Goal: Contribute content: Contribute content

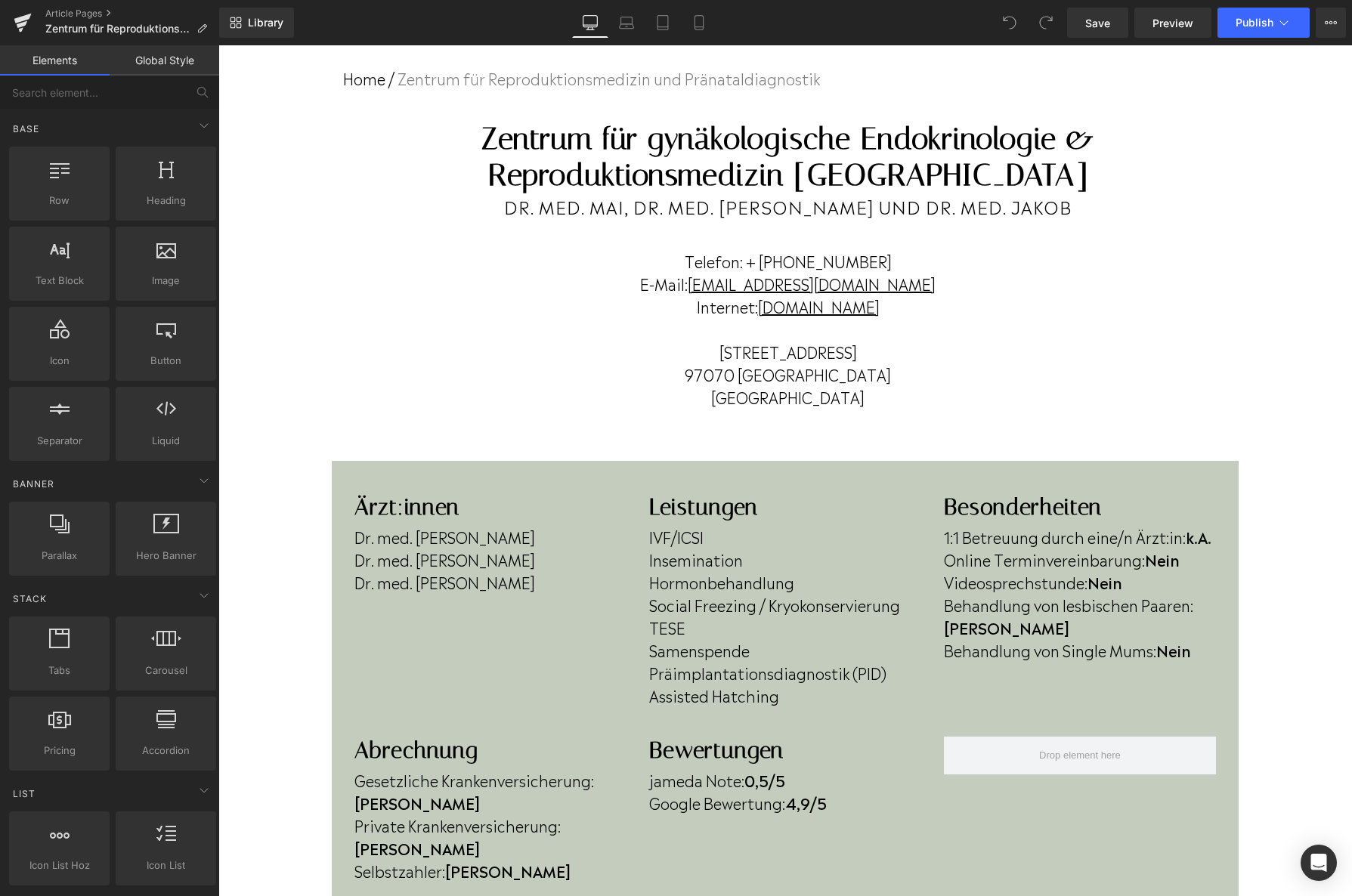
scroll to position [96, 0]
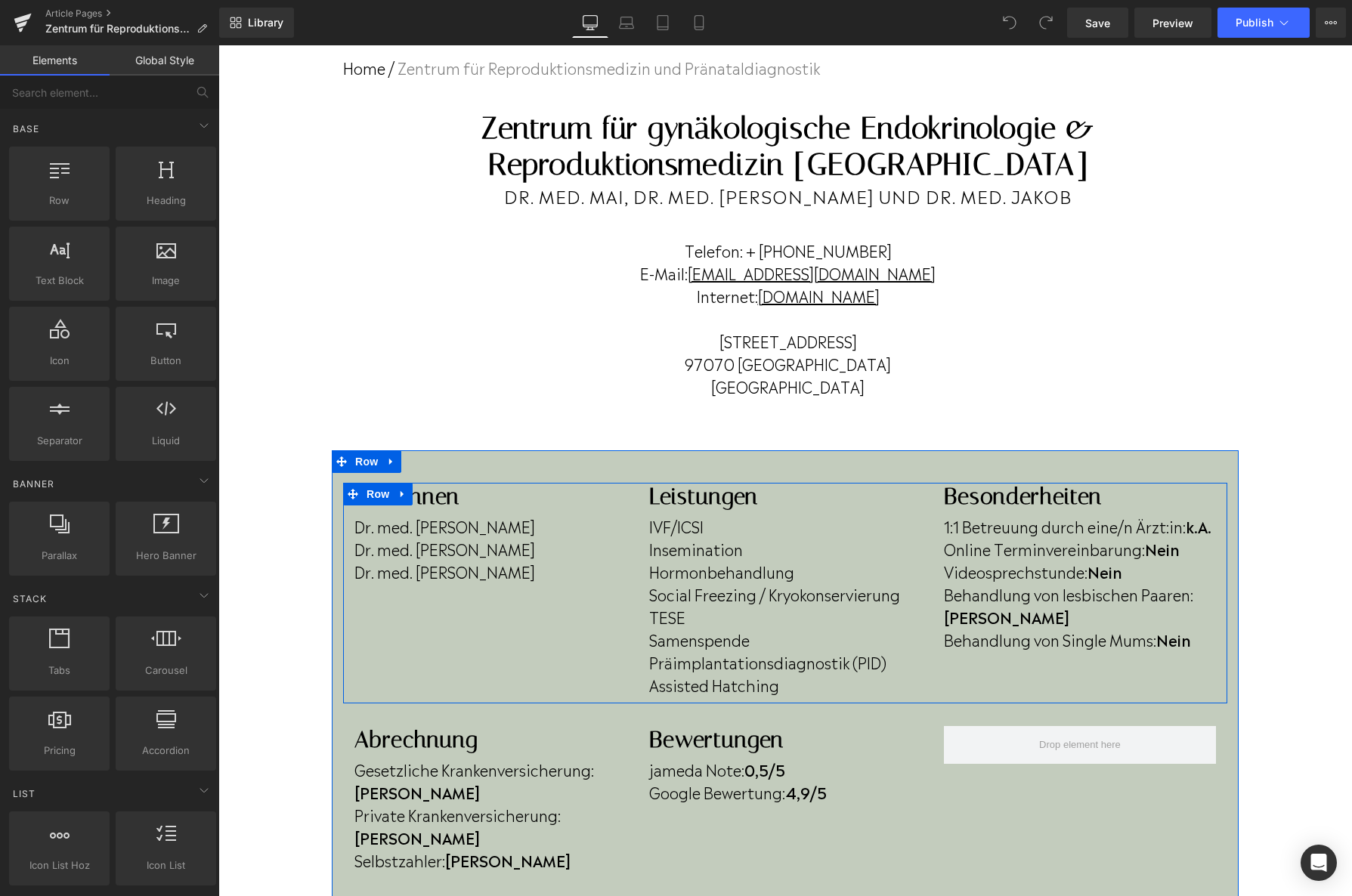
click at [522, 578] on div "Dr. med. Reinhard Mai Dr. med. Florian Jakob Dr. med. Lore Mulfinger Text Block" at bounding box center [490, 546] width 272 height 72
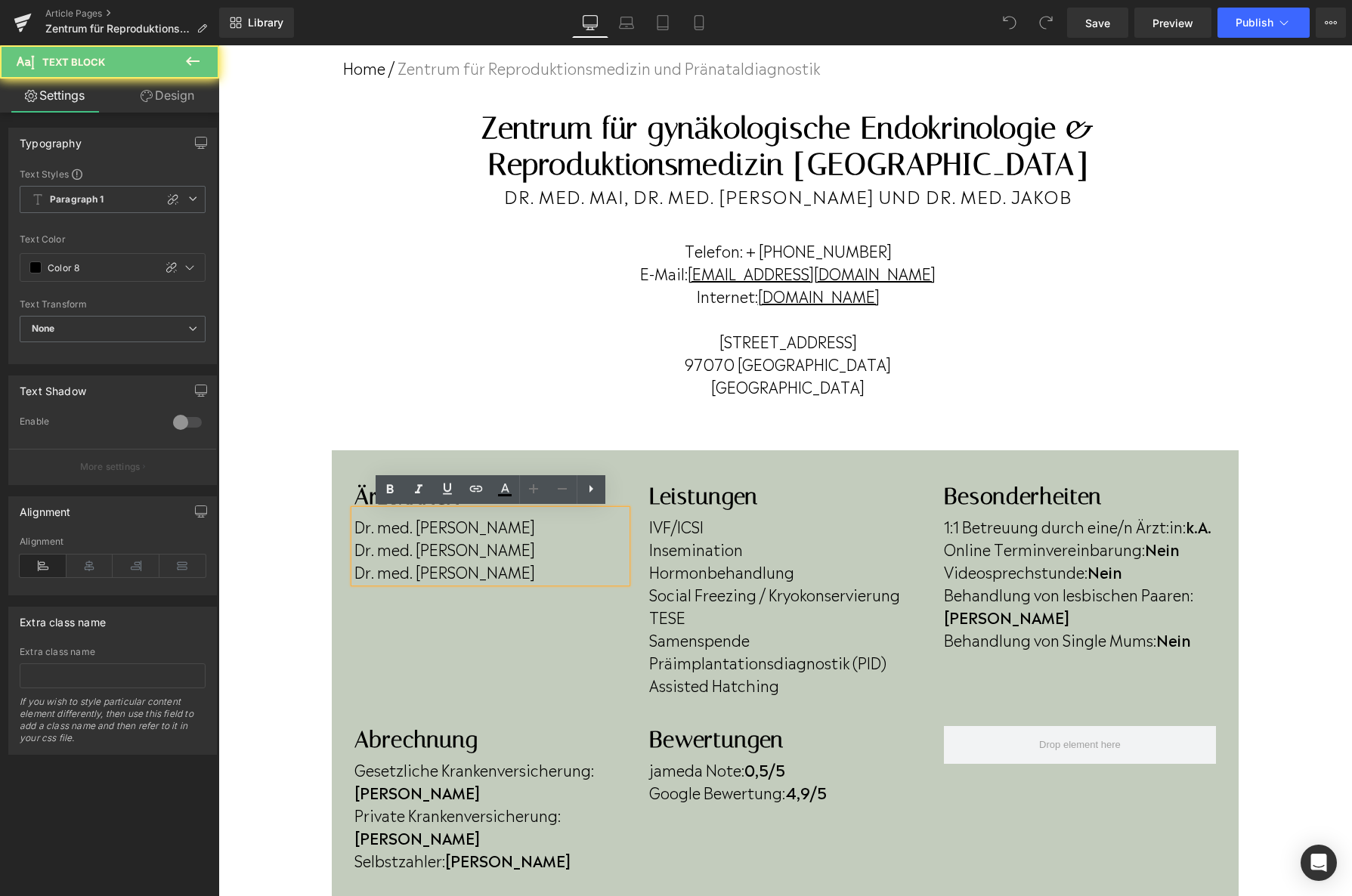
click at [526, 553] on p "Dr. med. Florian Jakob" at bounding box center [490, 549] width 272 height 22
drag, startPoint x: 526, startPoint y: 553, endPoint x: 346, endPoint y: 549, distance: 180.0
click at [346, 549] on div "Ärzt:innen Heading Dr. med. Reinhard Mai Dr. med. Florian Jakob Dr. med. Lore M…" at bounding box center [490, 532] width 294 height 99
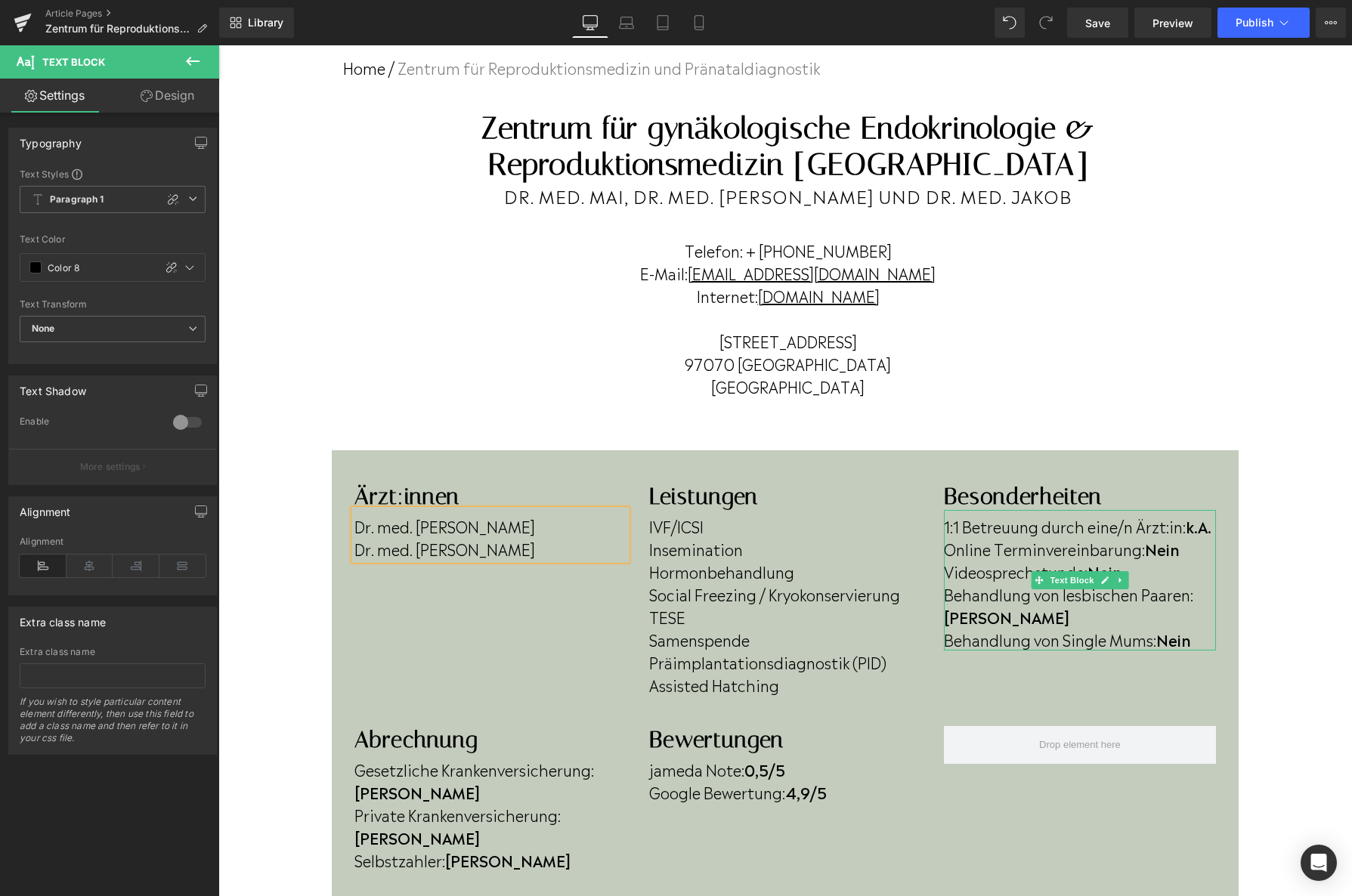
click at [1186, 553] on p "Online Terminvereinbarung: Nein" at bounding box center [1080, 549] width 272 height 22
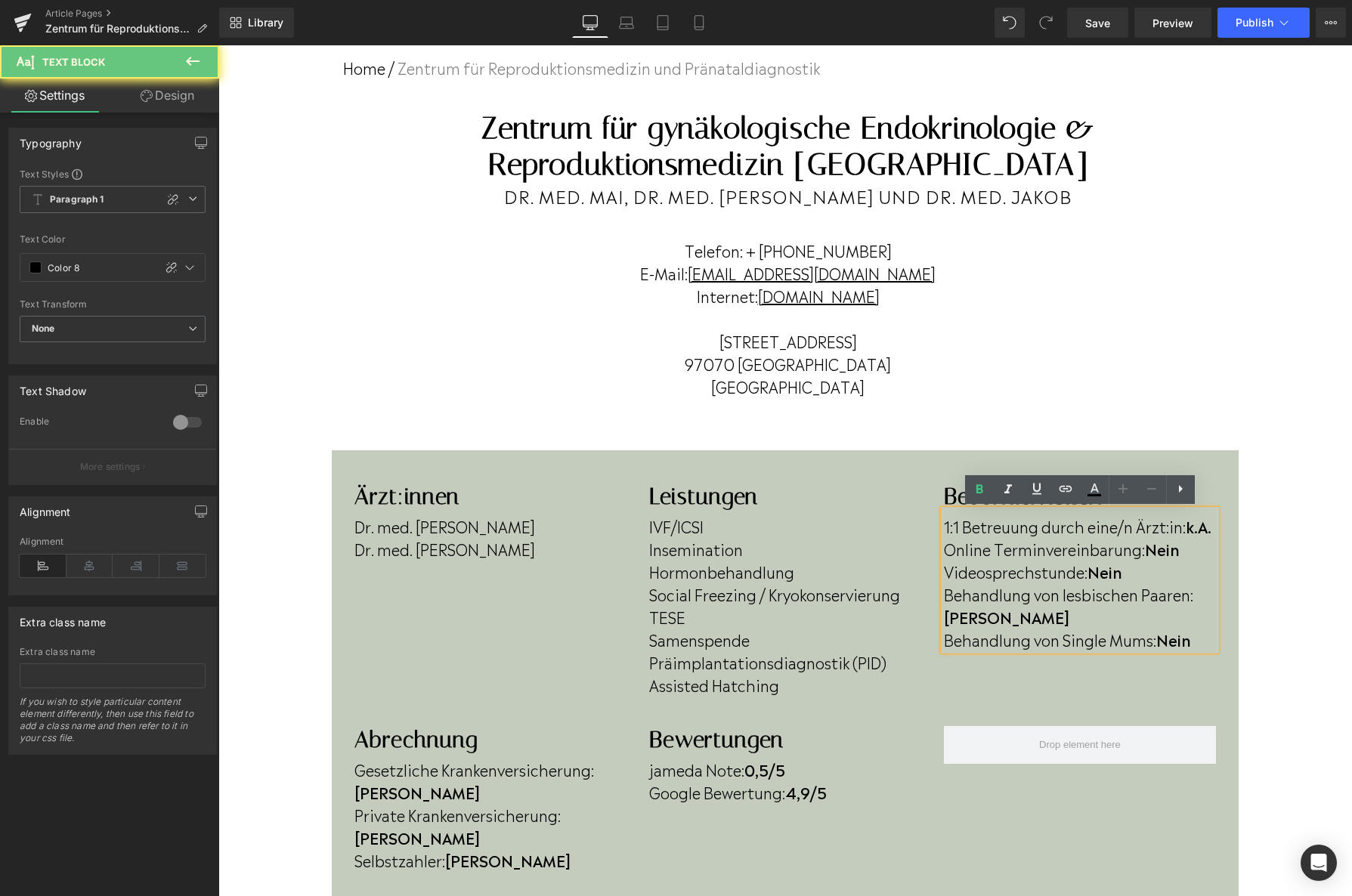
click at [1186, 553] on p "Online Terminvereinbarung: Nein" at bounding box center [1080, 549] width 272 height 22
click at [1180, 552] on b "Nein" at bounding box center [1162, 549] width 34 height 22
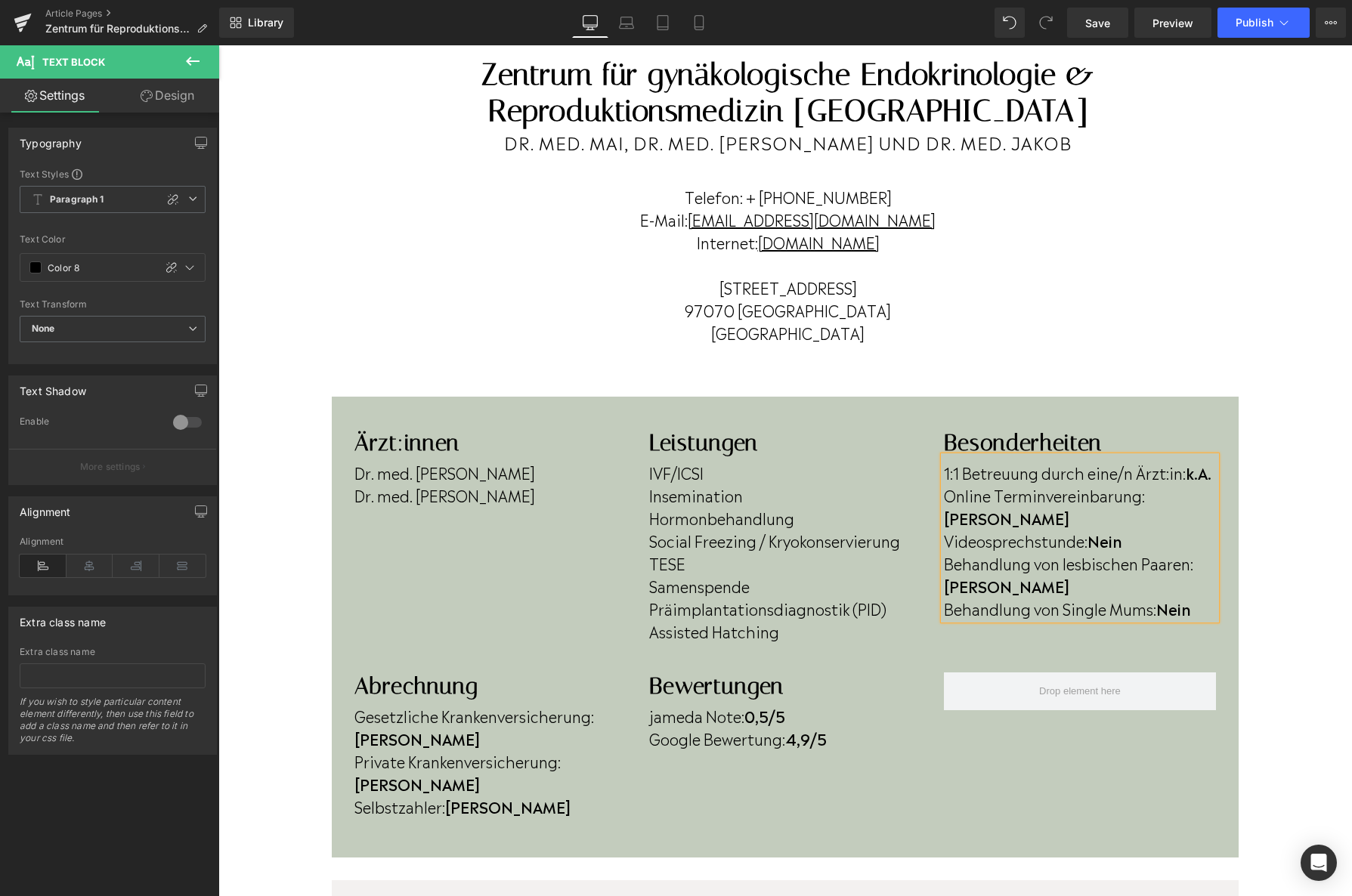
scroll to position [161, 0]
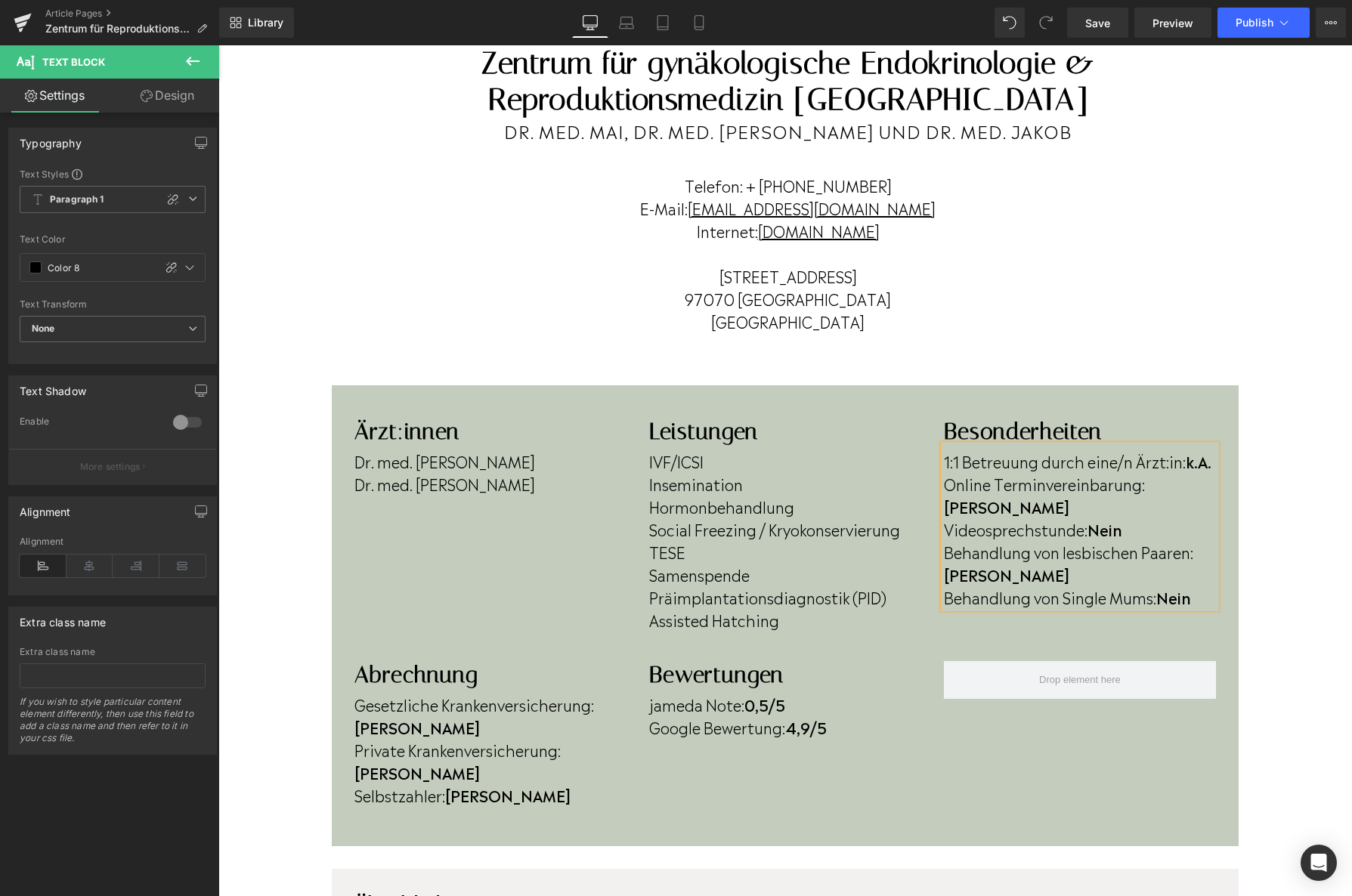
click at [1191, 586] on b "Nein" at bounding box center [1173, 597] width 34 height 22
click at [1212, 465] on b "k.A." at bounding box center [1199, 461] width 26 height 22
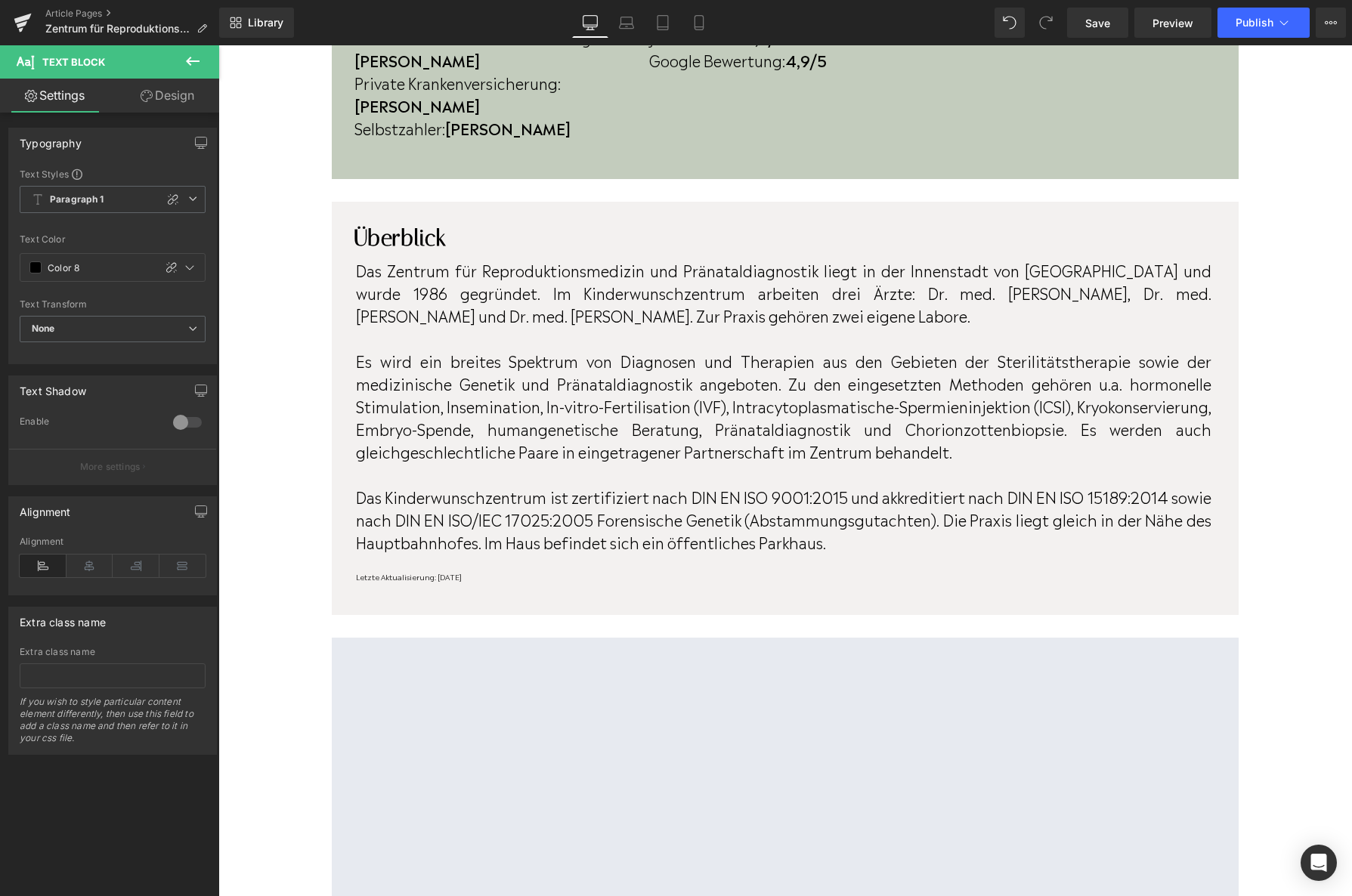
scroll to position [830, 0]
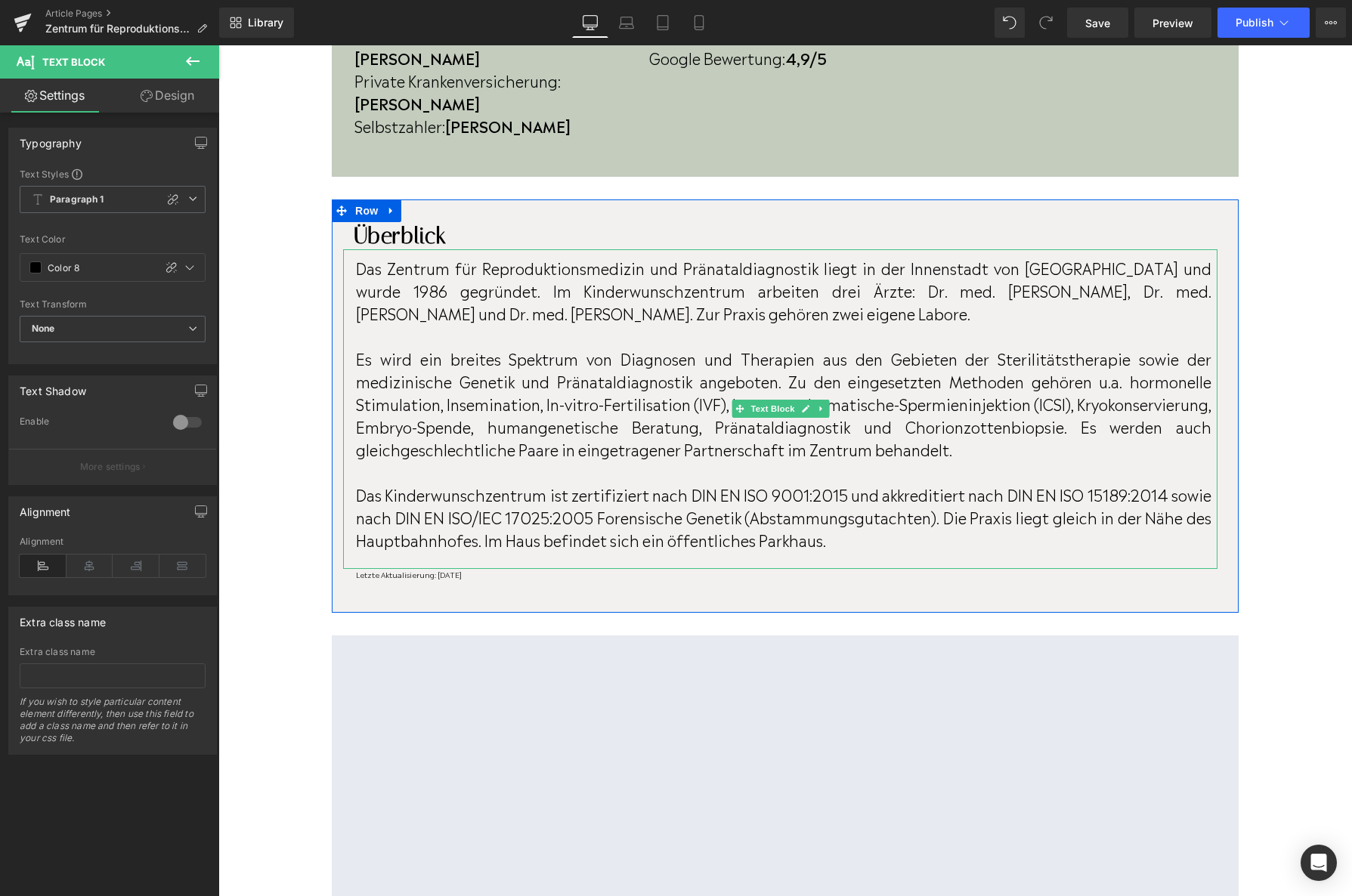
click at [770, 270] on p "Das Zentrum für Reproduktionsmedizin und Pränataldiagnostik liegt in der Innens…" at bounding box center [783, 290] width 855 height 68
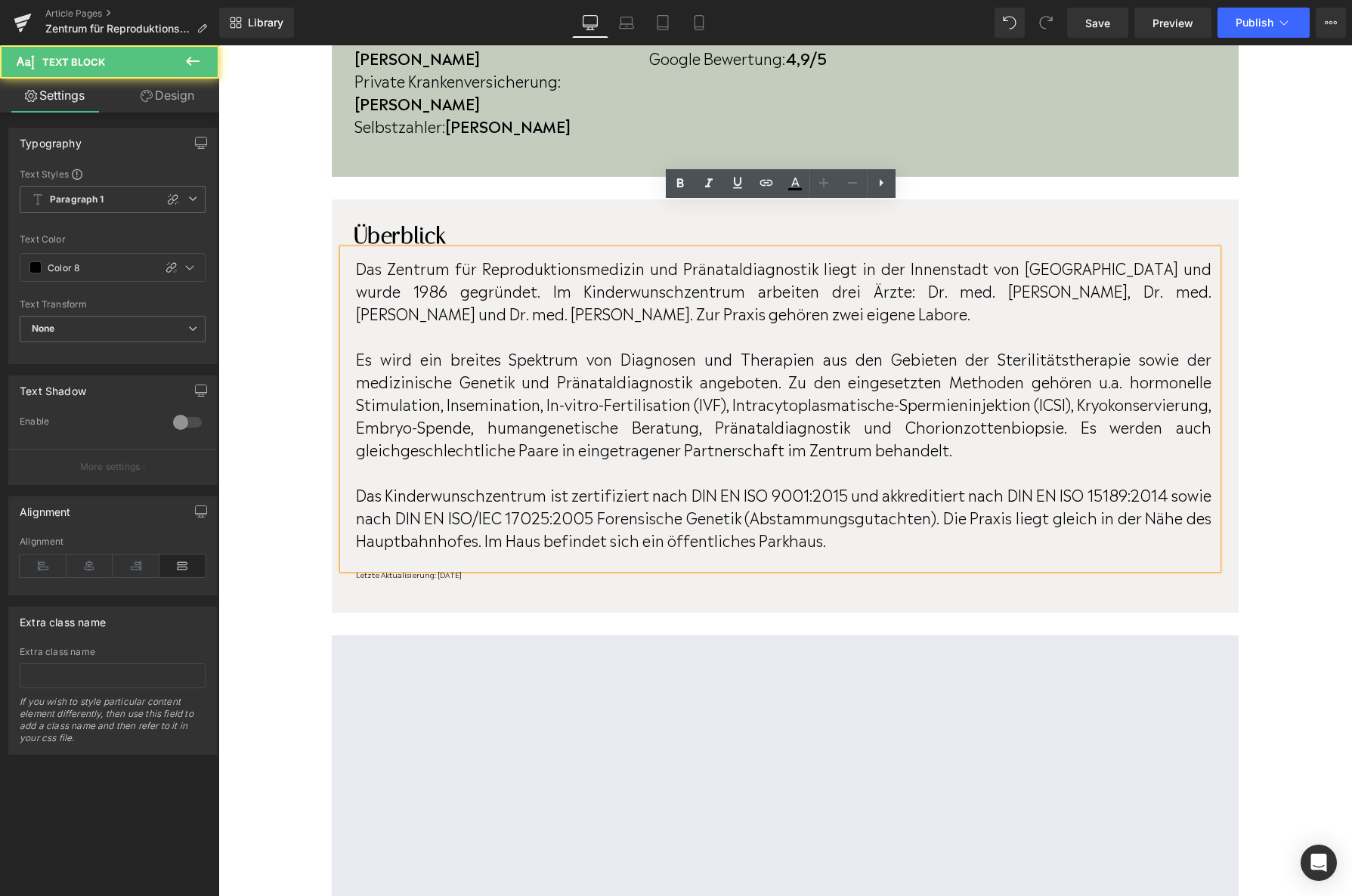
click at [728, 256] on p "Das Zentrum für Reproduktionsmedizin und Pränataldiagnostik liegt in der Innens…" at bounding box center [783, 290] width 855 height 68
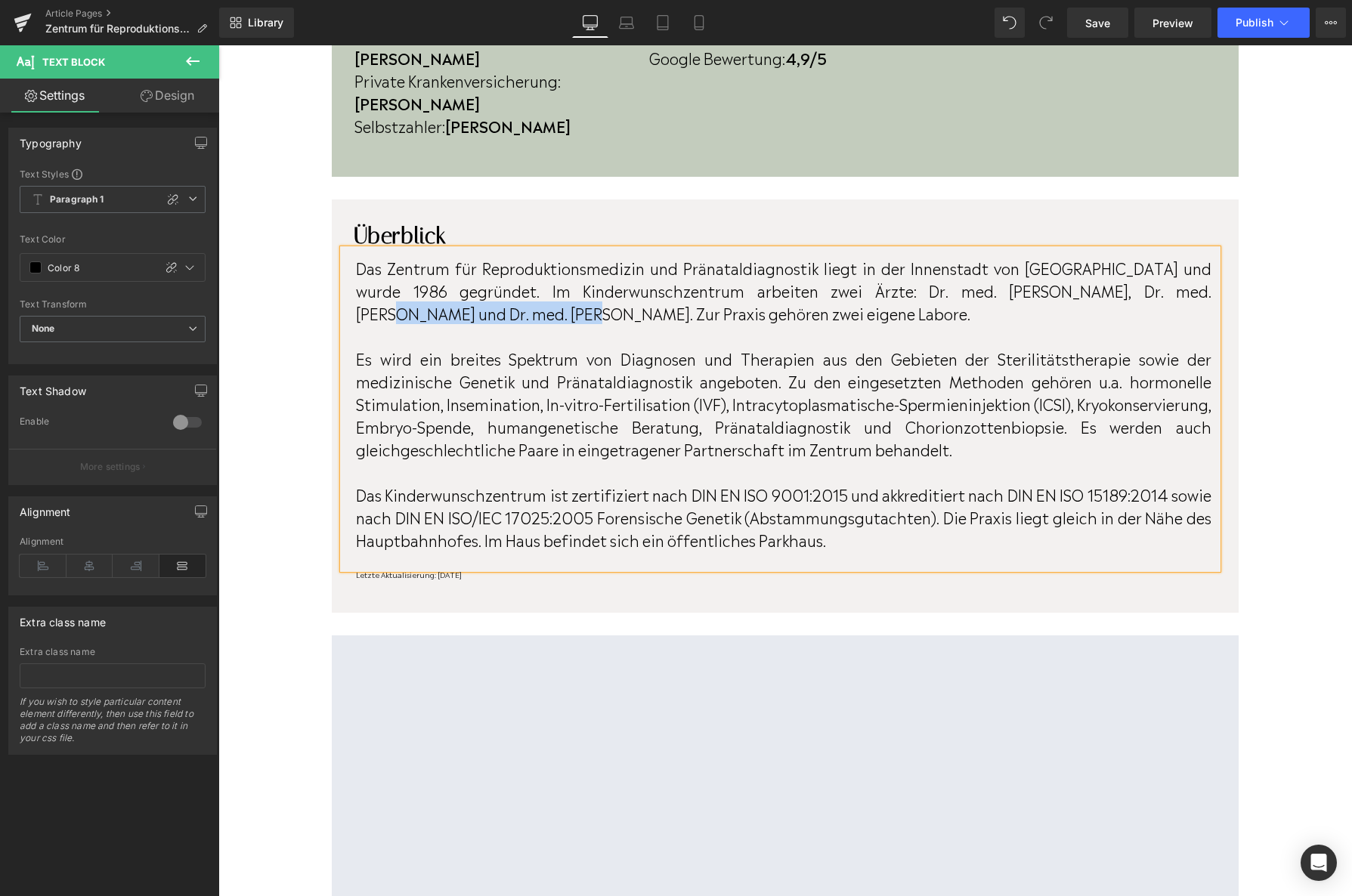
drag, startPoint x: 450, startPoint y: 271, endPoint x: 1119, endPoint y: 251, distance: 669.3
click at [1119, 256] on p "Das Zentrum für Reproduktionsmedizin und Pränataldiagnostik liegt in der Innens…" at bounding box center [783, 290] width 855 height 68
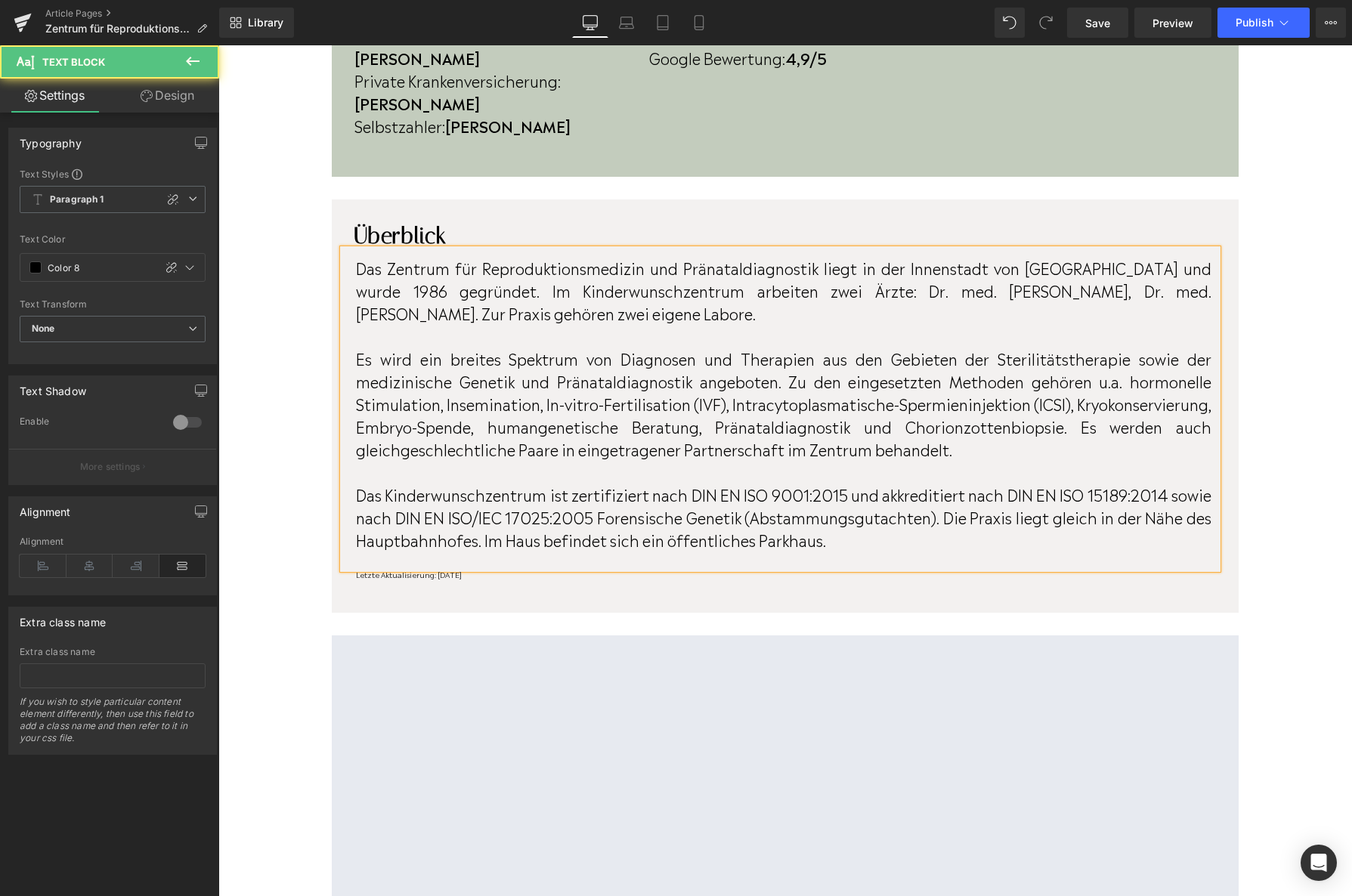
click at [949, 256] on p "Das Zentrum für Reproduktionsmedizin und Pränataldiagnostik liegt in der Innens…" at bounding box center [783, 290] width 855 height 68
click at [218, 45] on div at bounding box center [218, 45] width 0 height 0
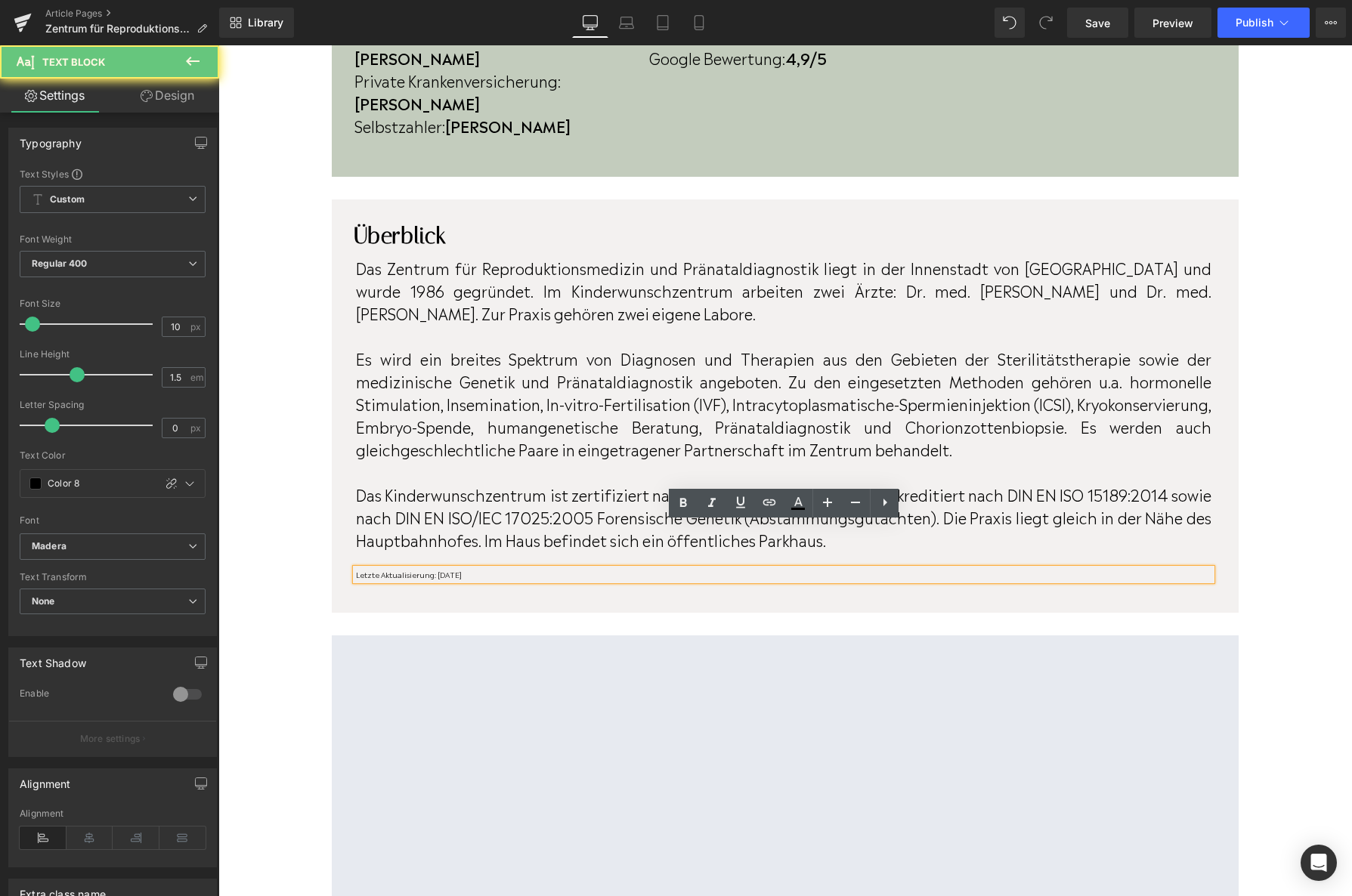
click at [505, 569] on p "Letzte Aktualisierung: [DATE]" at bounding box center [783, 575] width 855 height 11
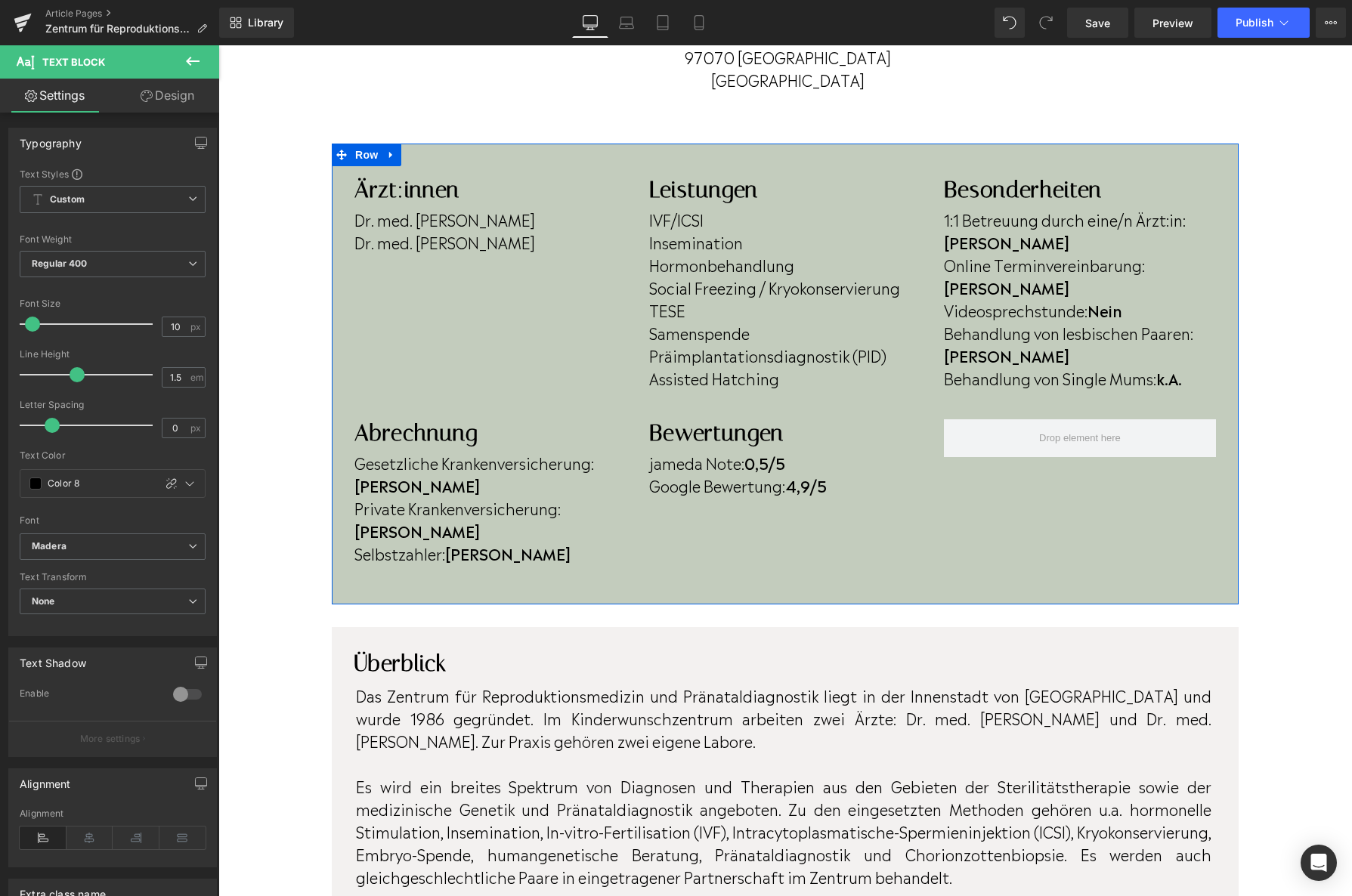
scroll to position [413, 0]
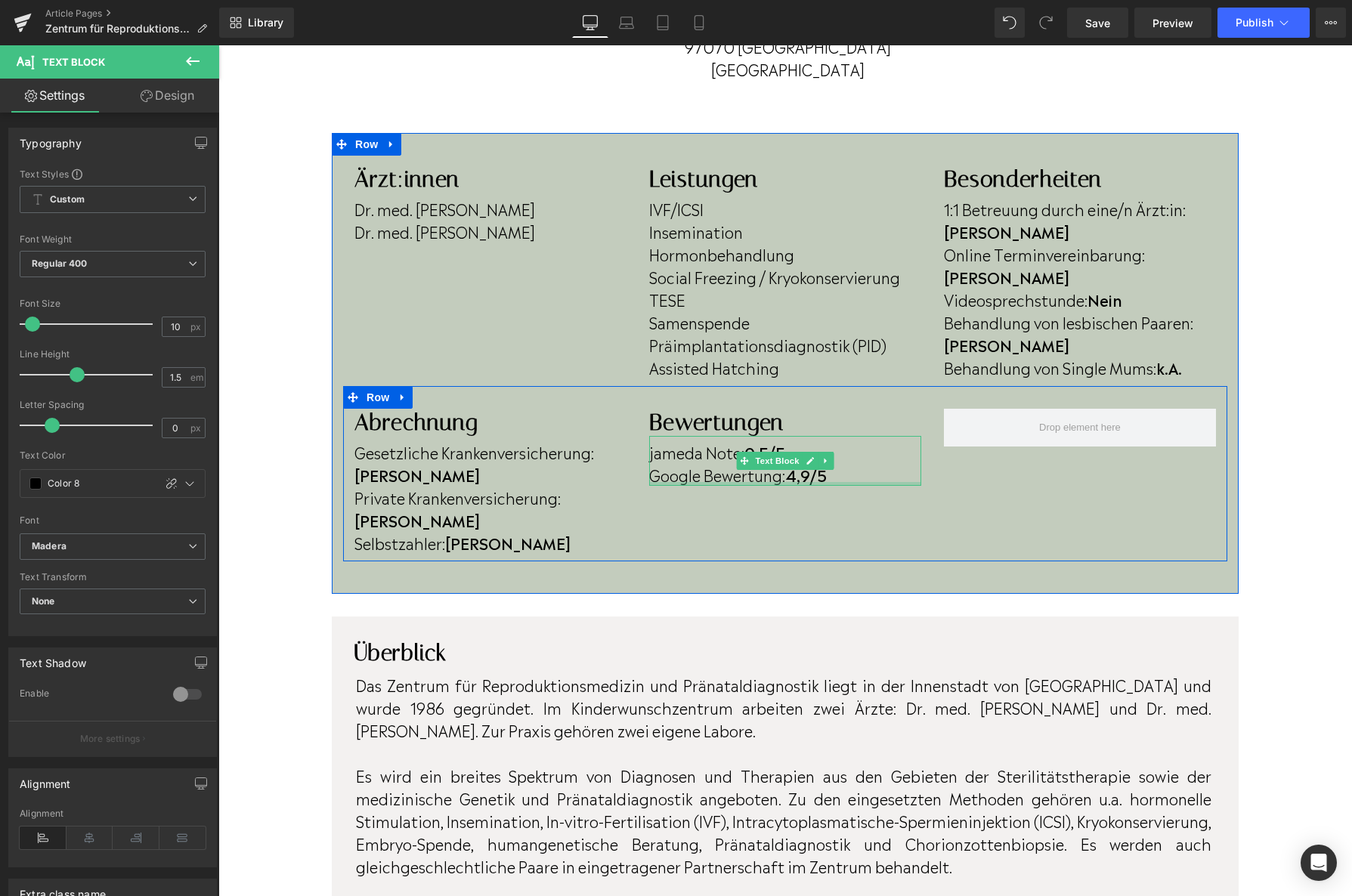
click at [806, 481] on strong "4,9/5" at bounding box center [806, 474] width 42 height 22
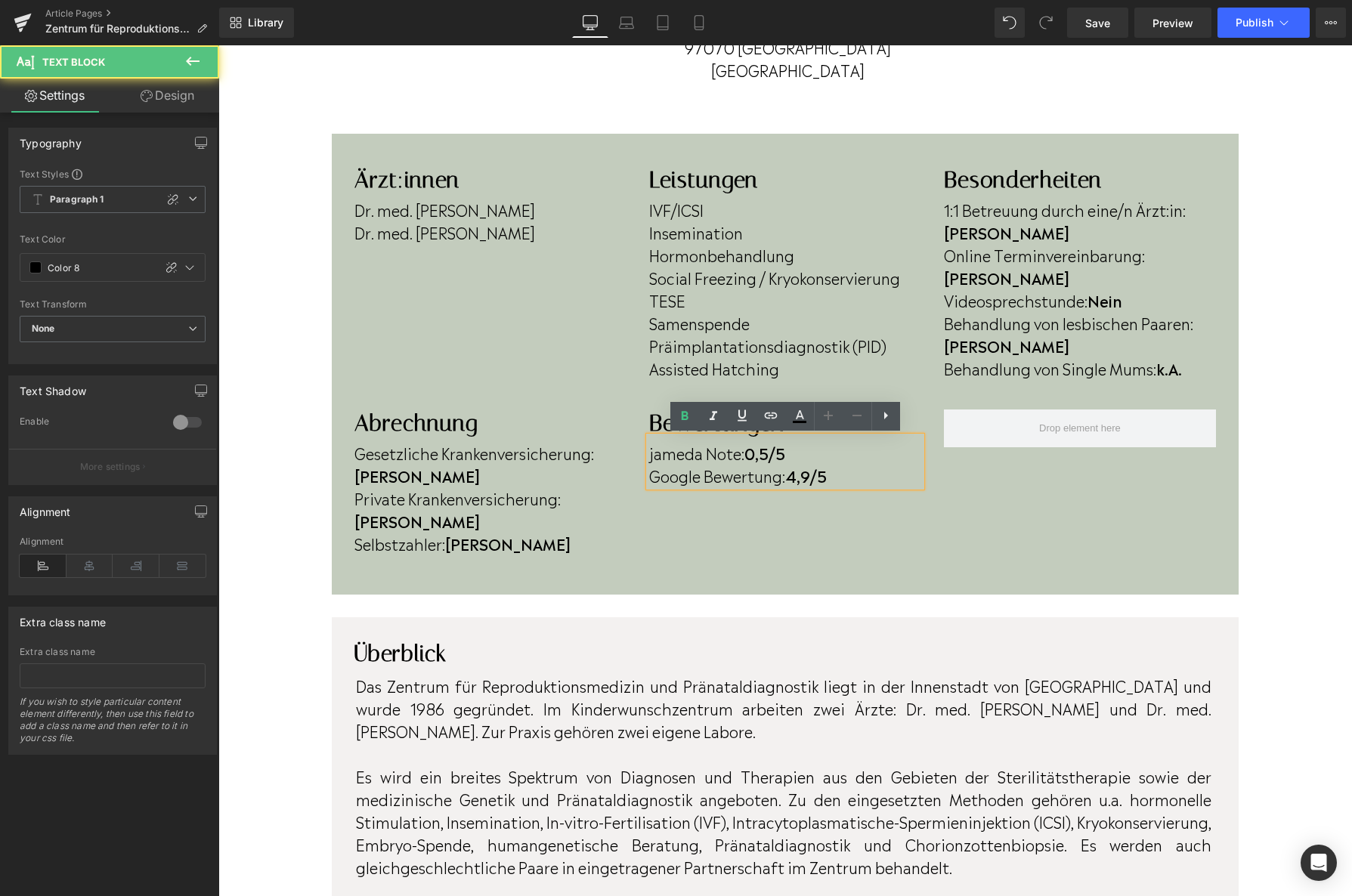
click at [815, 477] on strong "4,9/5" at bounding box center [806, 475] width 42 height 22
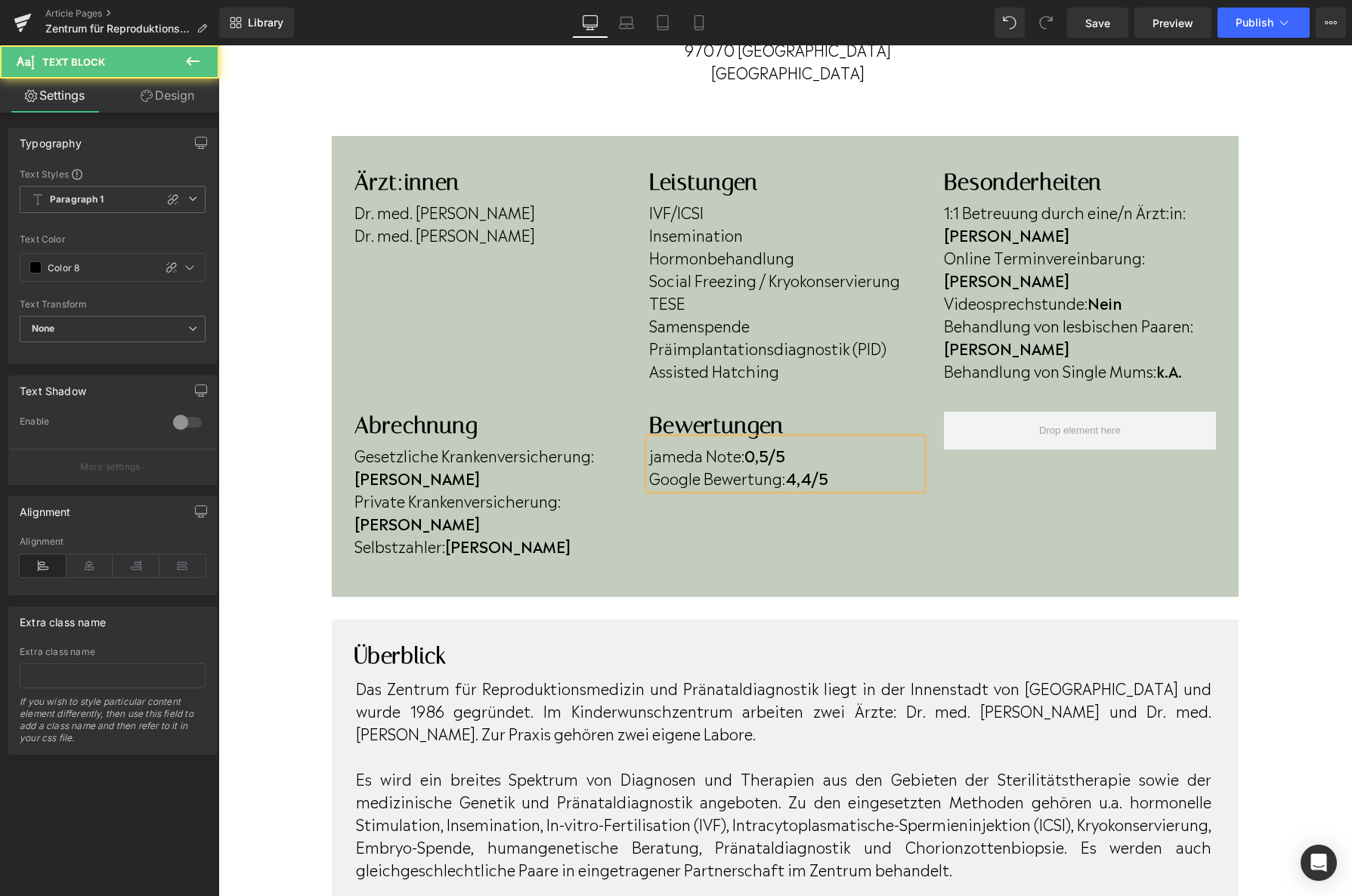
click at [761, 458] on strong "0,5/5" at bounding box center [765, 455] width 41 height 22
click at [1242, 17] on span "Publish" at bounding box center [1254, 22] width 38 height 12
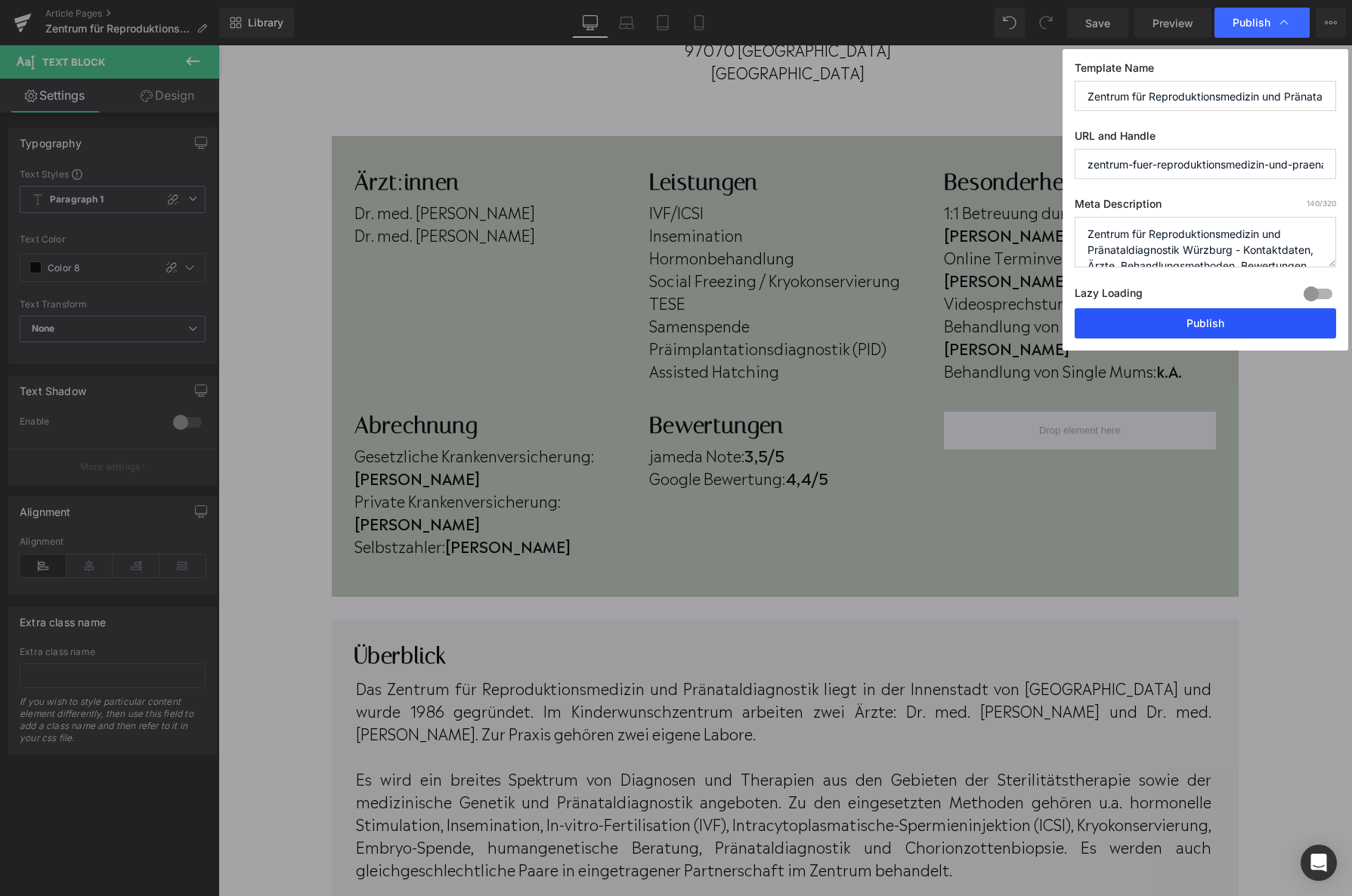
click at [1138, 336] on button "Publish" at bounding box center [1205, 323] width 262 height 31
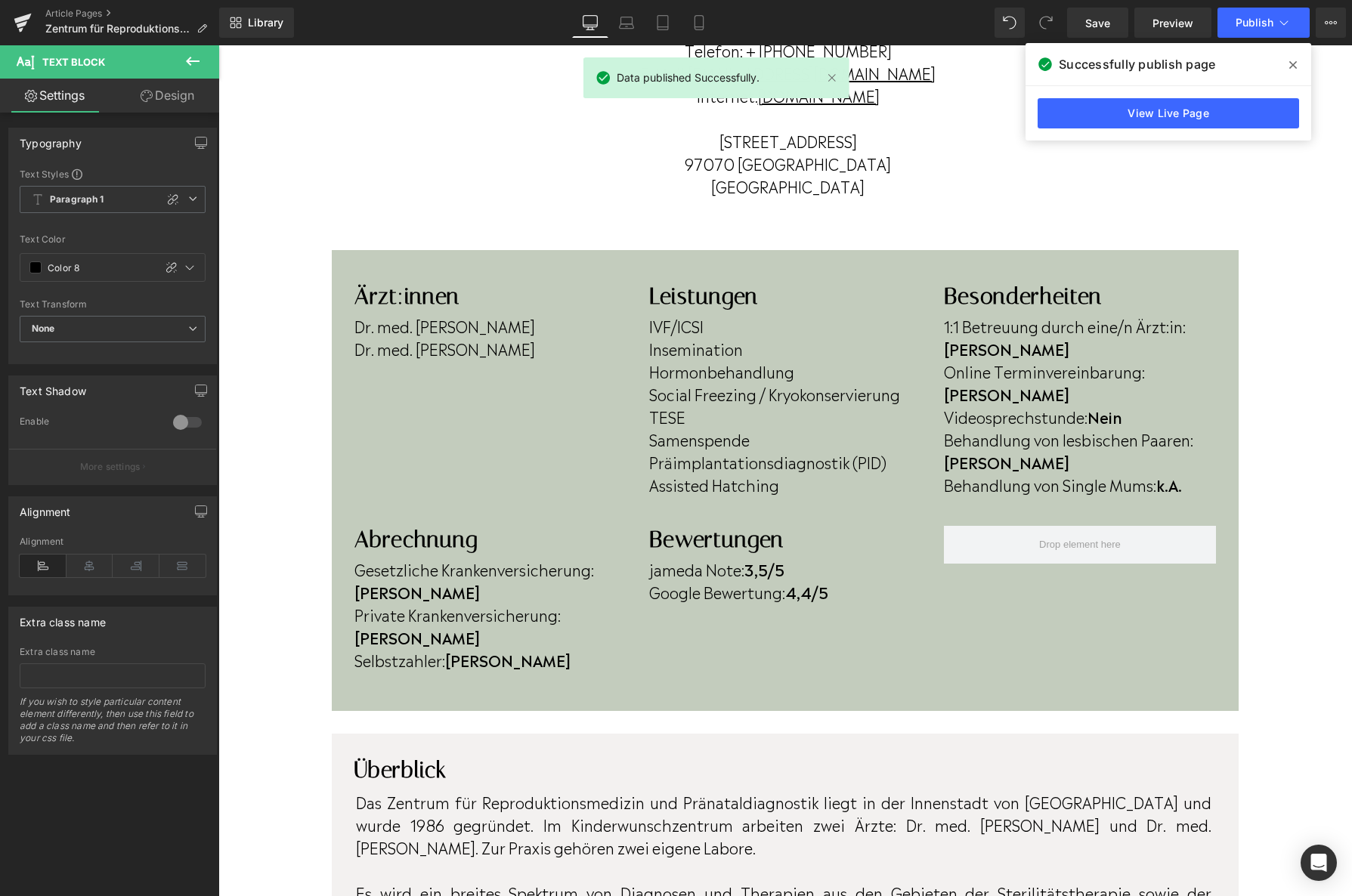
scroll to position [294, 0]
click at [10, 23] on link at bounding box center [22, 22] width 46 height 45
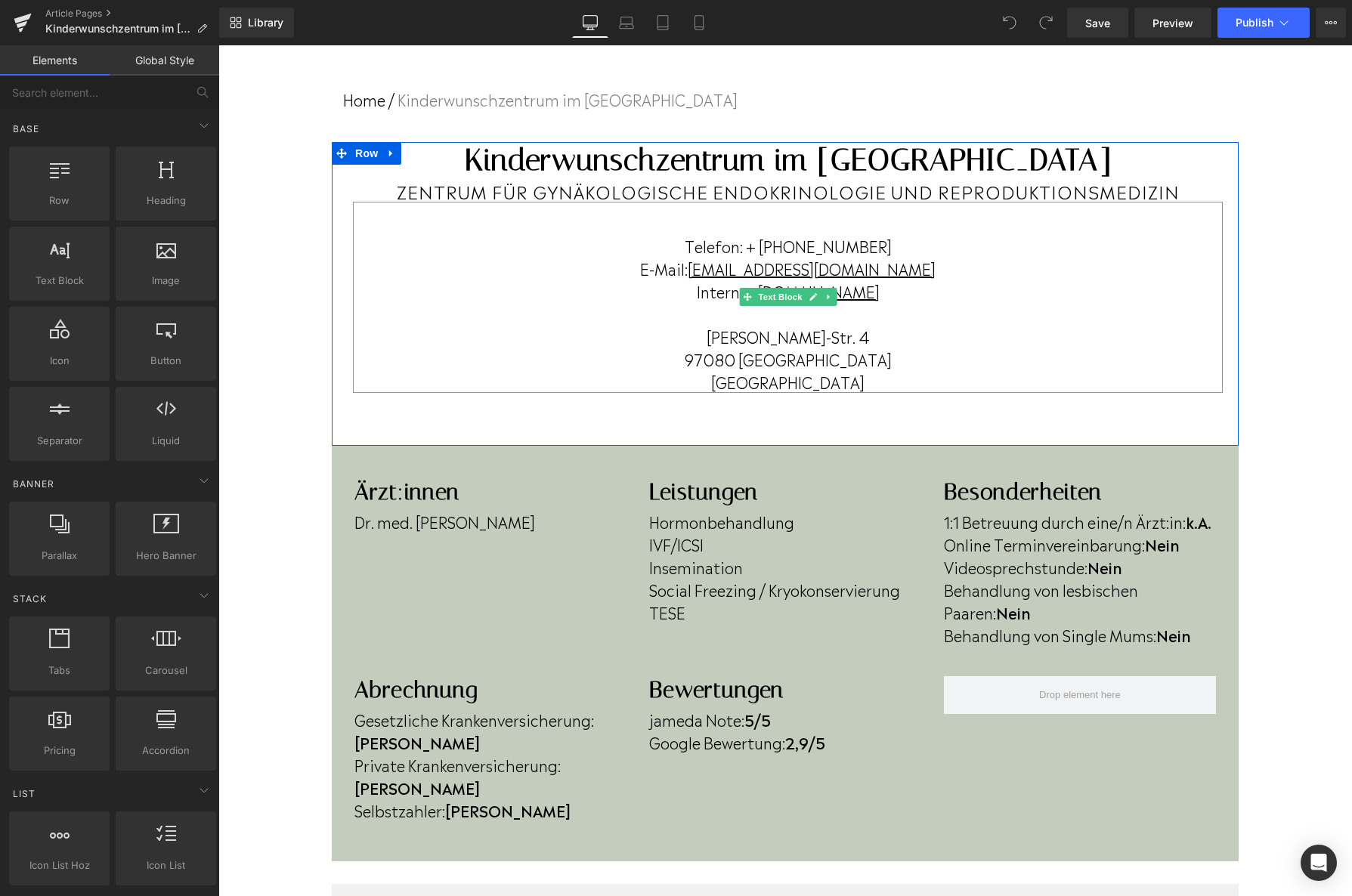
scroll to position [69, 0]
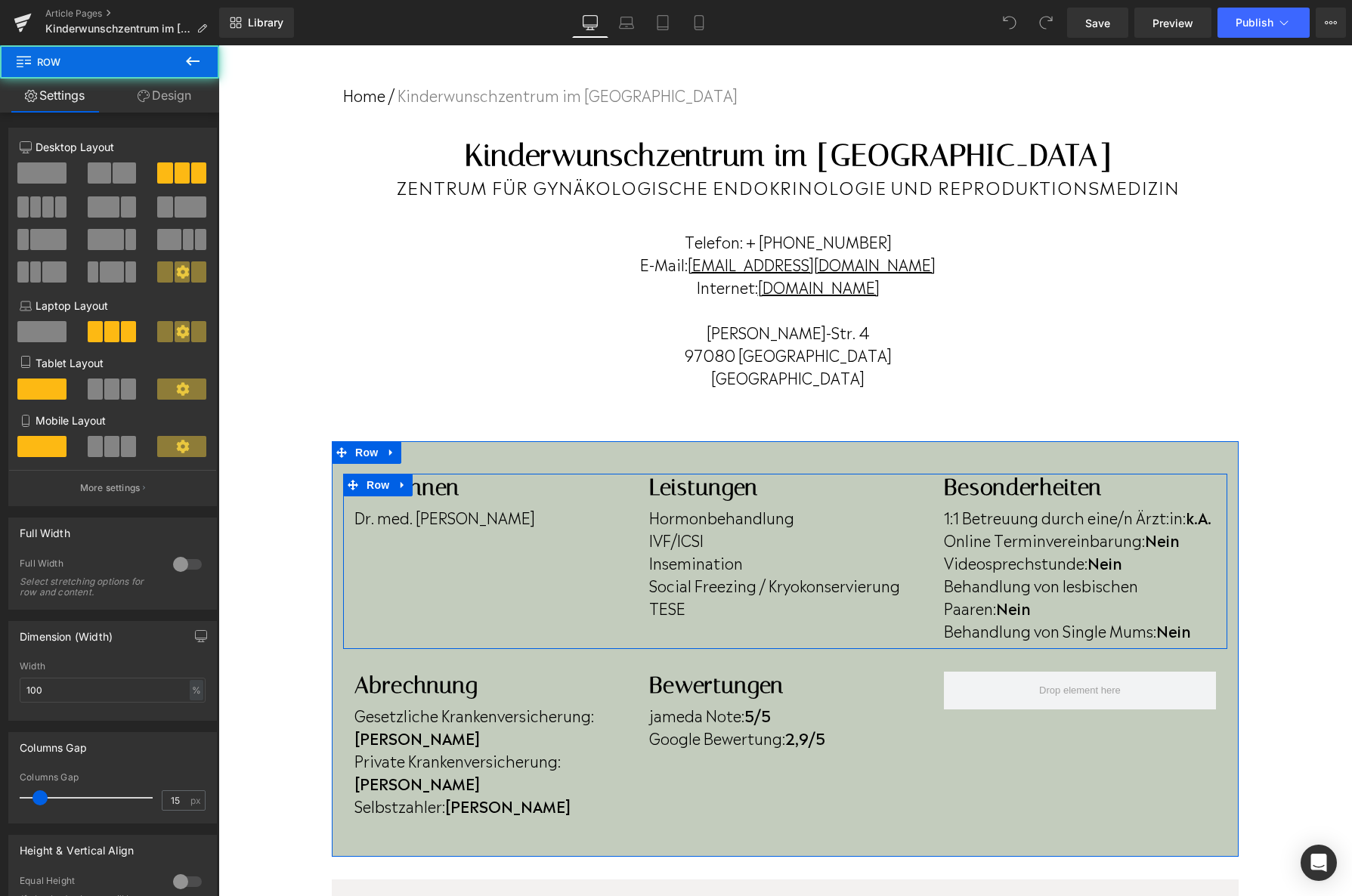
click at [552, 534] on div "Ärzt:innen Heading Dr. med. Michael Schwab Text Block Leistungen Heading Hormon…" at bounding box center [786, 561] width 884 height 175
click at [561, 521] on p "Dr. med. Michael Schwab" at bounding box center [490, 517] width 272 height 22
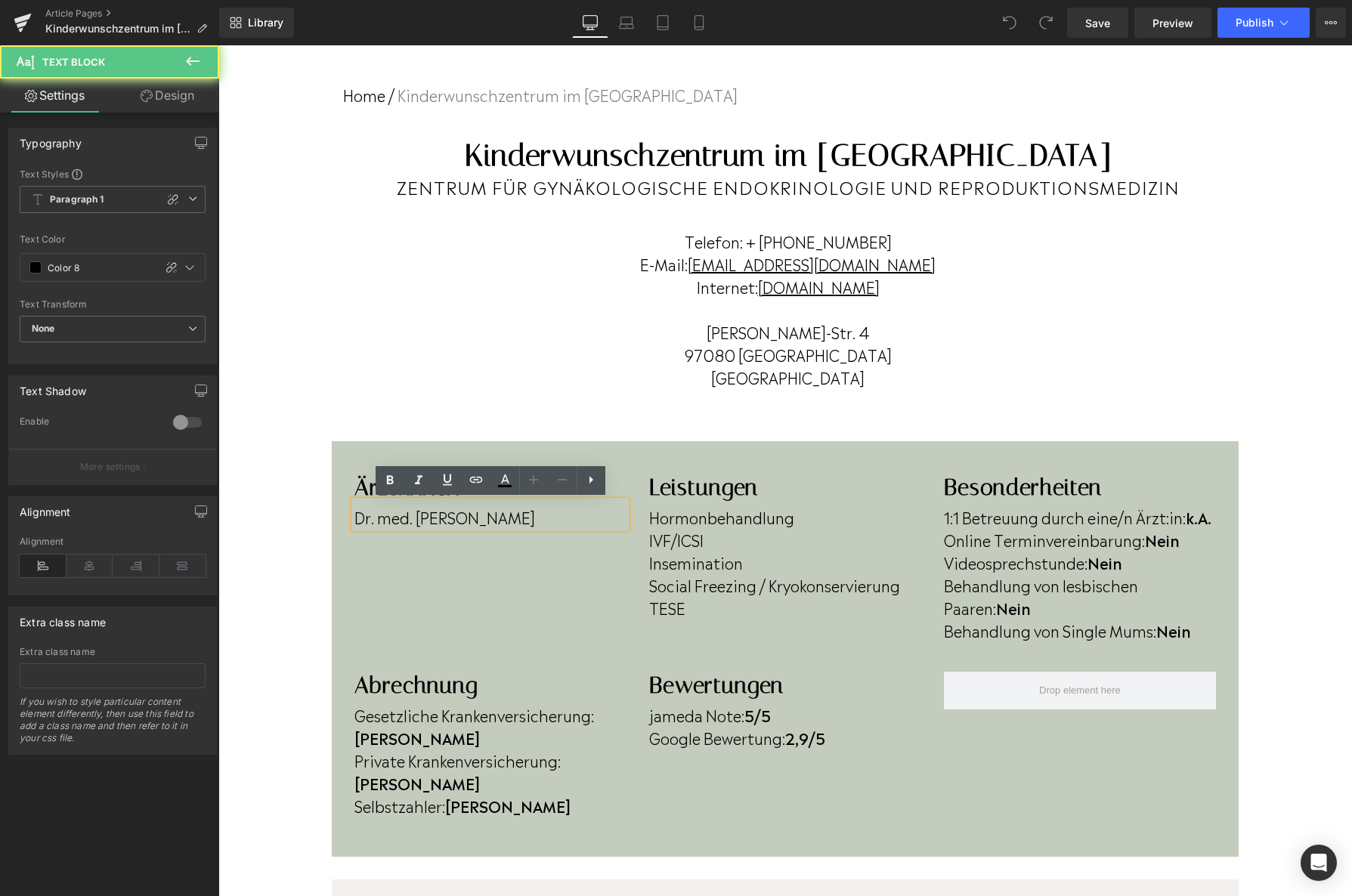
click at [561, 521] on p "Dr. med. Michael Schwab" at bounding box center [490, 517] width 272 height 22
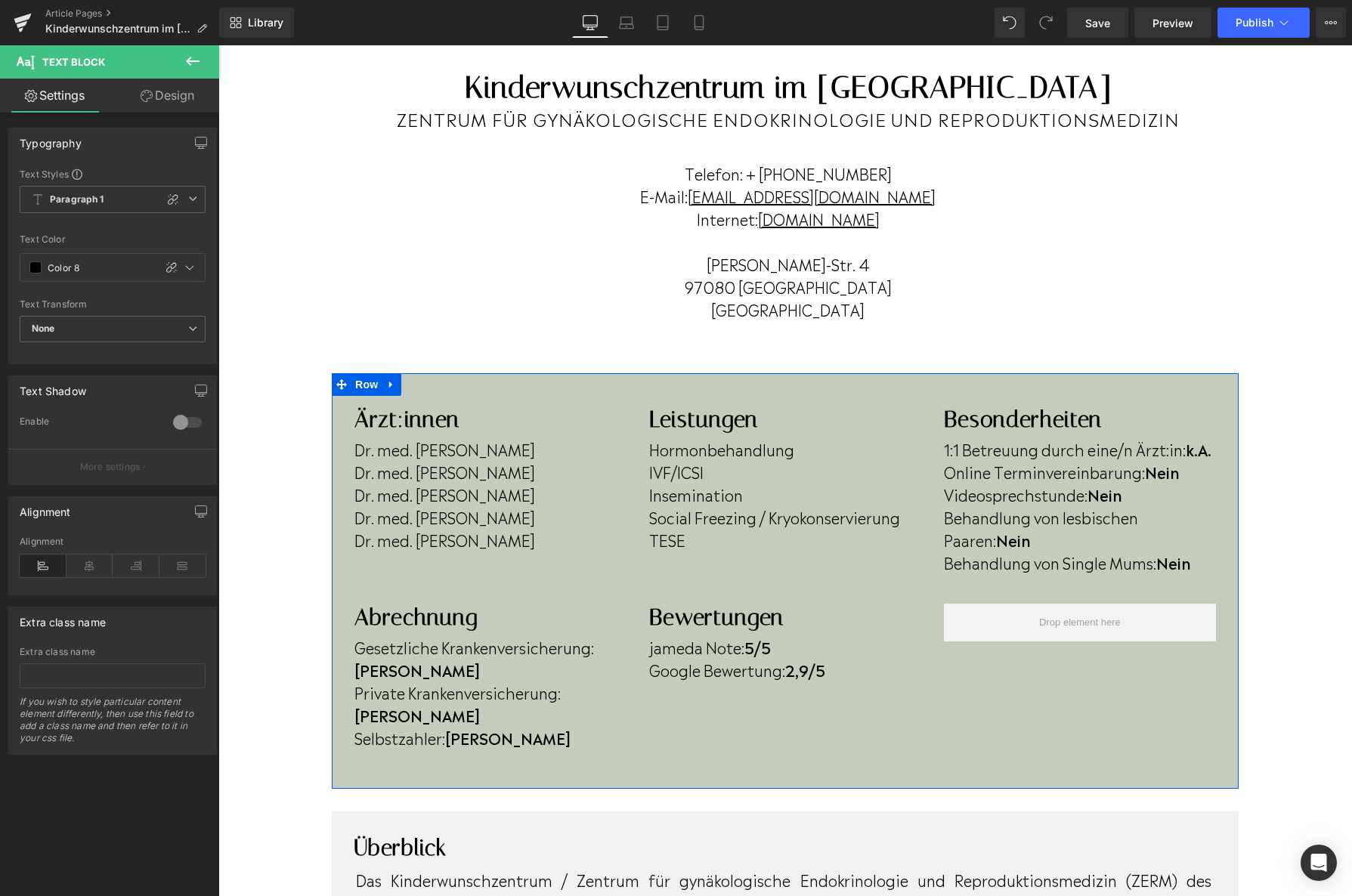
scroll to position [142, 0]
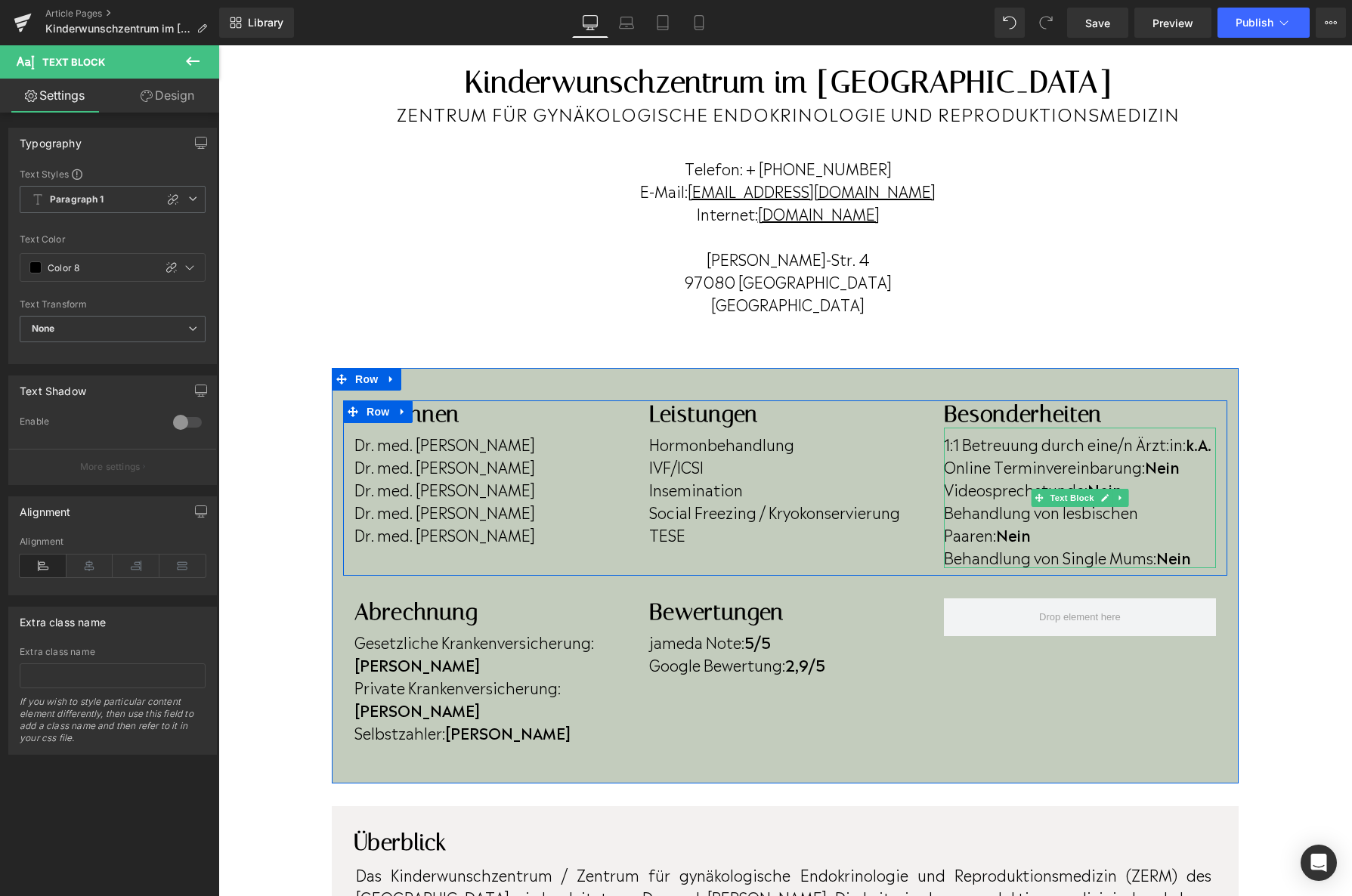
click at [1008, 534] on p "Behandlung von lesbischen Paaren: Nein" at bounding box center [1080, 523] width 272 height 45
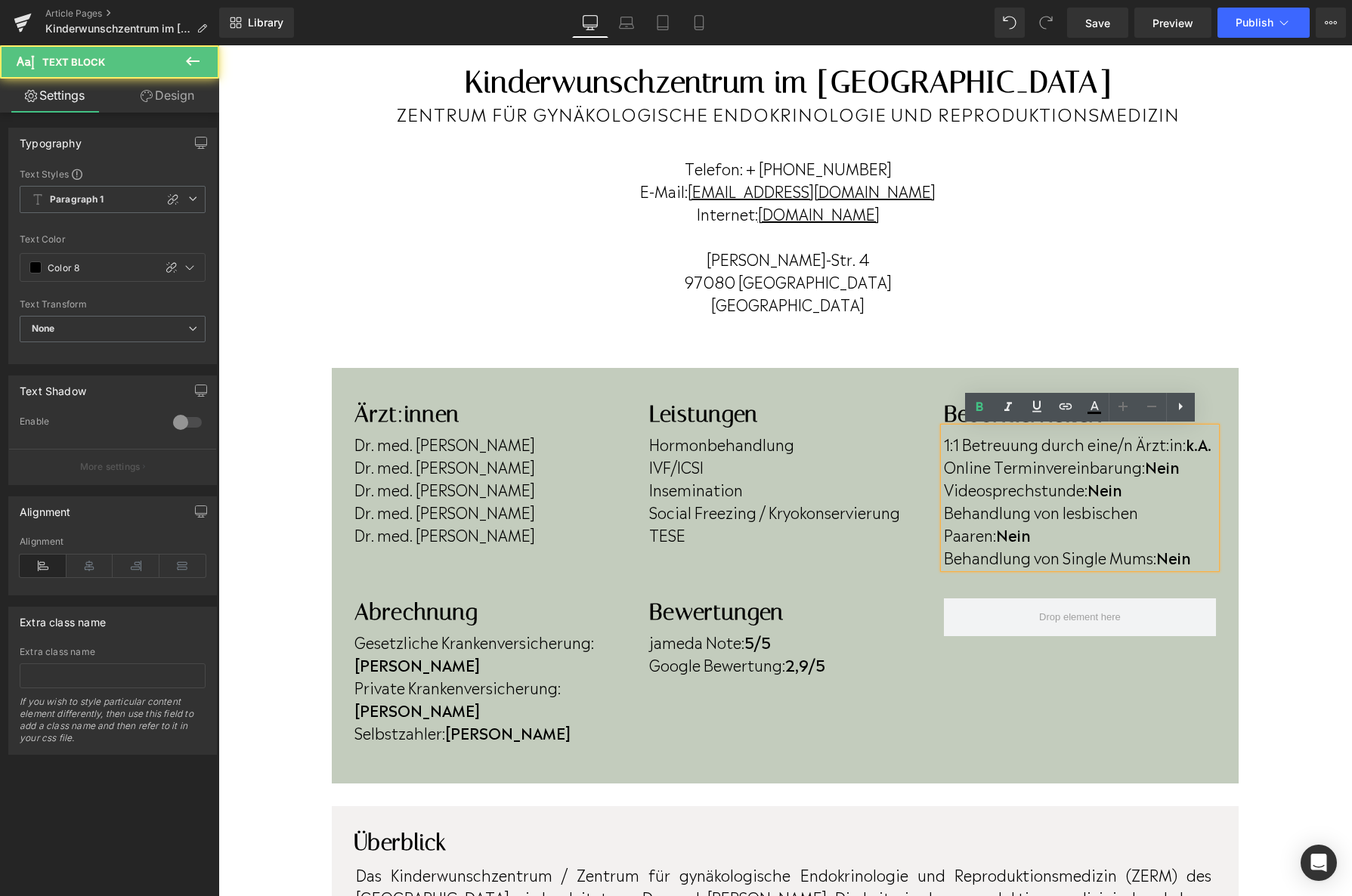
click at [1007, 539] on p "Behandlung von lesbischen Paaren: Nein" at bounding box center [1080, 523] width 272 height 45
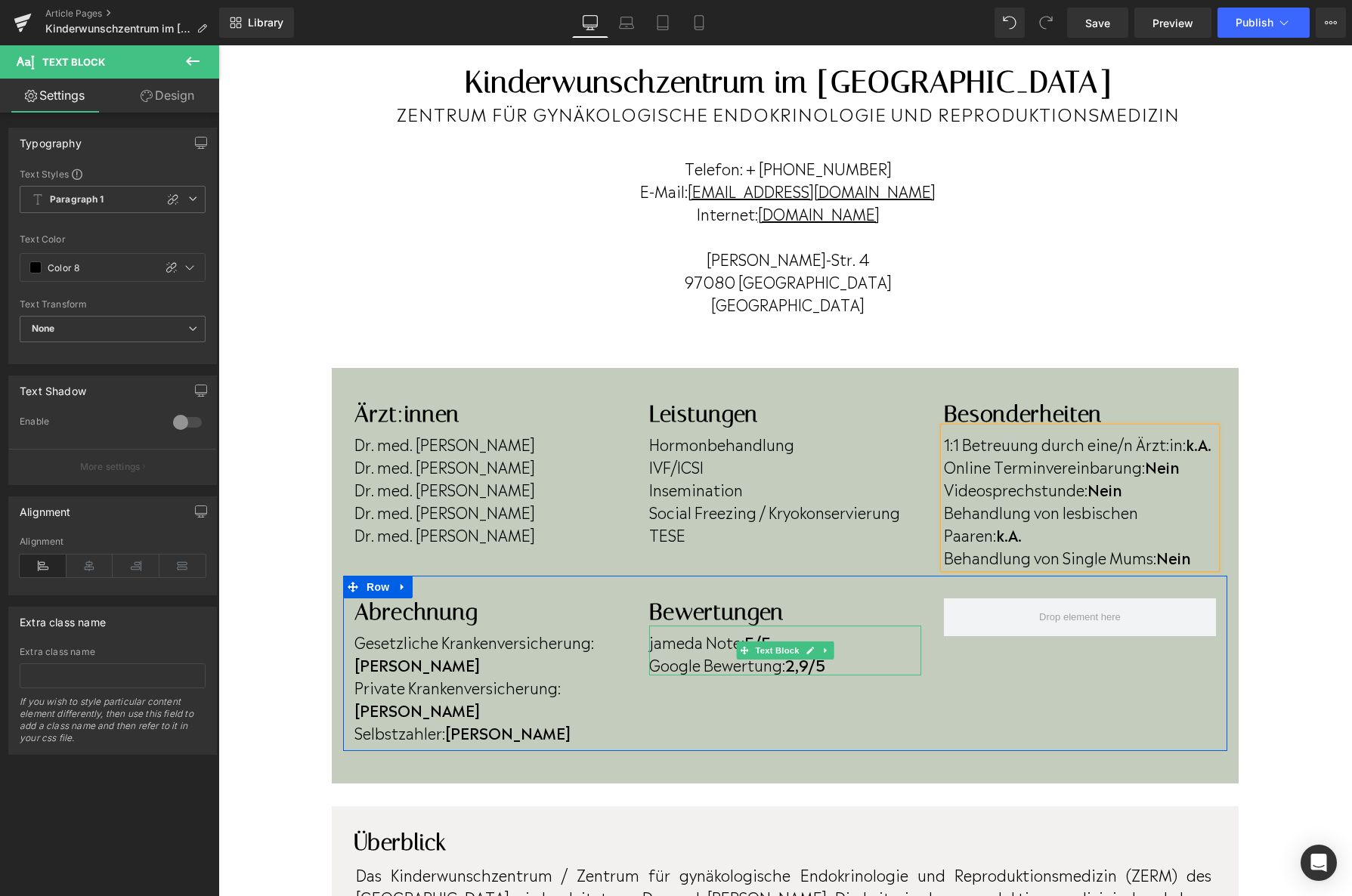
click at [798, 664] on strong "2,9/5" at bounding box center [805, 664] width 40 height 22
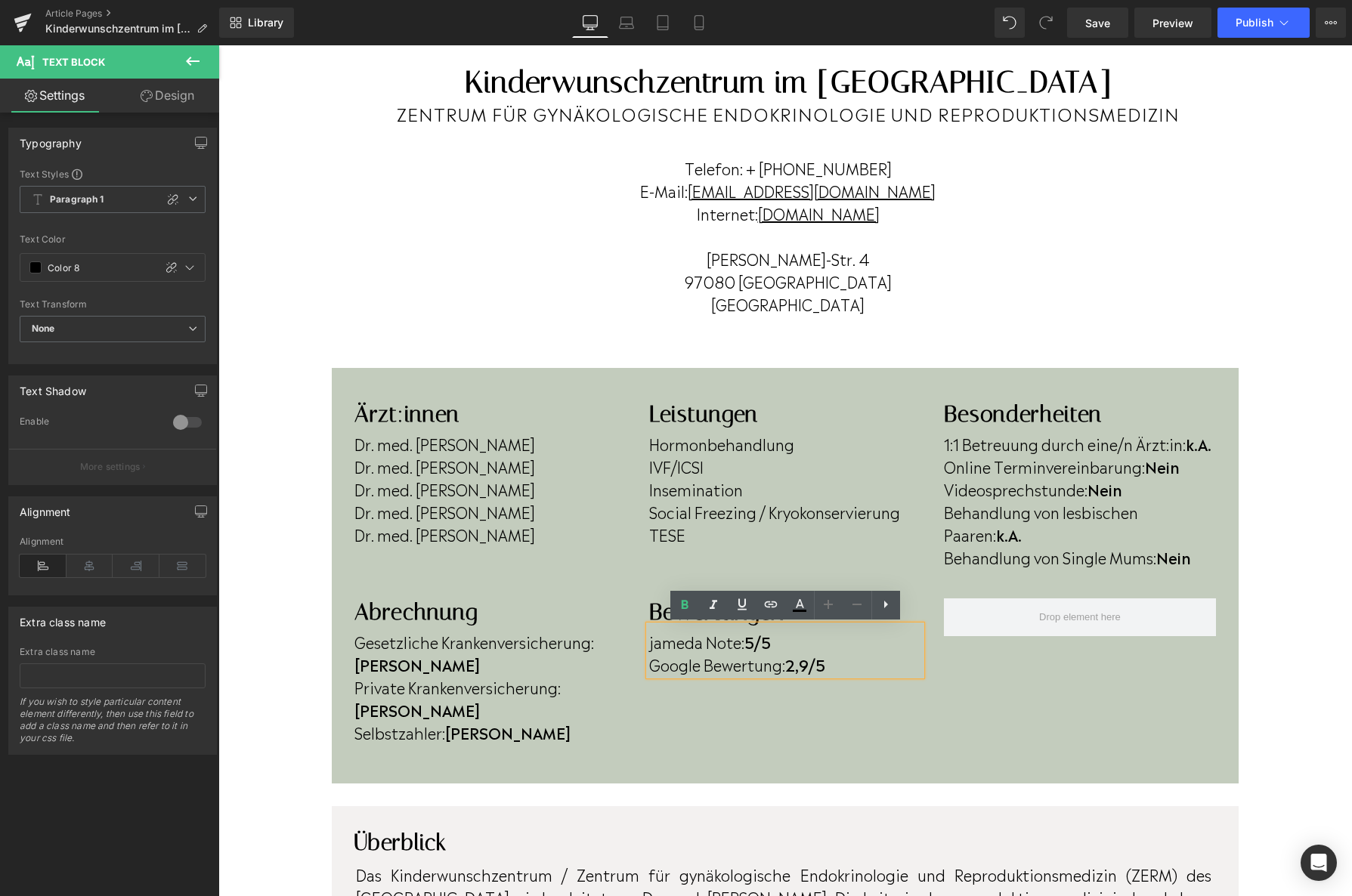
click at [812, 666] on strong "2,9/5" at bounding box center [805, 664] width 40 height 22
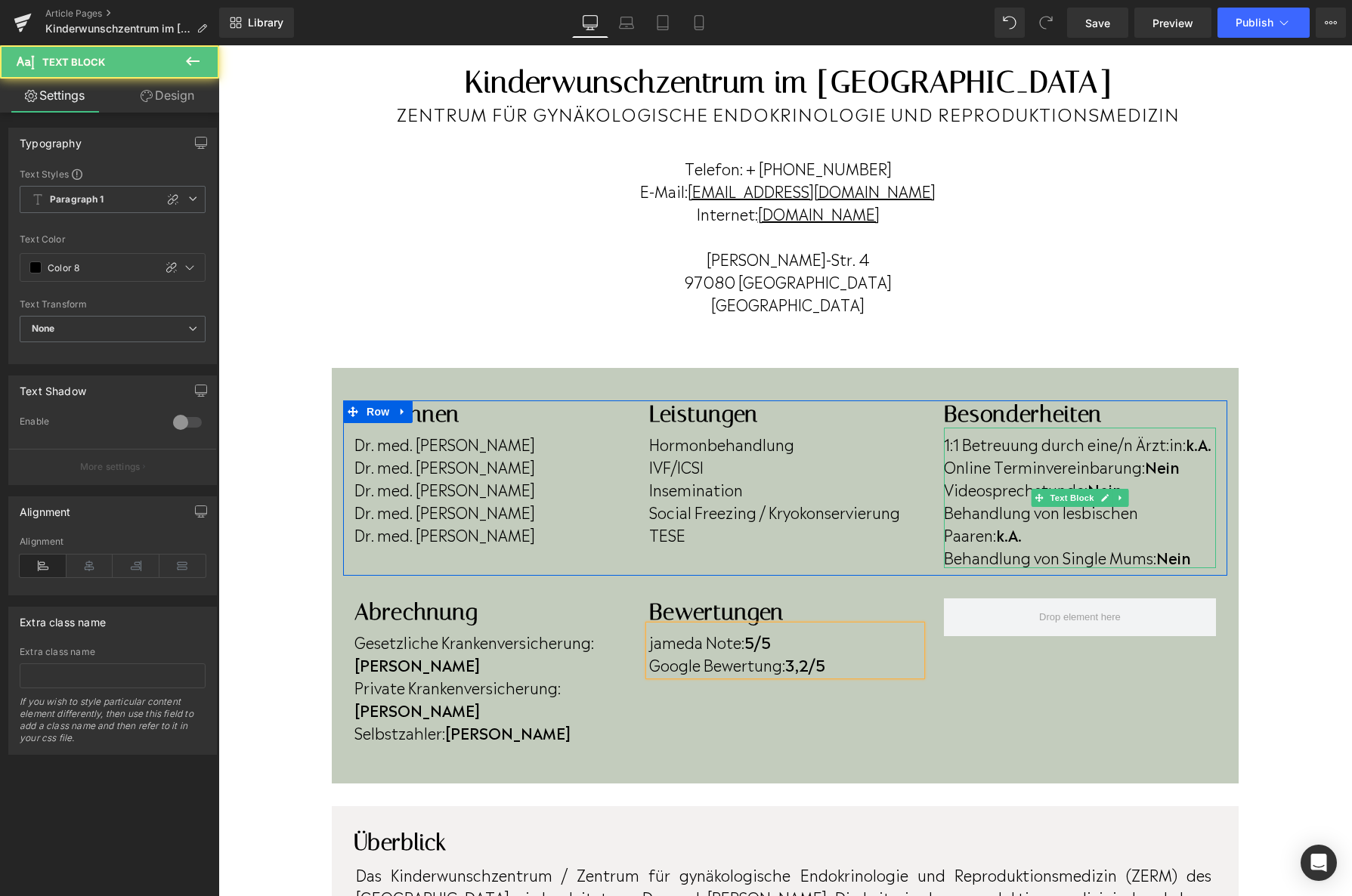
click at [1208, 556] on p "Behandlung von Single Mums: Nein" at bounding box center [1080, 557] width 272 height 22
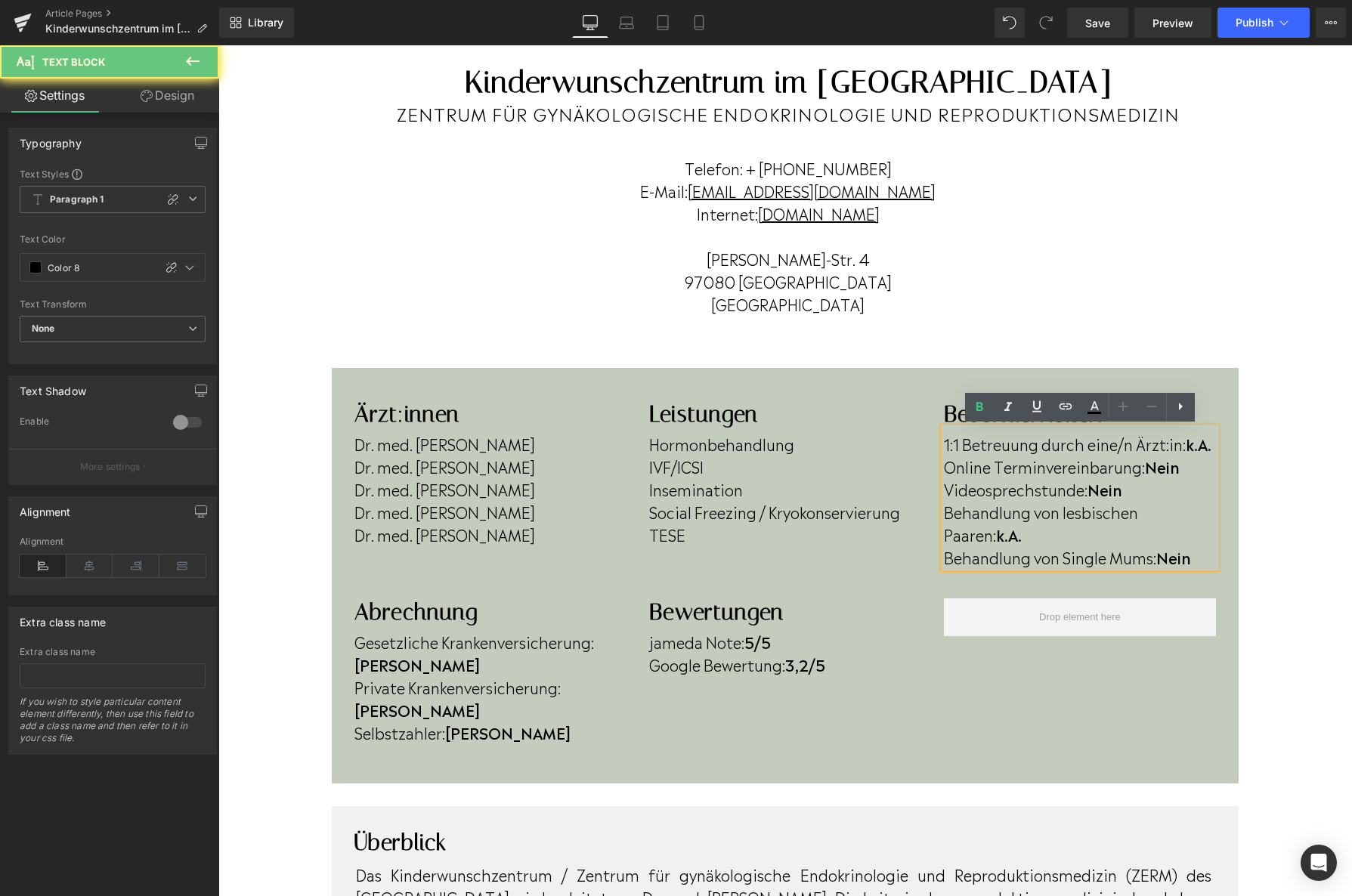
click at [1205, 559] on p "Behandlung von Single Mums: Nein" at bounding box center [1080, 557] width 272 height 22
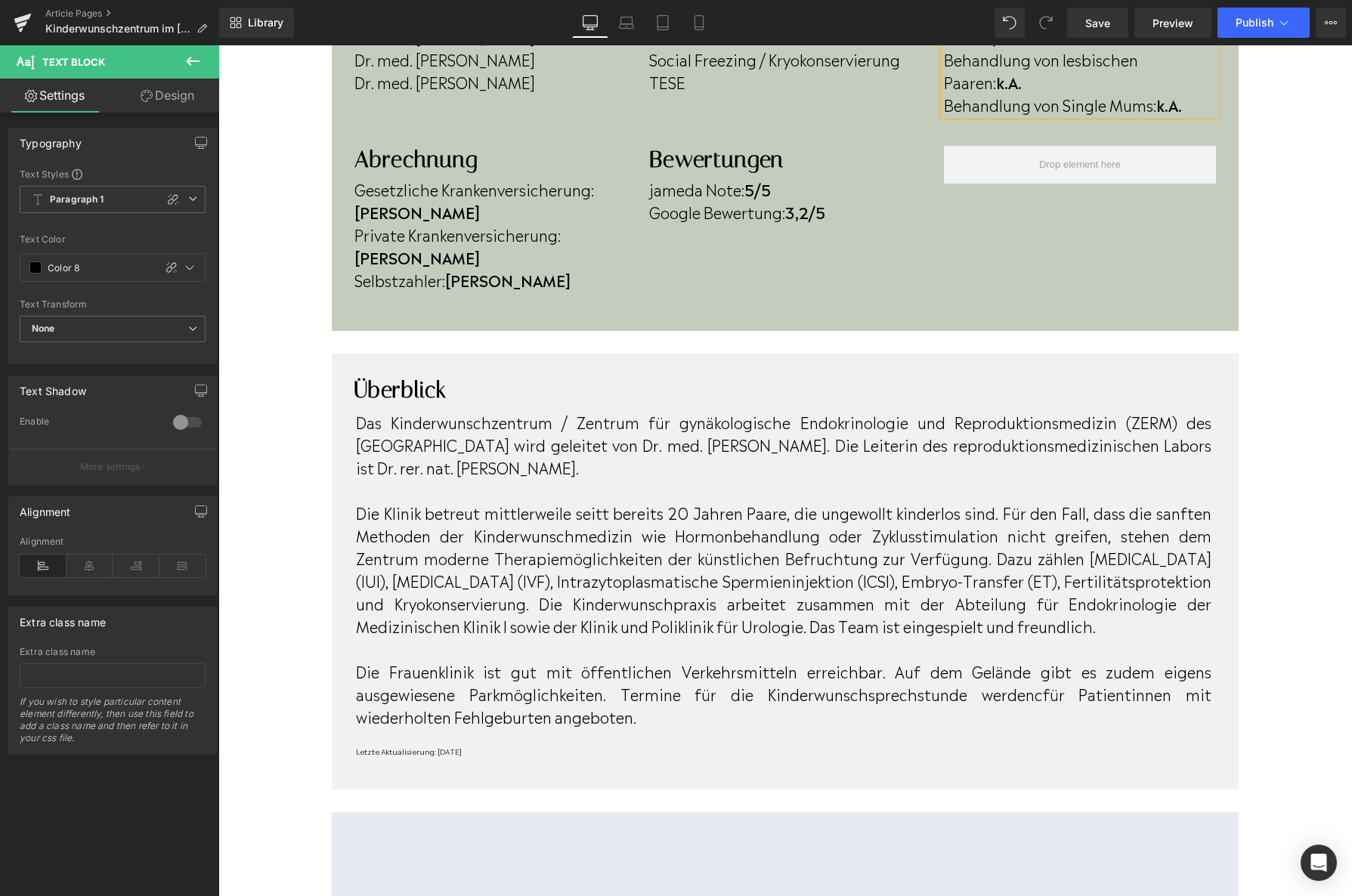
scroll to position [595, 0]
click at [516, 746] on p "Letzte Aktualisierung: [DATE]" at bounding box center [783, 751] width 855 height 11
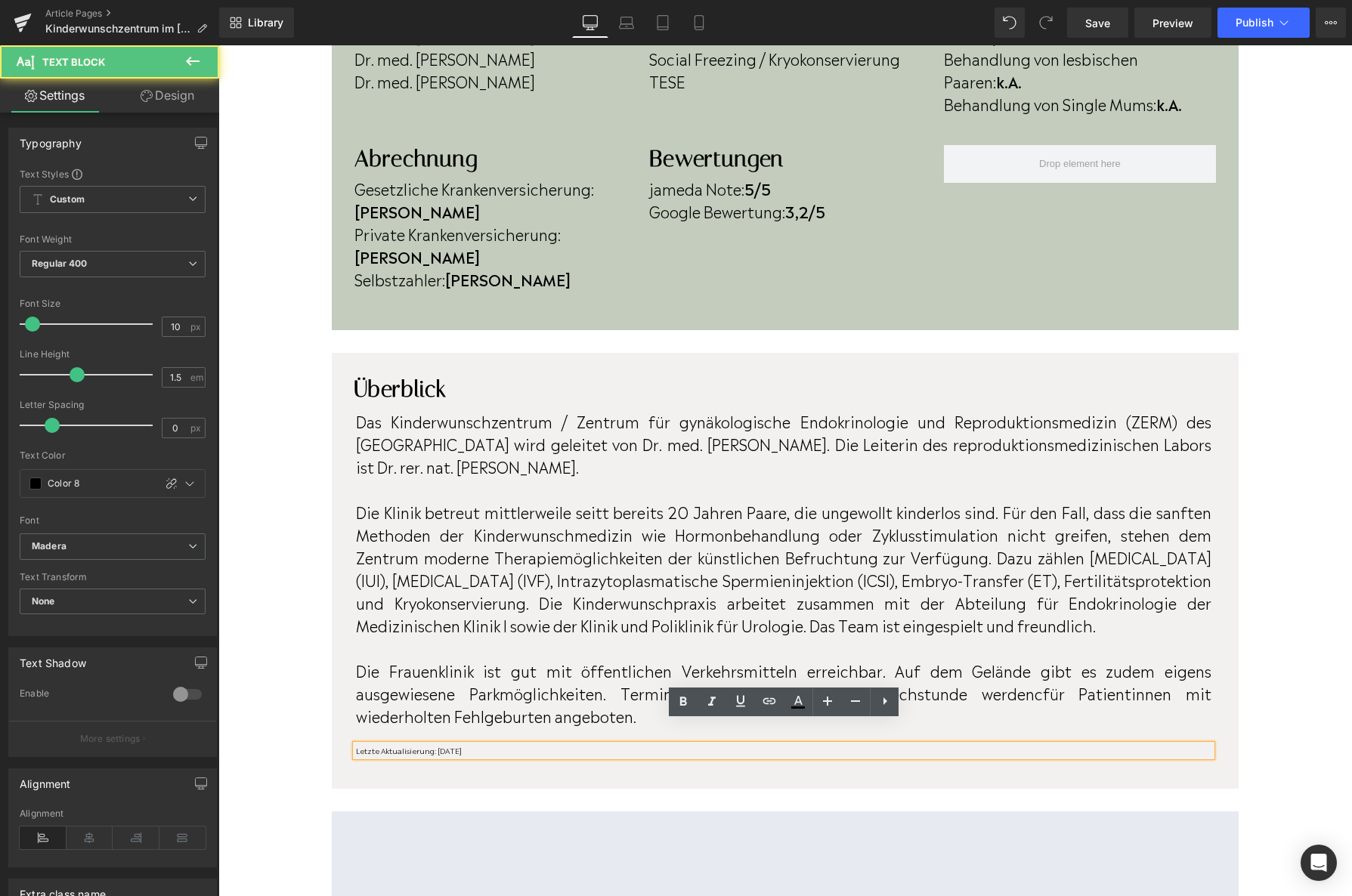
click at [517, 746] on p "Letzte Aktualisierung: [DATE]" at bounding box center [783, 751] width 855 height 11
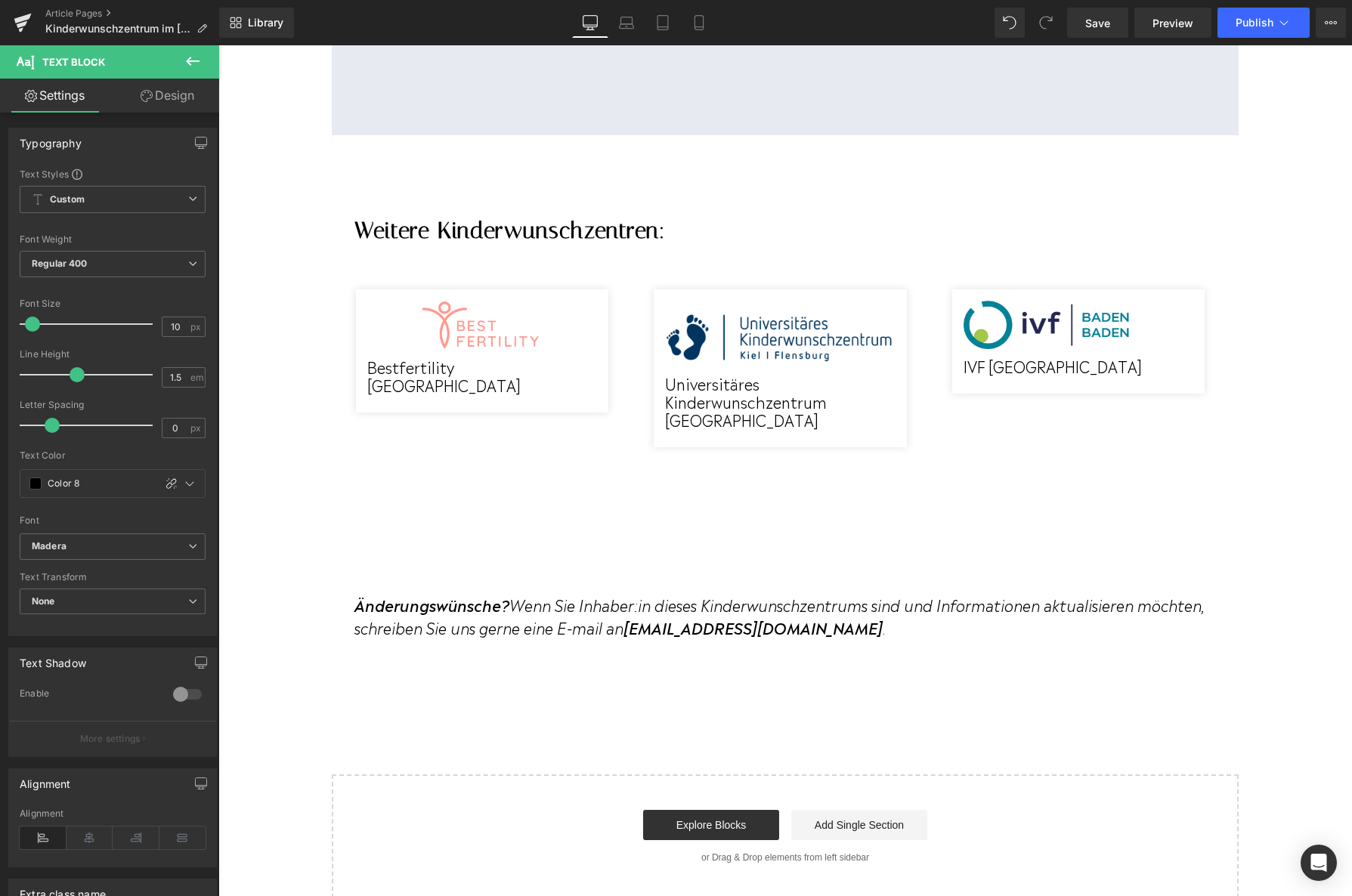
scroll to position [1578, 0]
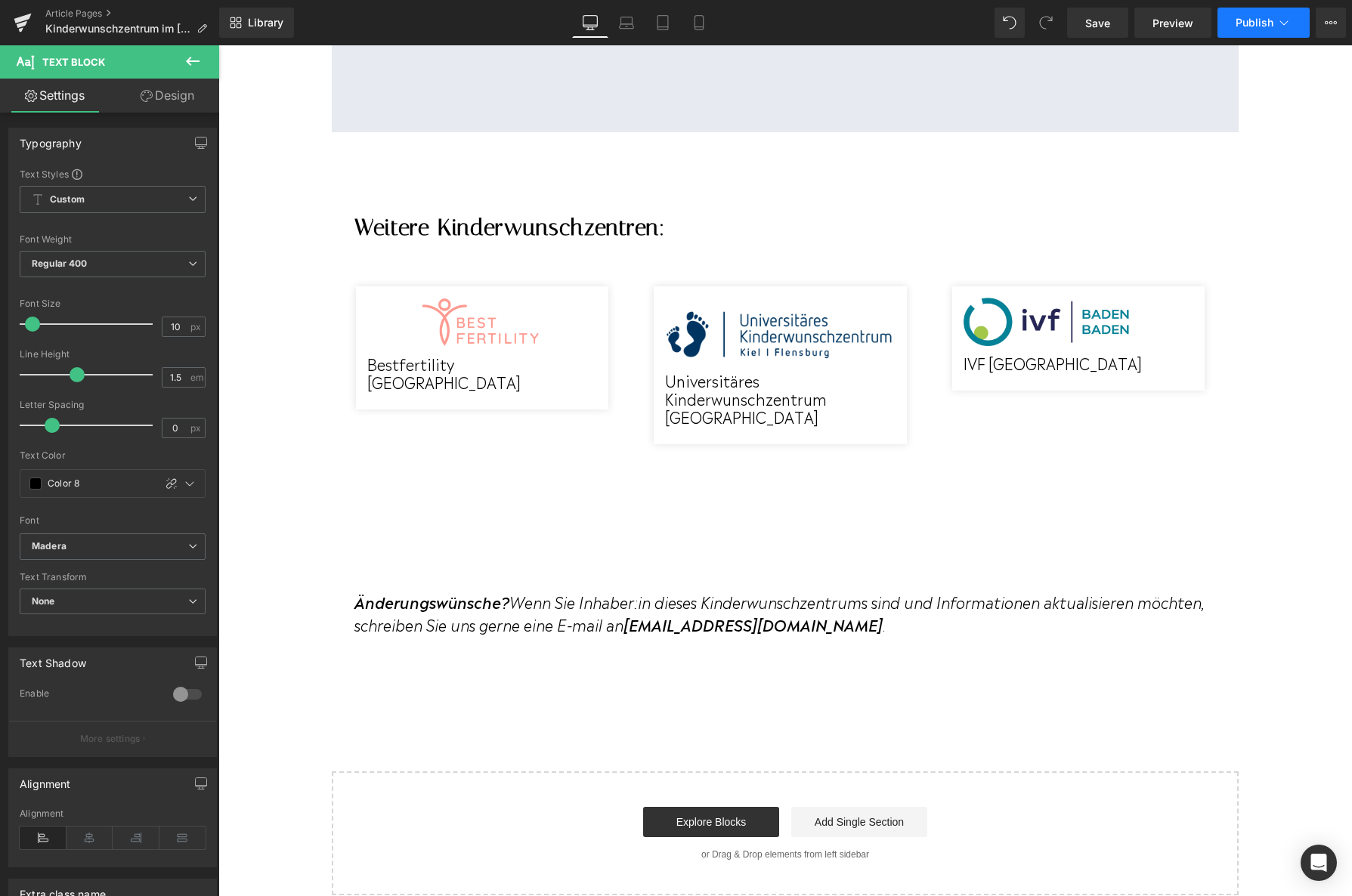
click at [1250, 29] on button "Publish" at bounding box center [1263, 22] width 92 height 31
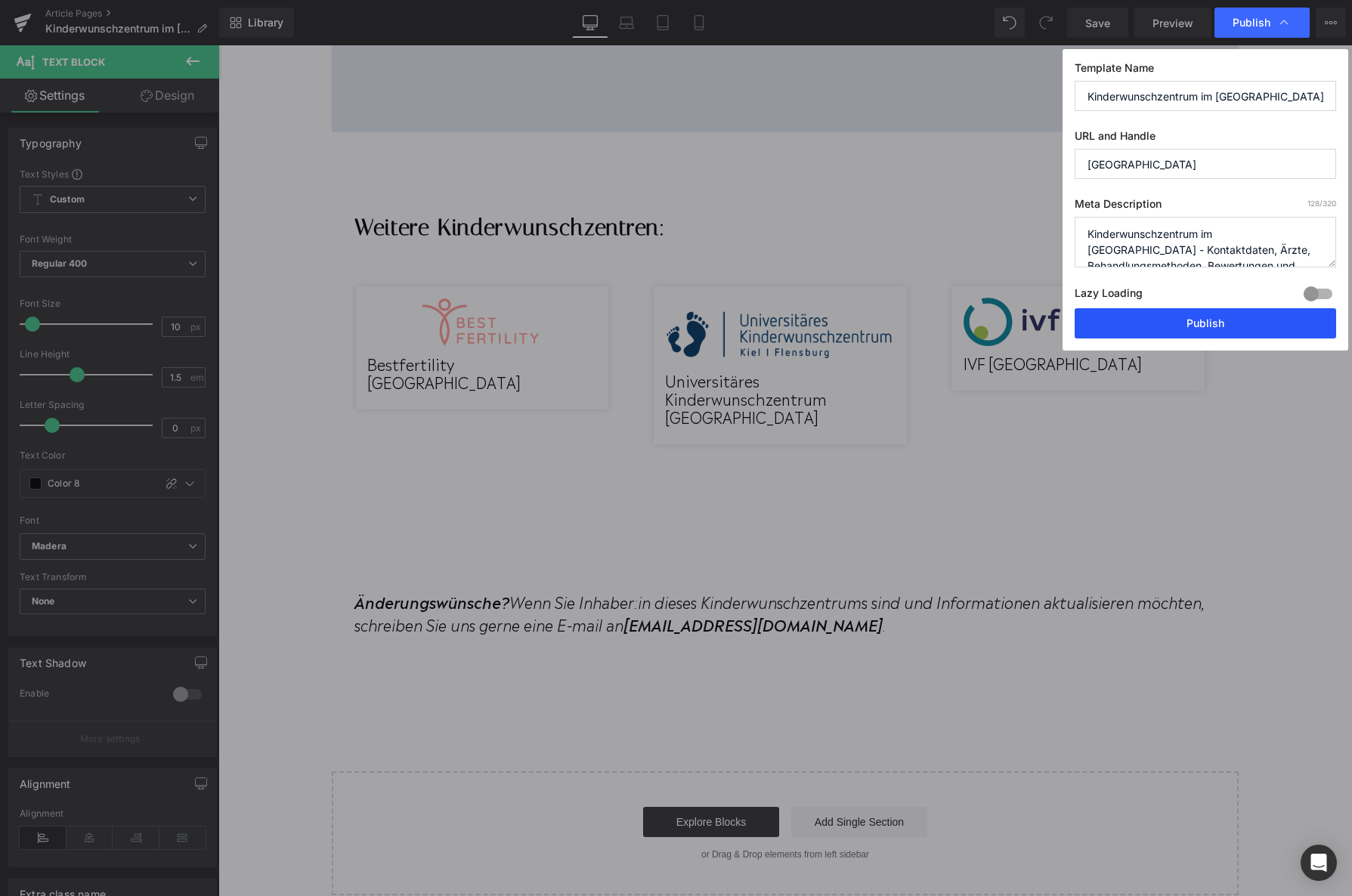
click at [1138, 317] on button "Publish" at bounding box center [1205, 323] width 262 height 31
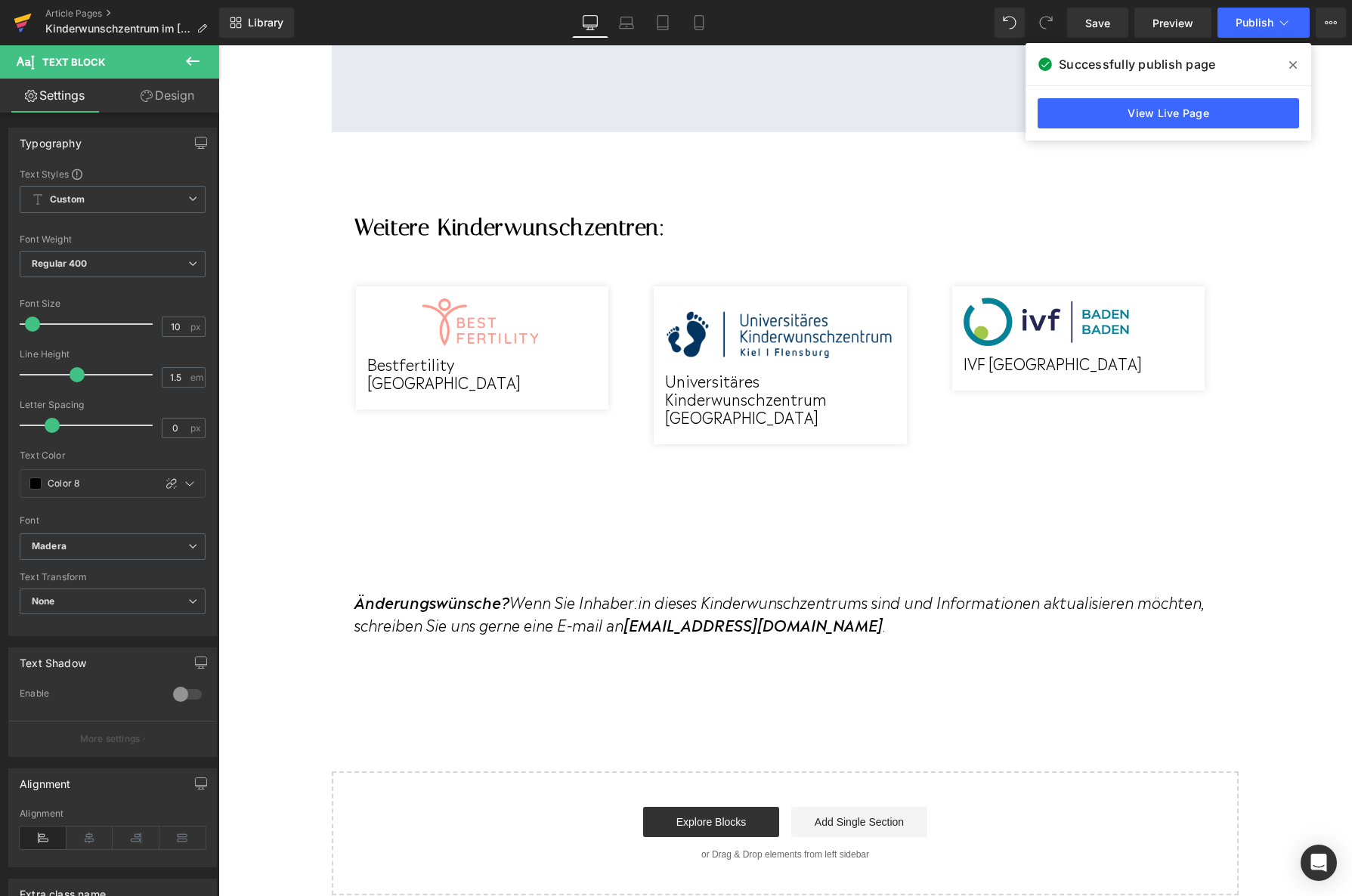
click at [23, 13] on icon at bounding box center [23, 22] width 19 height 38
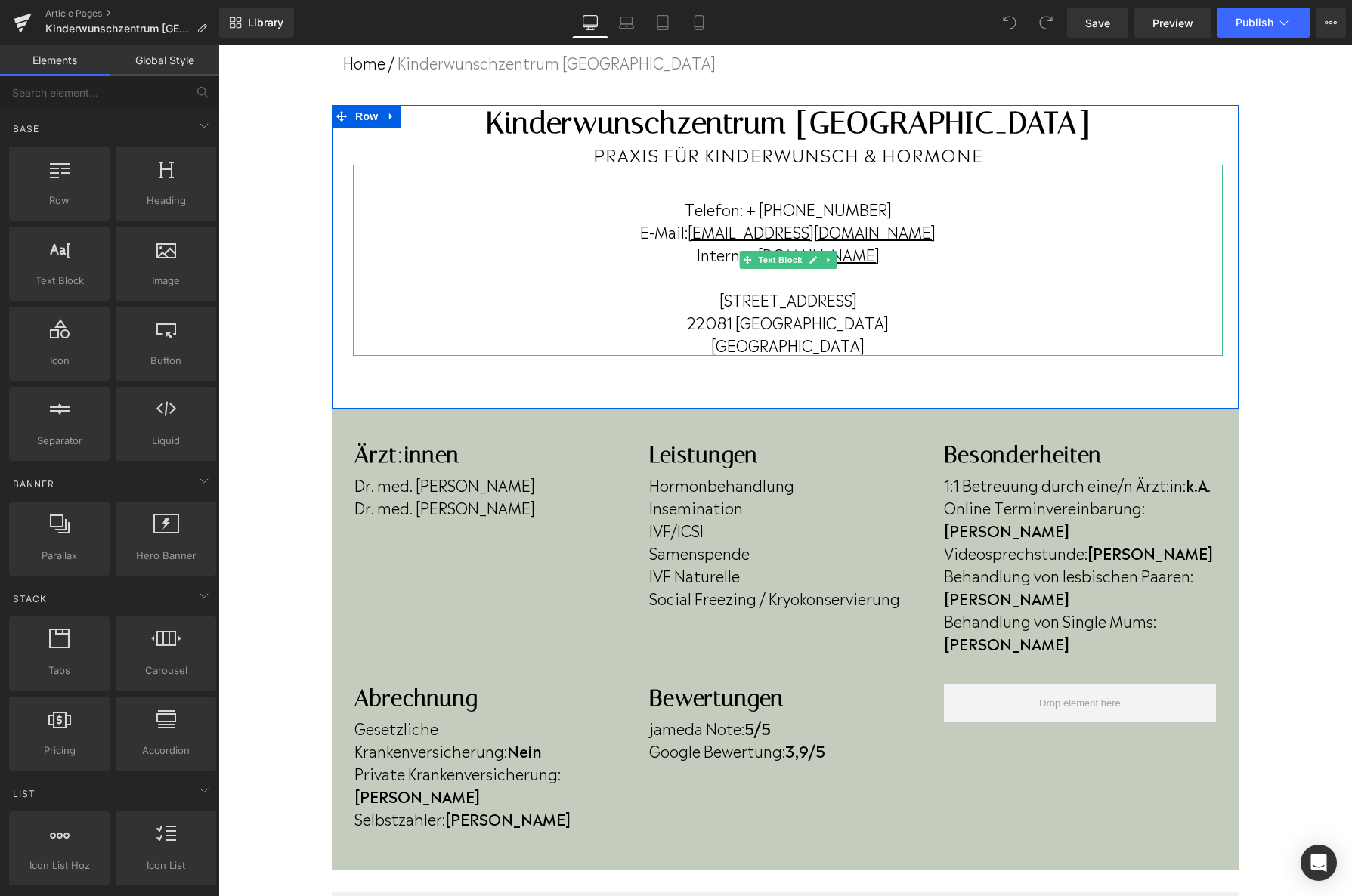
scroll to position [119, 0]
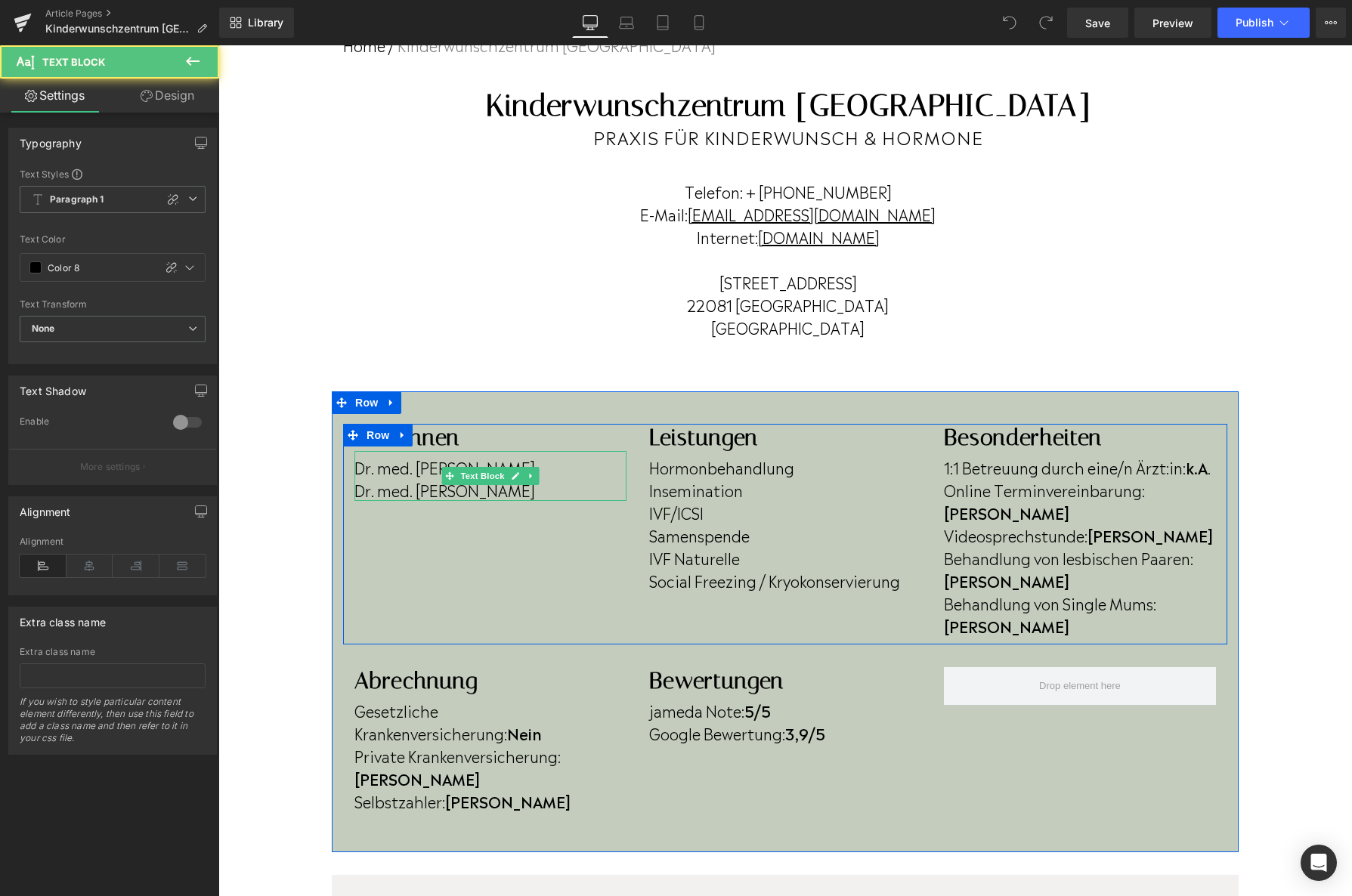
click at [534, 487] on p "Dr. med. Urte Reinhardt" at bounding box center [490, 489] width 272 height 22
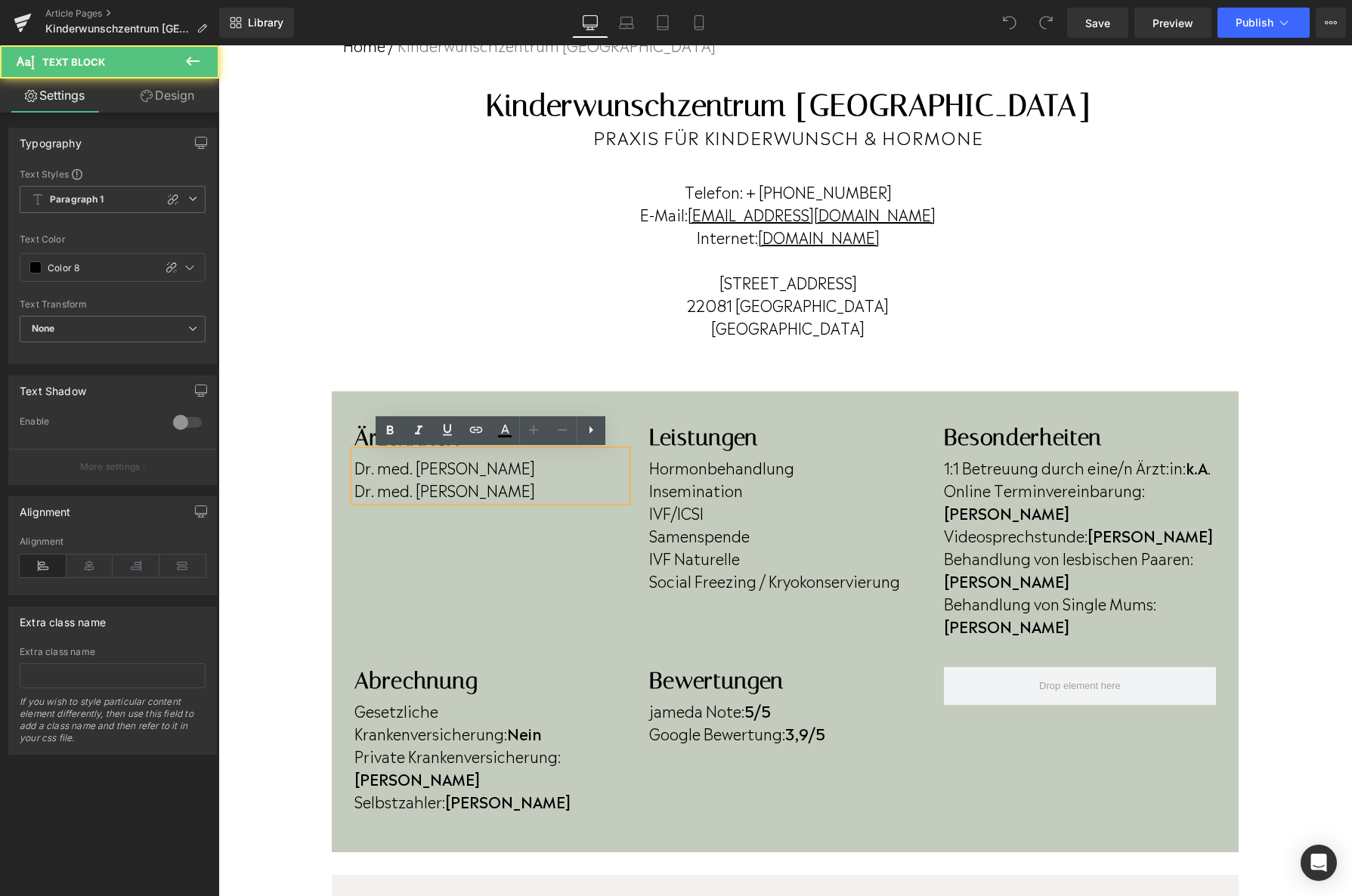
click at [535, 493] on p "Dr. med. Urte Reinhardt" at bounding box center [490, 489] width 272 height 22
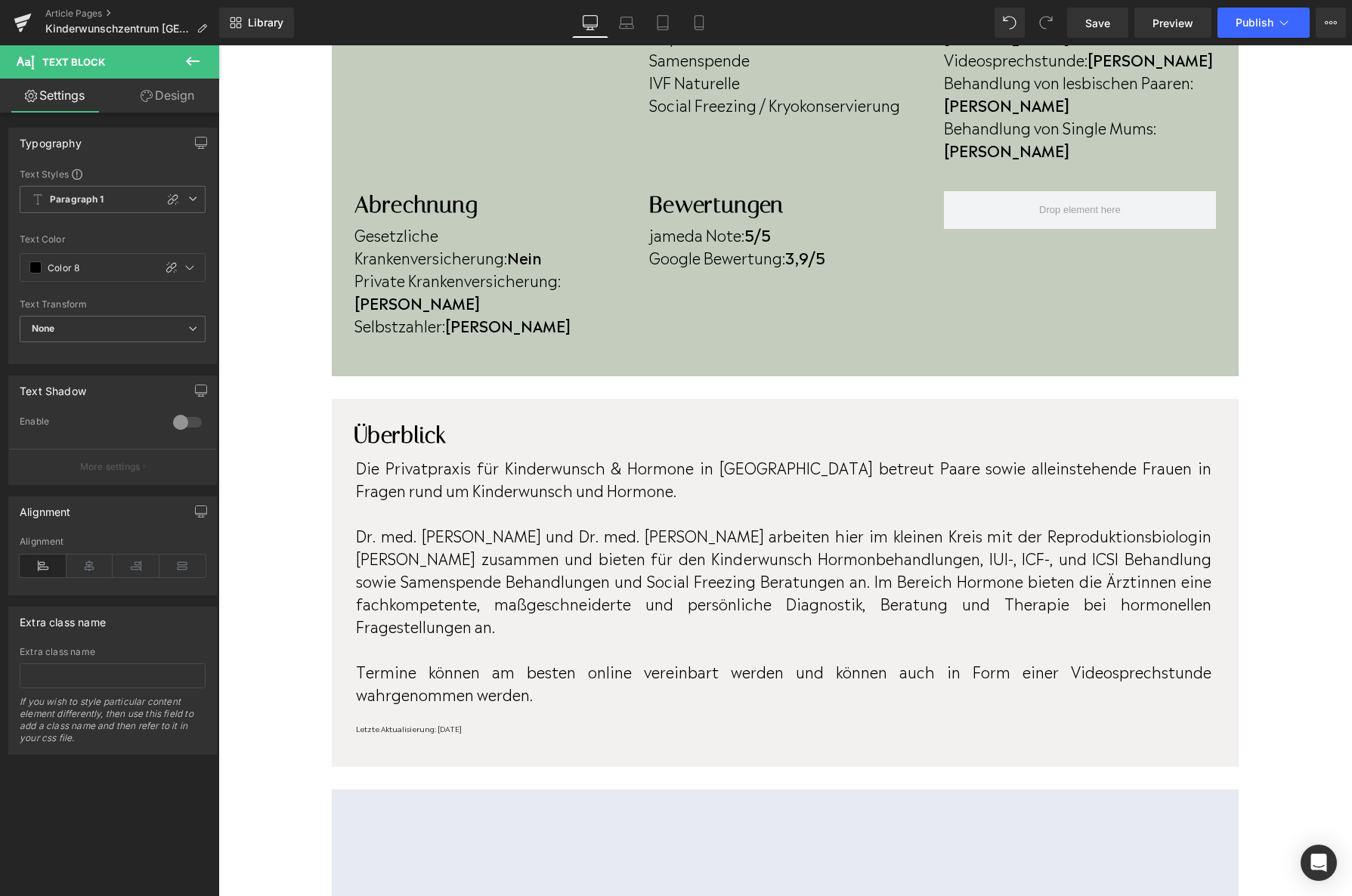
scroll to position [595, 0]
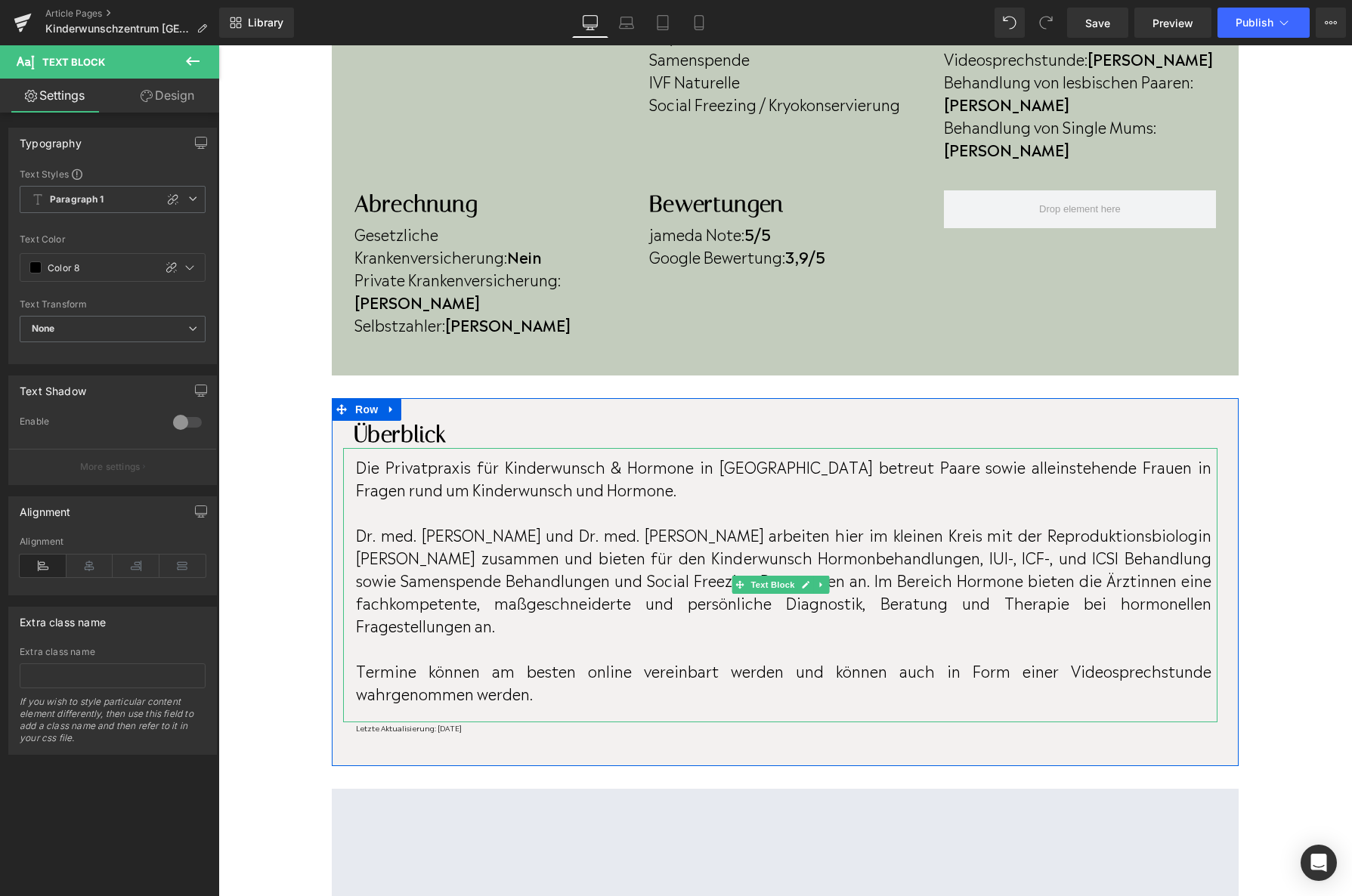
click at [869, 523] on p "Dr. med. Tina Osterholz-Zaleski und Dr. med. Urte Reinhardt arbeiten hier im kl…" at bounding box center [783, 579] width 855 height 113
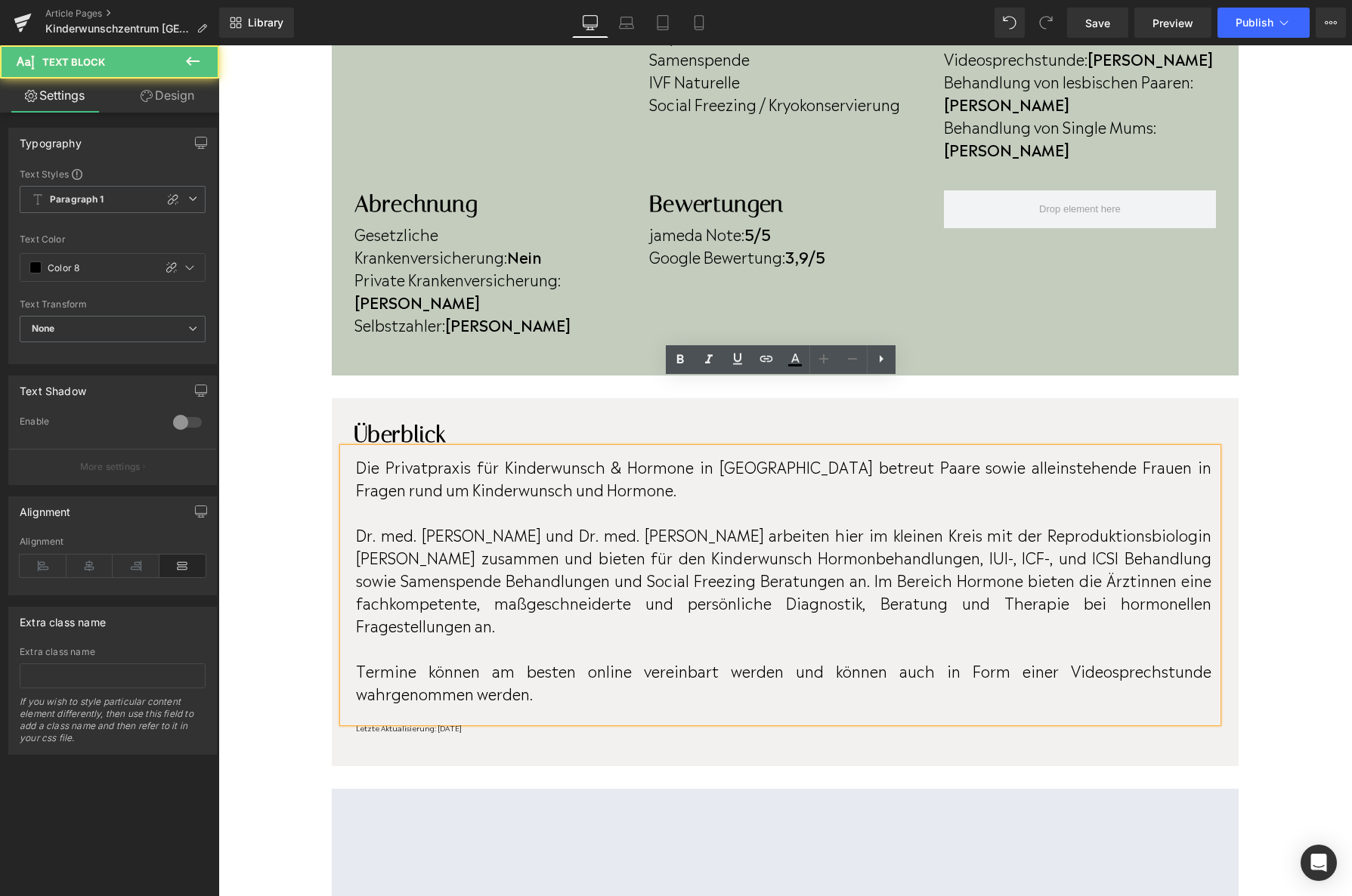
click at [868, 523] on p "Dr. med. Tina Osterholz-Zaleski und Dr. med. Urte Reinhardt arbeiten hier im kl…" at bounding box center [783, 579] width 855 height 113
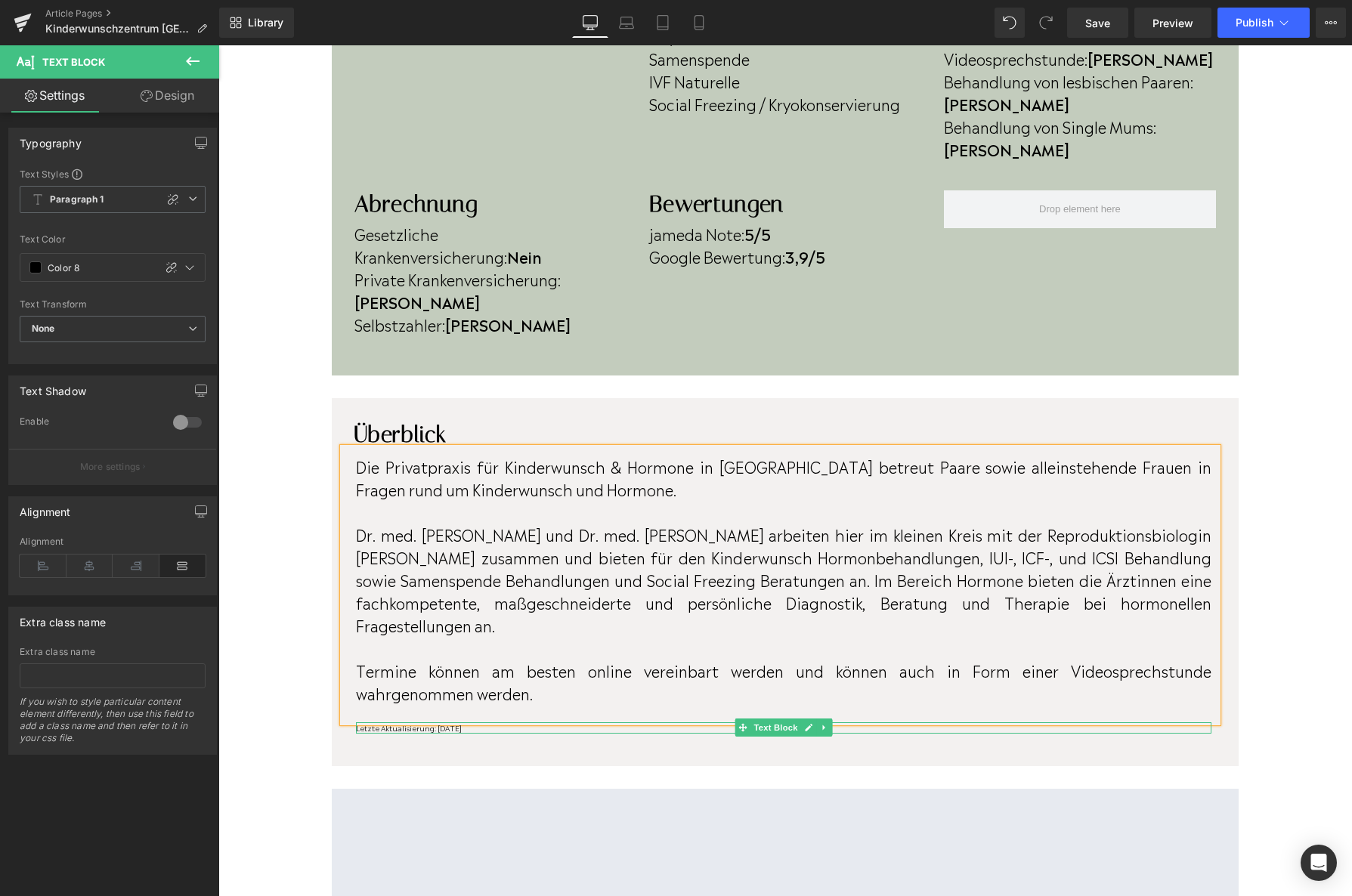
click at [477, 722] on p "Letzte Aktualisierung: [DATE]" at bounding box center [783, 728] width 855 height 11
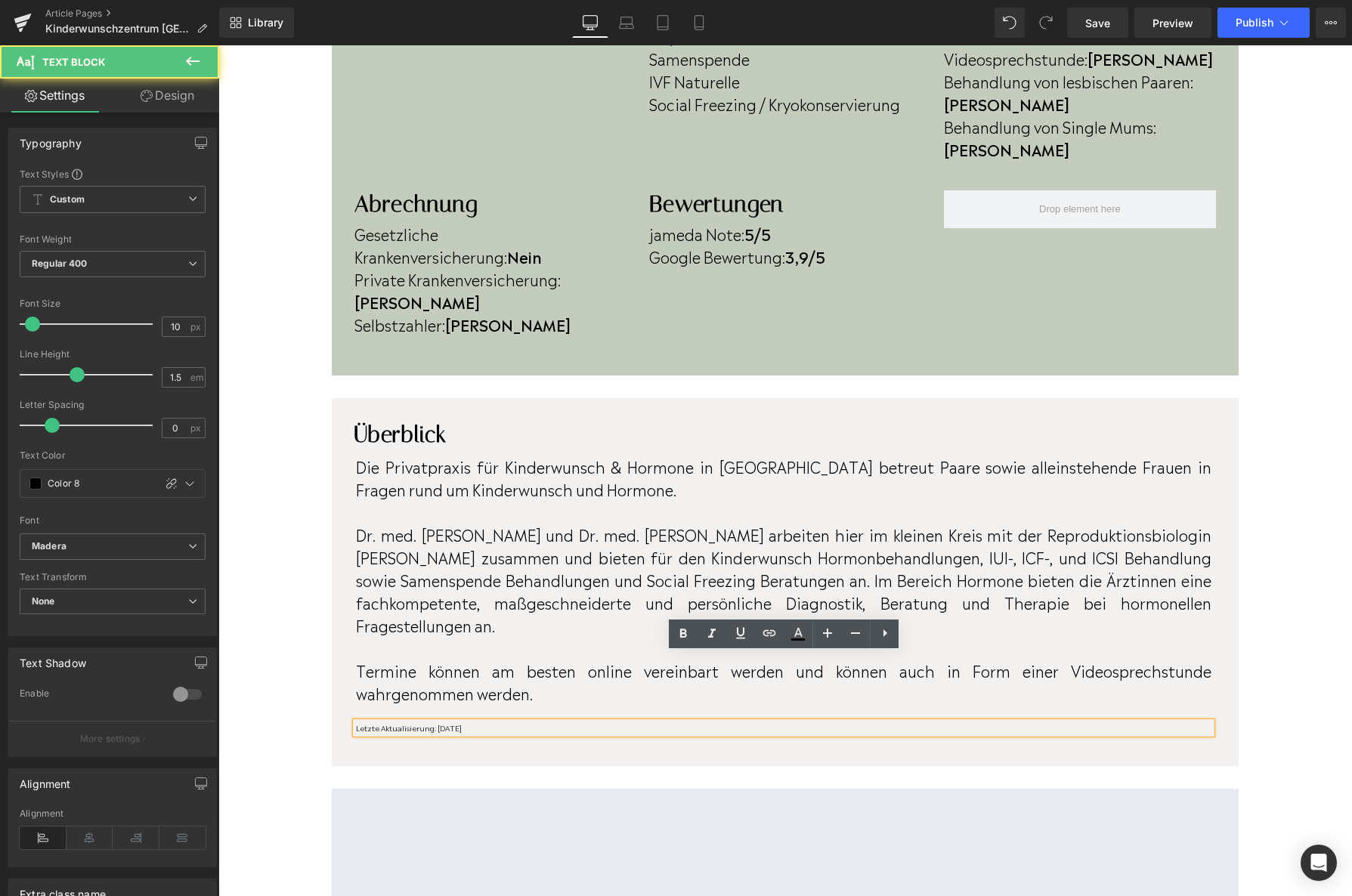
click at [477, 722] on p "Letzte Aktualisierung: [DATE]" at bounding box center [783, 728] width 855 height 11
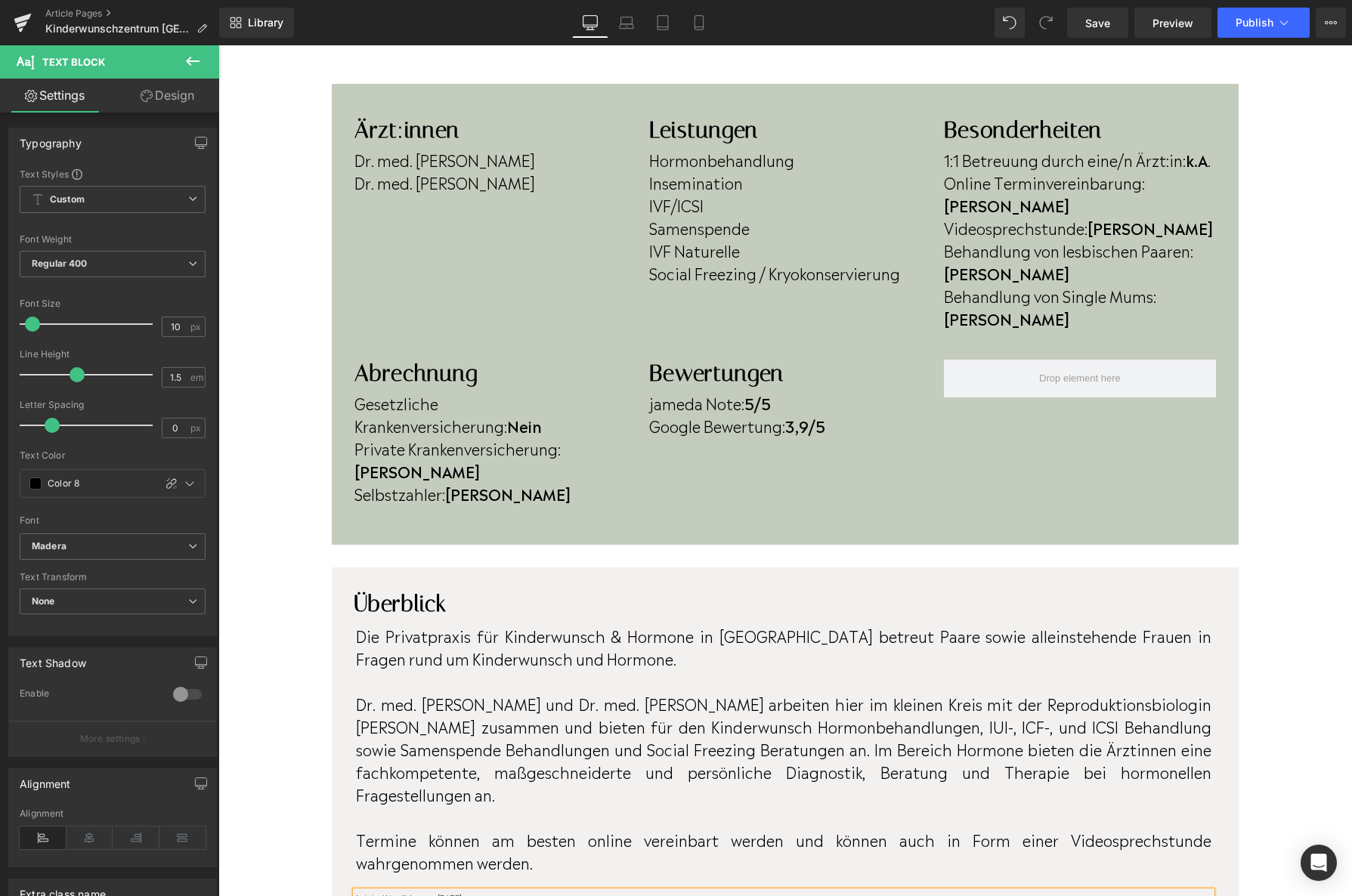
scroll to position [415, 0]
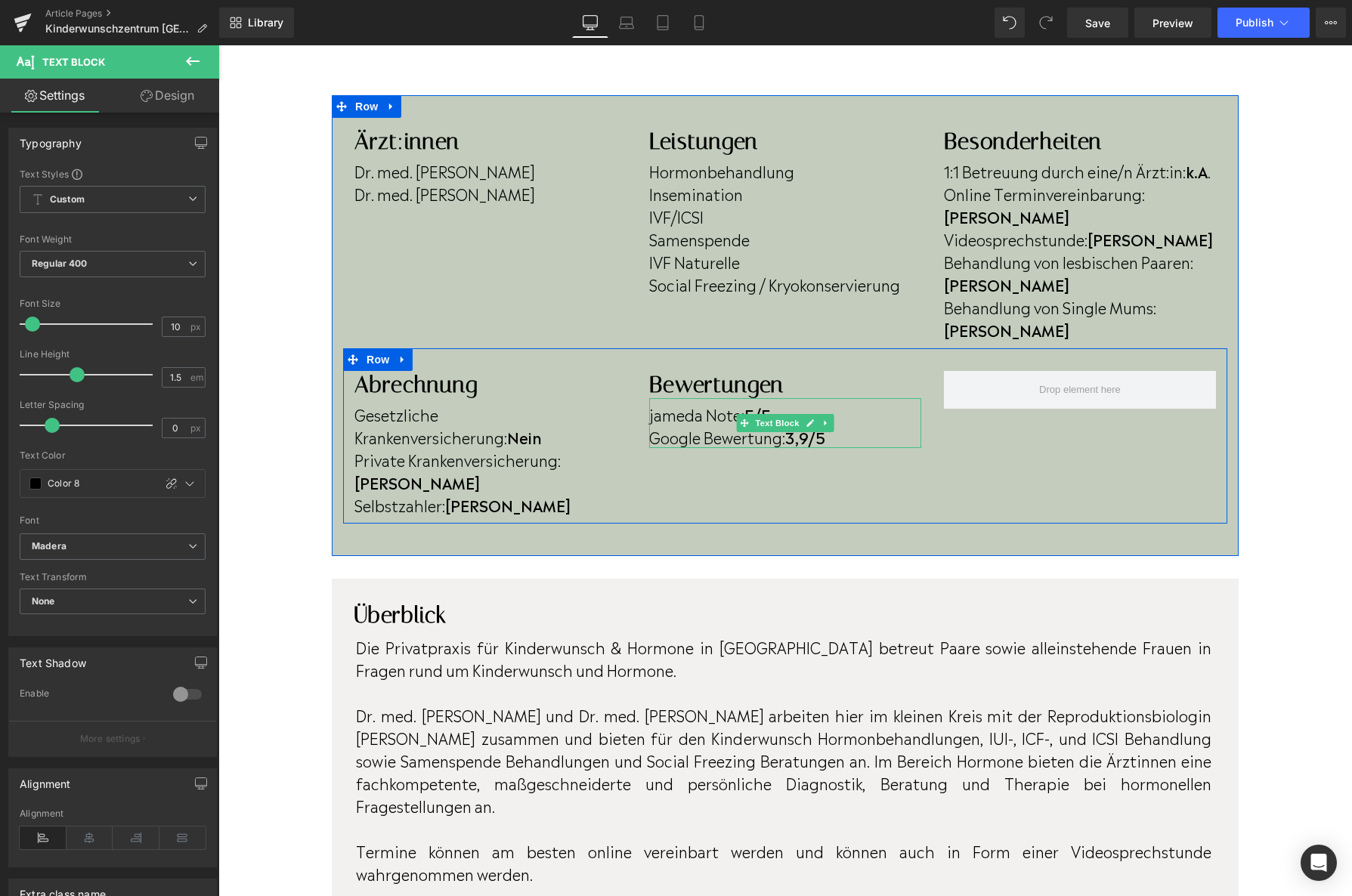
click at [806, 425] on strong "3,9/5" at bounding box center [805, 436] width 40 height 22
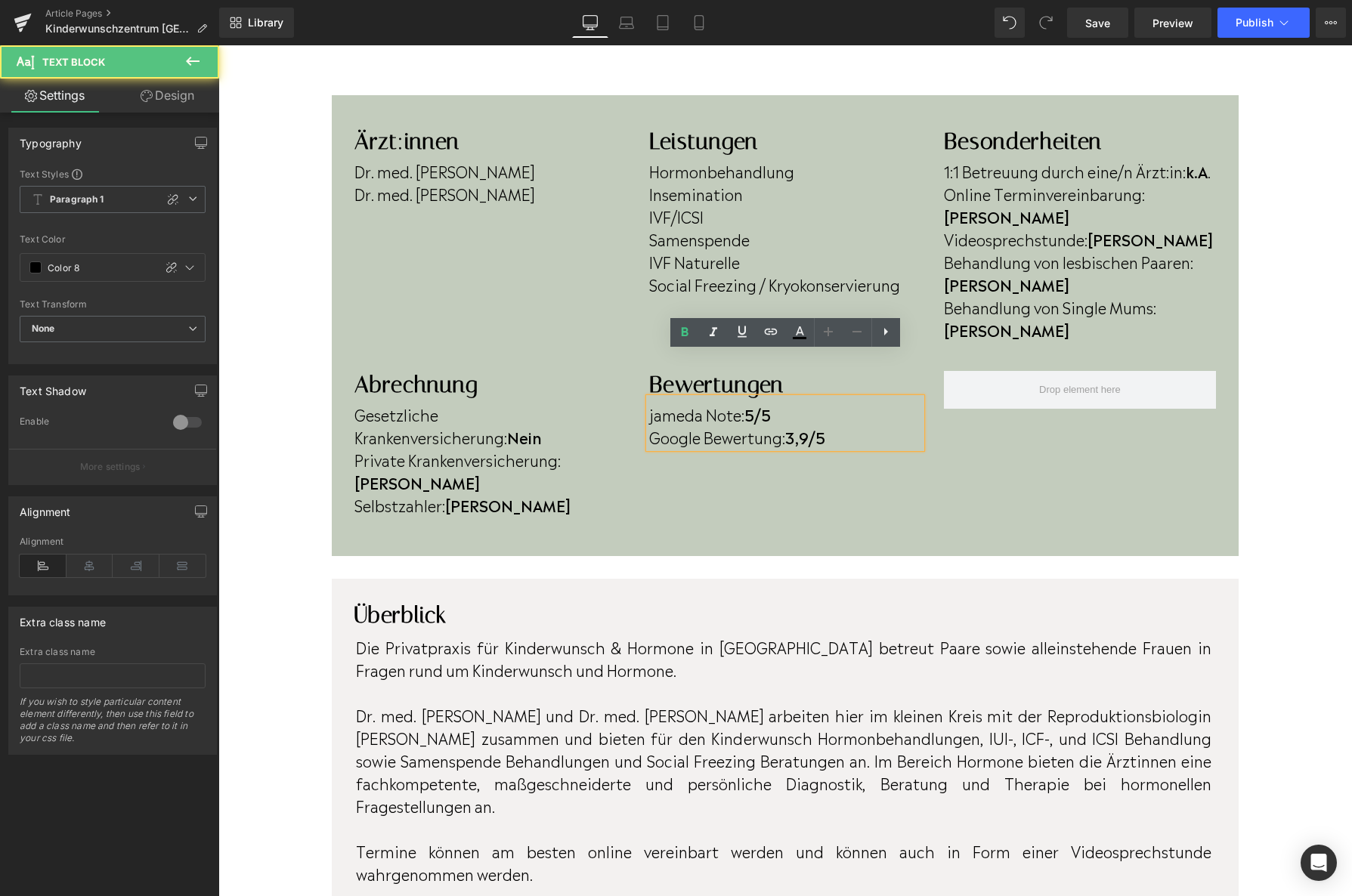
click at [811, 425] on strong "3,9/5" at bounding box center [805, 436] width 40 height 22
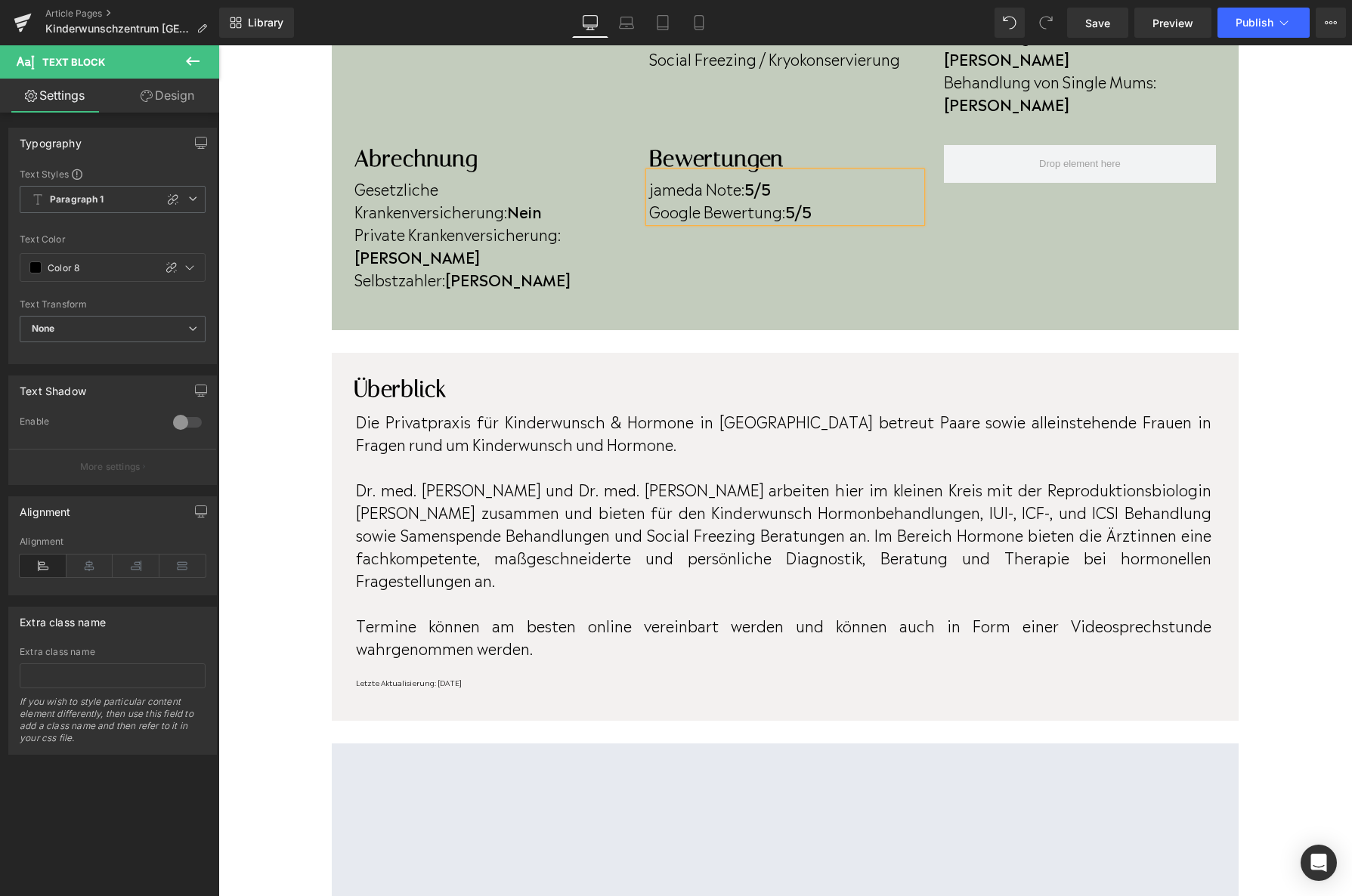
scroll to position [652, 0]
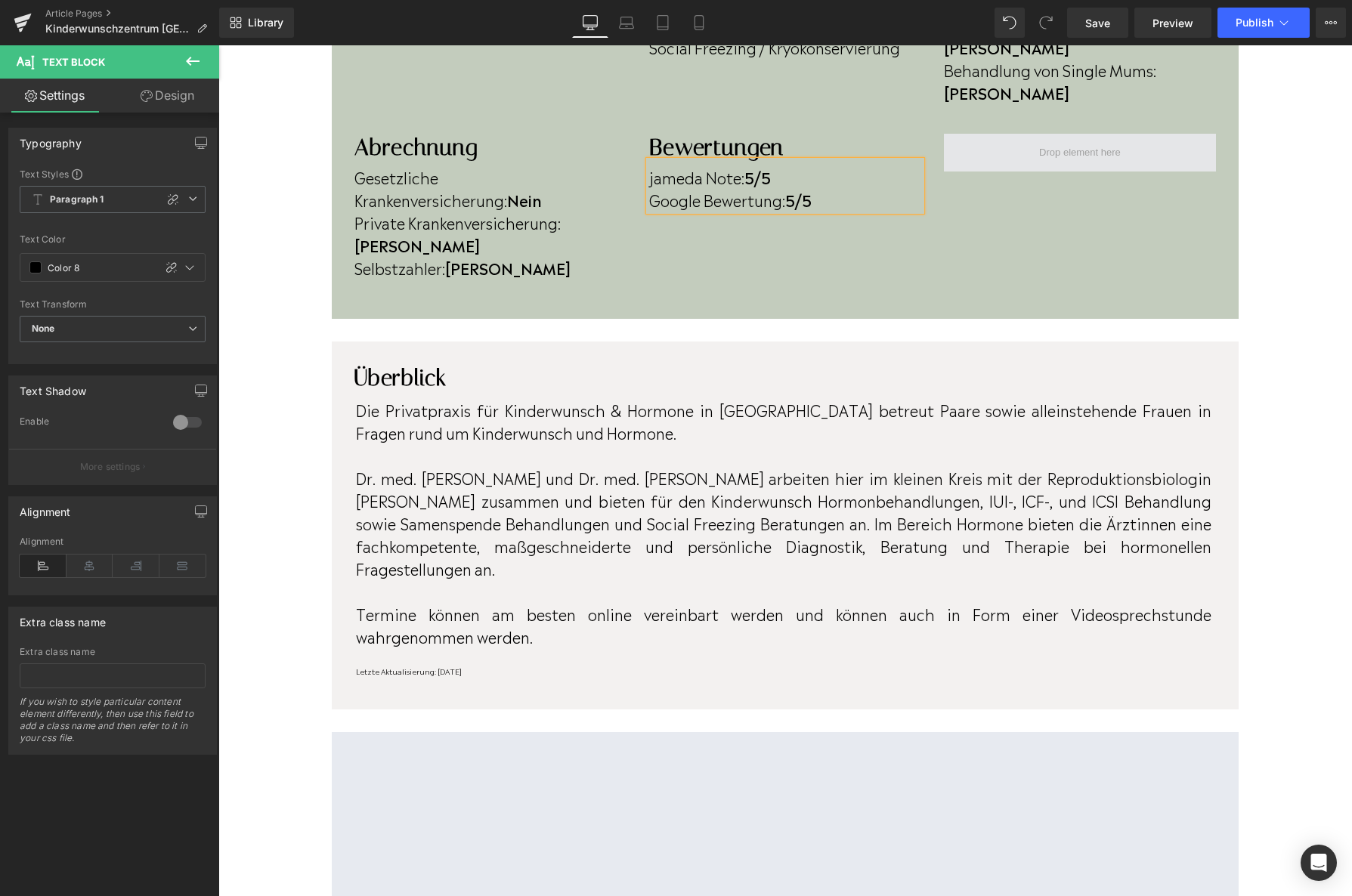
click at [1072, 140] on span at bounding box center [1079, 151] width 92 height 23
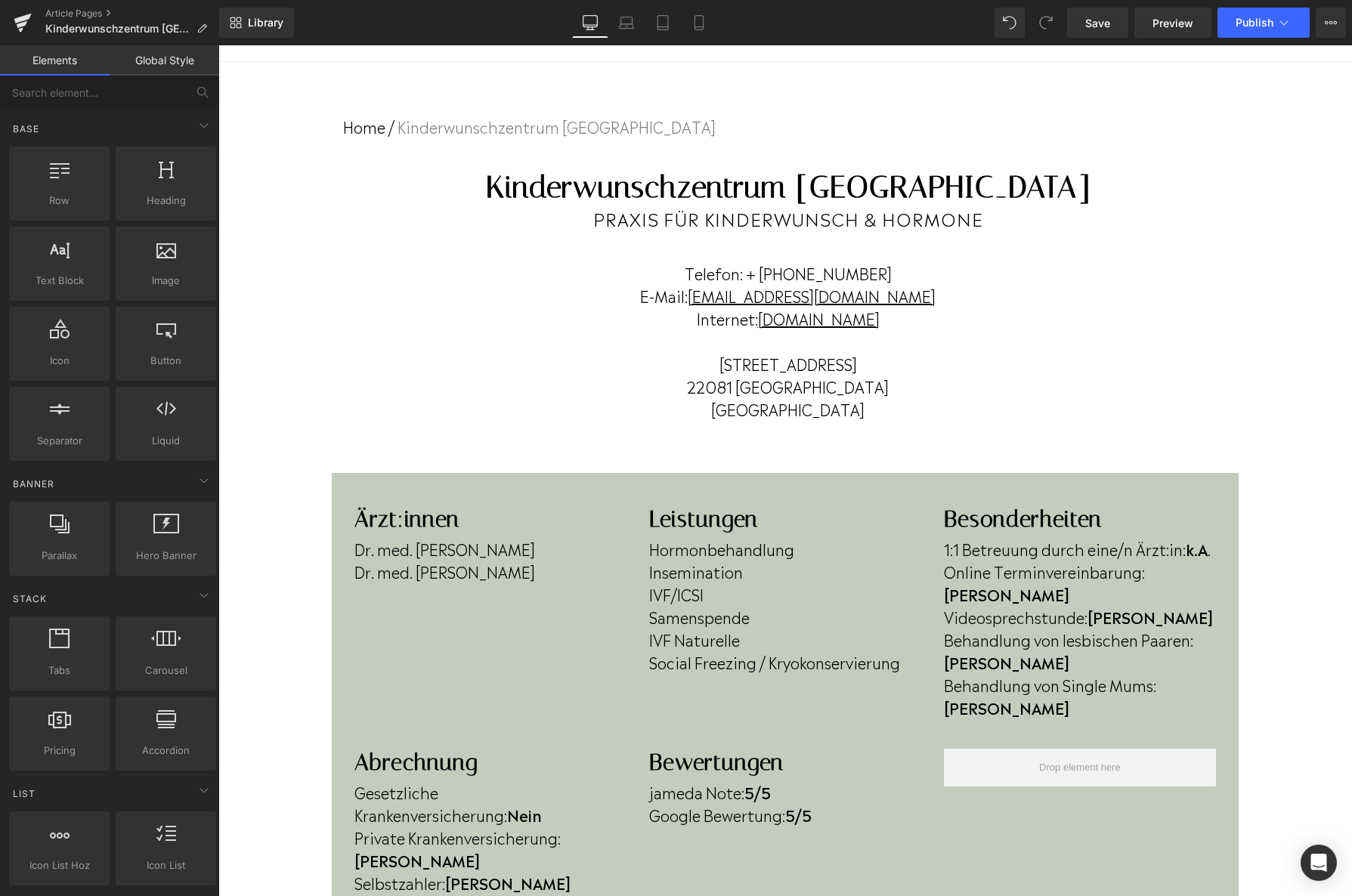
scroll to position [14, 0]
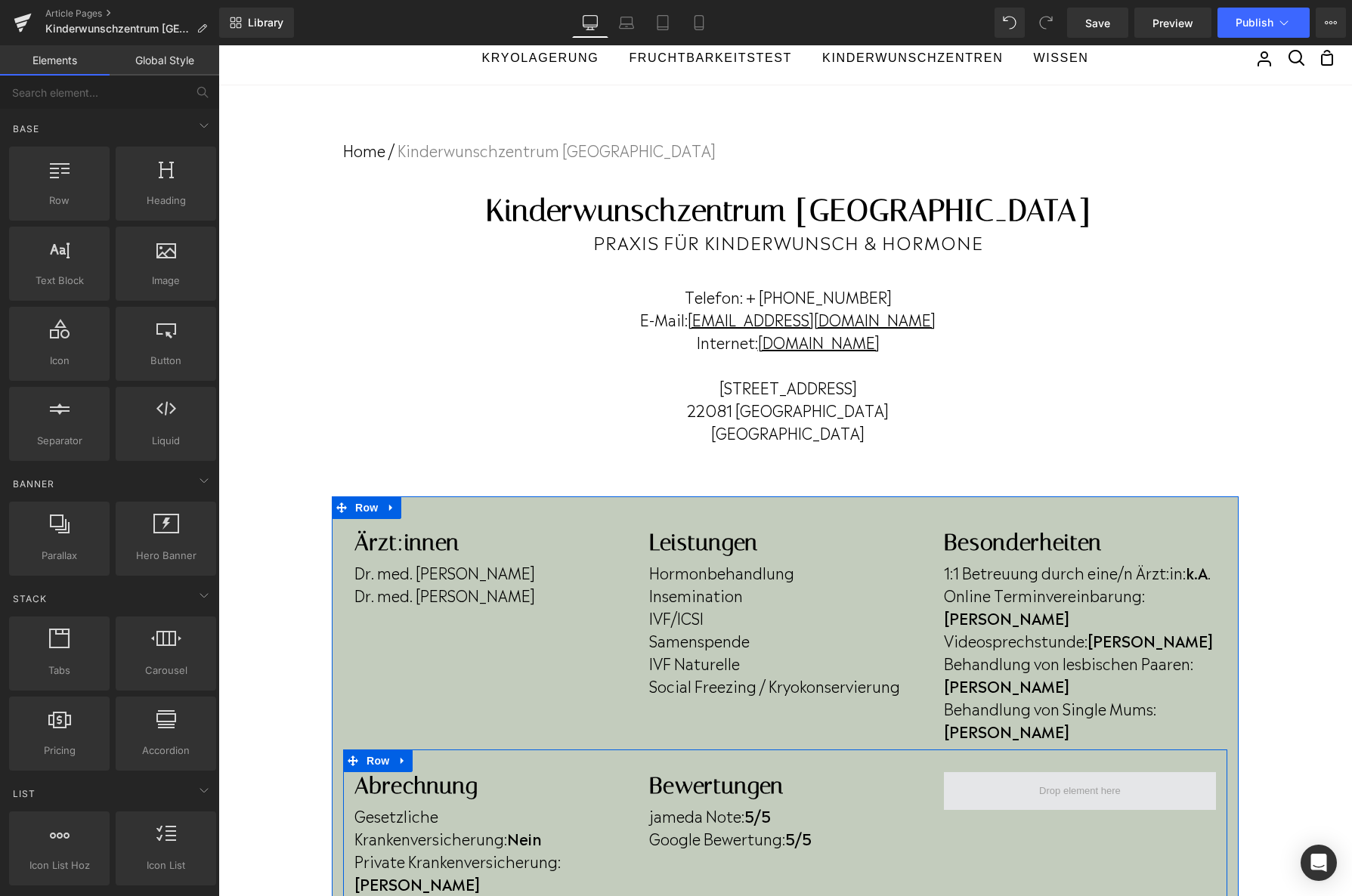
click at [1073, 779] on span at bounding box center [1079, 790] width 92 height 23
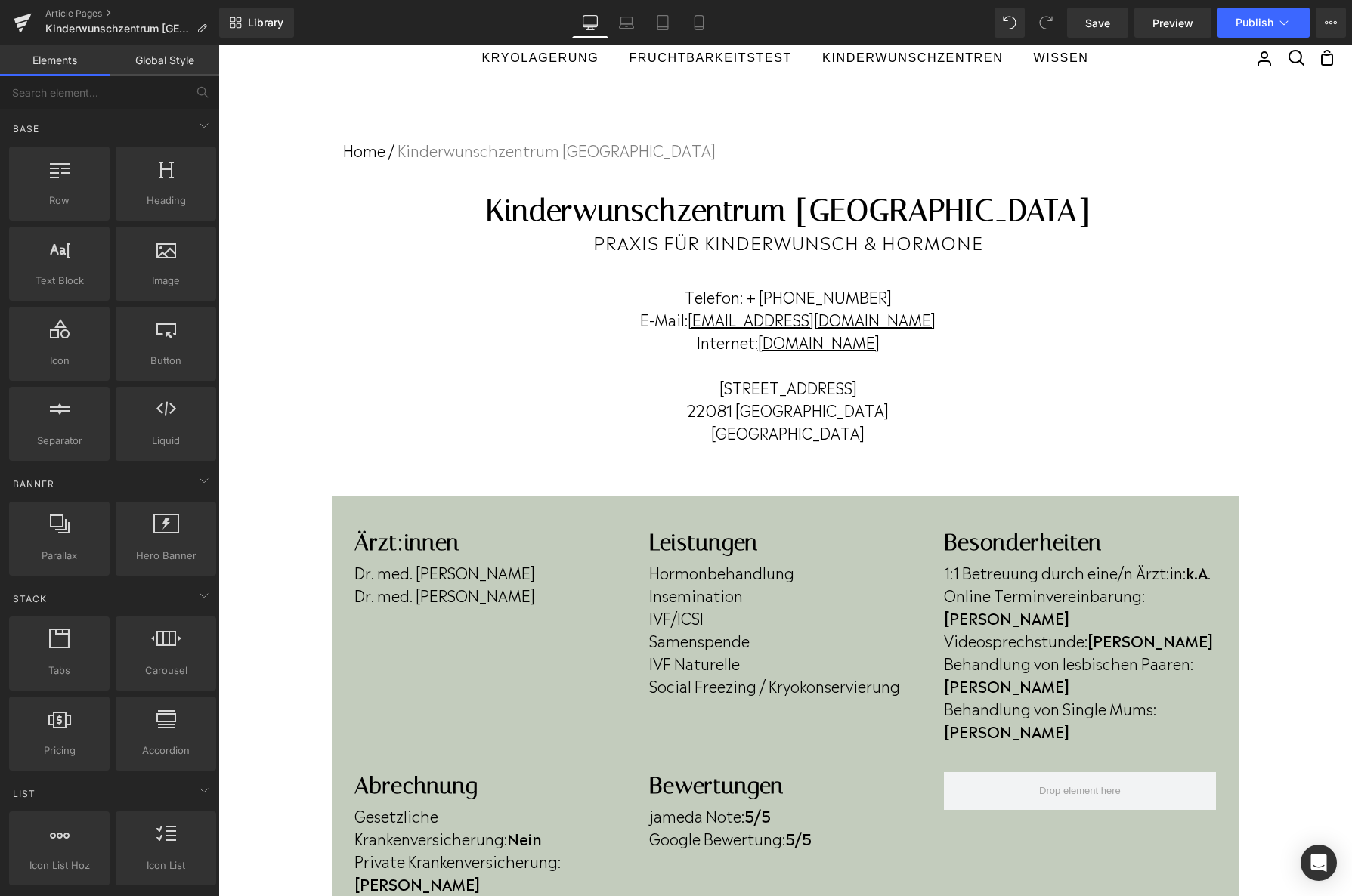
click at [149, 302] on div "Image images, photos, alts, uploads" at bounding box center [165, 264] width 107 height 80
click at [160, 279] on span "Image" at bounding box center [165, 280] width 91 height 16
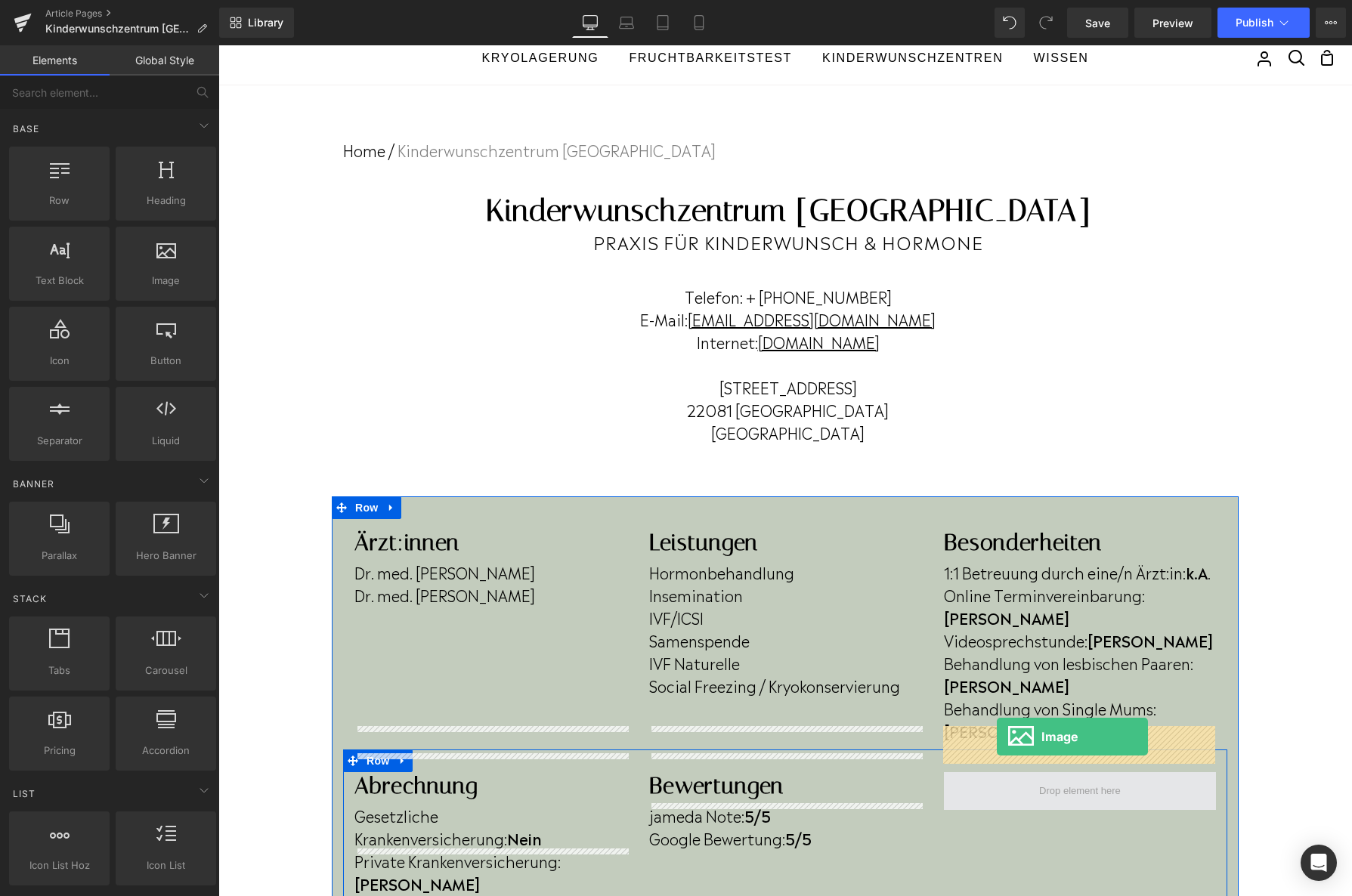
drag, startPoint x: 379, startPoint y: 323, endPoint x: 997, endPoint y: 737, distance: 743.9
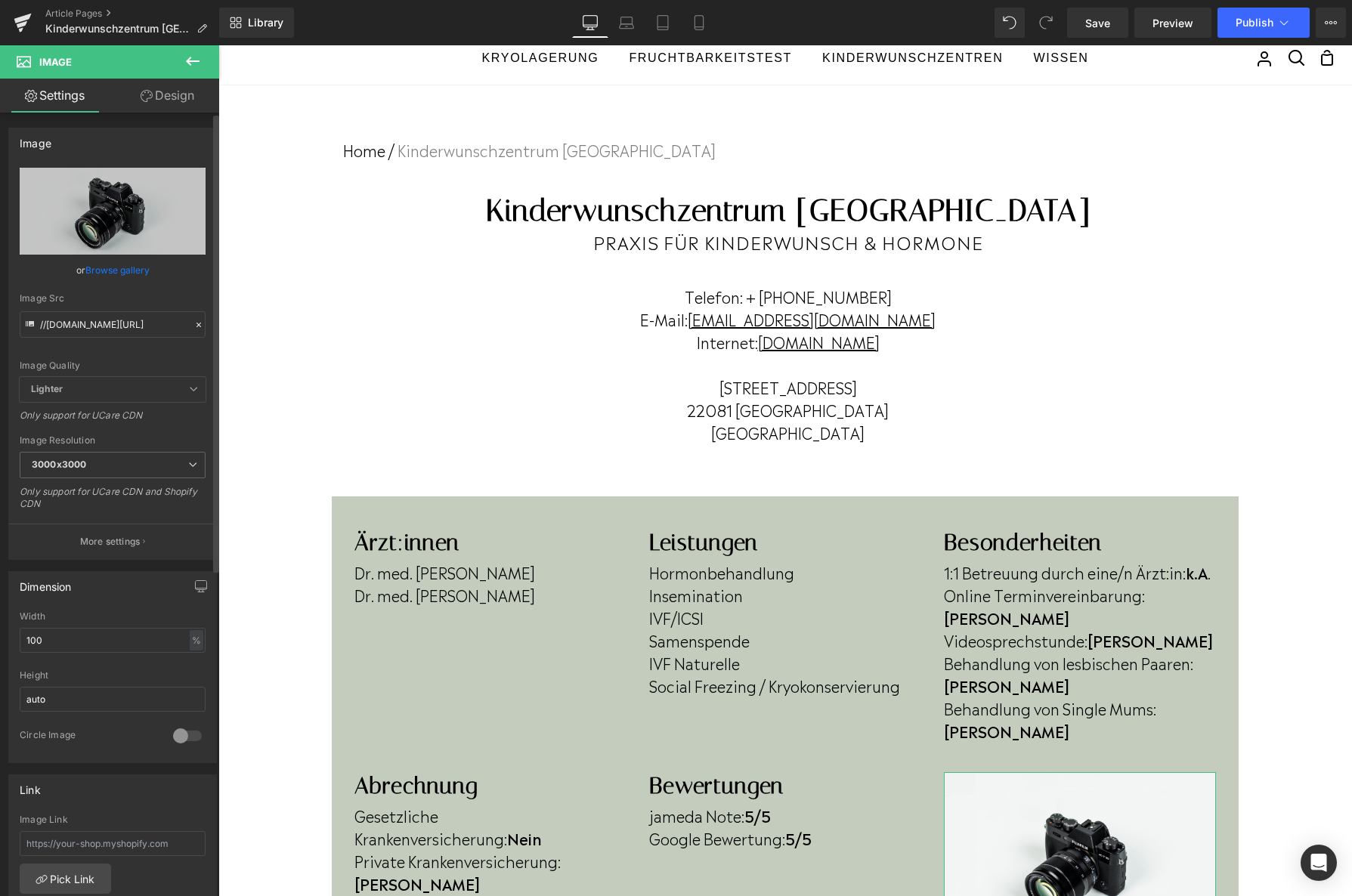
click at [115, 266] on link "Browse gallery" at bounding box center [117, 270] width 64 height 26
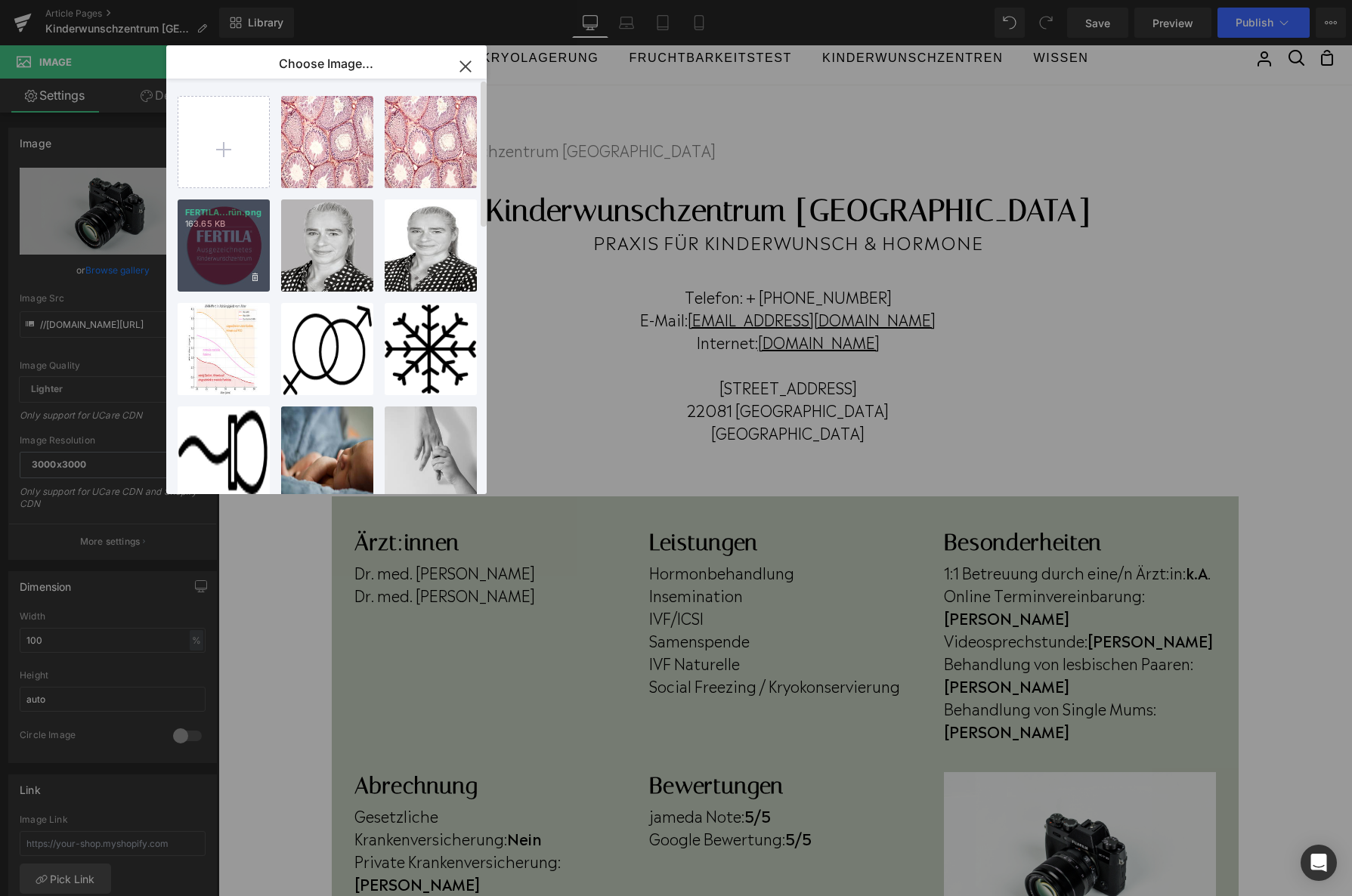
click at [241, 246] on div "FERTILA...rün.png 163.65 KB" at bounding box center [223, 245] width 92 height 92
type input "https://ucarecdn.com/c5ab98f0-74d3-4773-8121-07b005a17799/-/format/auto/-/previ…"
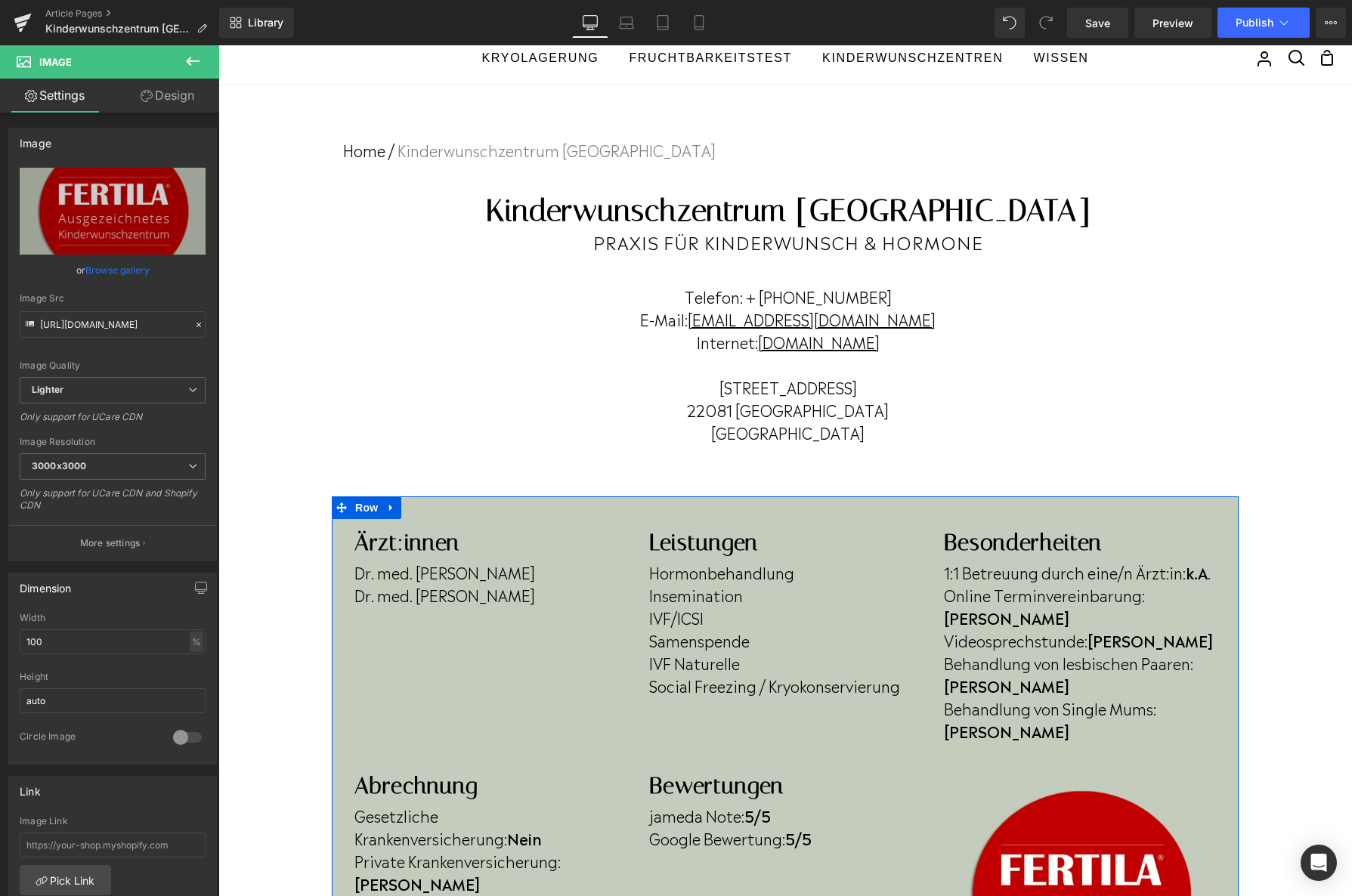
scroll to position [304, 0]
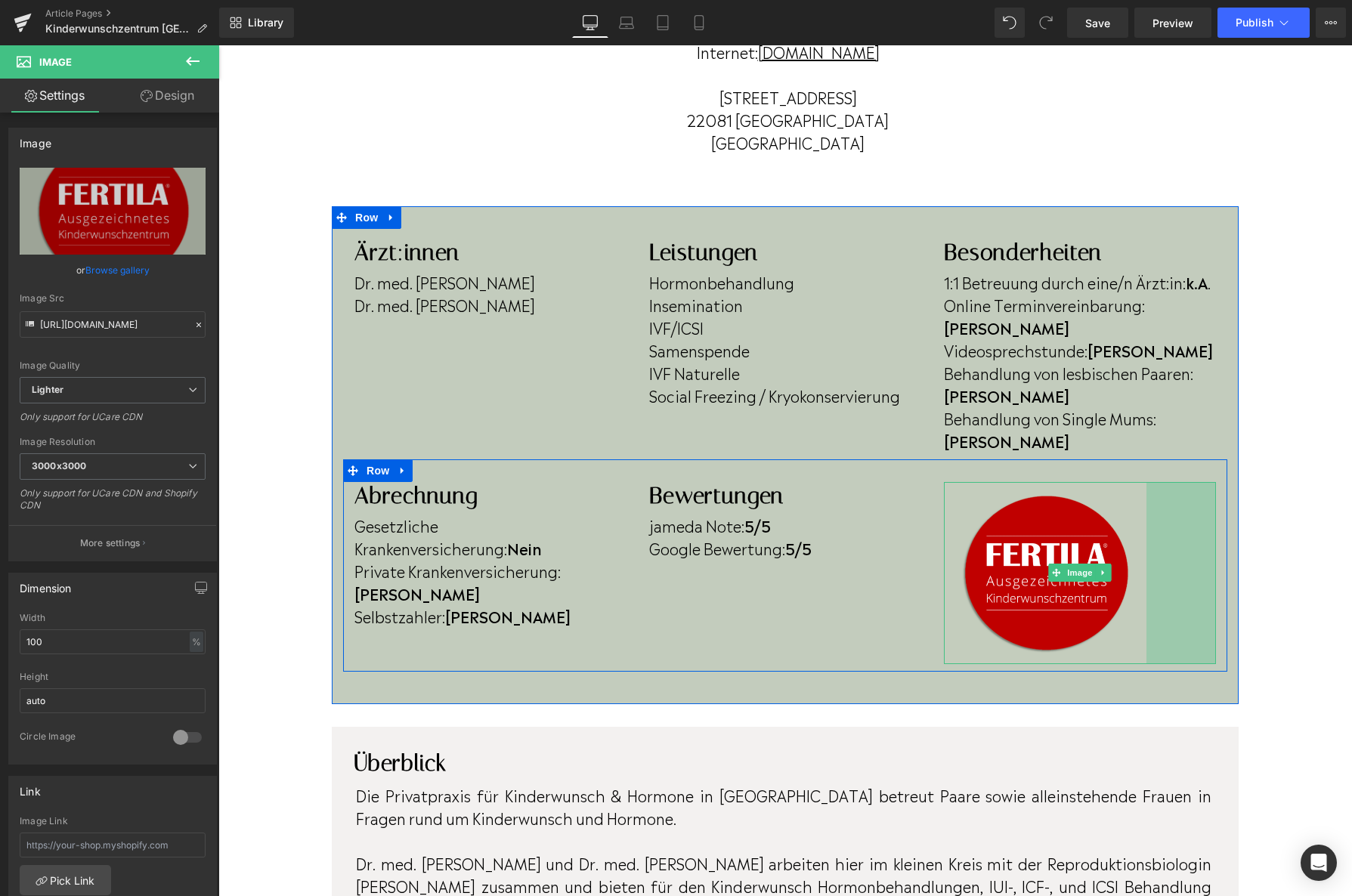
drag, startPoint x: 1213, startPoint y: 674, endPoint x: 534, endPoint y: 765, distance: 685.1
click at [1143, 585] on div "Image 92px" at bounding box center [1080, 573] width 272 height 183
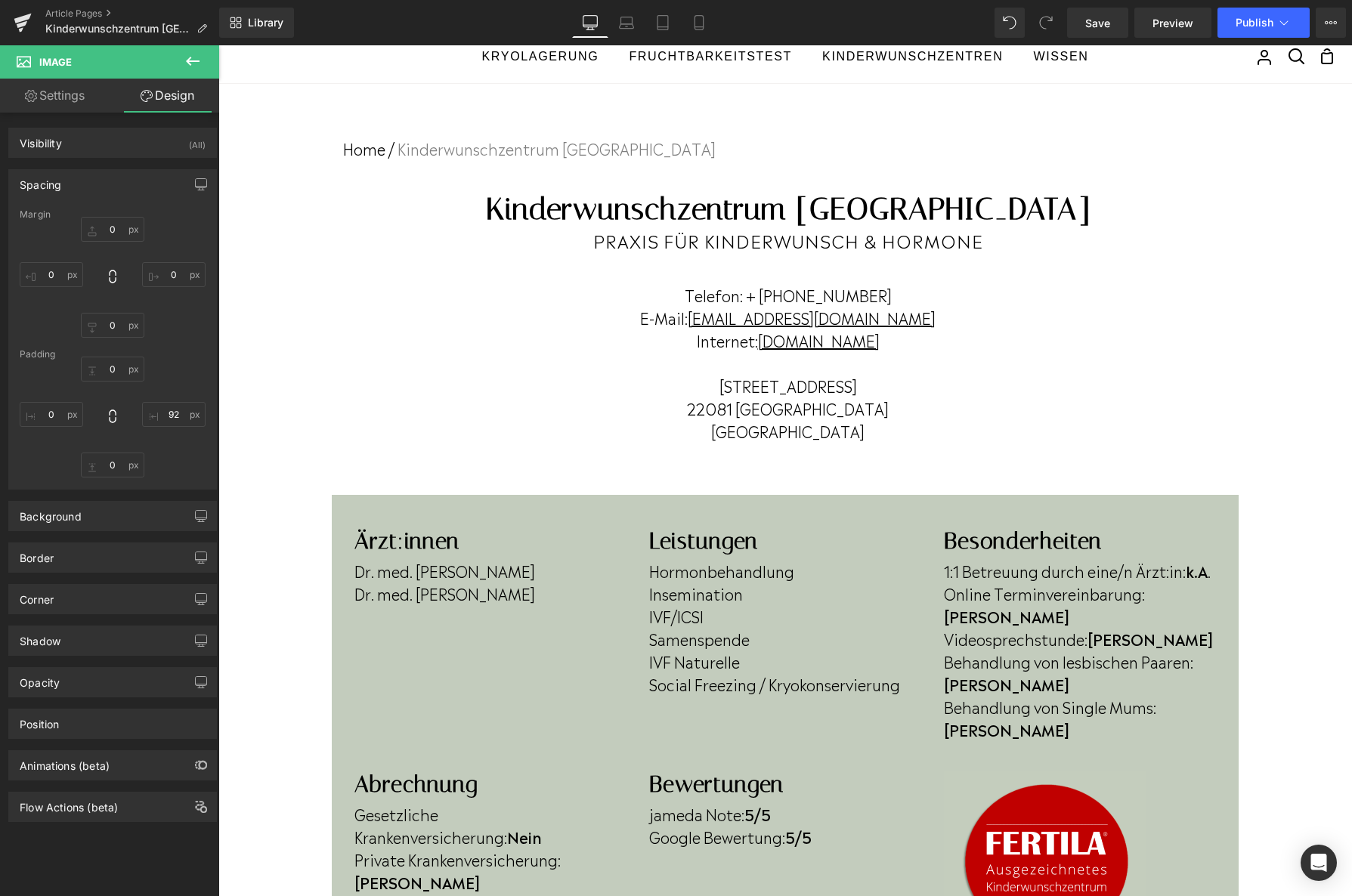
scroll to position [0, 0]
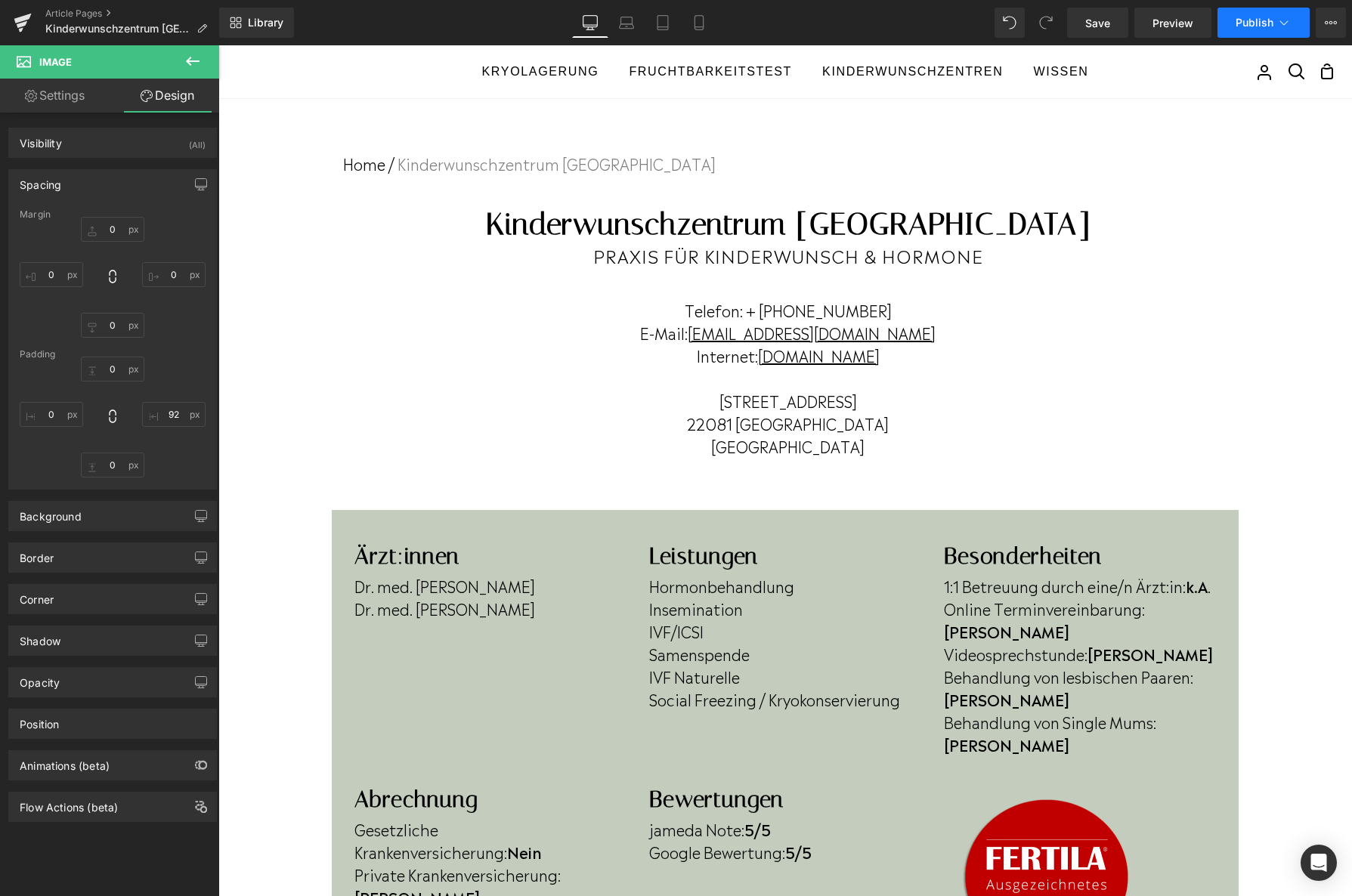
click at [1231, 30] on button "Publish" at bounding box center [1263, 22] width 92 height 31
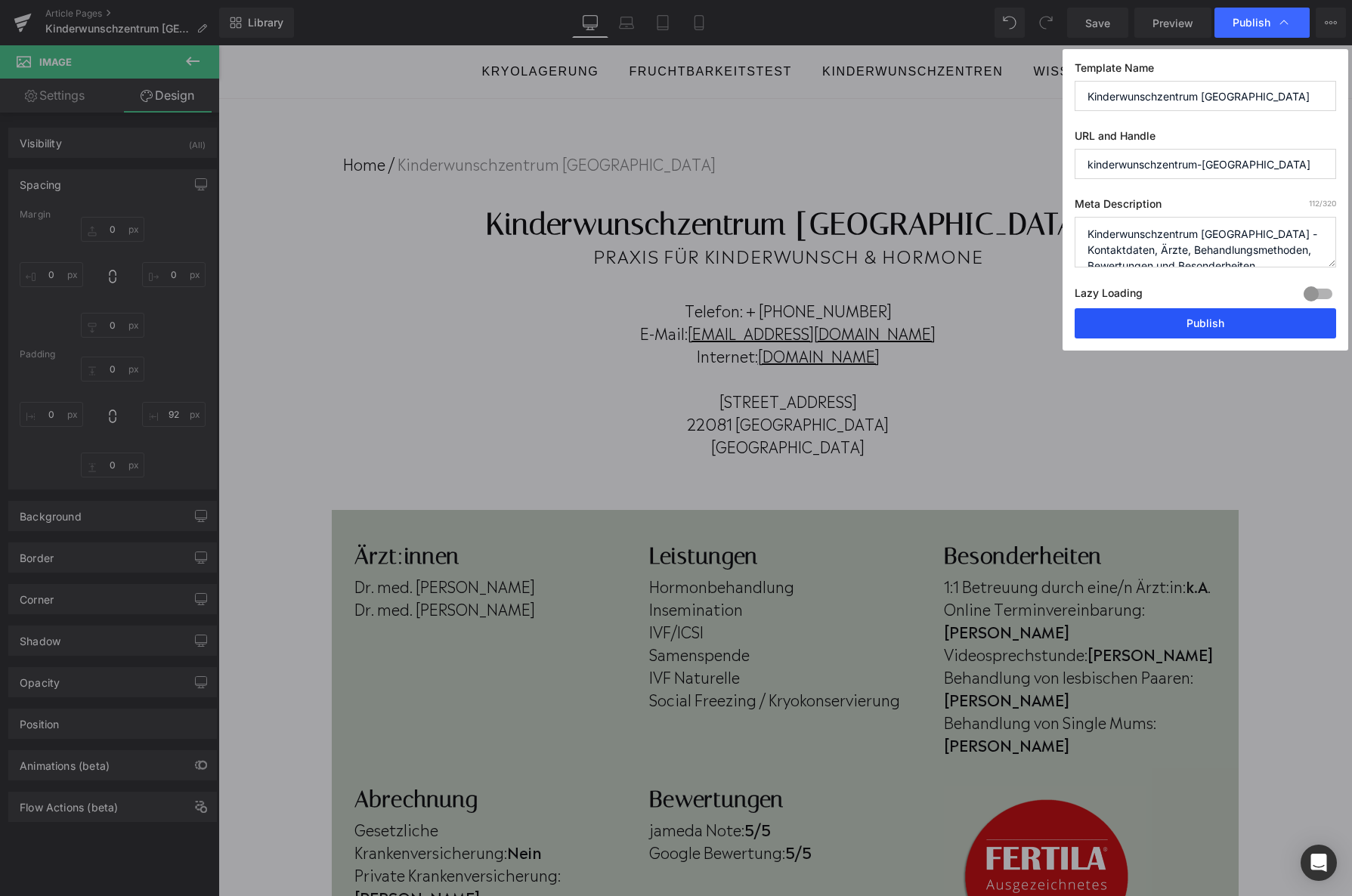
click at [1188, 327] on button "Publish" at bounding box center [1205, 323] width 262 height 31
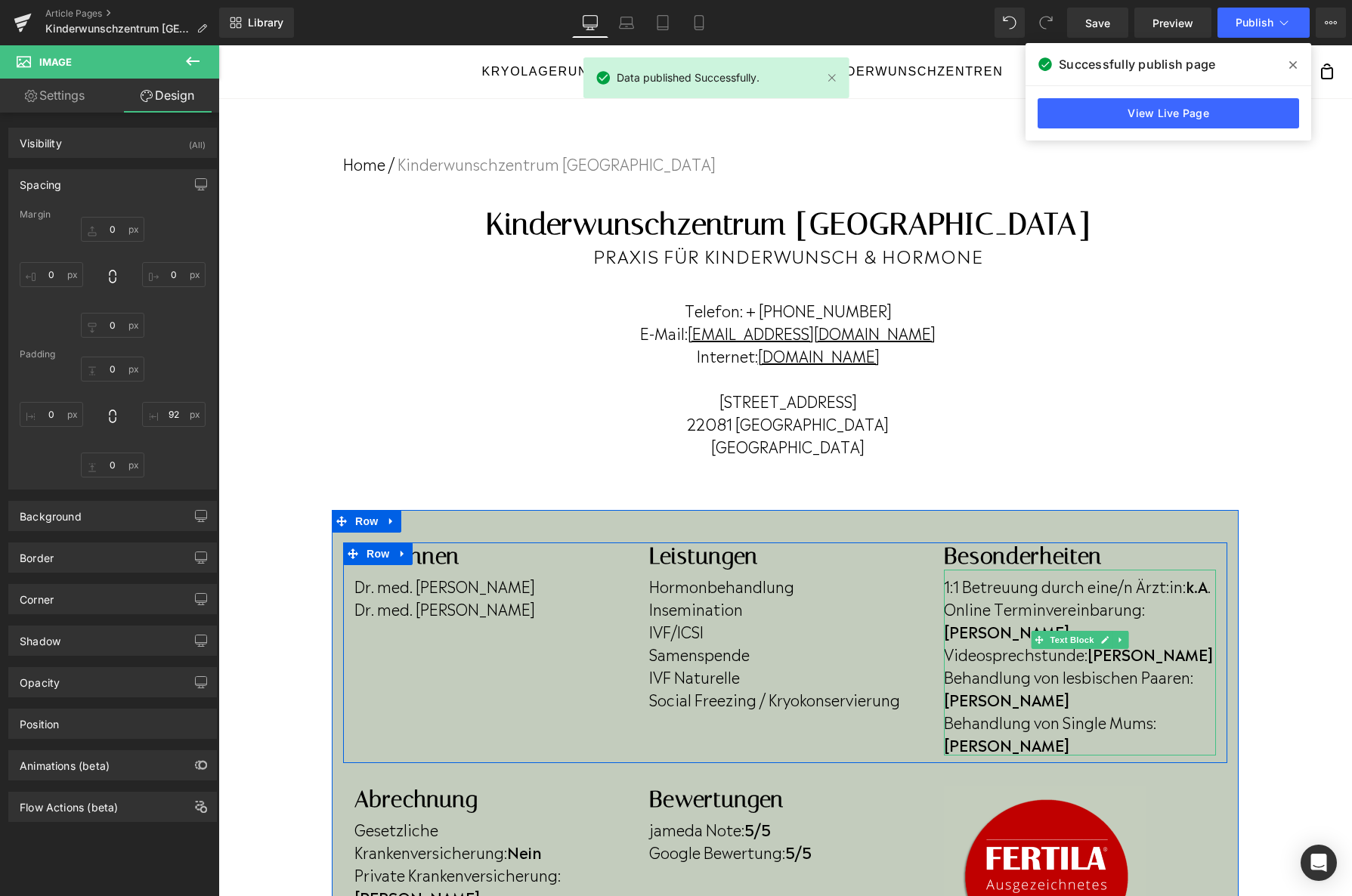
click at [1202, 592] on strong "k.A" at bounding box center [1197, 586] width 22 height 22
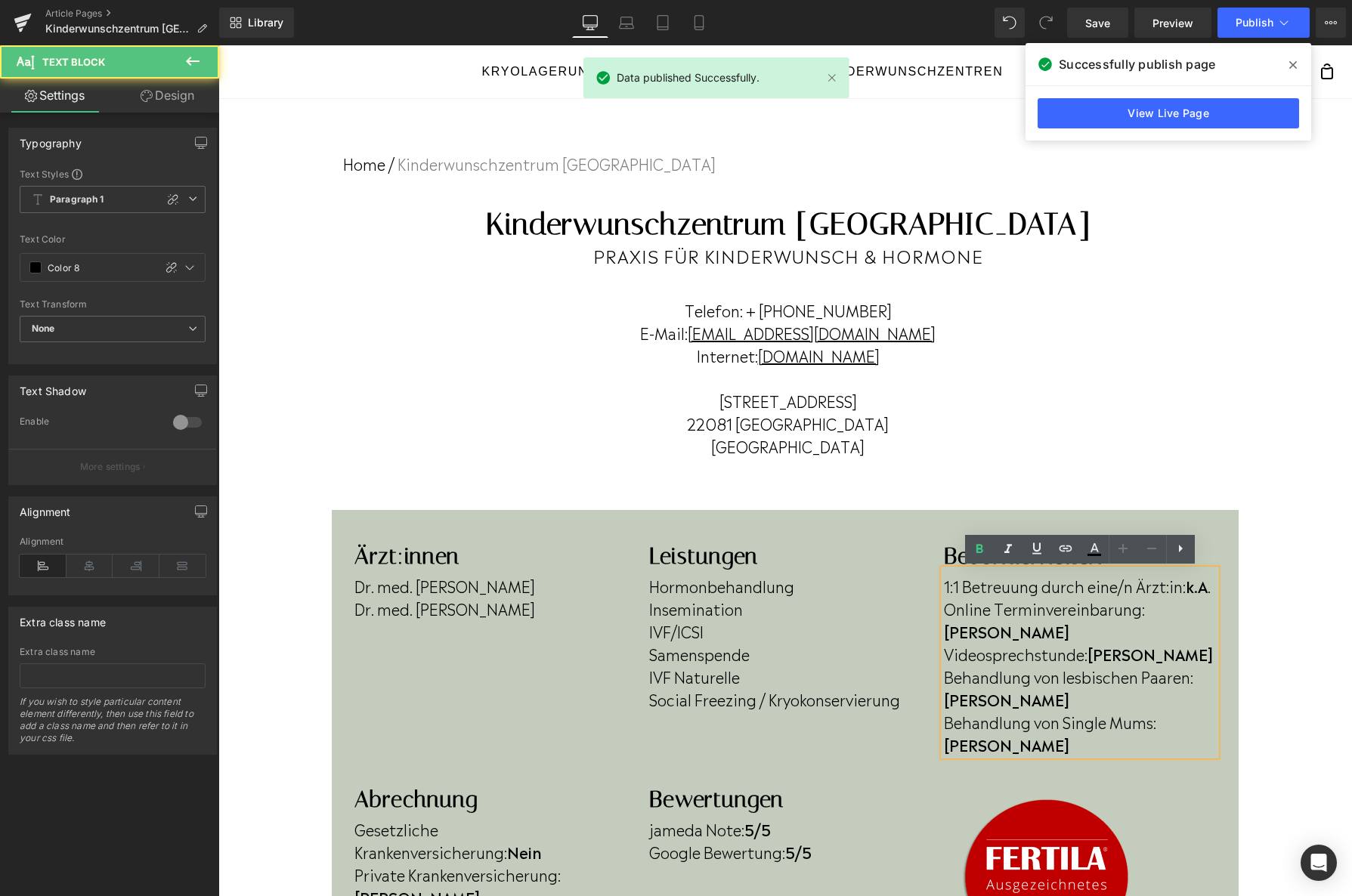
click at [1208, 587] on strong "k.A" at bounding box center [1197, 586] width 22 height 22
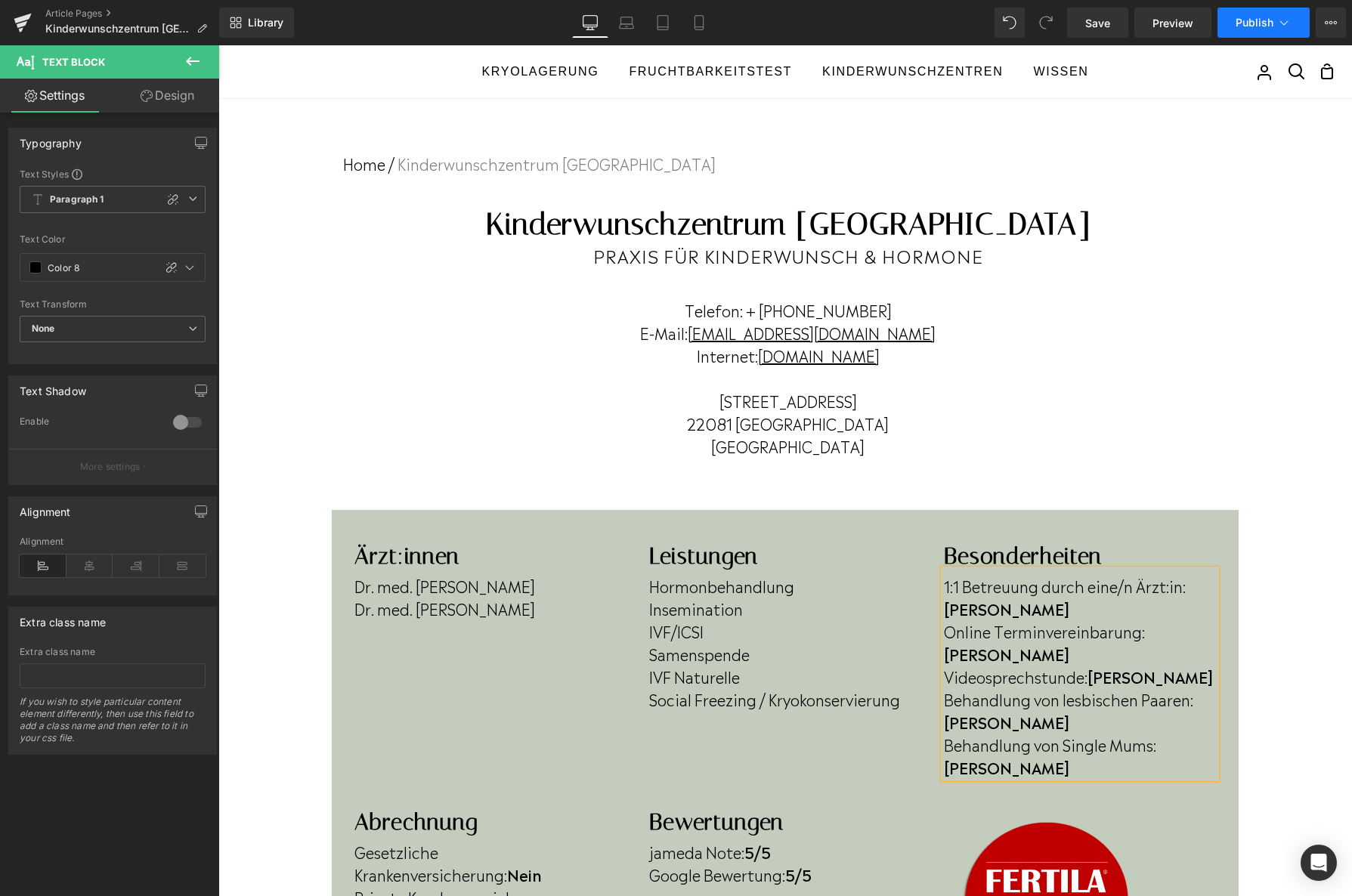
click at [1241, 17] on span "Publish" at bounding box center [1254, 22] width 38 height 12
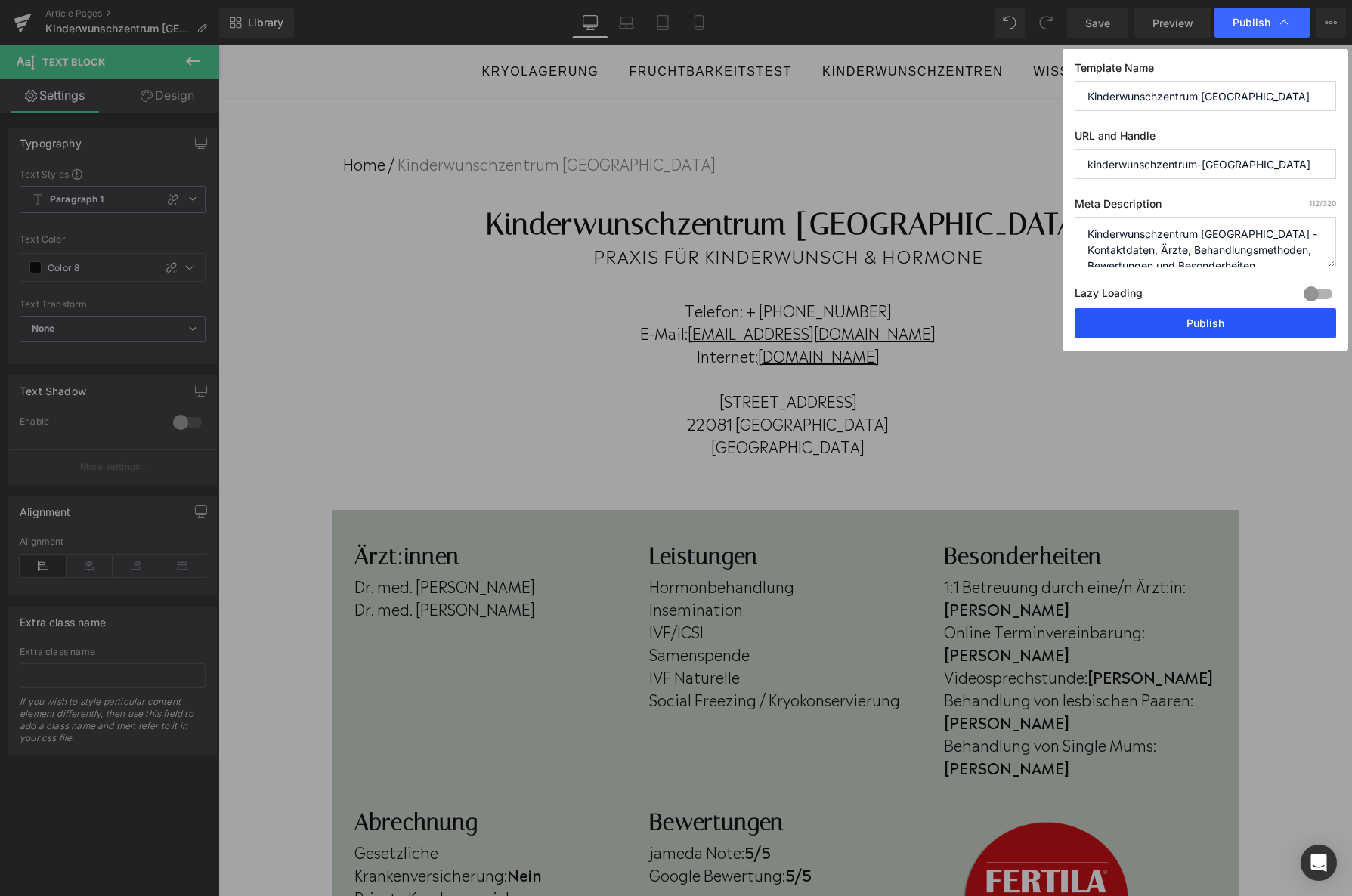
click at [1179, 311] on button "Publish" at bounding box center [1205, 323] width 262 height 31
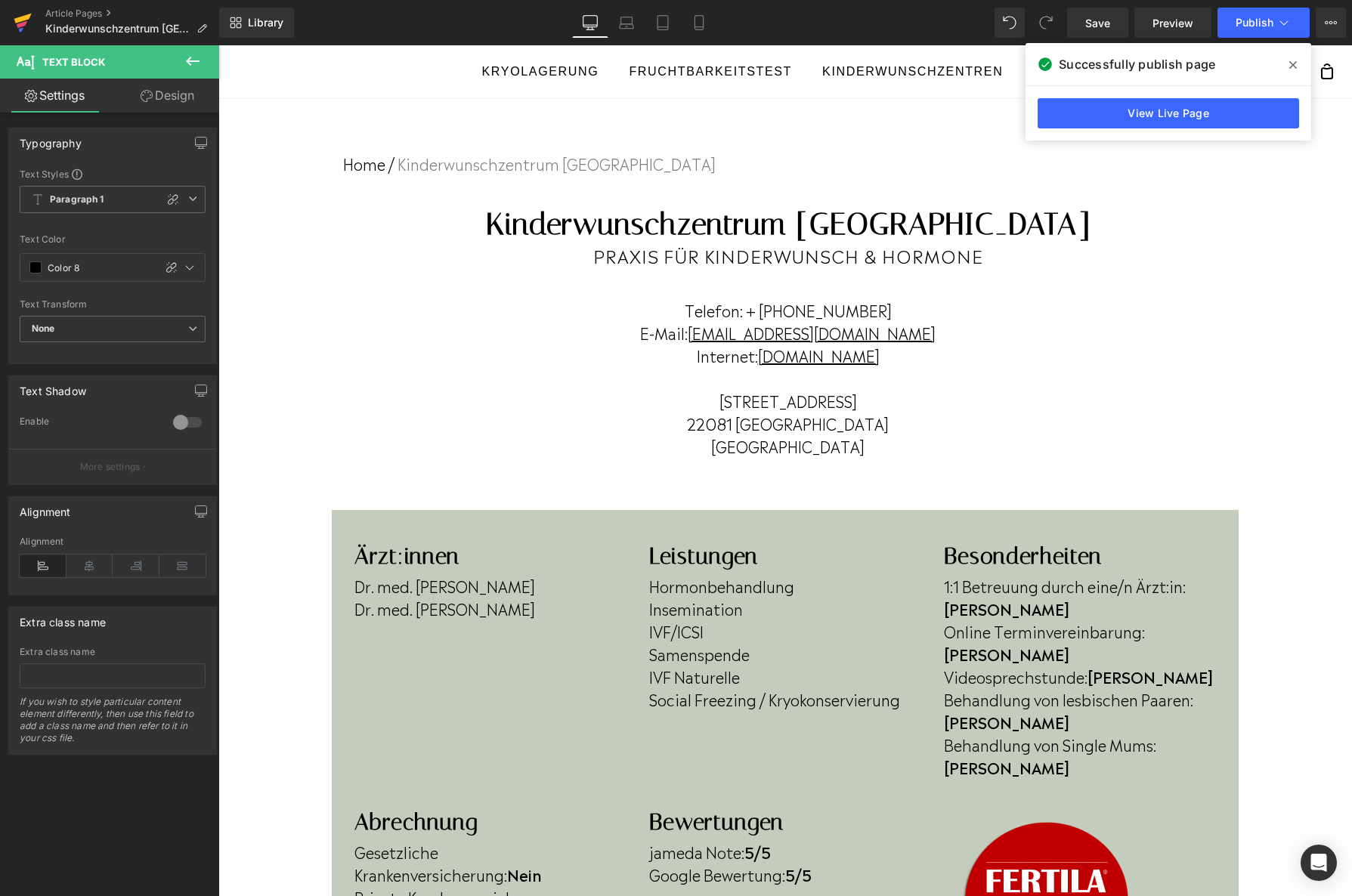
click at [27, 20] on icon at bounding box center [23, 22] width 19 height 38
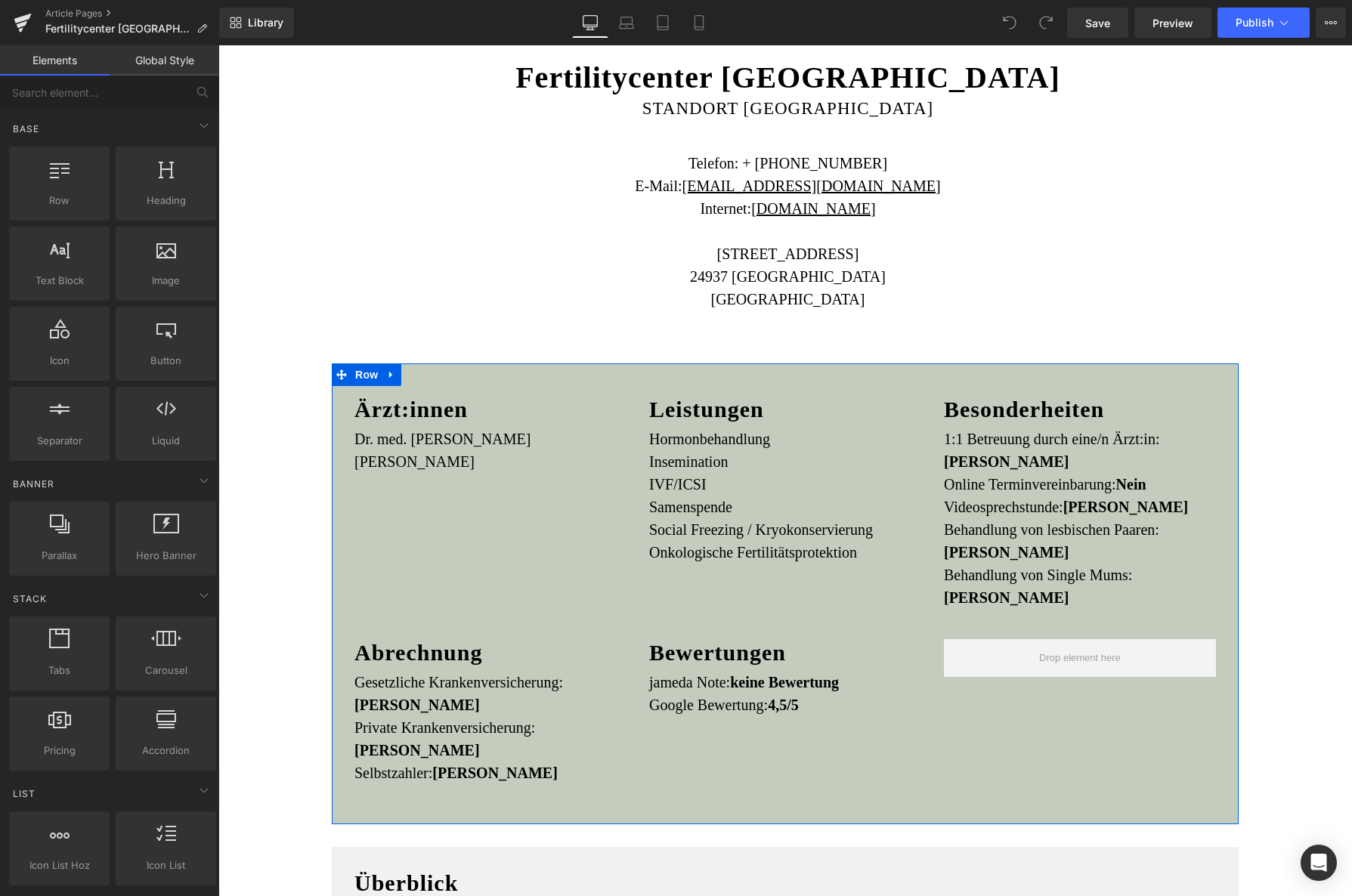
scroll to position [148, 0]
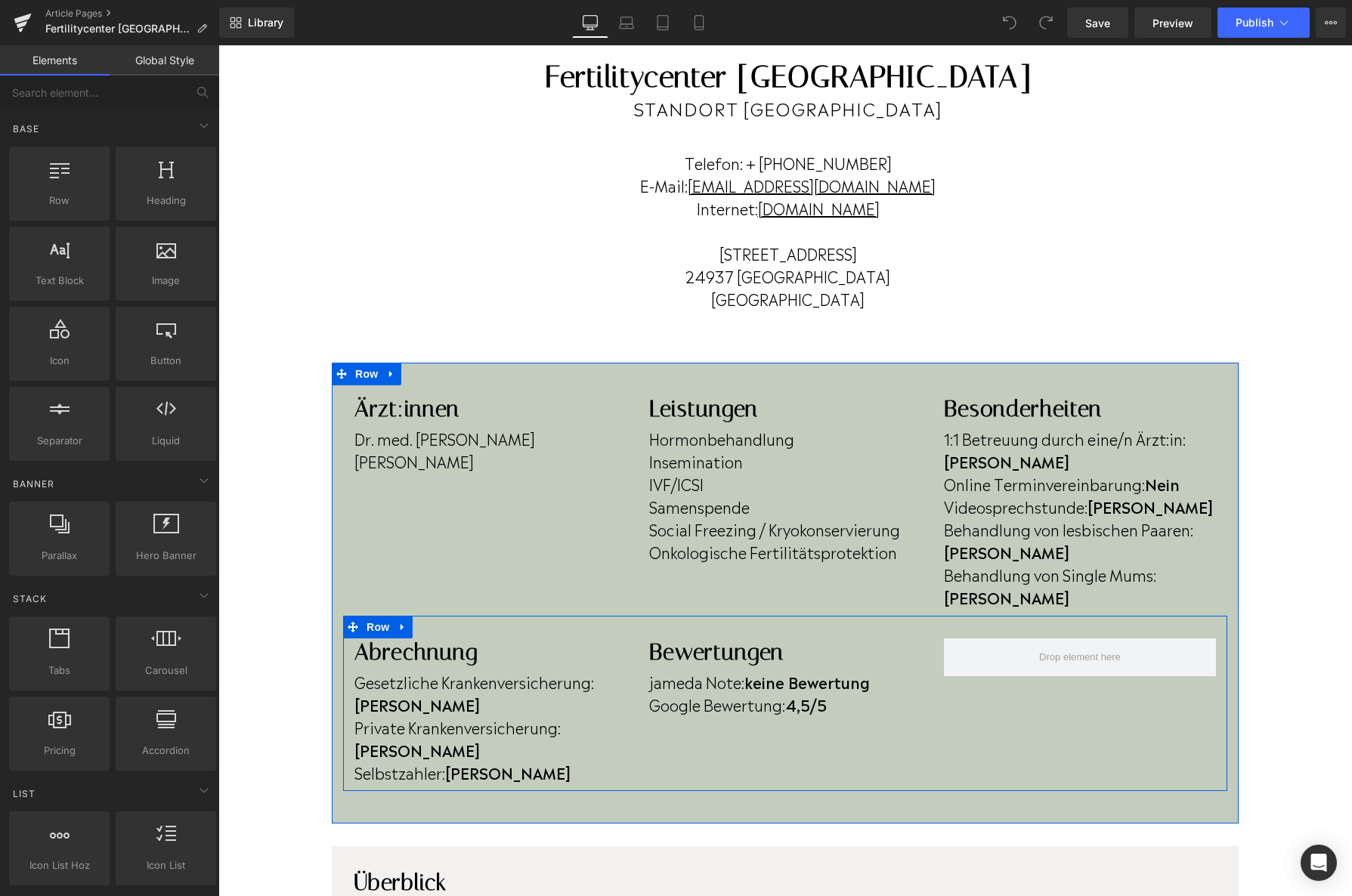
click at [810, 693] on strong "4,5/5" at bounding box center [806, 704] width 42 height 22
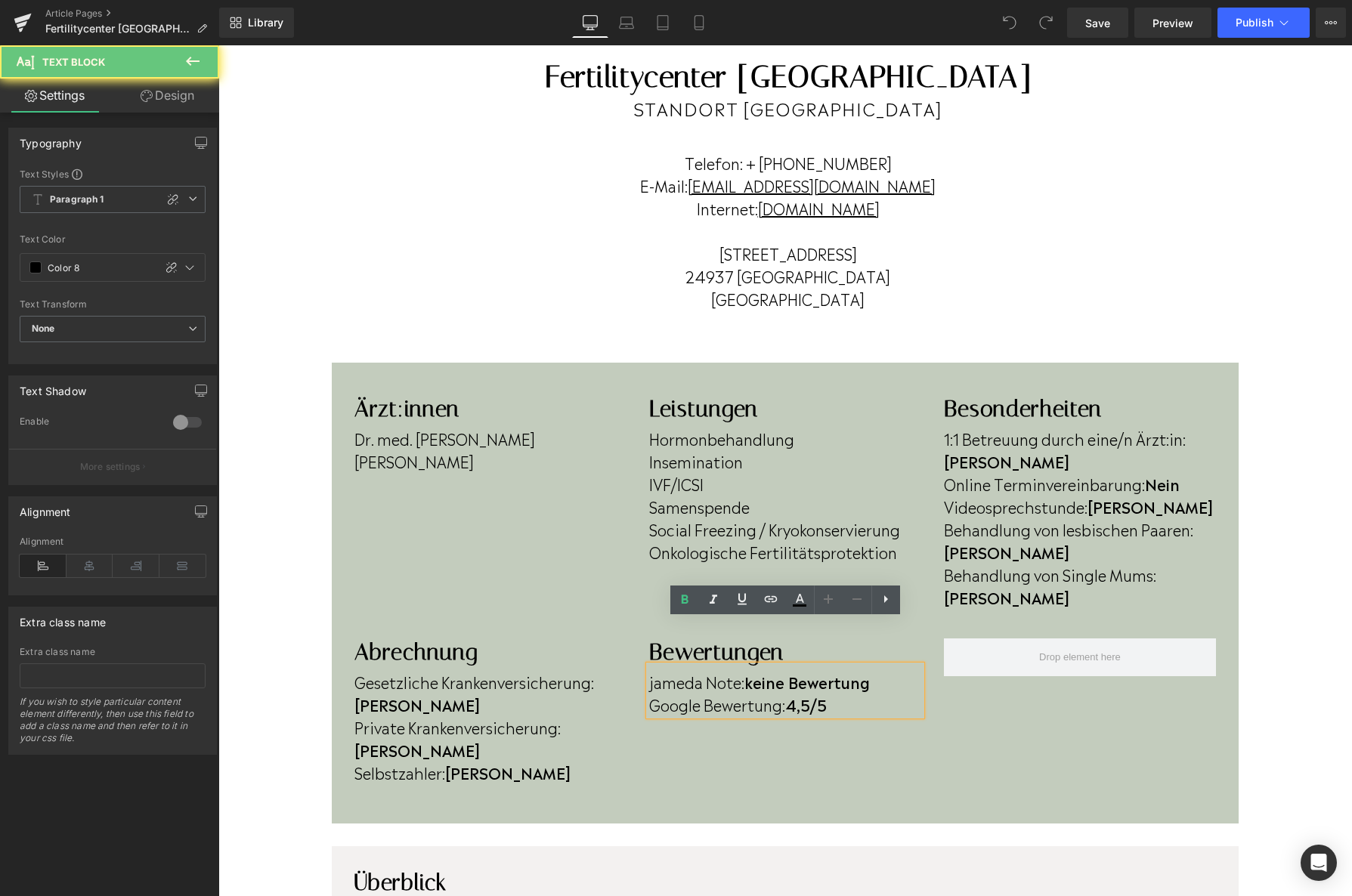
click at [812, 693] on strong "4,5/5" at bounding box center [806, 704] width 42 height 22
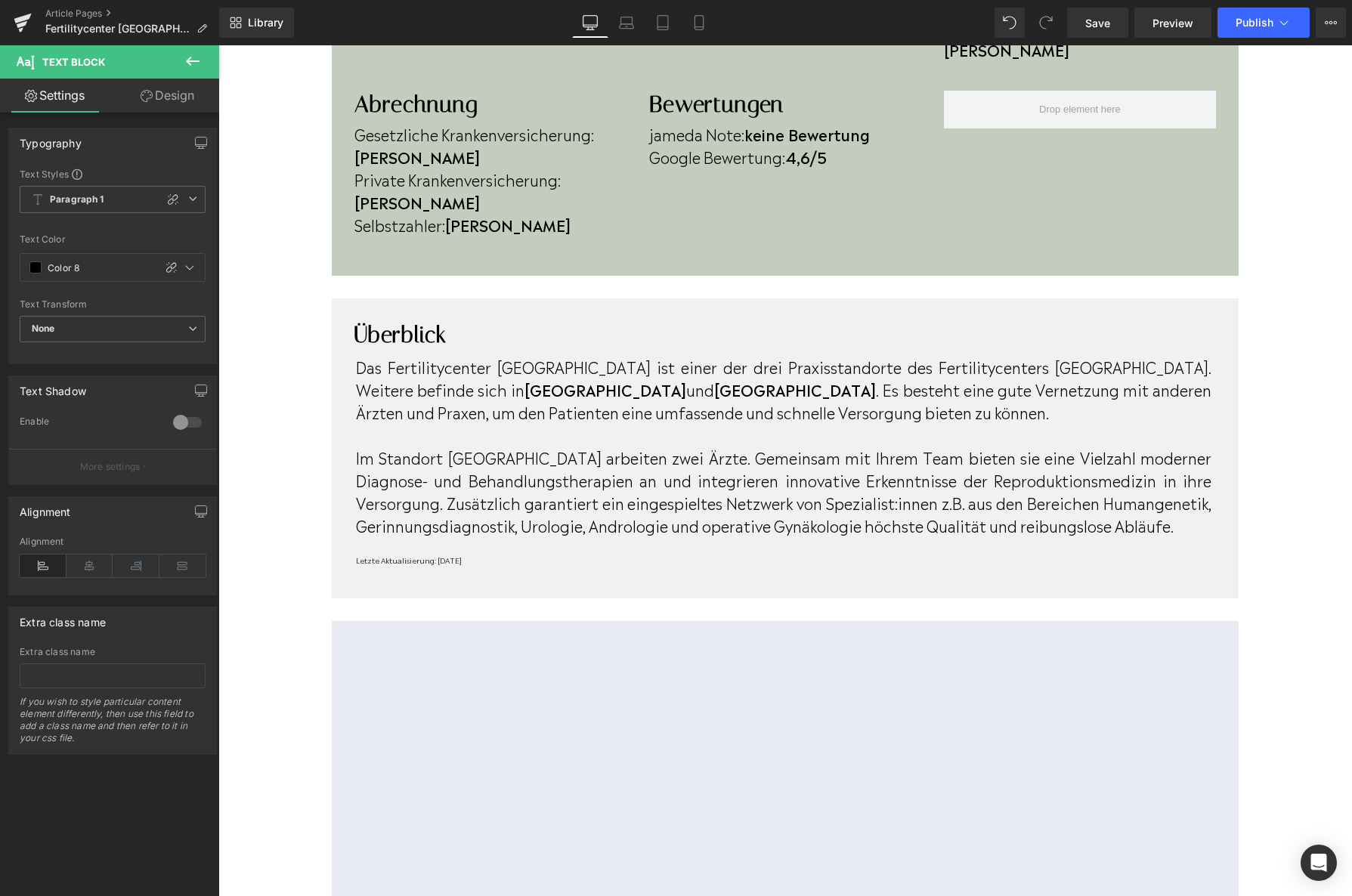
scroll to position [697, 0]
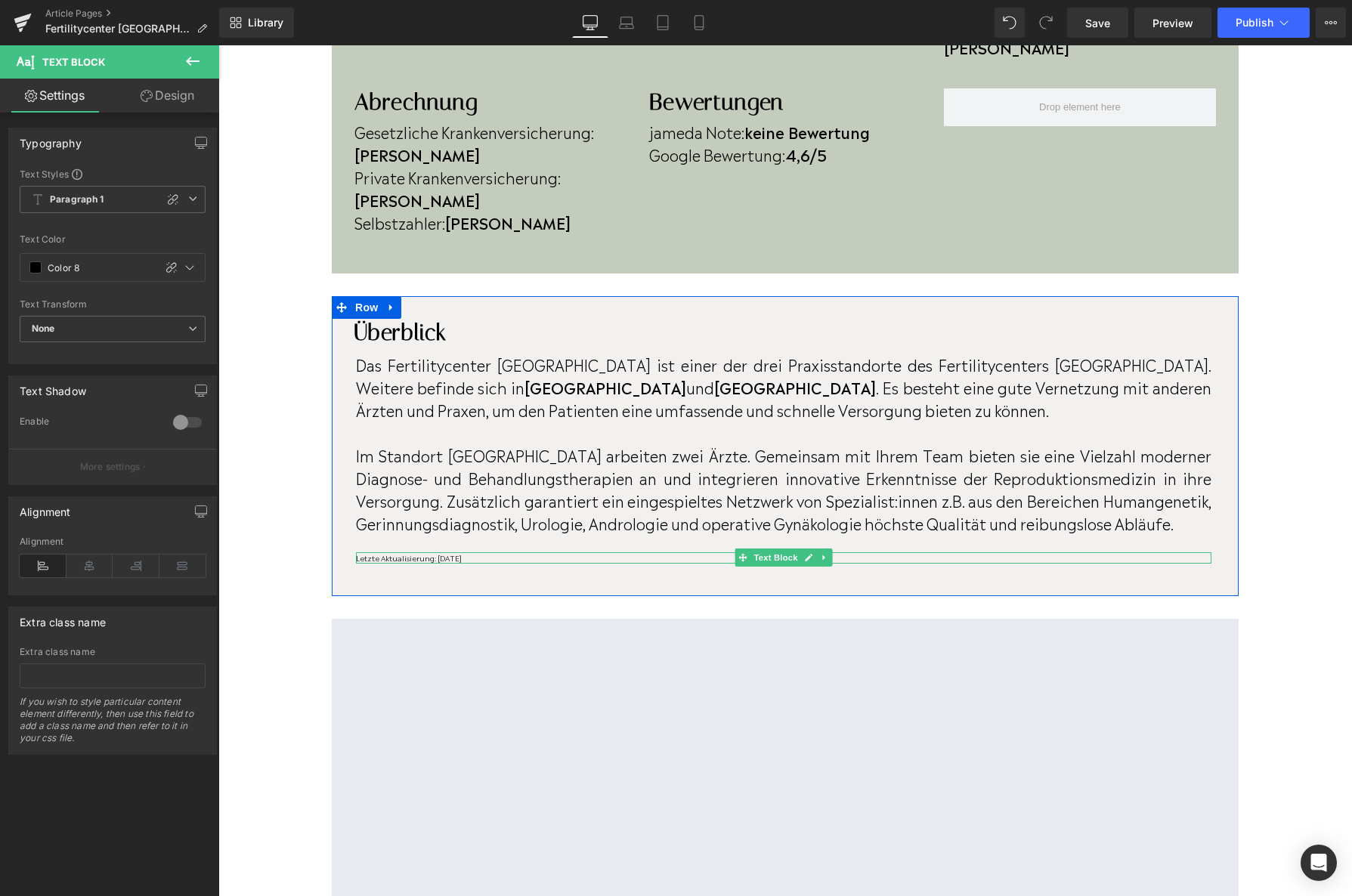
click at [491, 552] on p "Letzte Aktualisierung: [DATE]" at bounding box center [783, 558] width 855 height 11
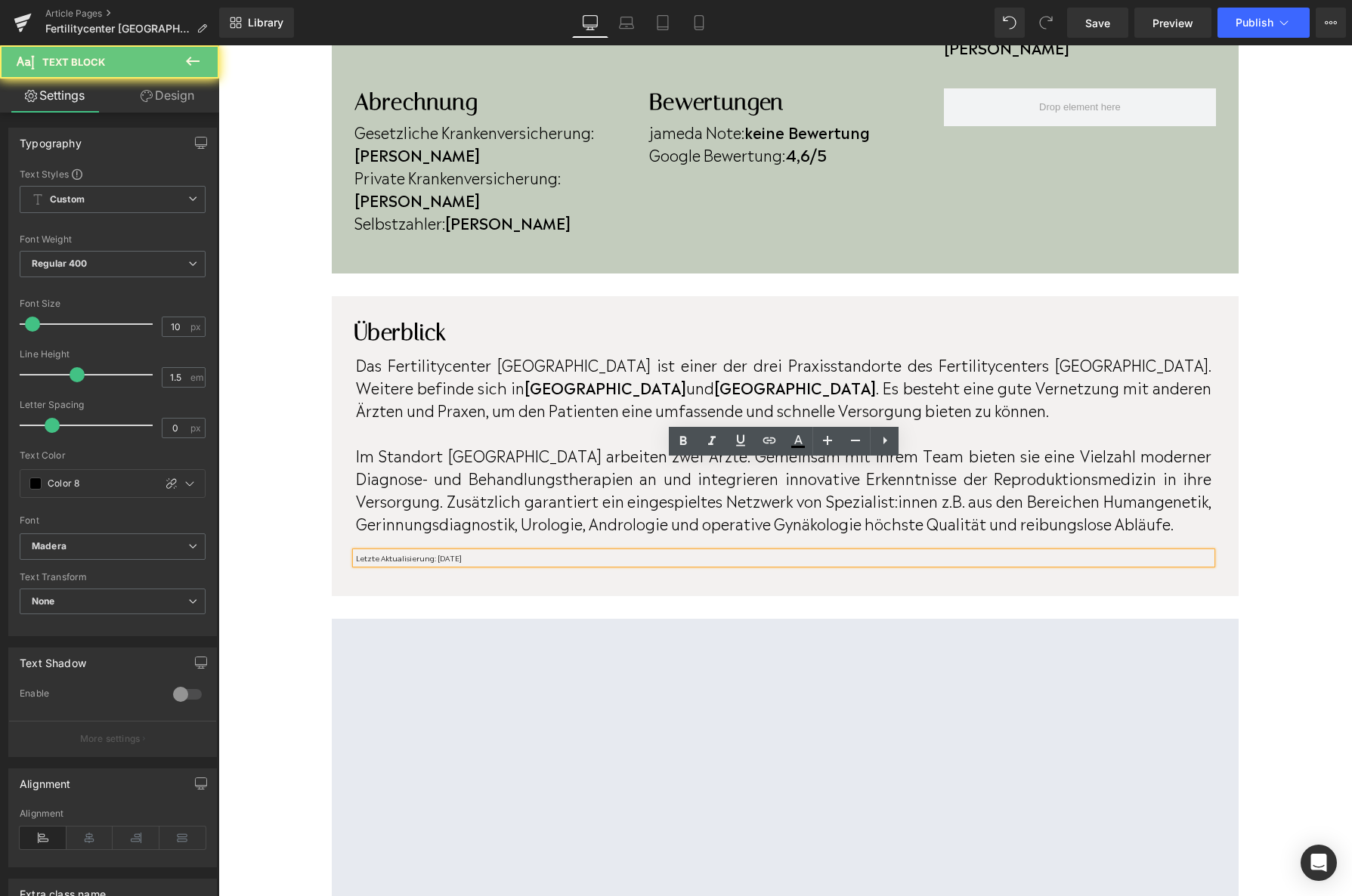
click at [491, 552] on p "Letzte Aktualisierung: [DATE]" at bounding box center [783, 558] width 855 height 11
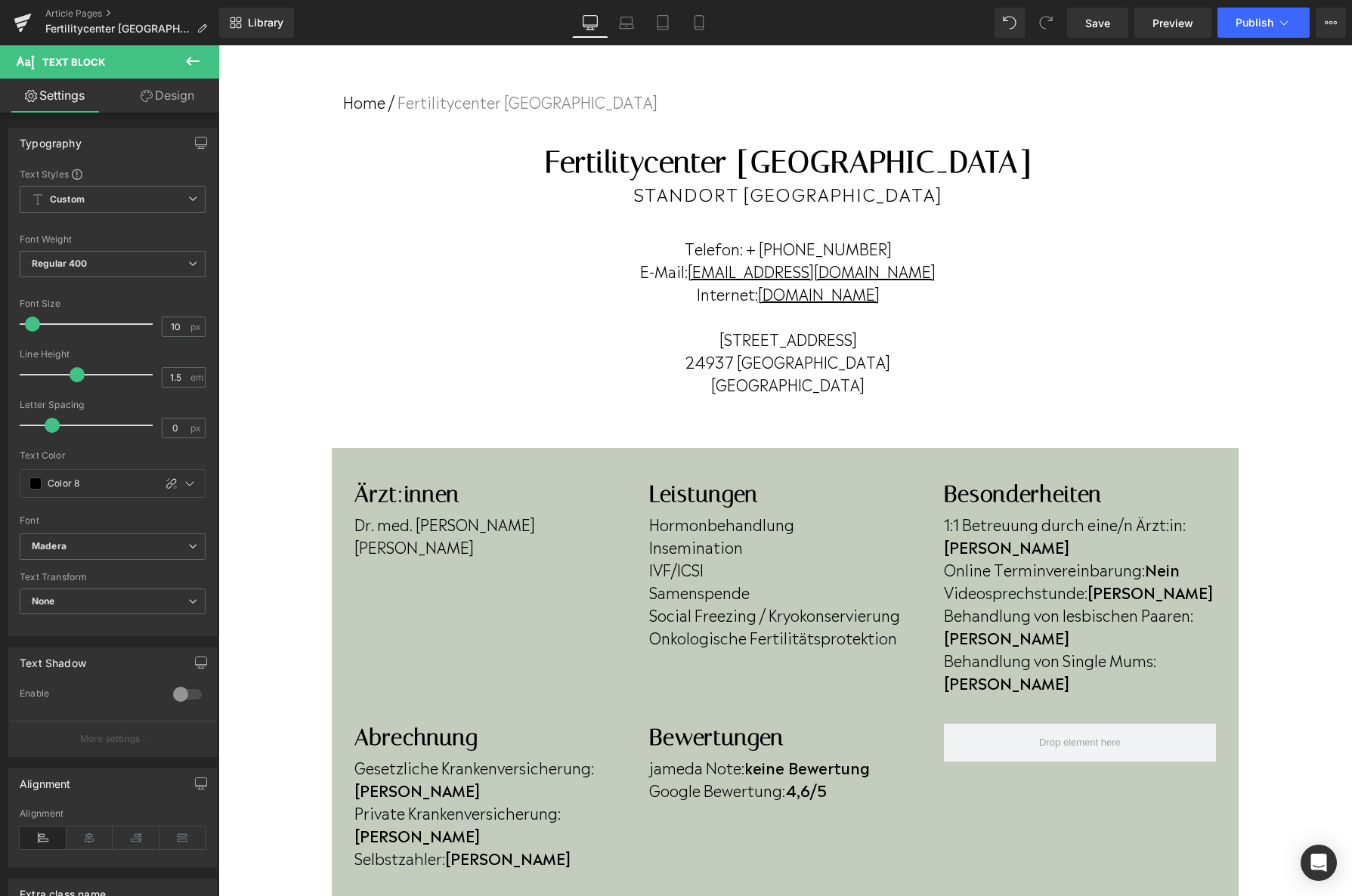
scroll to position [0, 0]
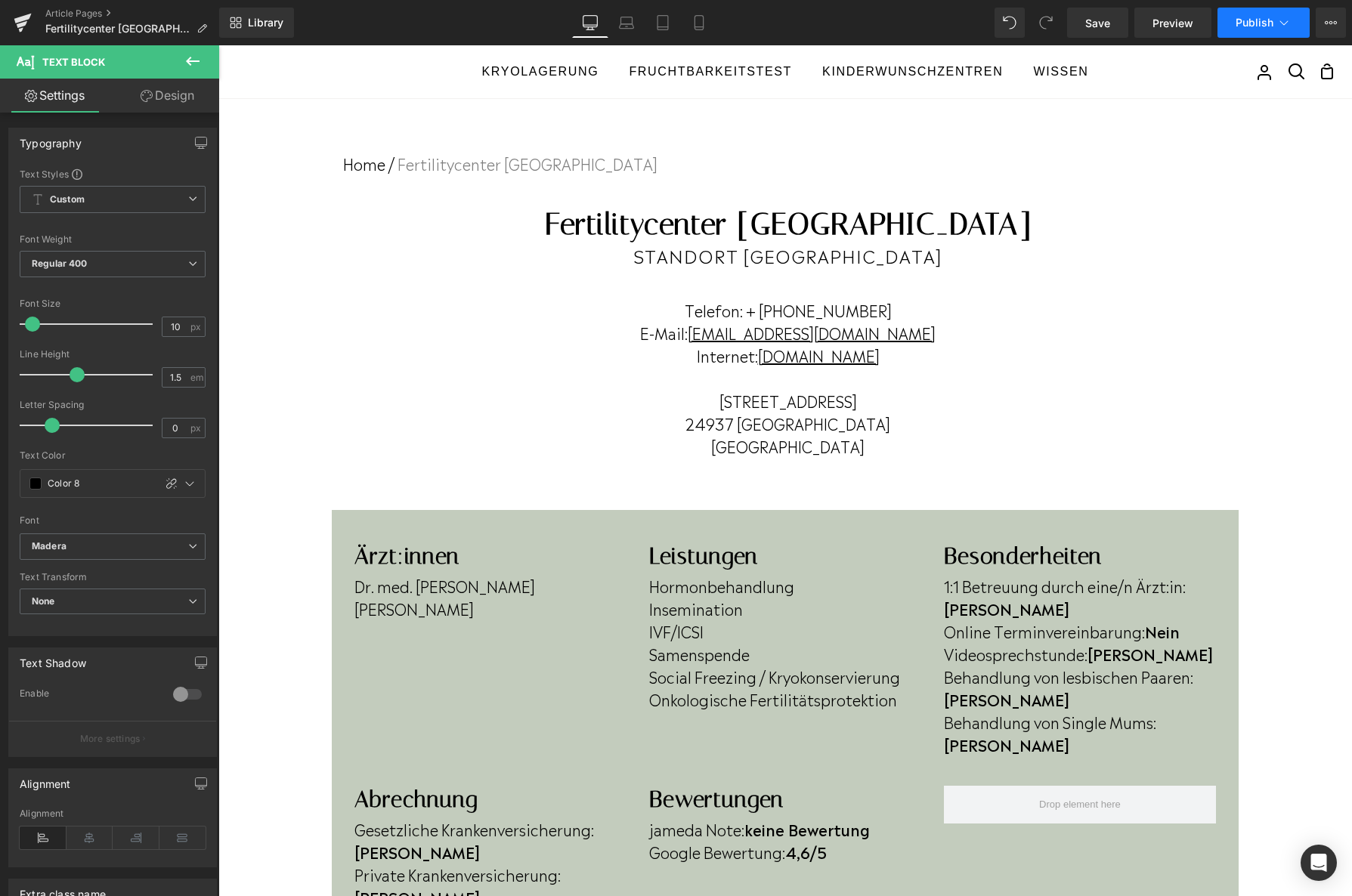
click at [1242, 31] on button "Publish" at bounding box center [1263, 22] width 92 height 31
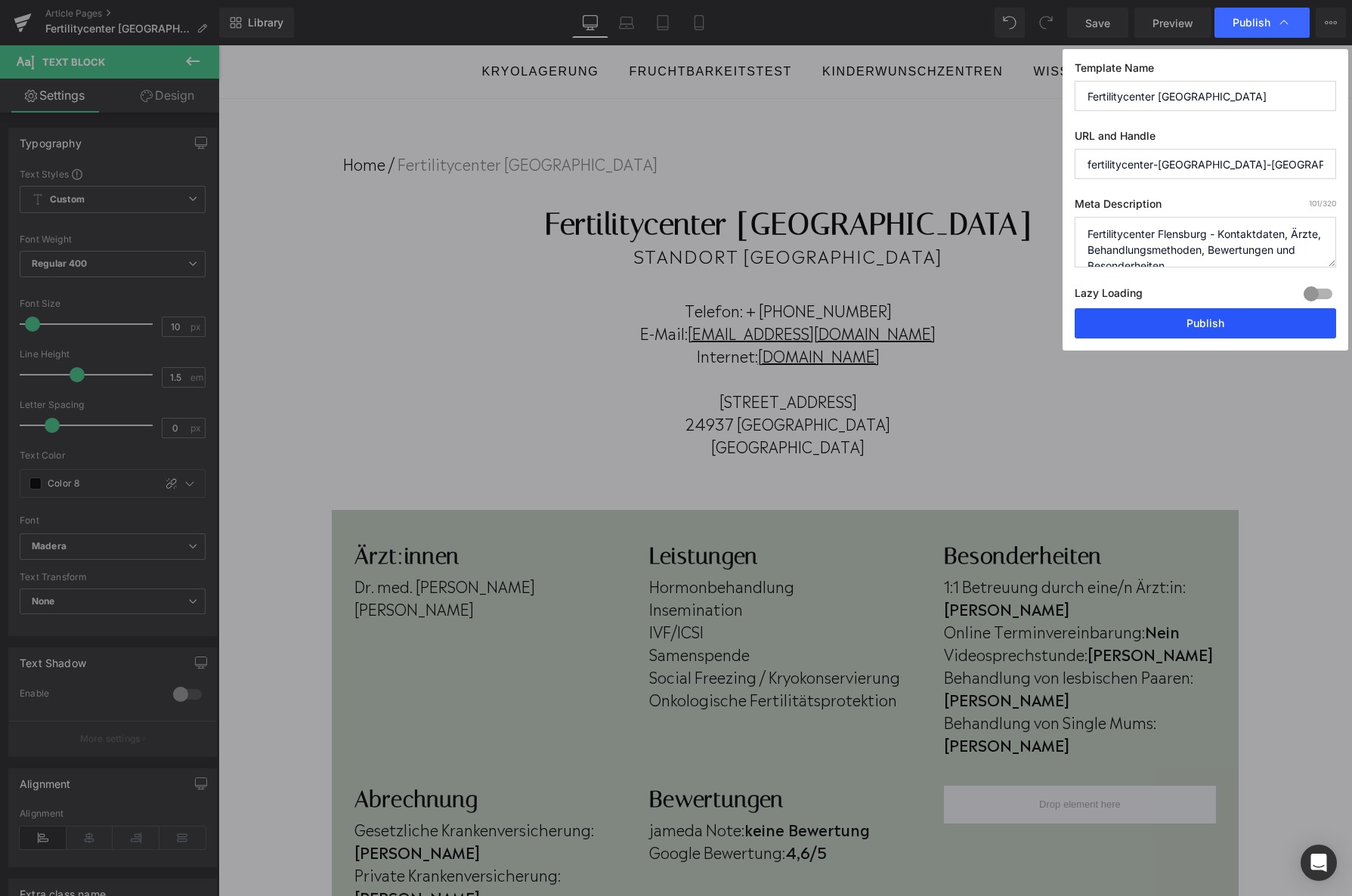
click at [1157, 327] on button "Publish" at bounding box center [1205, 323] width 262 height 31
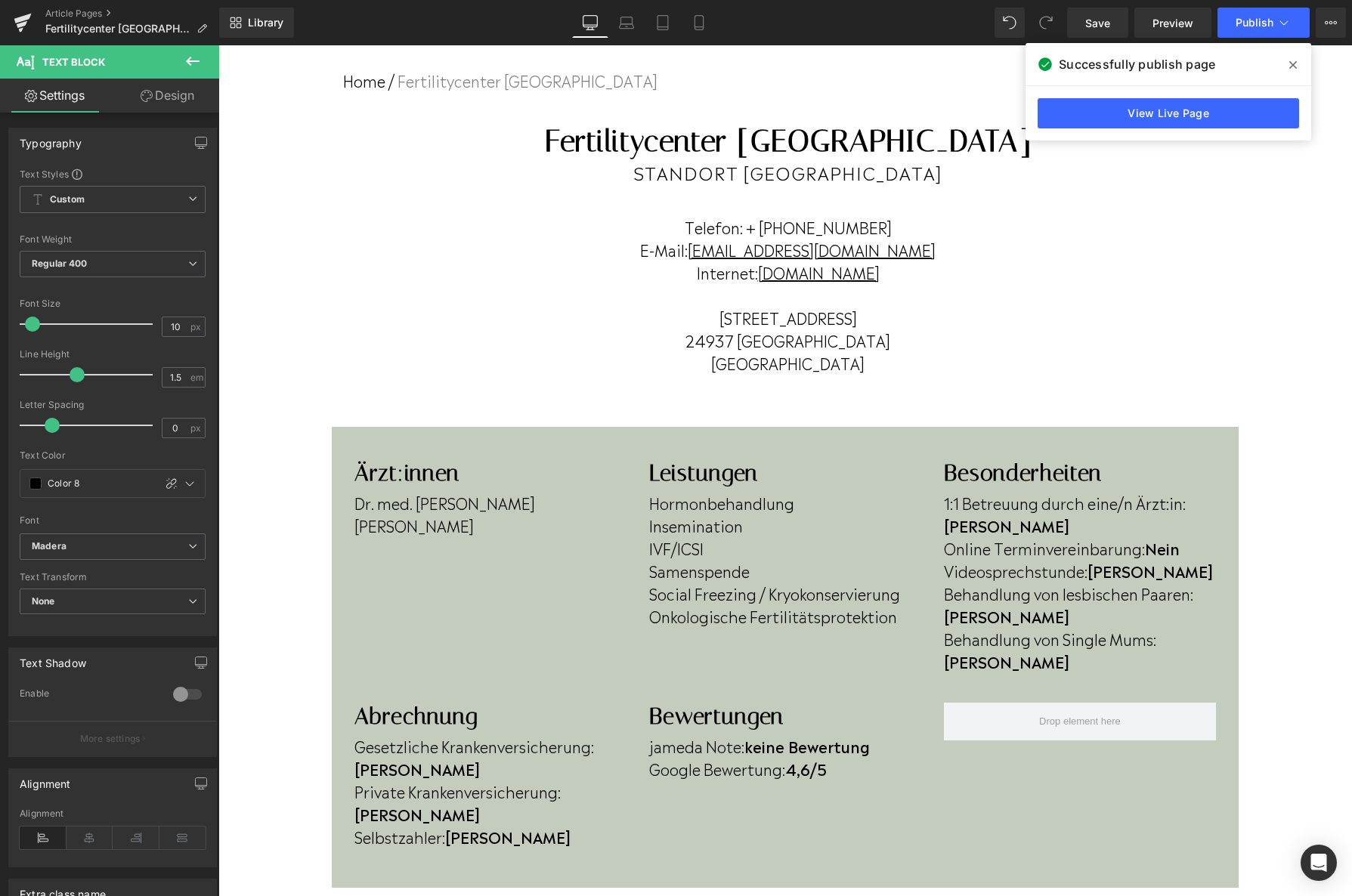
scroll to position [83, 0]
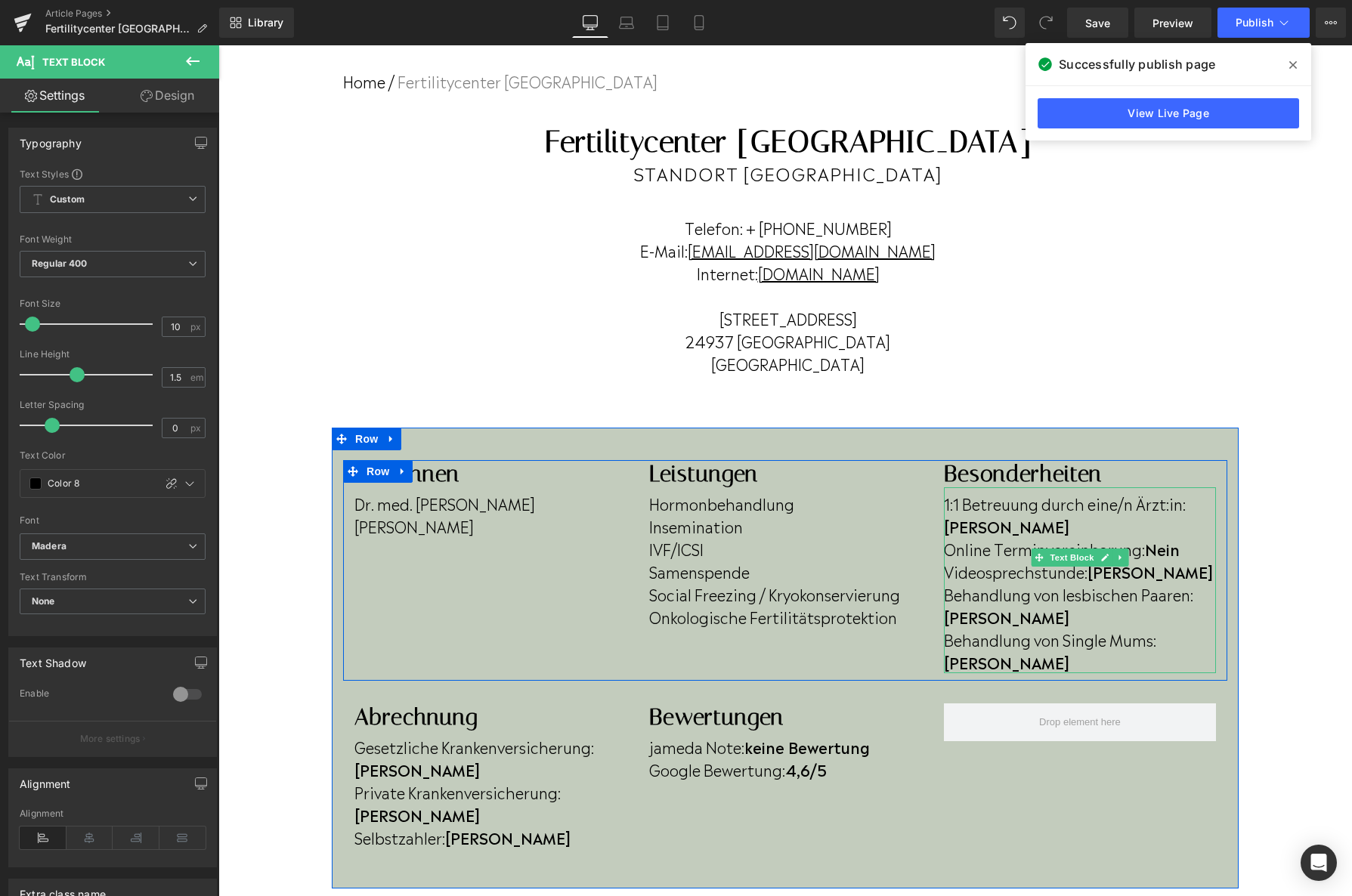
click at [1188, 538] on p "Online Terminvereinbarung: Nein" at bounding box center [1080, 549] width 272 height 22
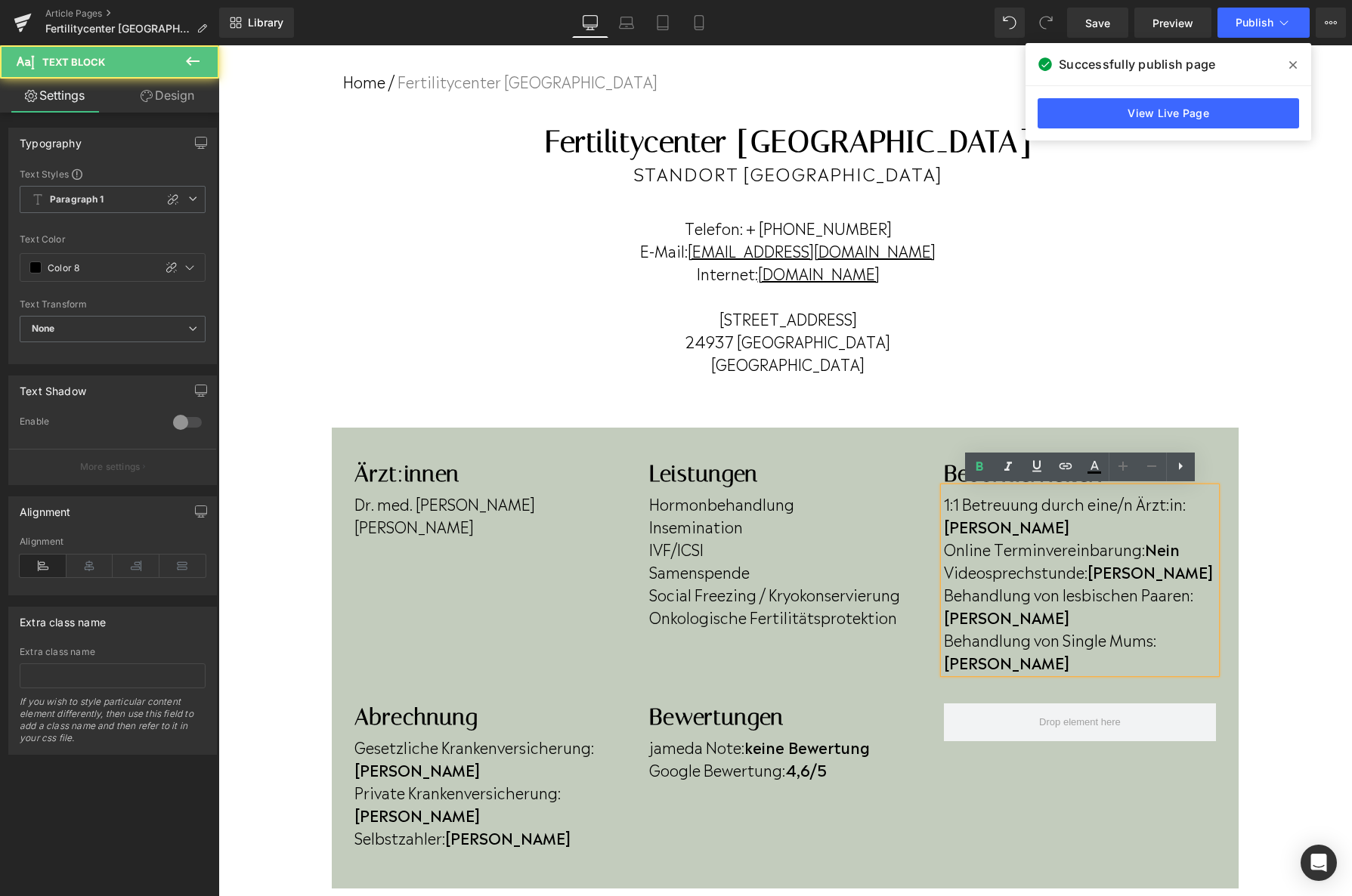
click at [1189, 538] on p "Online Terminvereinbarung: Nein" at bounding box center [1080, 549] width 272 height 22
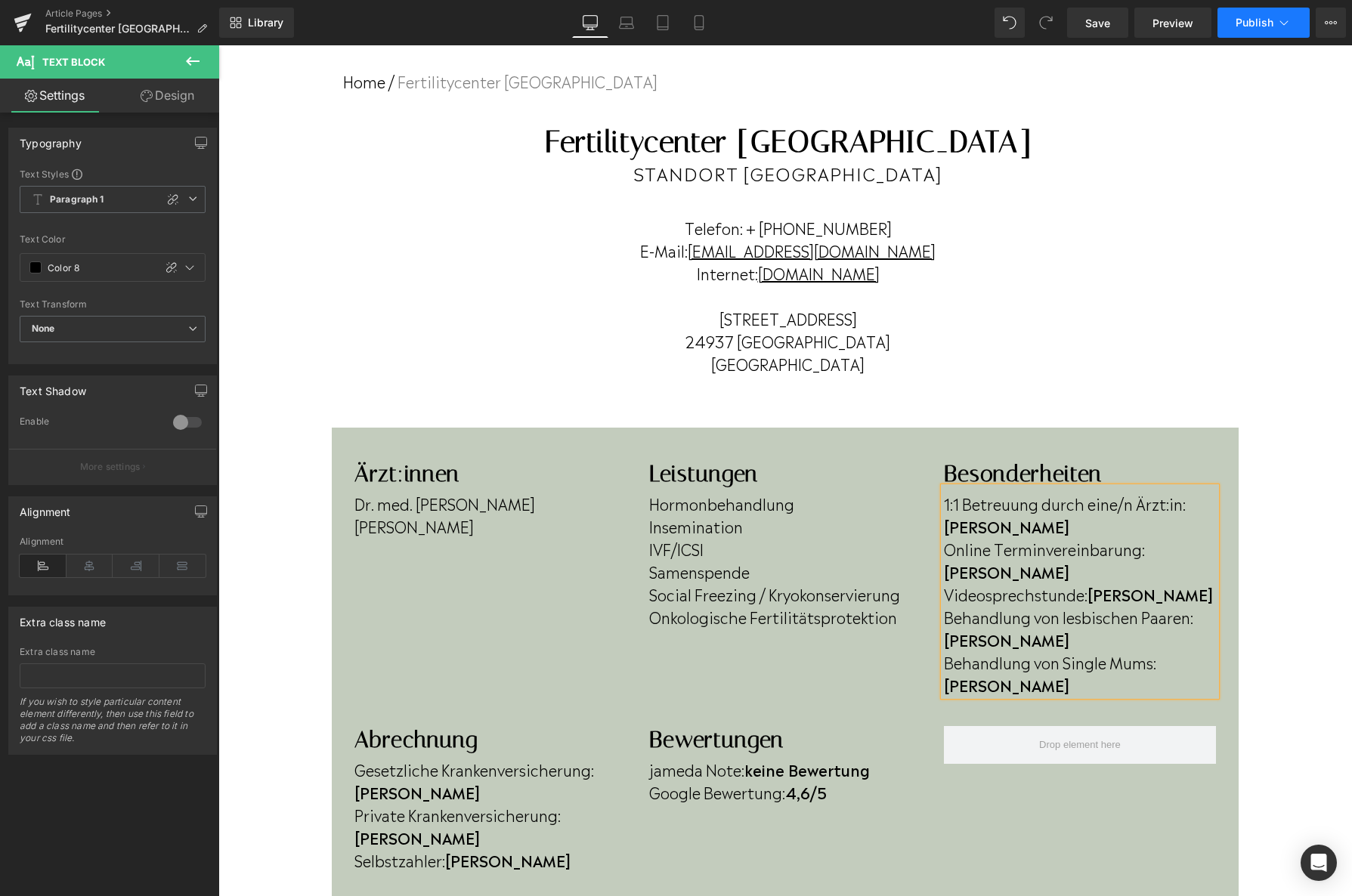
click at [1247, 28] on span "Publish" at bounding box center [1254, 22] width 38 height 12
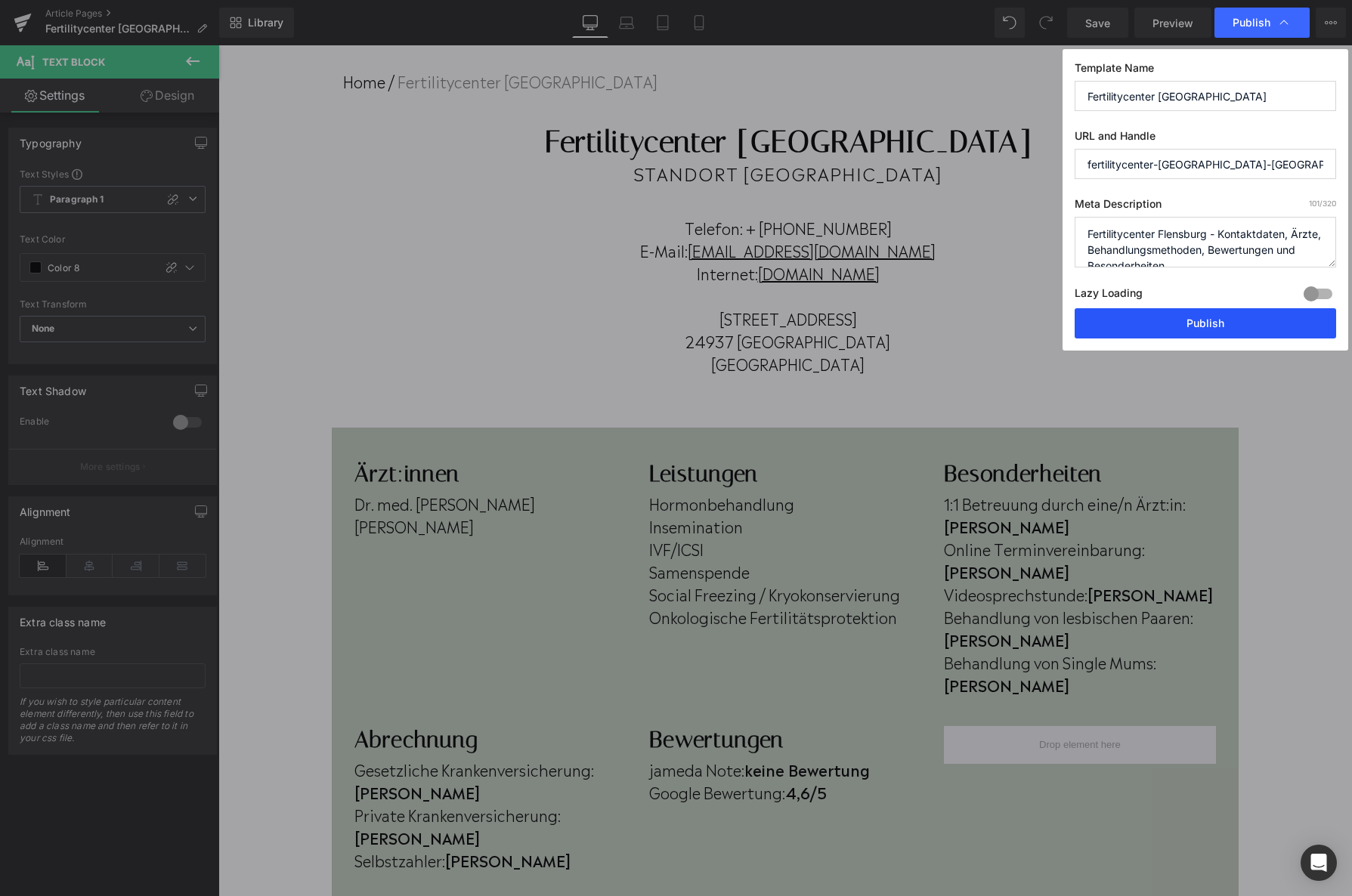
click at [1176, 323] on button "Publish" at bounding box center [1205, 323] width 262 height 31
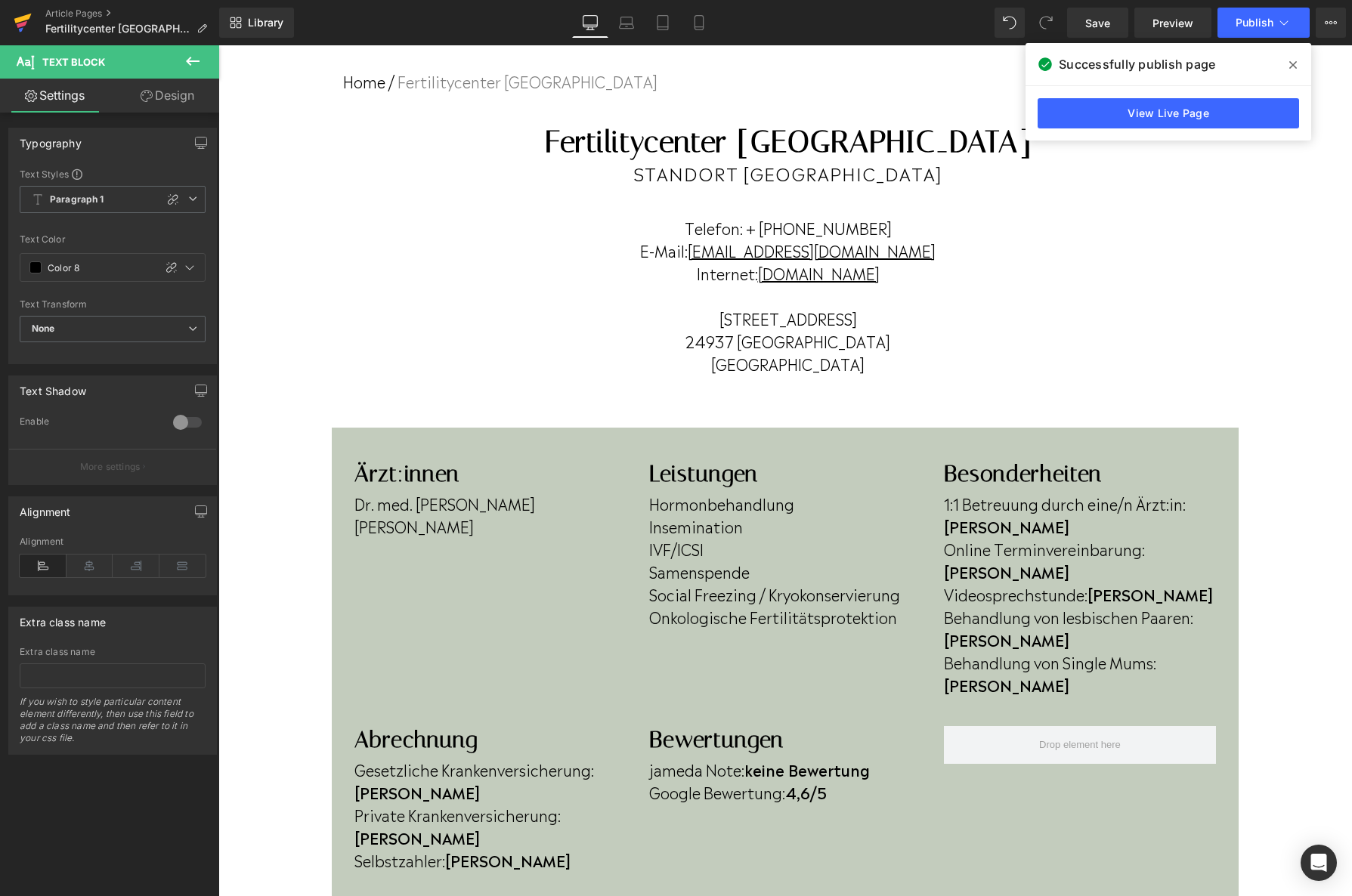
click at [19, 20] on icon at bounding box center [22, 19] width 18 height 10
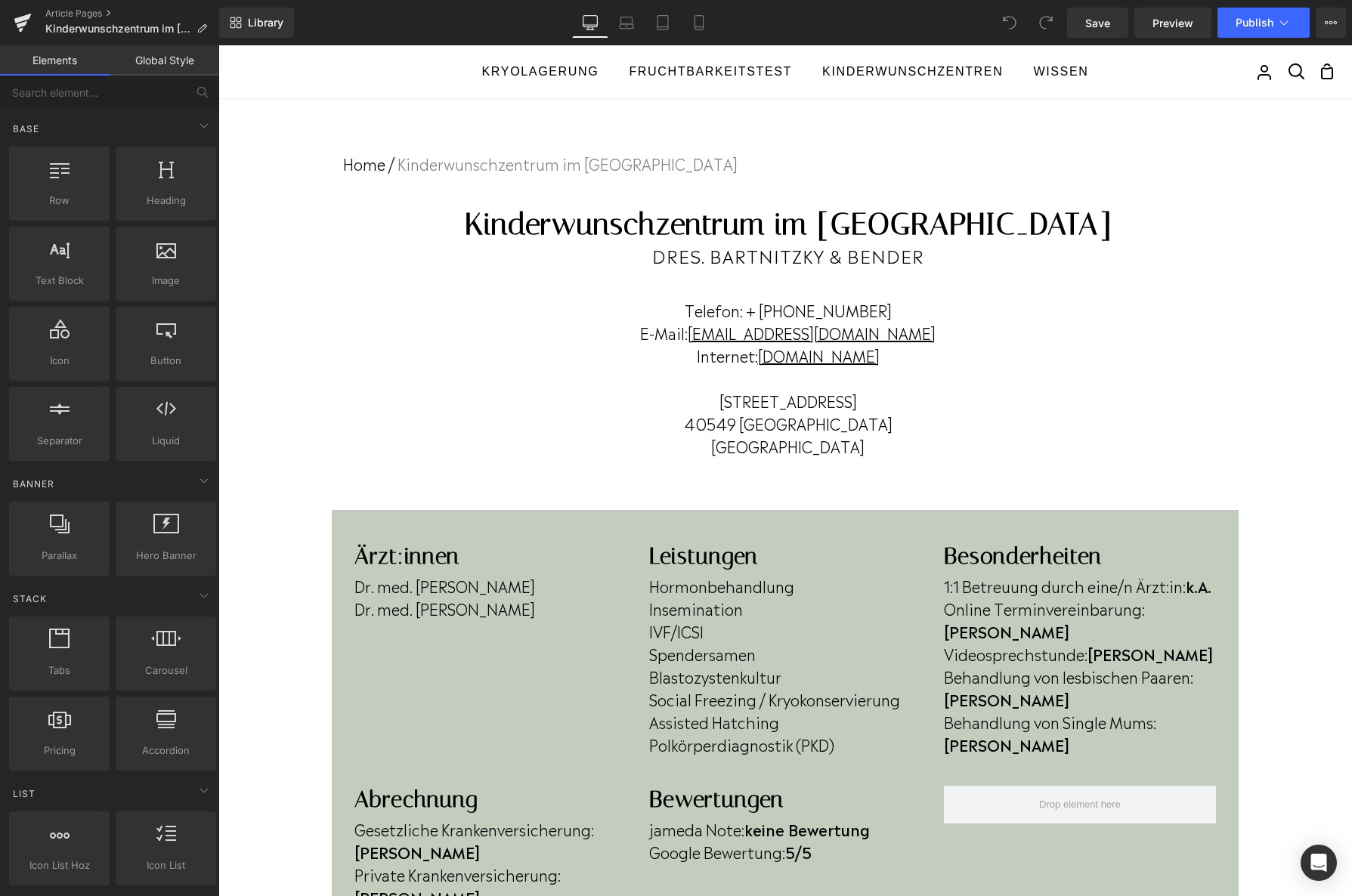
click at [535, 616] on div "Dr. med. Sylvia Bartnitzky Dr. med. Frank Bender Text Block" at bounding box center [490, 595] width 272 height 50
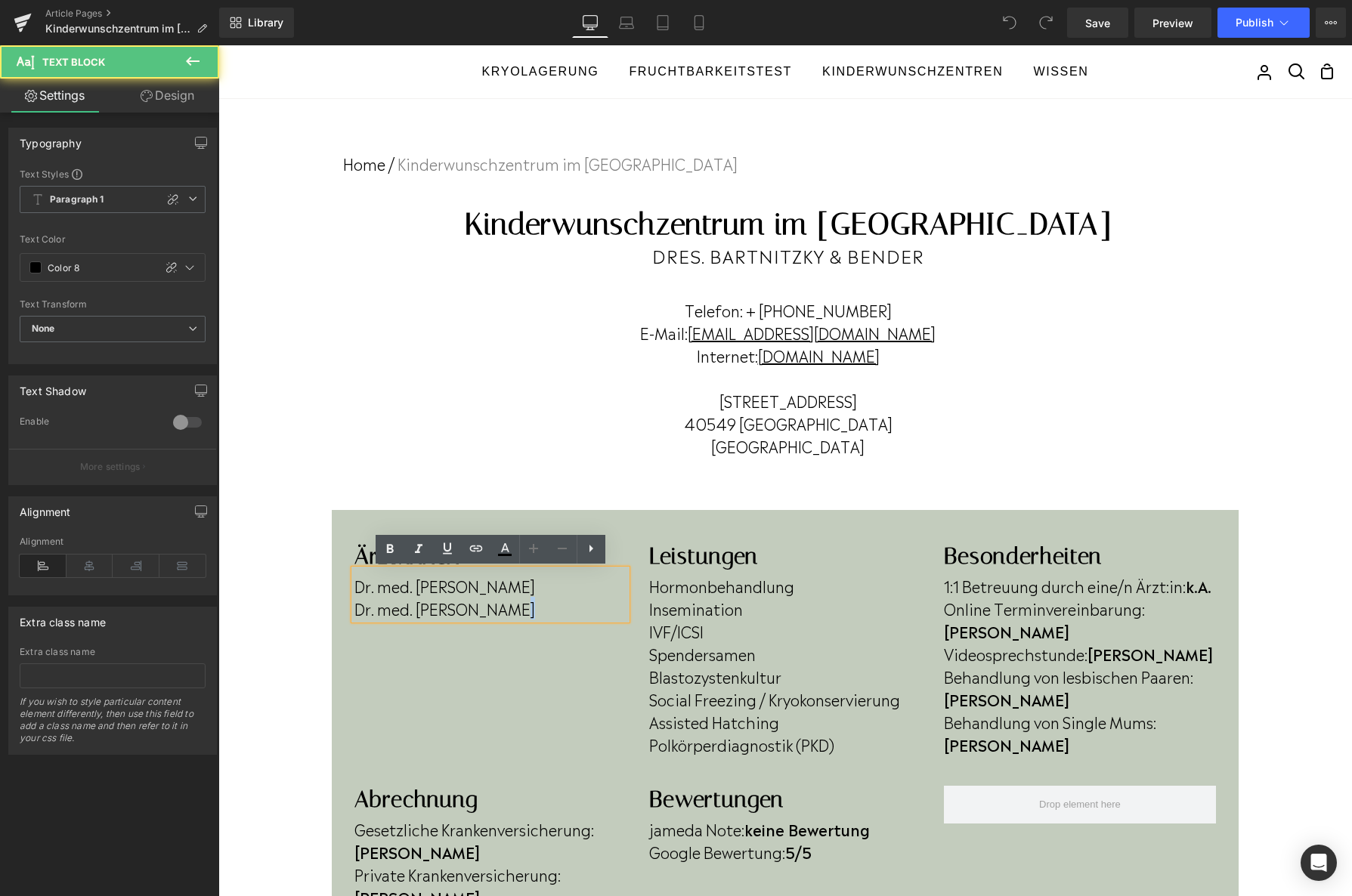
click at [535, 616] on div "Dr. med. Sylvia Bartnitzky Dr. med. Frank Bender Text Block" at bounding box center [490, 595] width 272 height 50
click at [535, 616] on p "Dr. med. Frank Bender" at bounding box center [490, 608] width 272 height 22
click at [538, 616] on p "Dr. med. Frank Bender" at bounding box center [490, 608] width 272 height 22
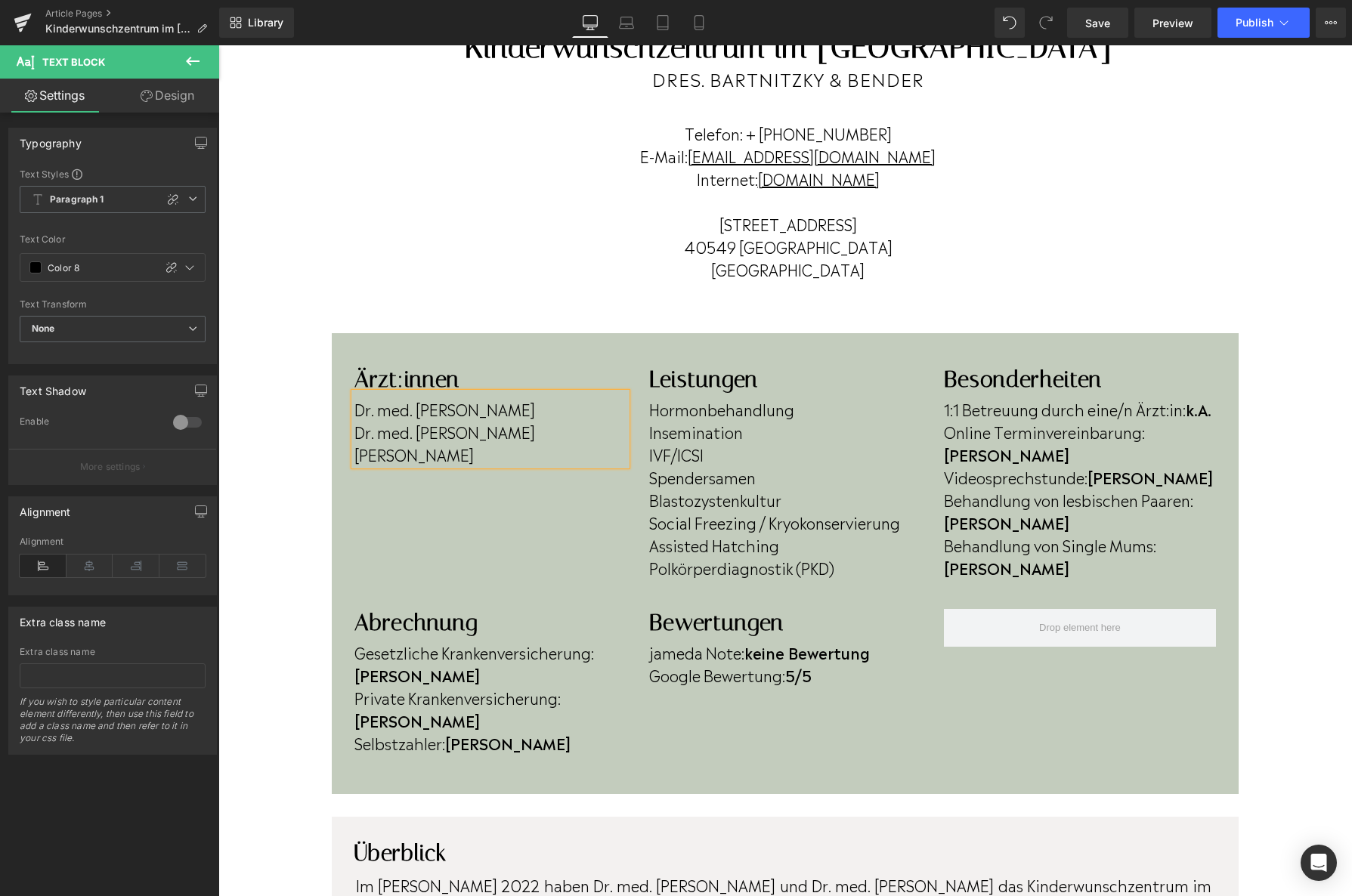
scroll to position [177, 0]
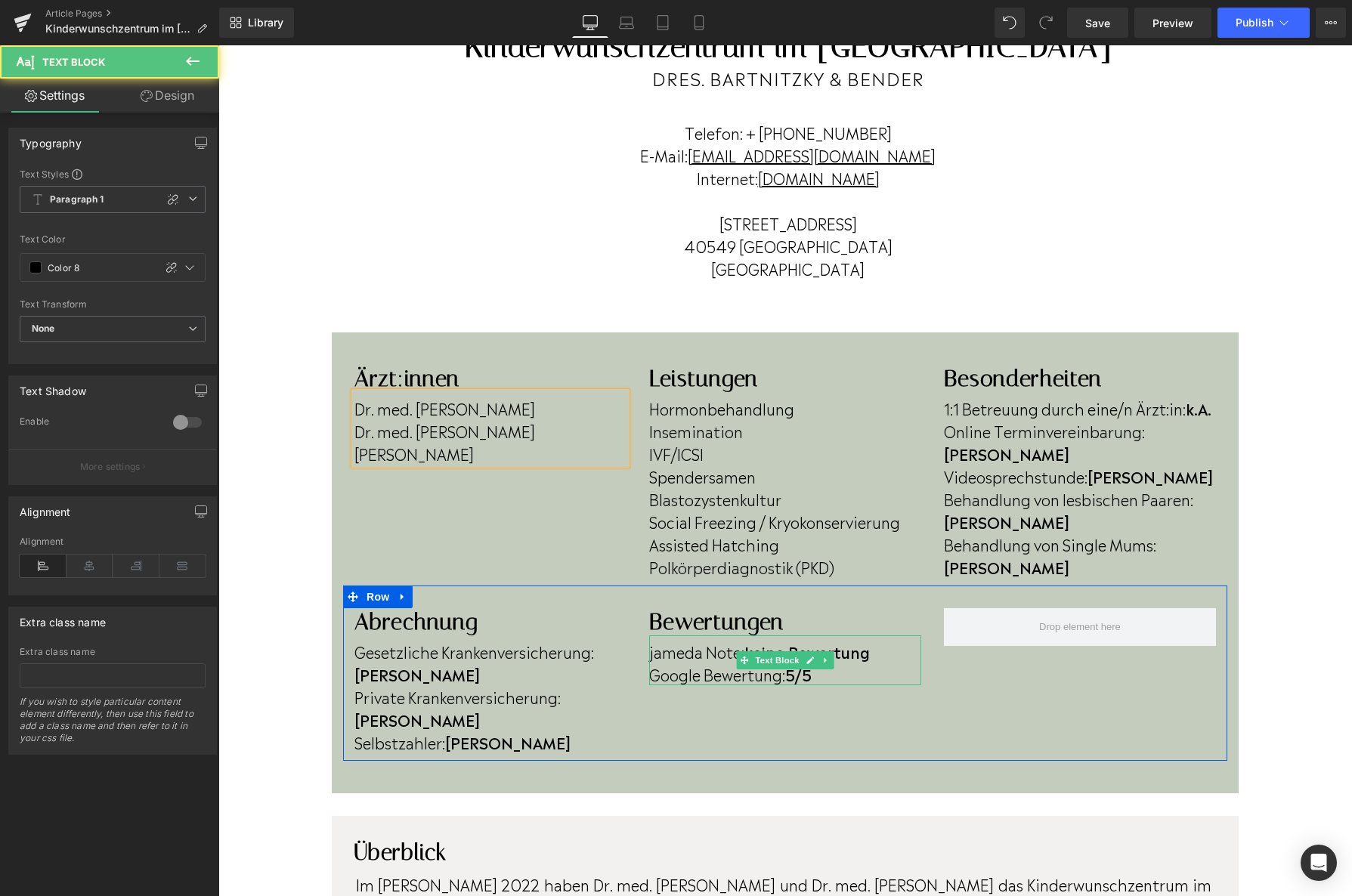
click at [800, 680] on strong "5/5" at bounding box center [799, 674] width 26 height 22
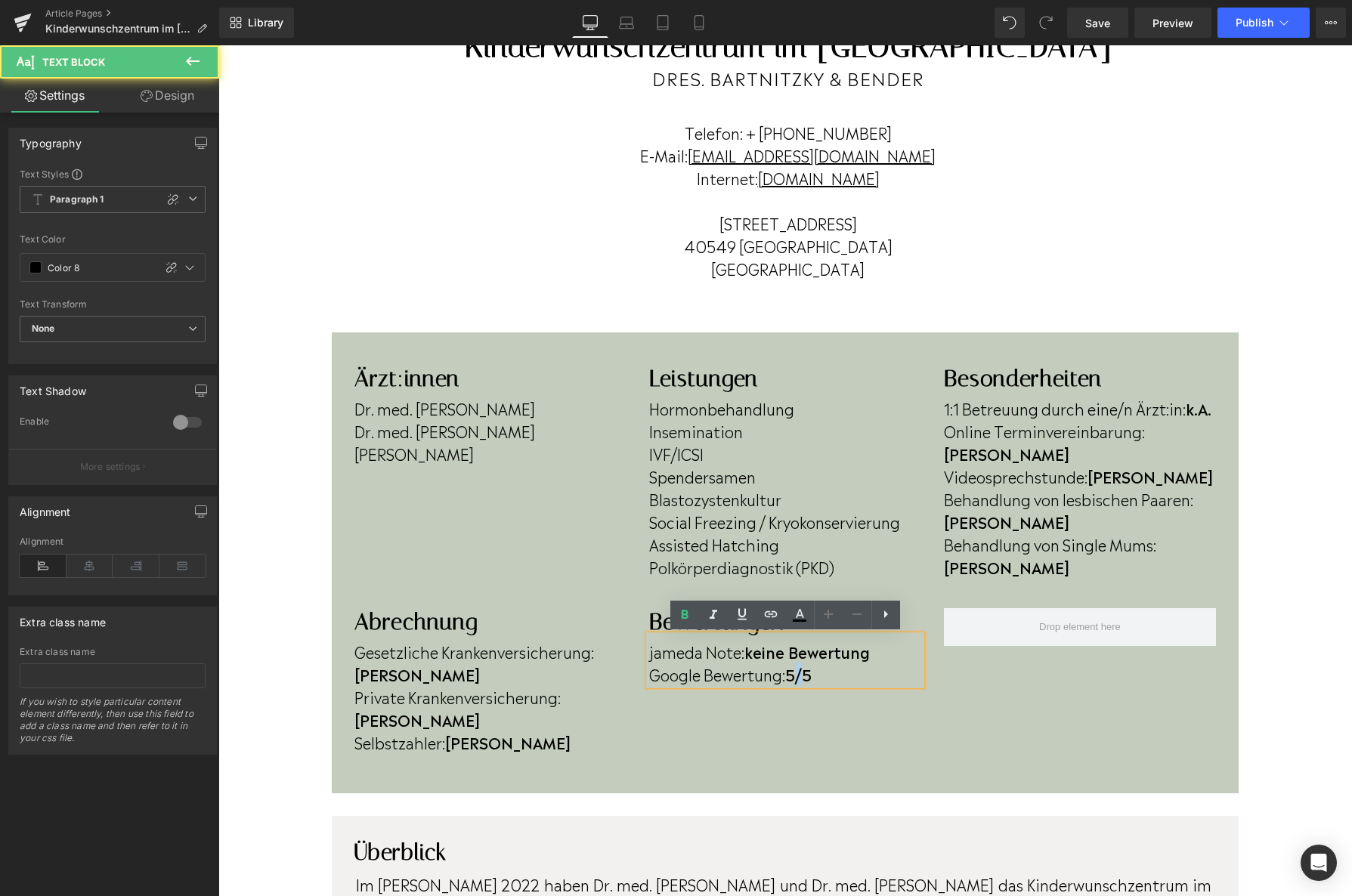
click at [800, 680] on strong "5/5" at bounding box center [799, 674] width 26 height 22
click at [800, 678] on strong "5/5" at bounding box center [799, 674] width 26 height 22
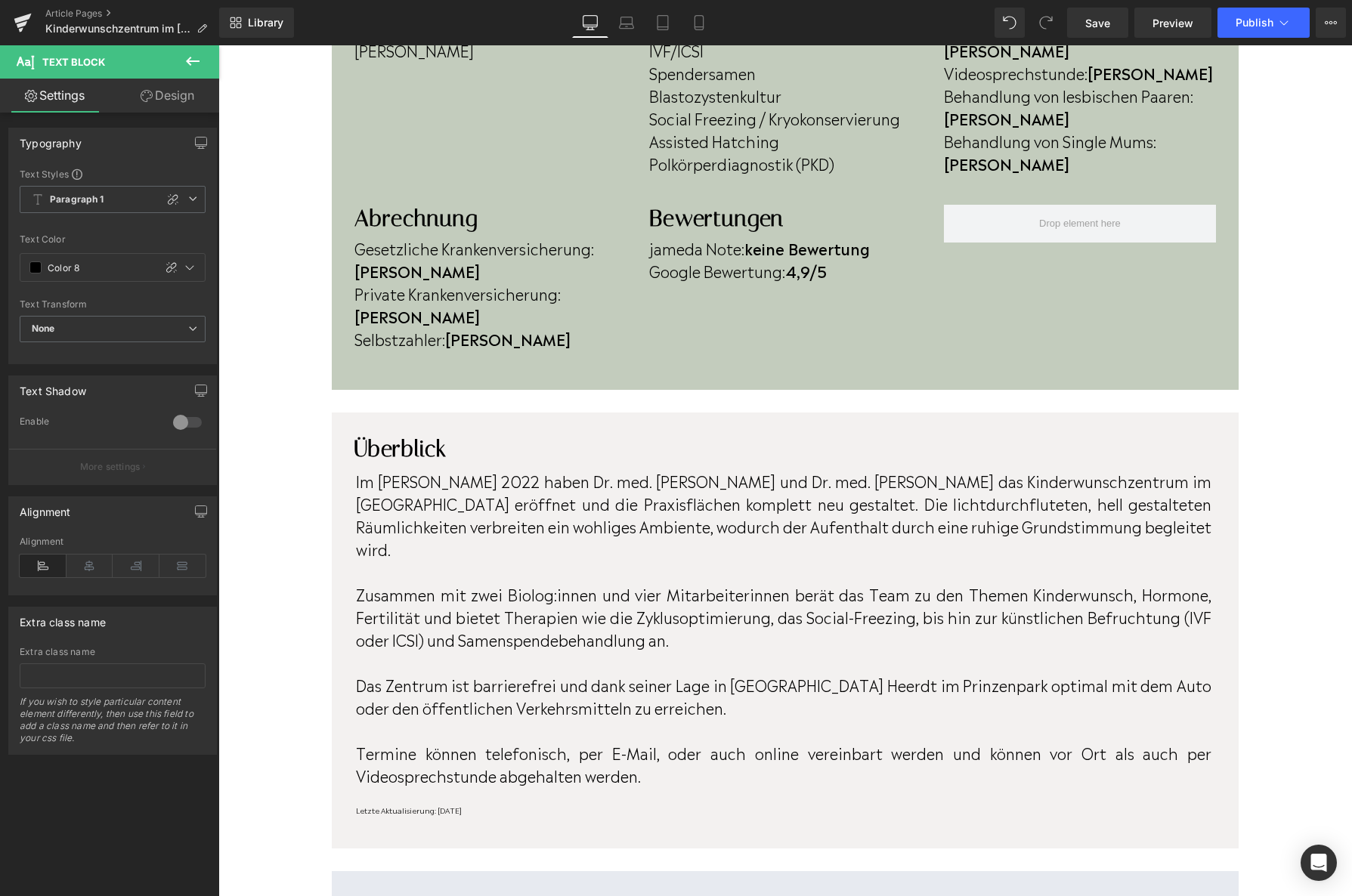
scroll to position [585, 0]
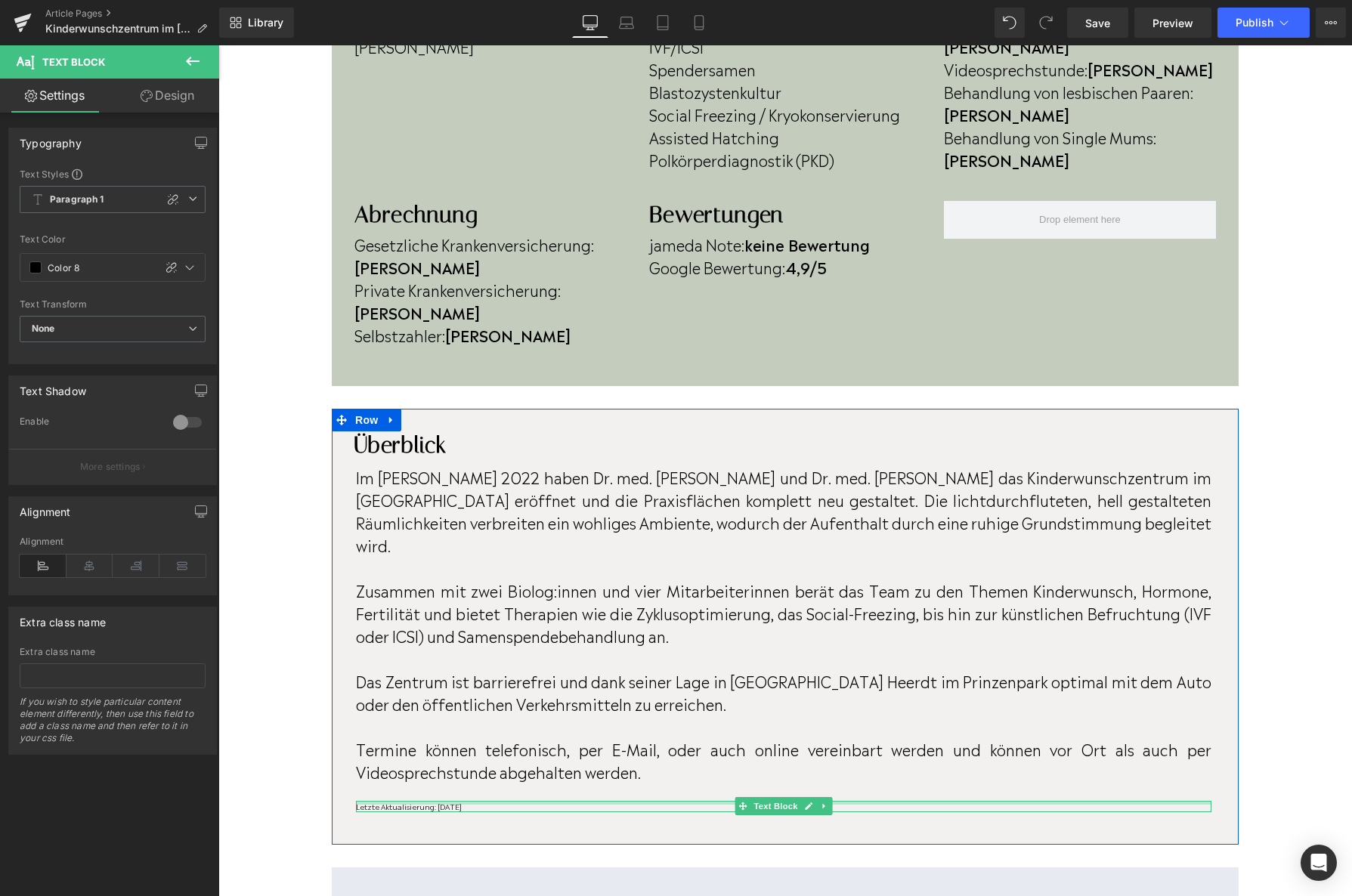
click at [501, 801] on div at bounding box center [783, 803] width 855 height 4
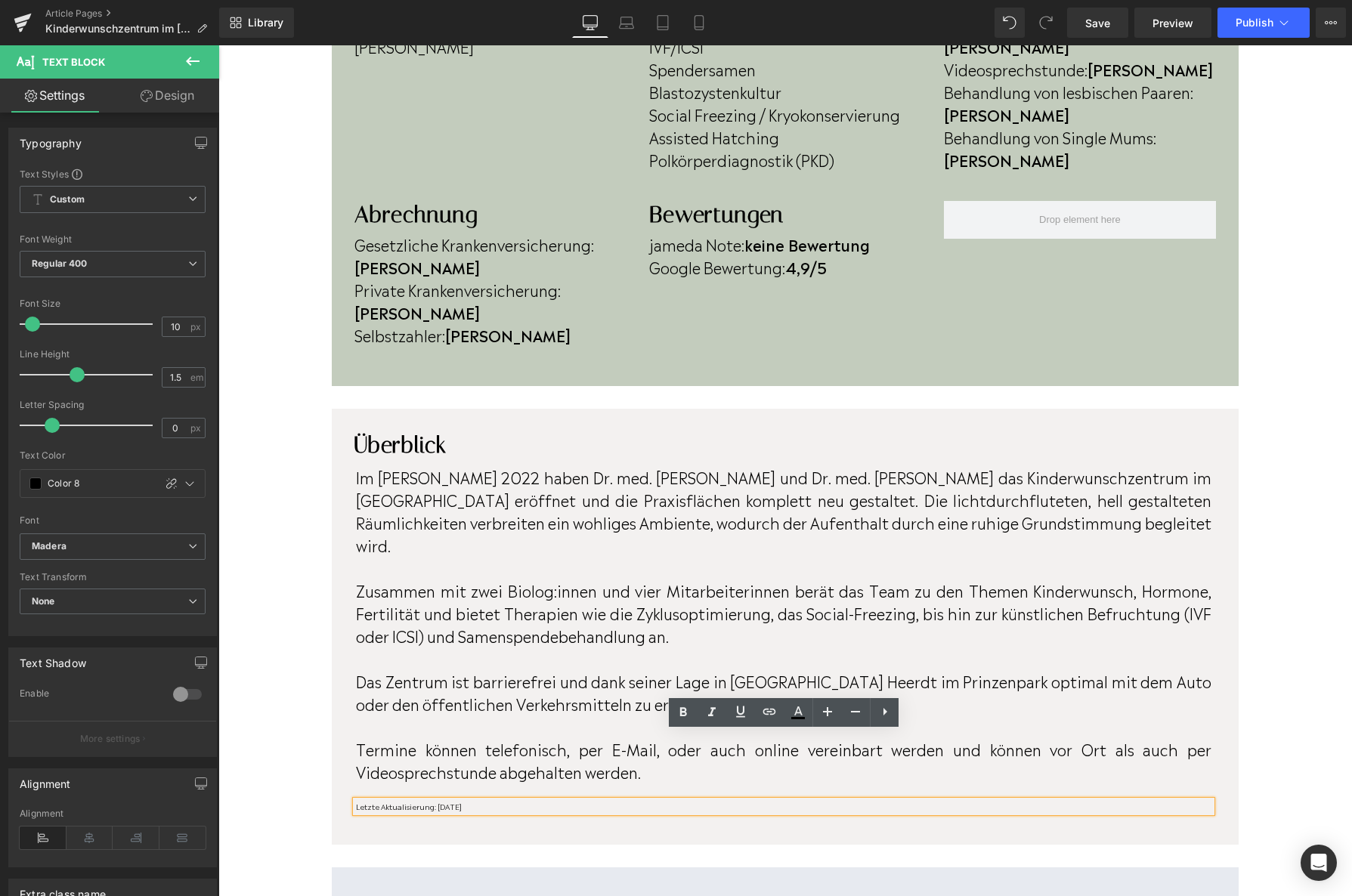
click at [500, 801] on p "Letzte Aktualisierung: [DATE]" at bounding box center [783, 807] width 855 height 11
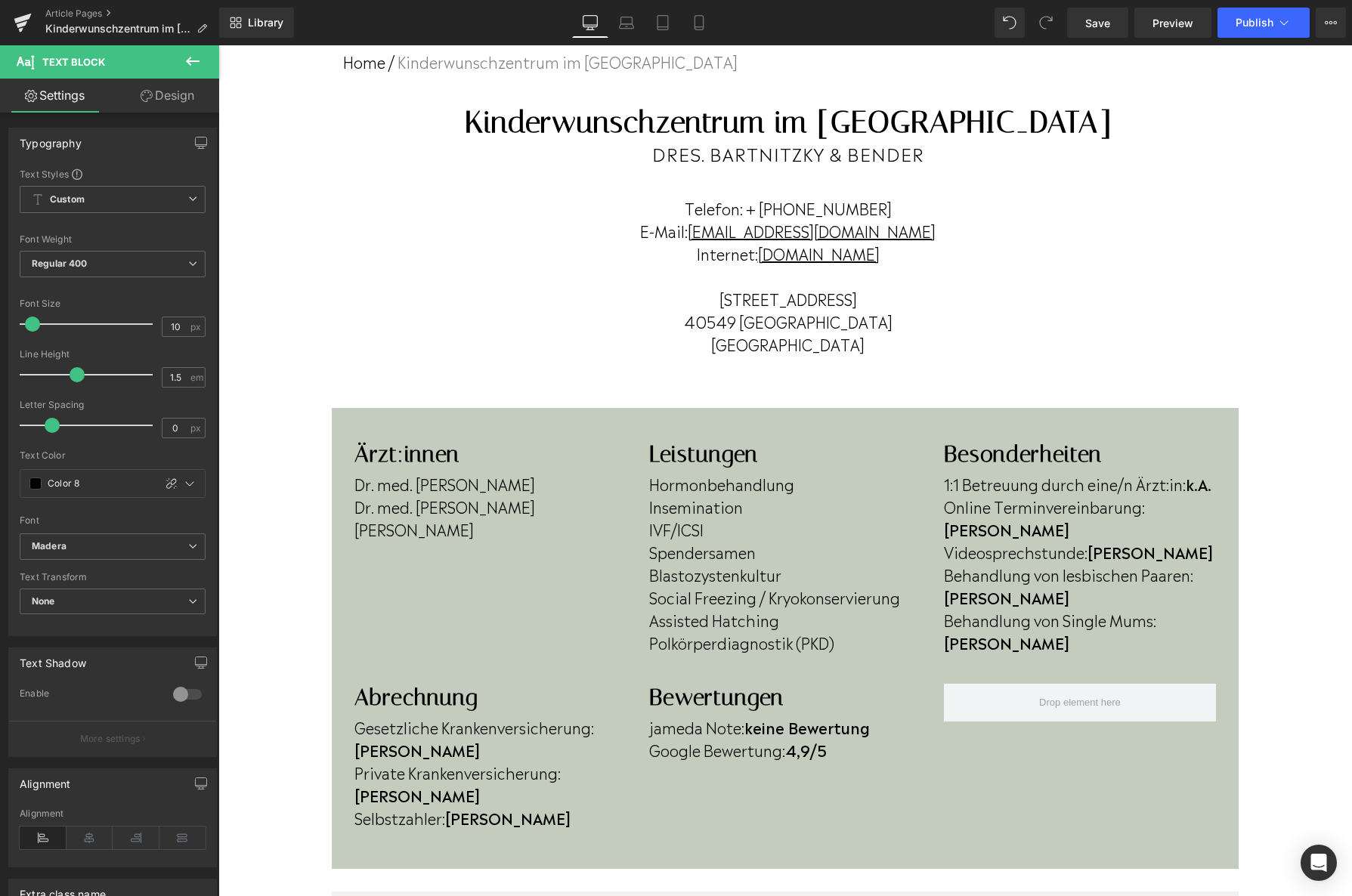
scroll to position [0, 0]
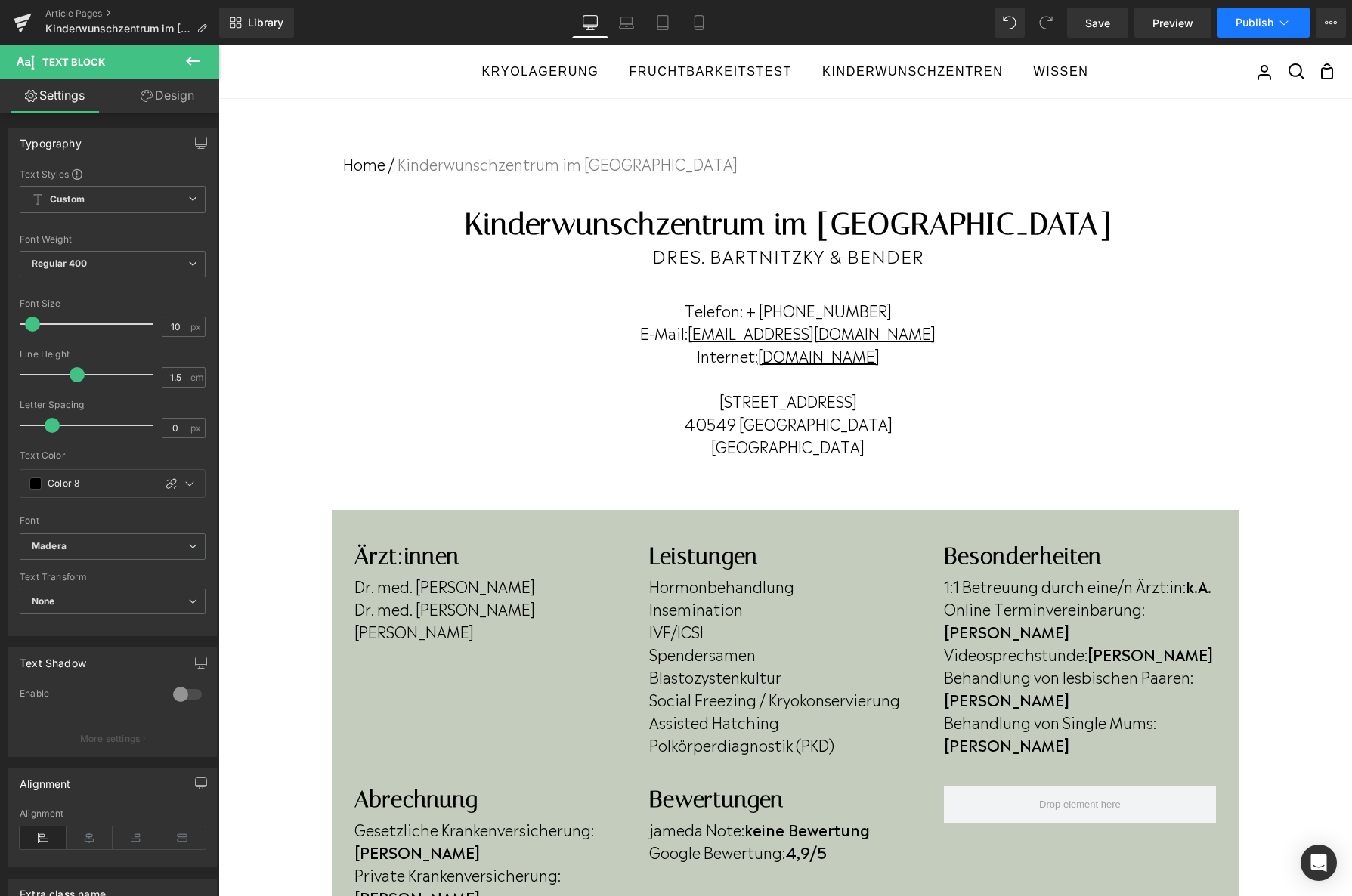
click at [1244, 25] on span "Publish" at bounding box center [1254, 22] width 38 height 12
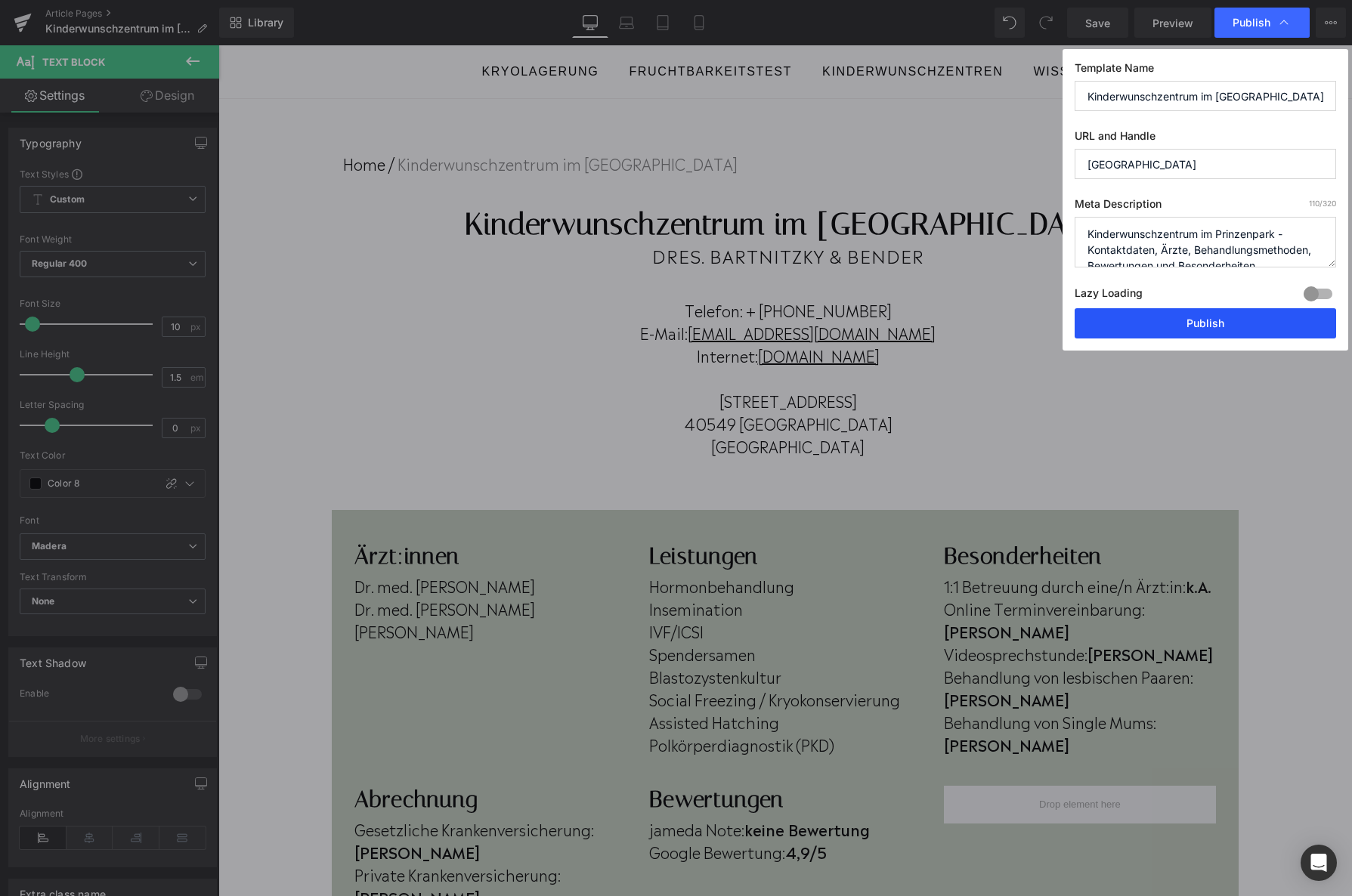
click at [1183, 328] on button "Publish" at bounding box center [1205, 323] width 262 height 31
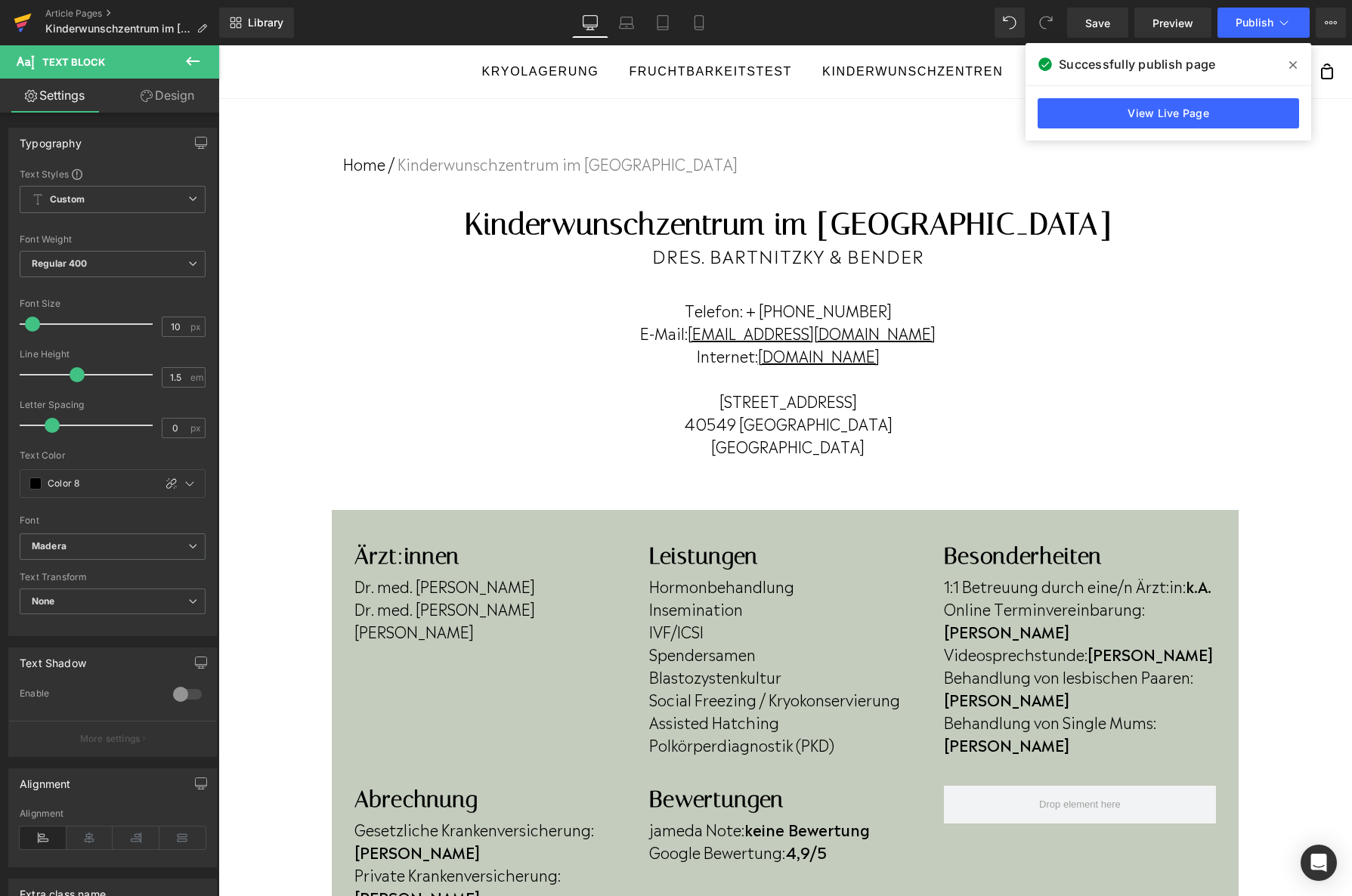
click at [36, 18] on link at bounding box center [22, 22] width 46 height 45
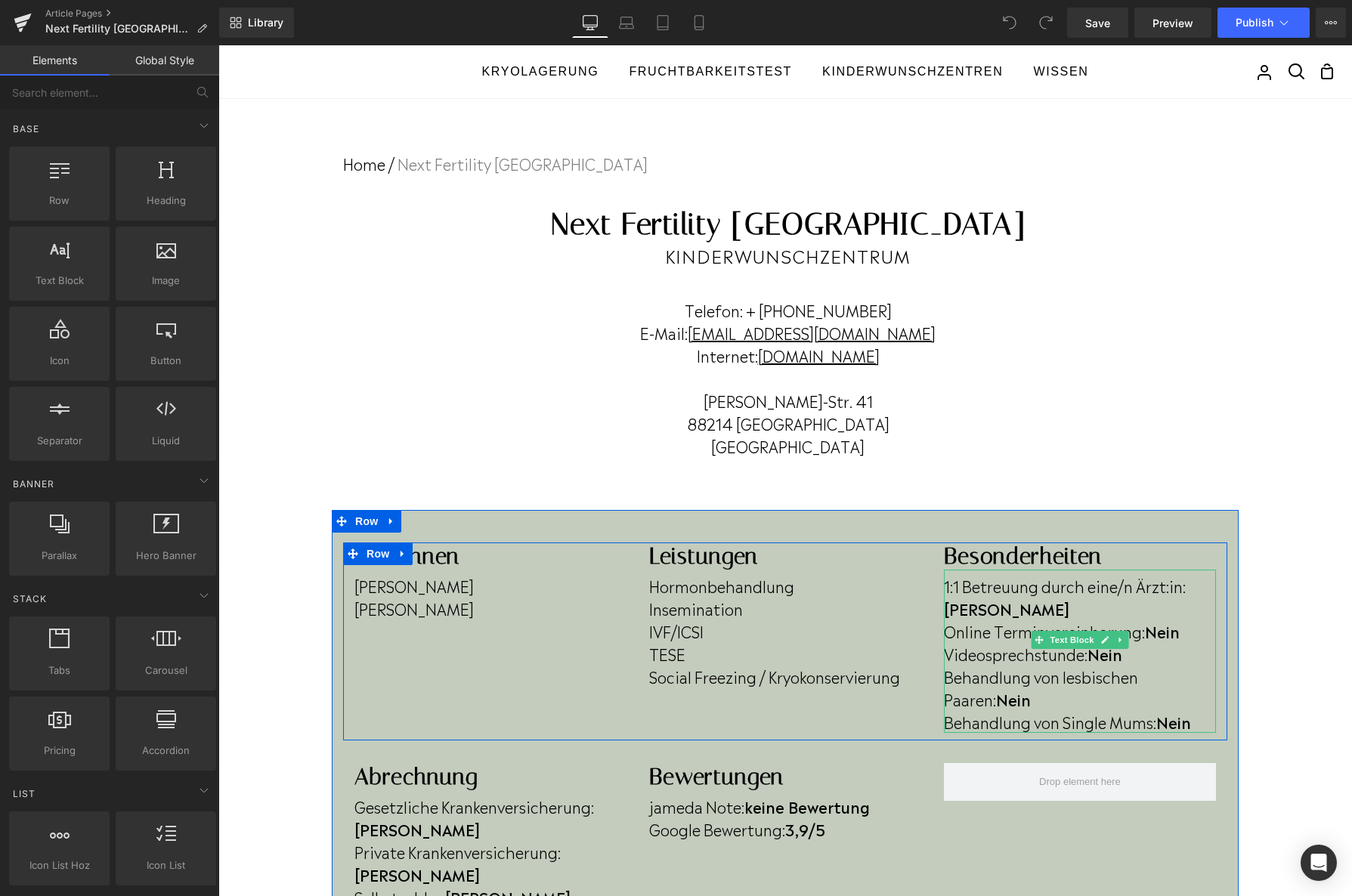
click at [1189, 619] on p "Online Terminvereinbarung: Nein" at bounding box center [1080, 630] width 272 height 22
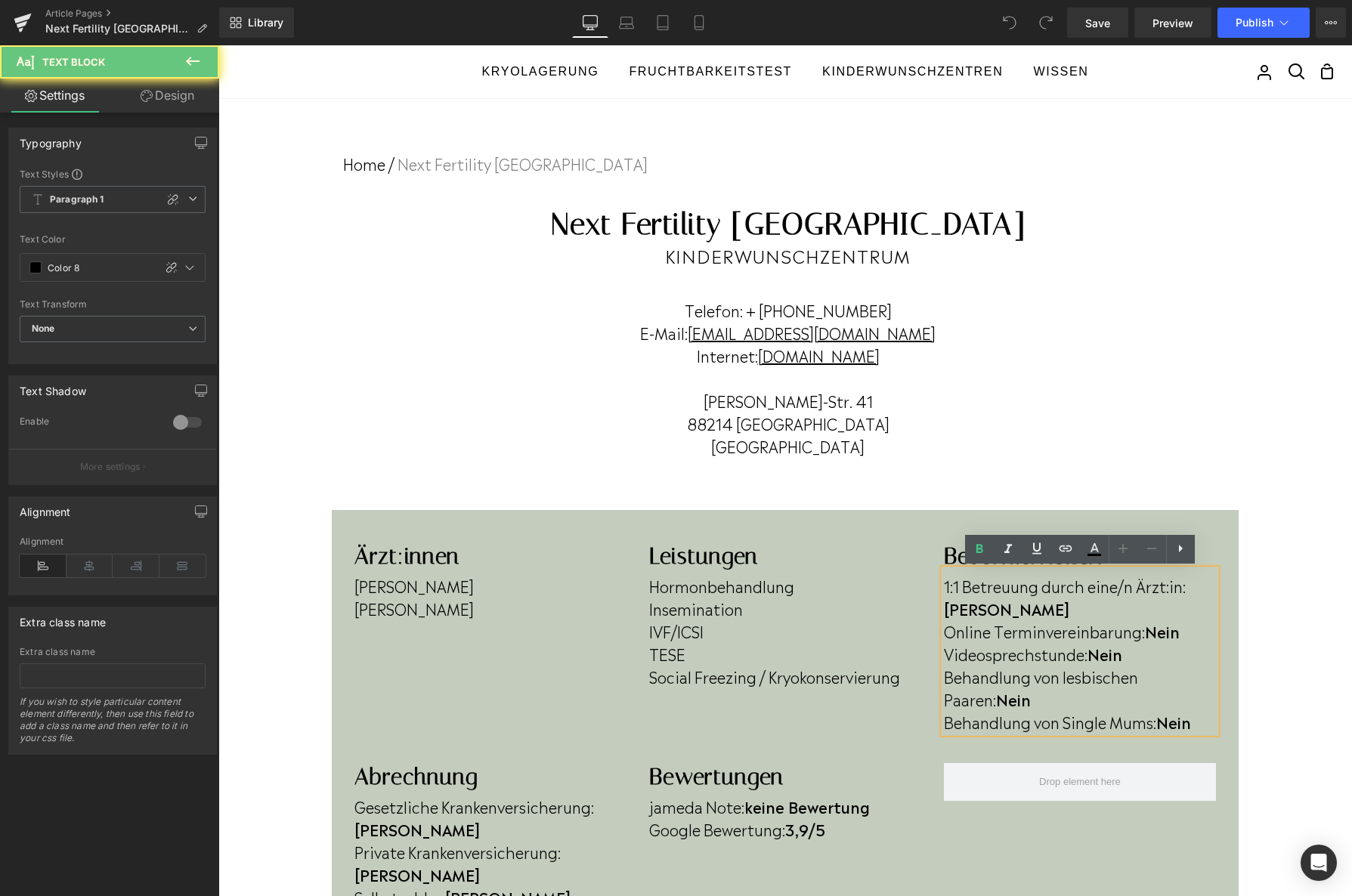
click at [1189, 619] on p "Online Terminvereinbarung: Nein" at bounding box center [1080, 630] width 272 height 22
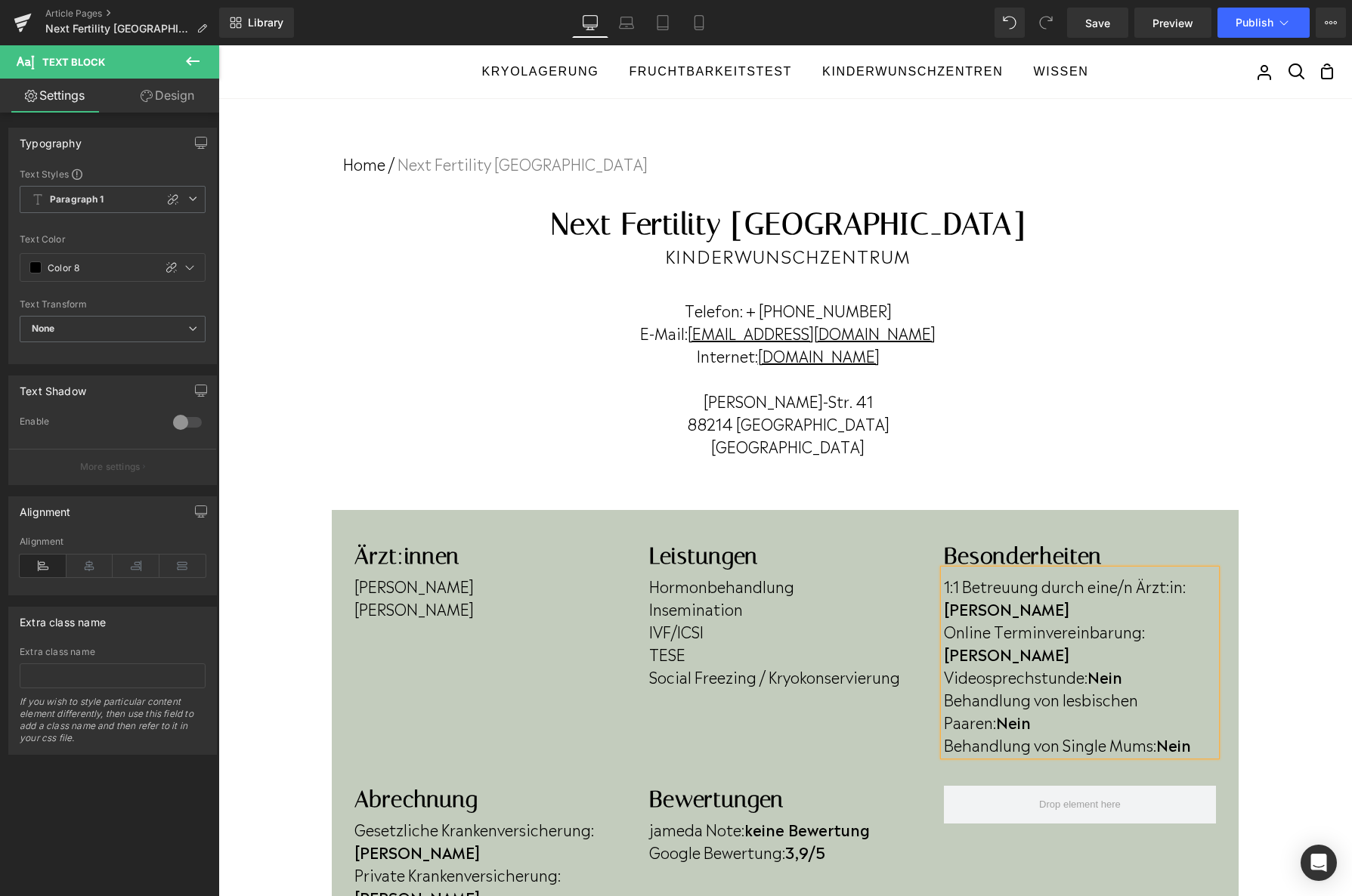
click at [1046, 733] on p "Behandlung von Single Mums: Nein" at bounding box center [1080, 744] width 272 height 22
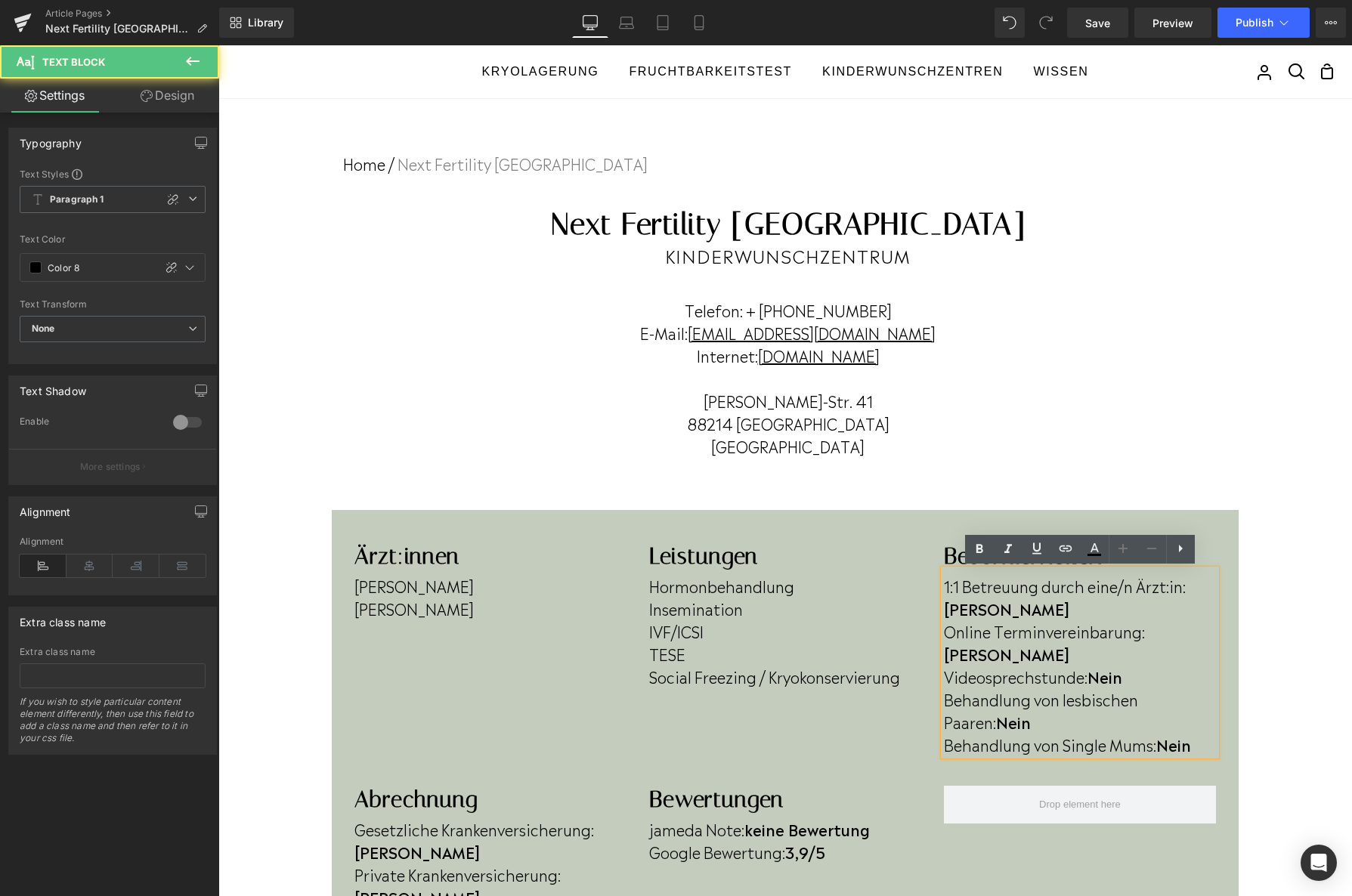
click at [1046, 688] on p "Behandlung von lesbischen Paaren: Nein" at bounding box center [1080, 710] width 272 height 45
click at [1204, 733] on p "Behandlung von Single Mums: Nein" at bounding box center [1080, 744] width 272 height 22
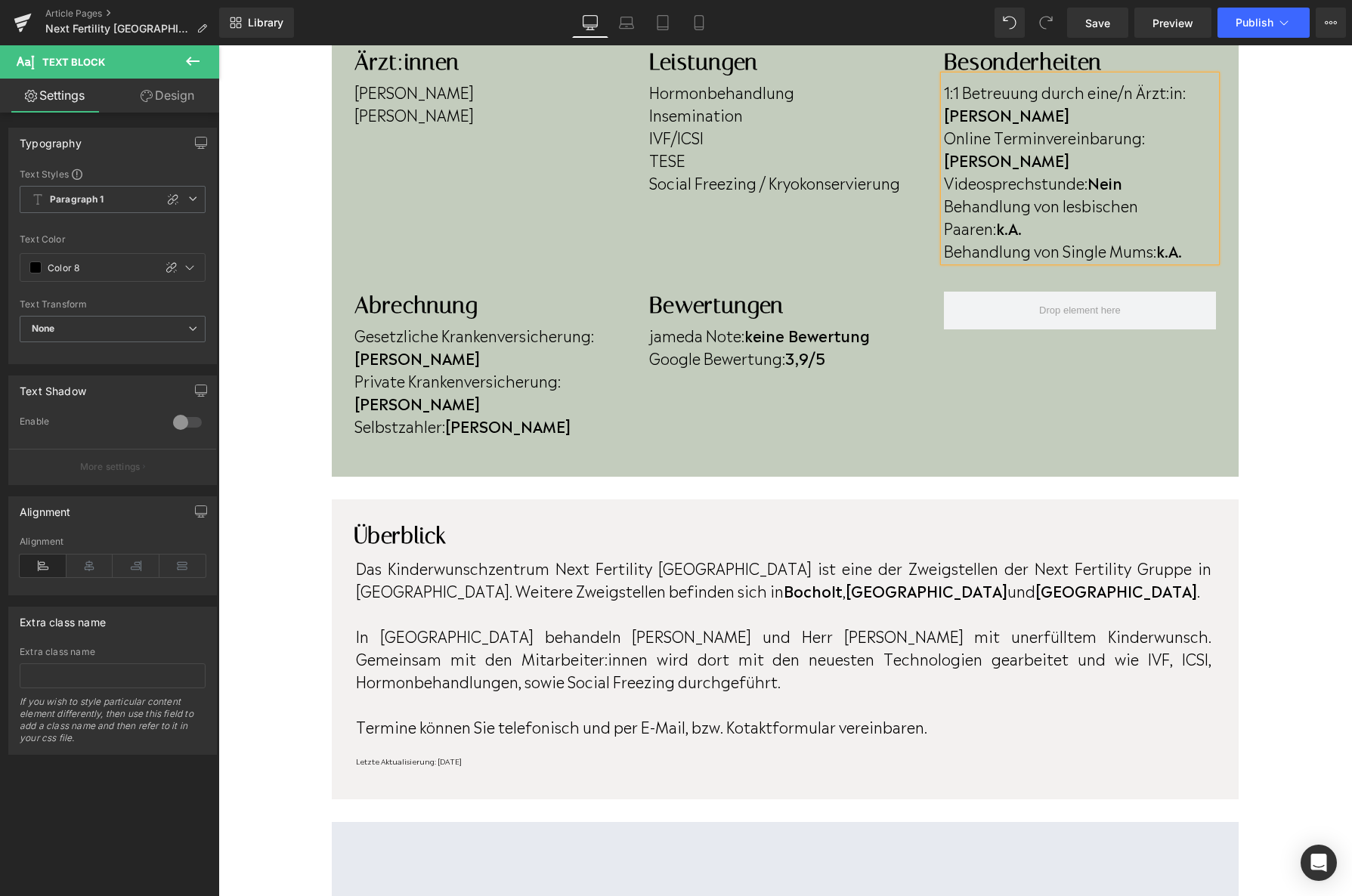
scroll to position [457, 0]
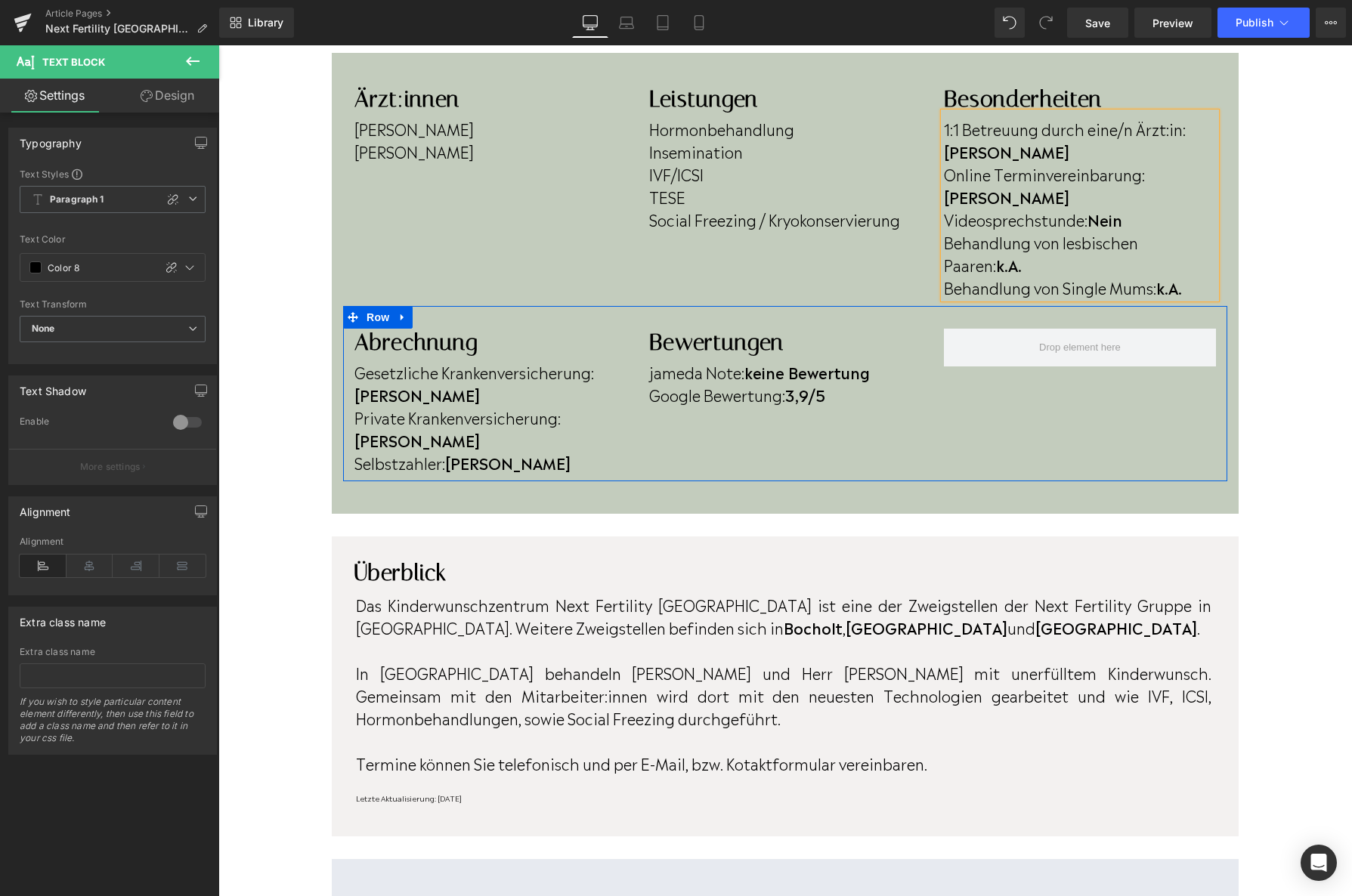
click at [218, 45] on div at bounding box center [218, 45] width 0 height 0
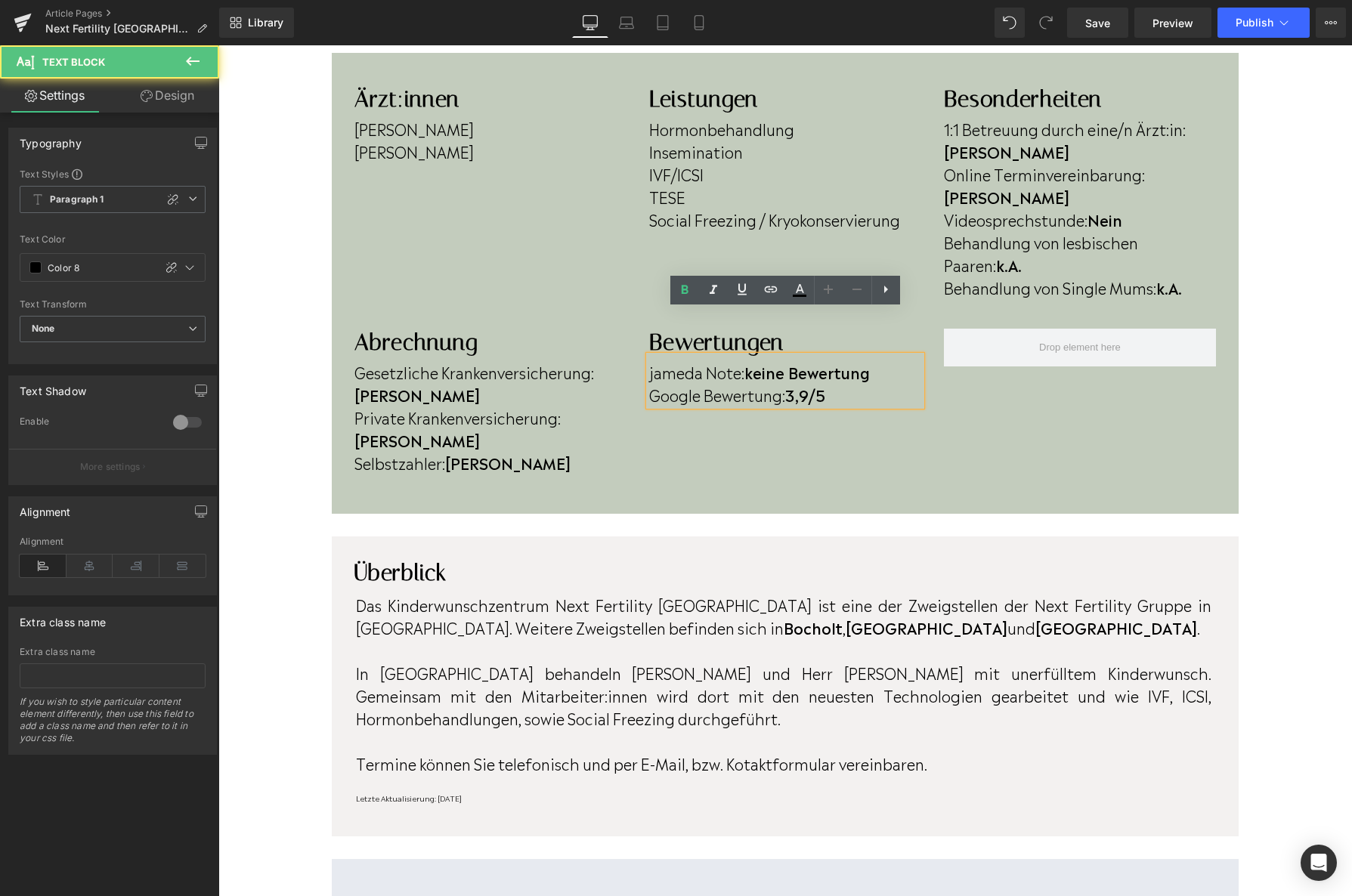
click at [802, 383] on strong "3,9/5" at bounding box center [805, 395] width 40 height 22
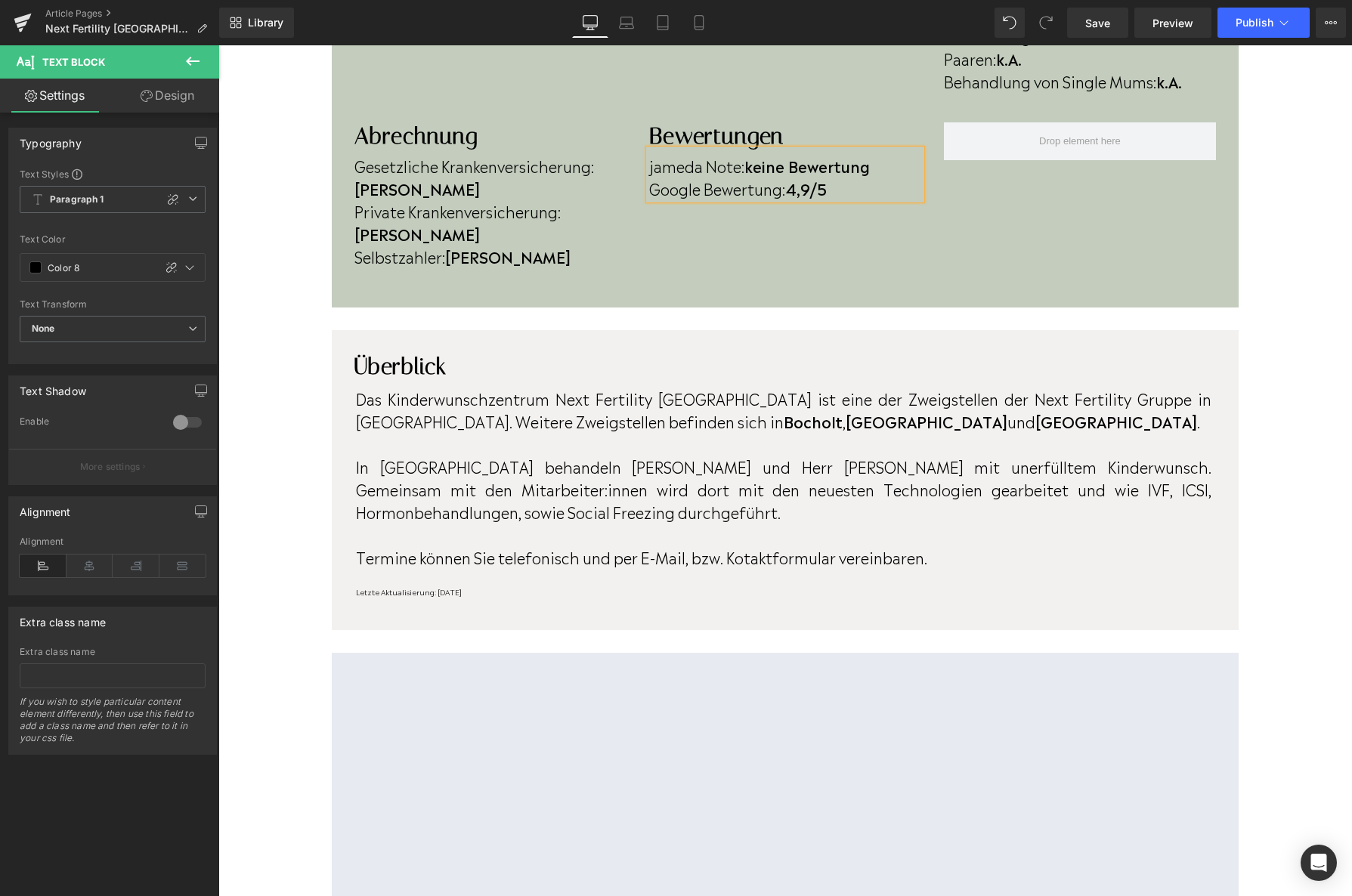
scroll to position [677, 0]
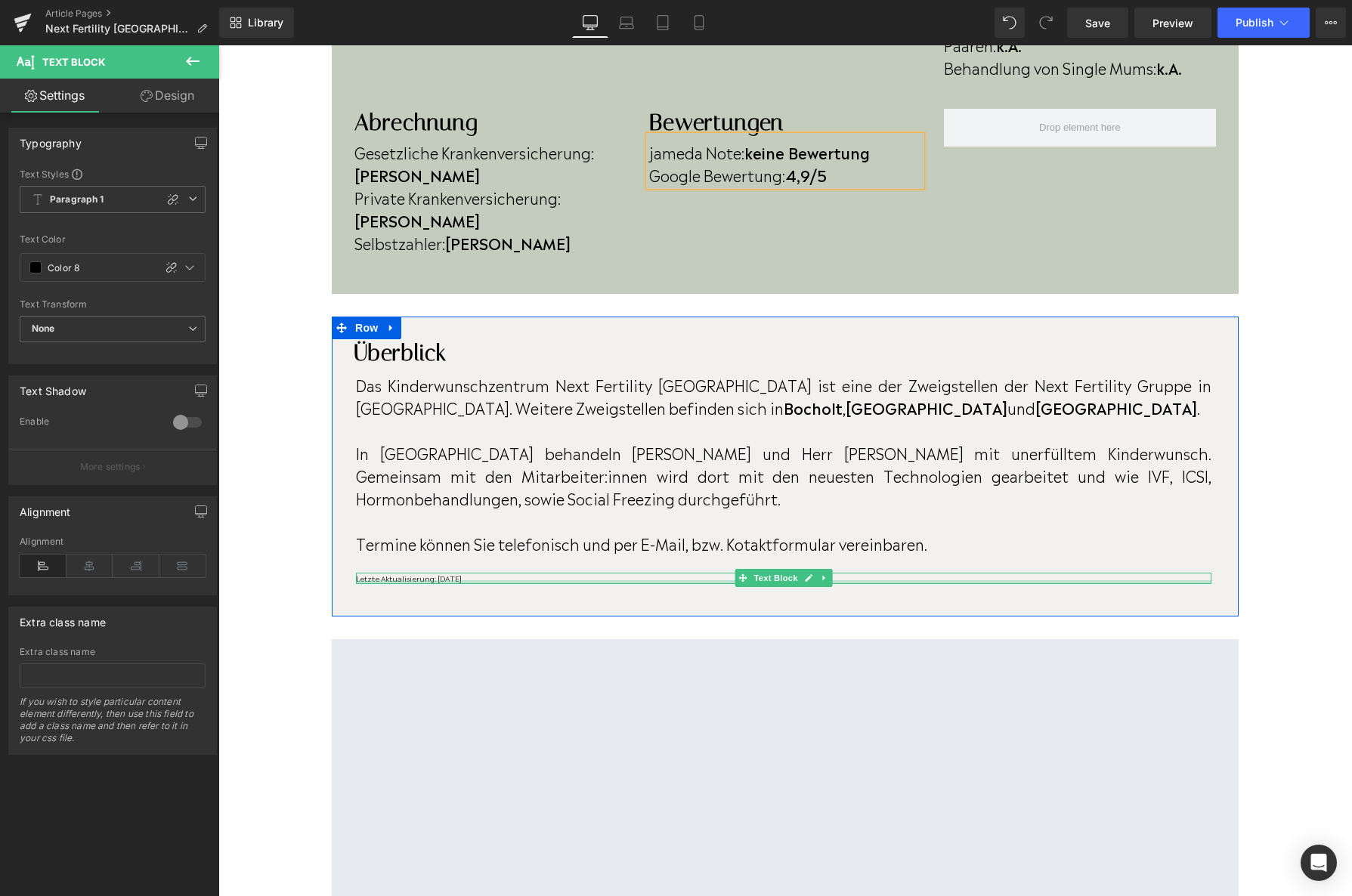
click at [497, 580] on div at bounding box center [783, 582] width 855 height 4
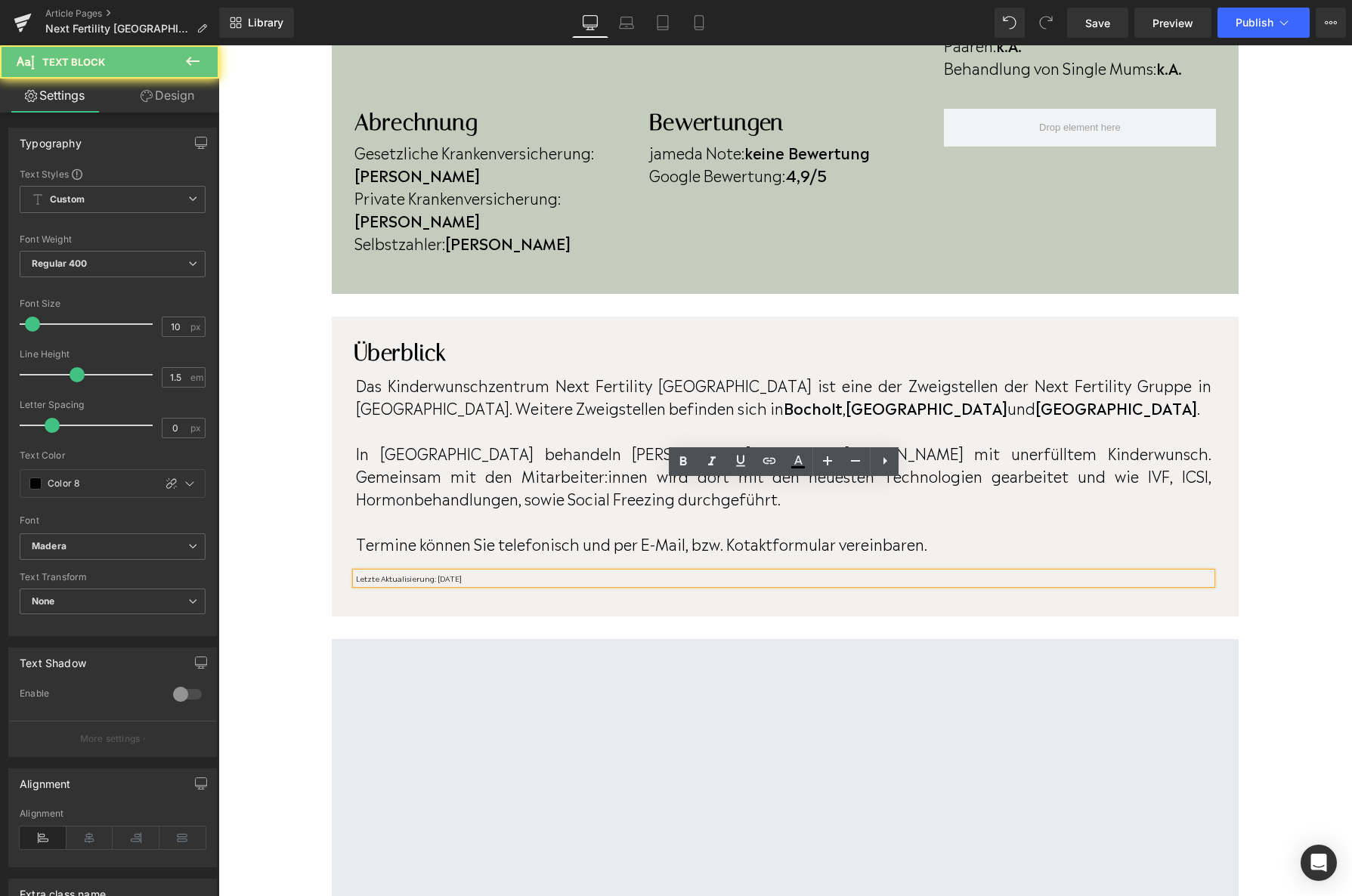
click at [498, 573] on p "Letzte Aktualisierung: [DATE]" at bounding box center [783, 578] width 855 height 11
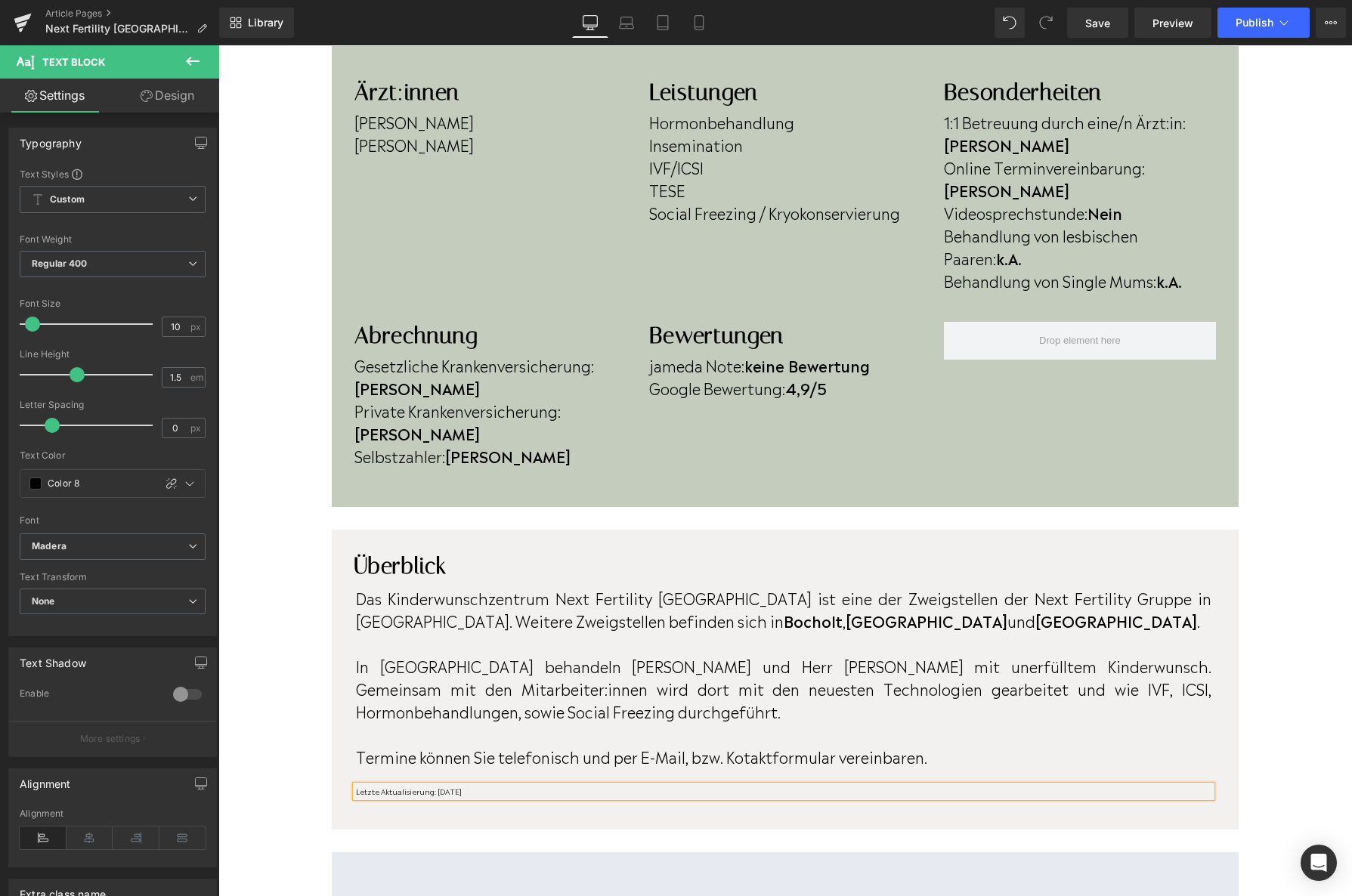
scroll to position [0, 0]
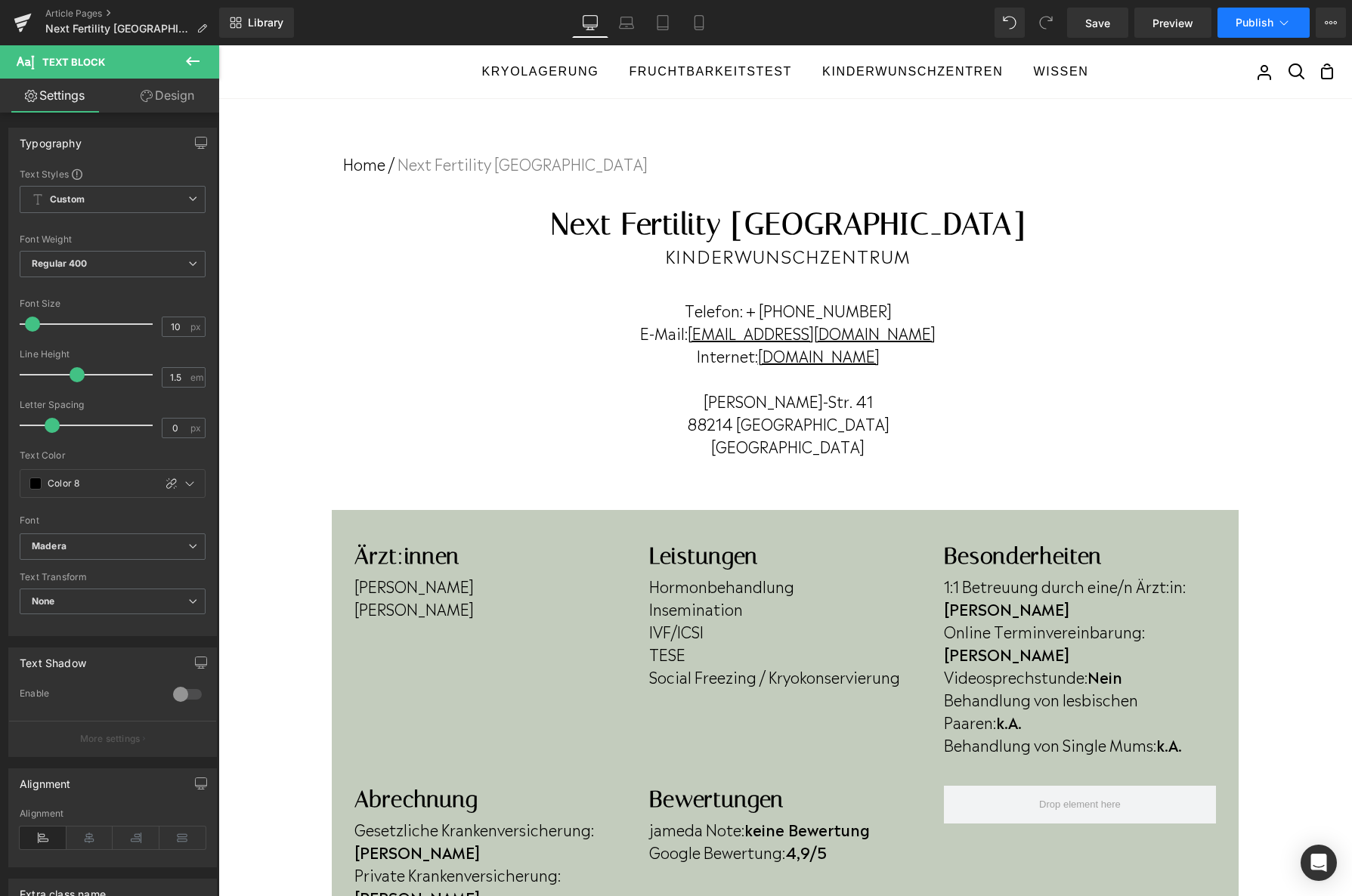
click at [1231, 26] on button "Publish" at bounding box center [1263, 22] width 92 height 31
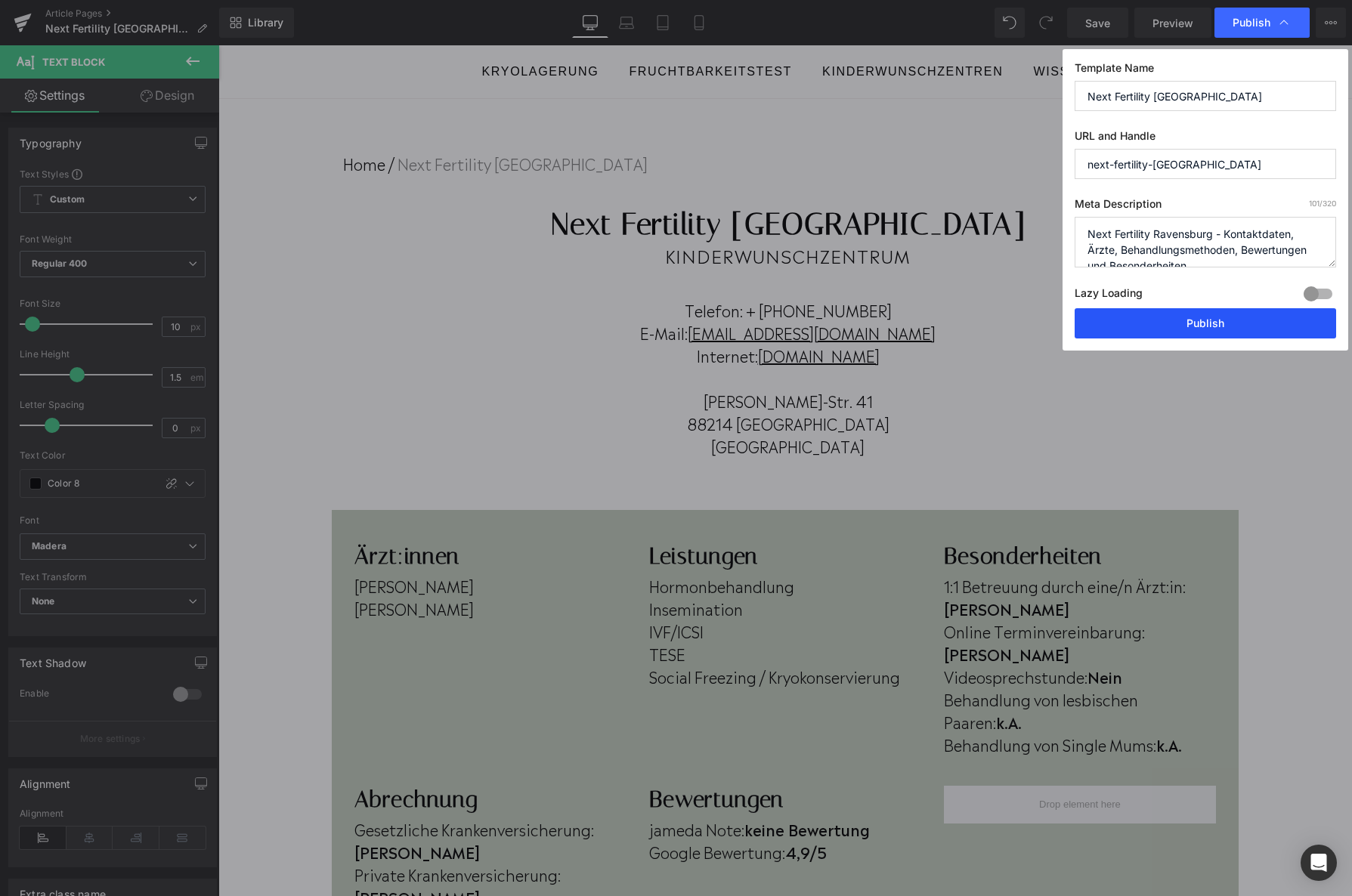
click at [1118, 330] on button "Publish" at bounding box center [1205, 323] width 262 height 31
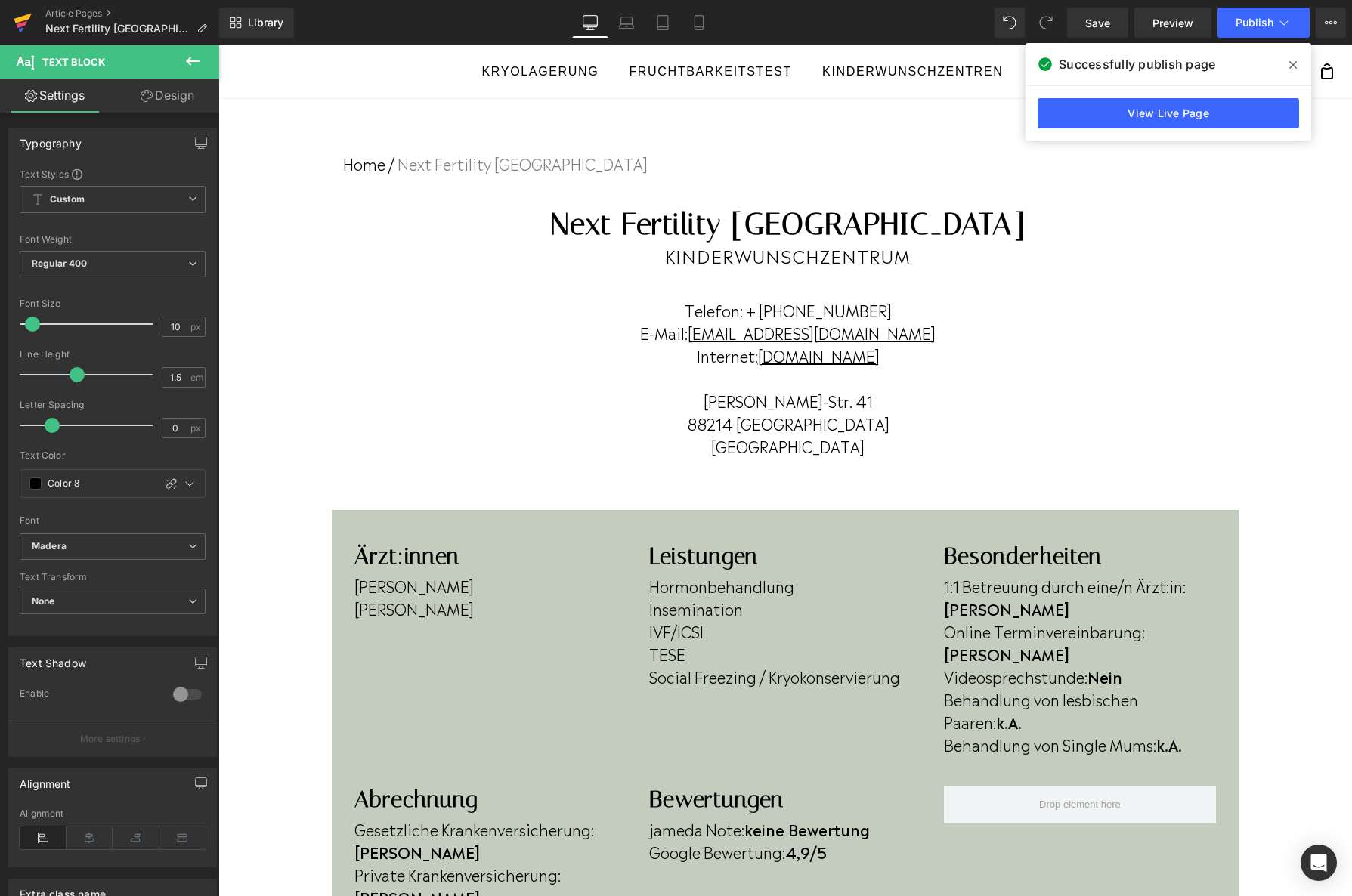
click at [28, 30] on icon at bounding box center [23, 22] width 19 height 38
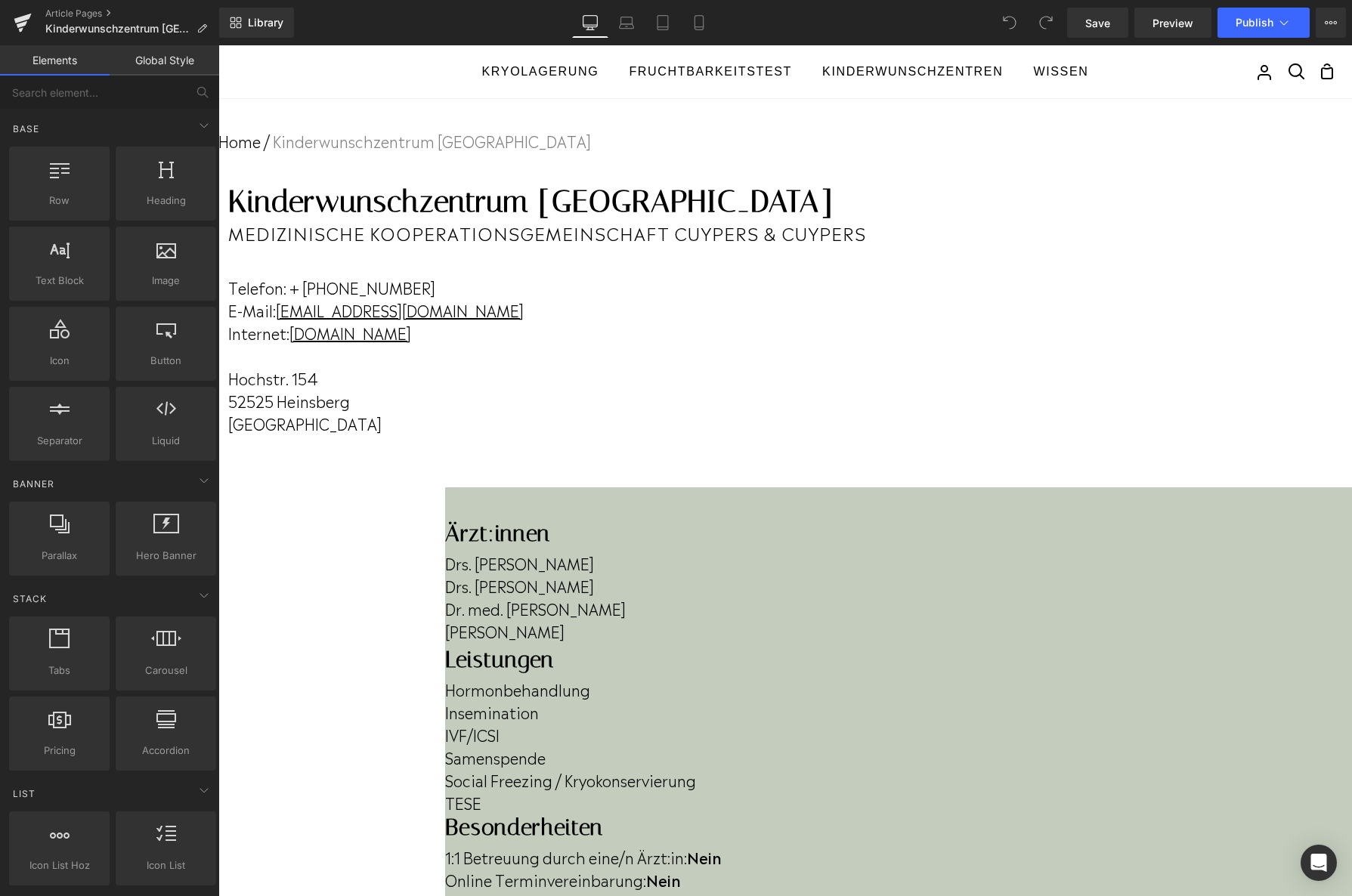
click at [497, 646] on div "Drs. Nerissa Cuypers Drs. Willem-Jan Cuypers Dr. med. Fariba Biazar Dr. Michael…" at bounding box center [898, 596] width 907 height 99
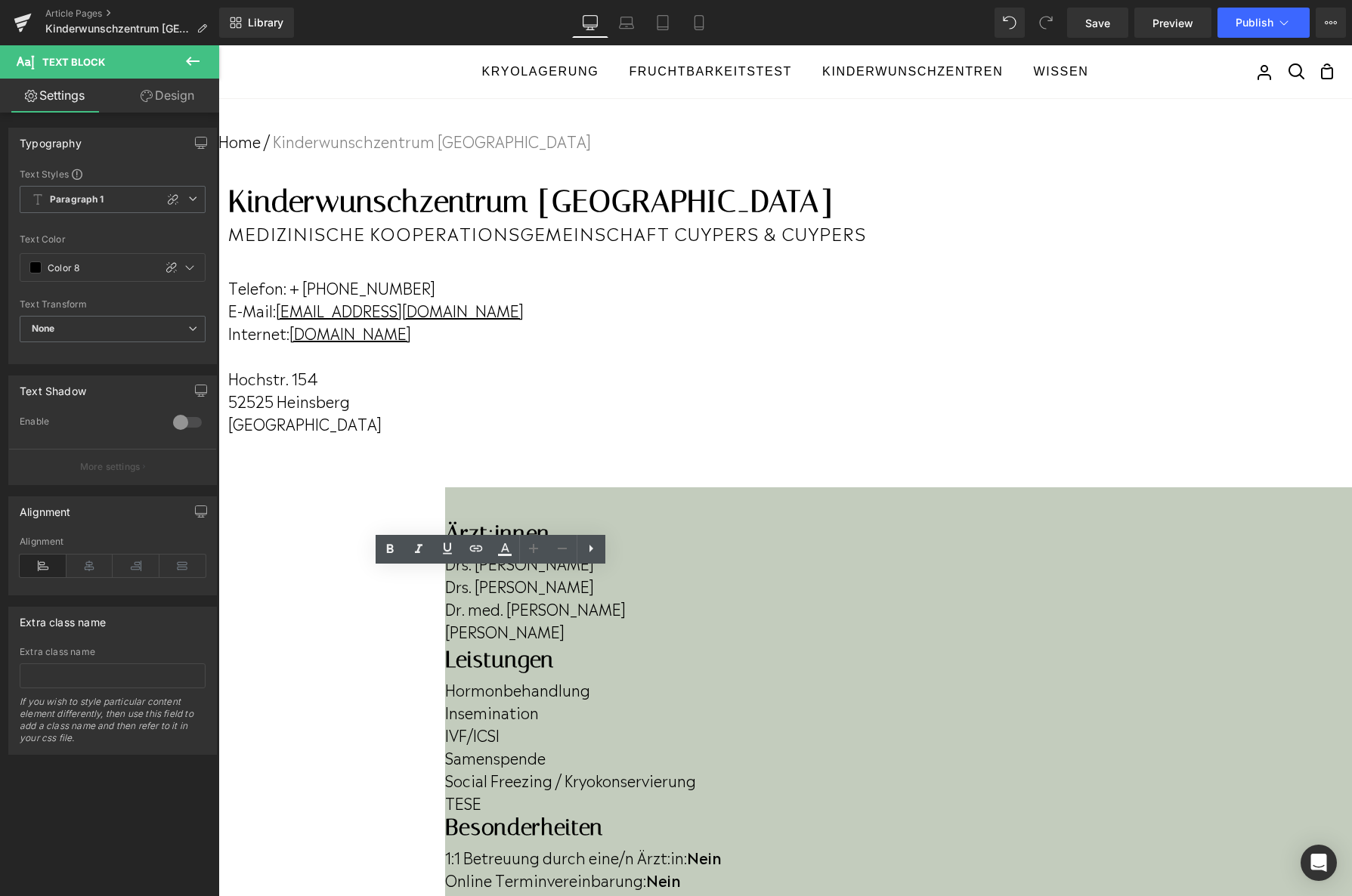
drag, startPoint x: 500, startPoint y: 657, endPoint x: 356, endPoint y: 636, distance: 145.5
click at [445, 636] on div "Drs. Nerissa Cuypers Drs. Willem-Jan Cuypers Dr. med. Fariba Biazar Dr. Michael…" at bounding box center [898, 594] width 907 height 96
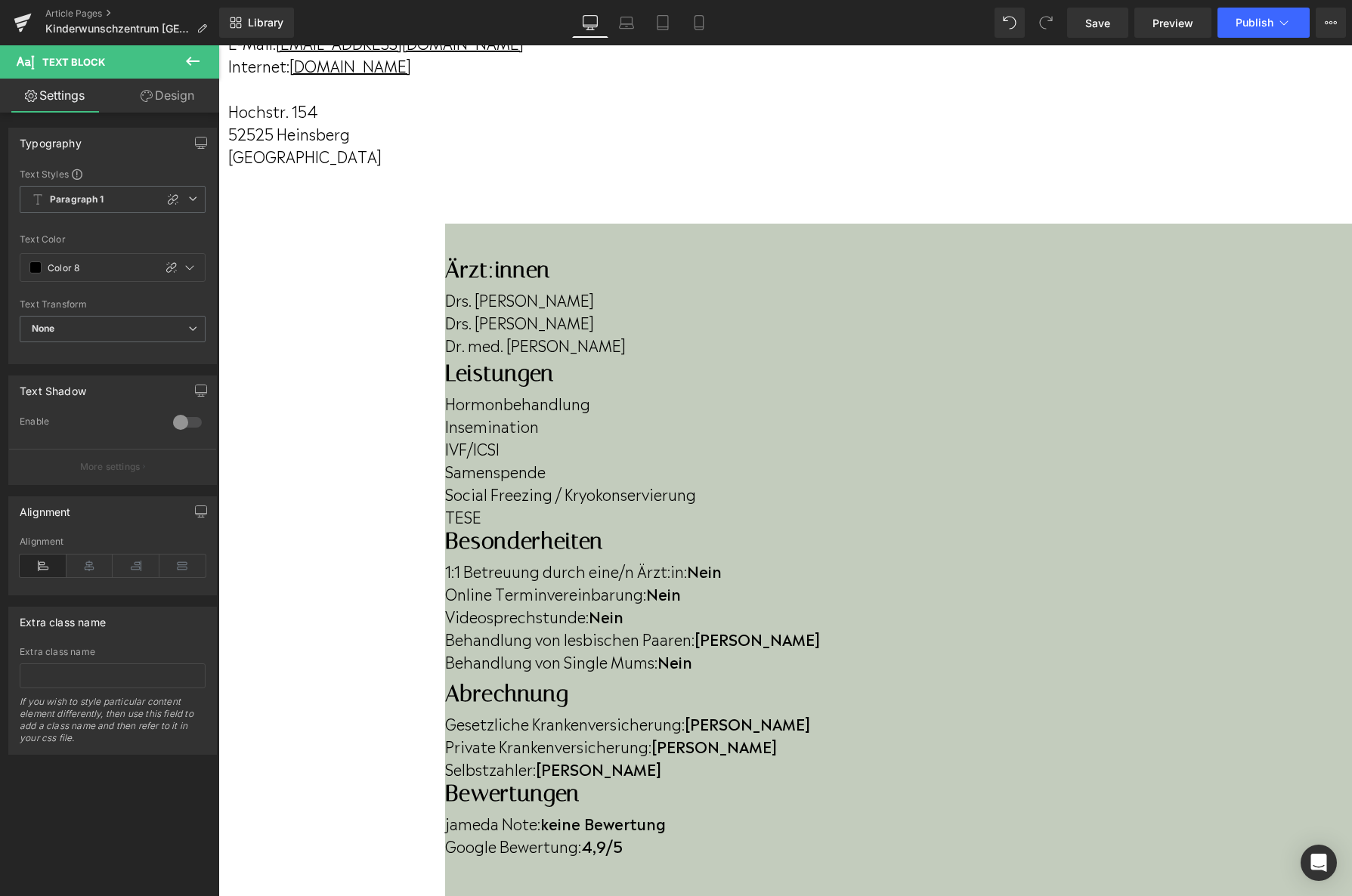
scroll to position [264, 0]
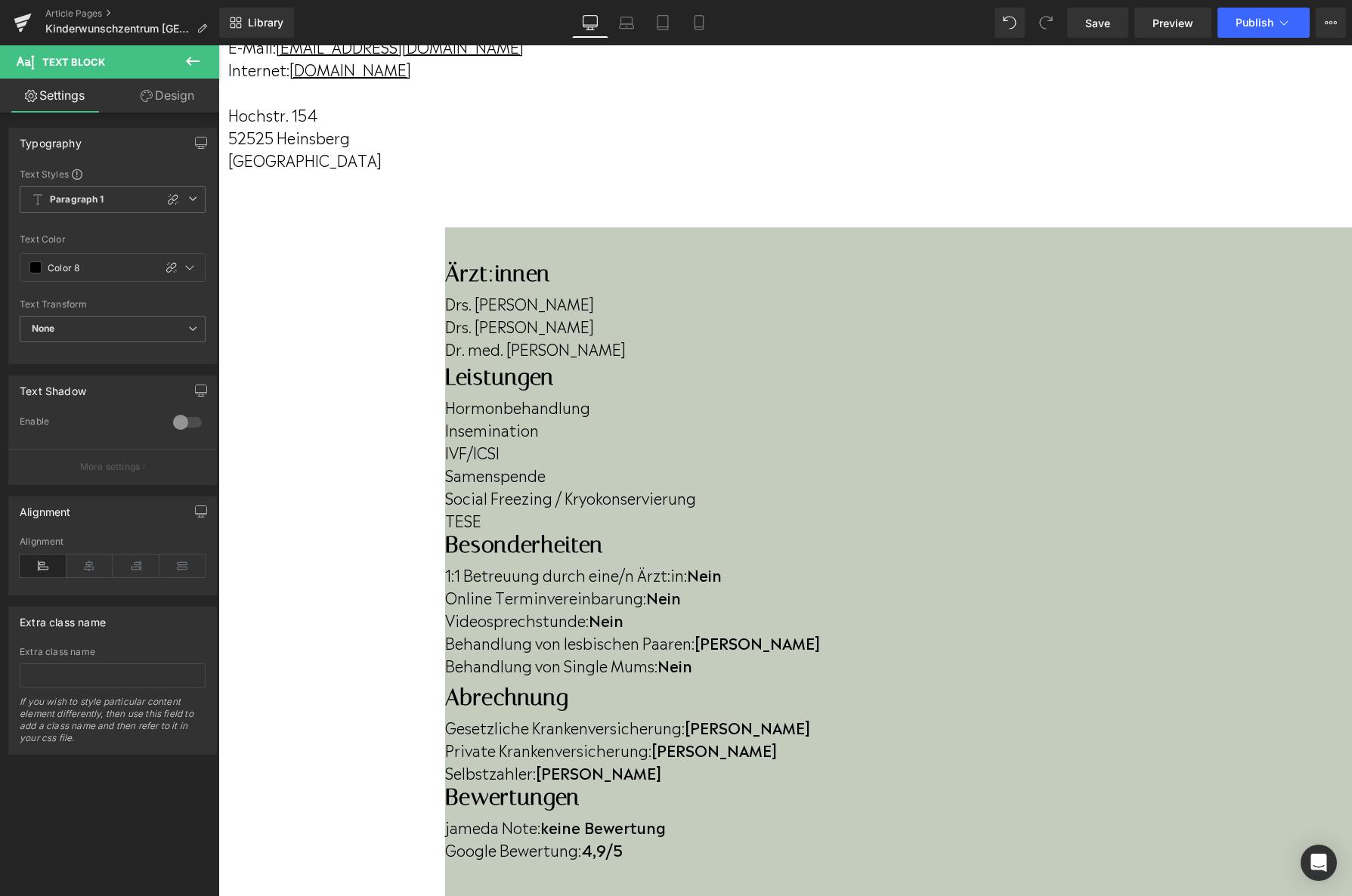
click at [1187, 586] on p "Online Terminvereinbarung: Nein" at bounding box center [898, 597] width 907 height 22
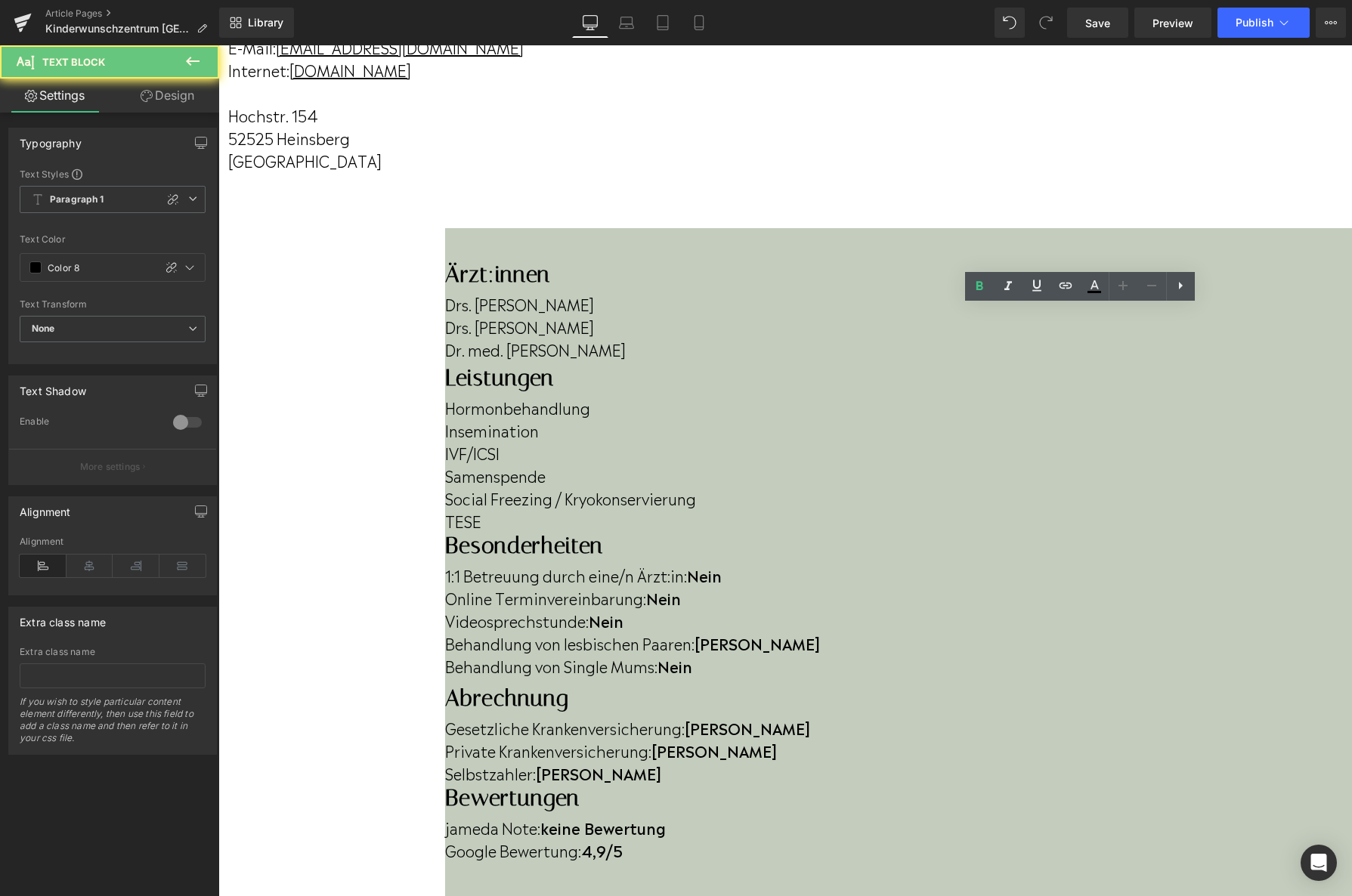
click at [1185, 587] on p "Online Terminvereinbarung: Nein" at bounding box center [898, 598] width 907 height 22
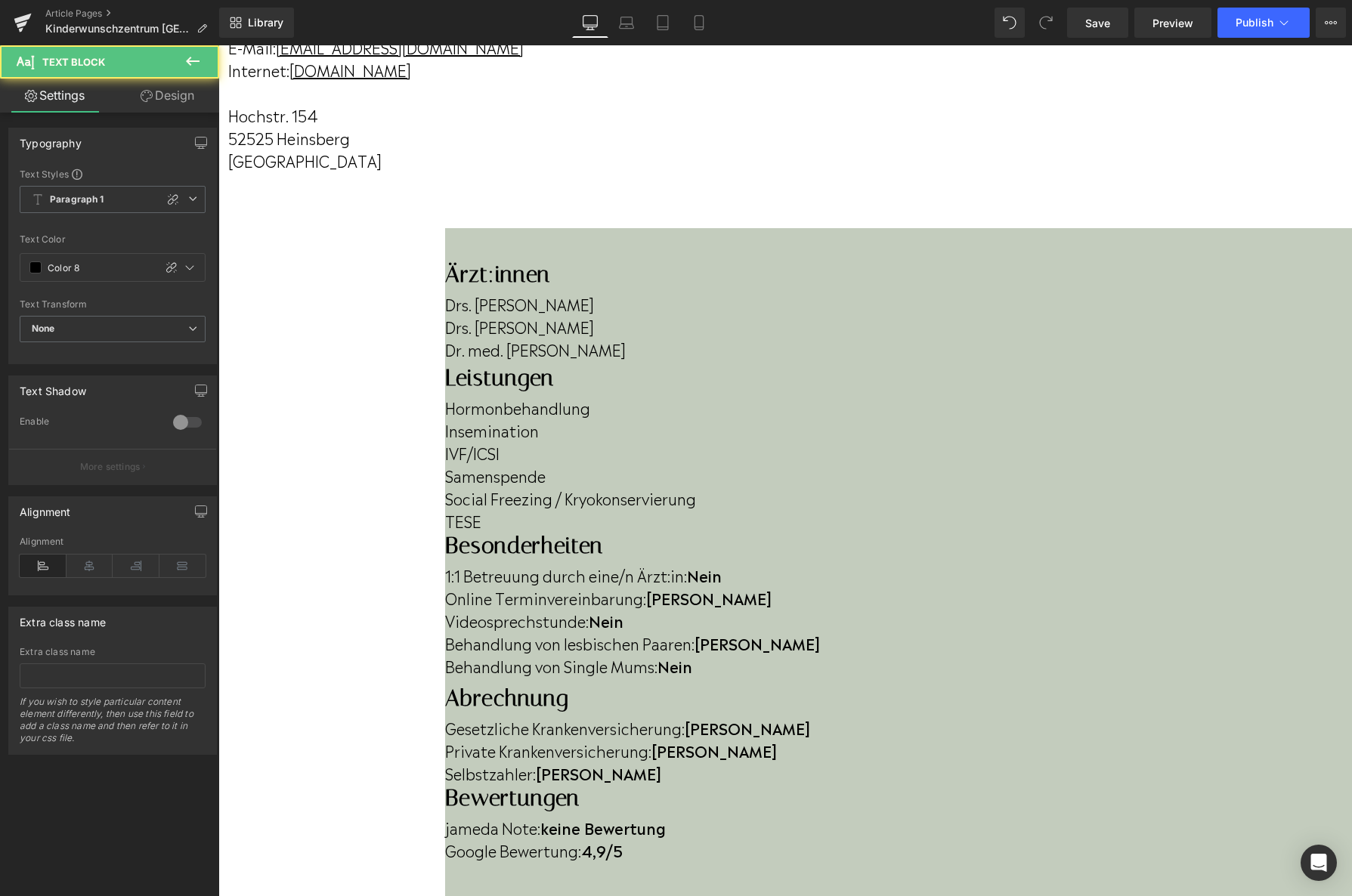
click at [1142, 609] on p "Videosprechstunde: Nein" at bounding box center [898, 620] width 907 height 22
click at [1201, 655] on p "Behandlung von Single Mums: Nein" at bounding box center [898, 666] width 907 height 22
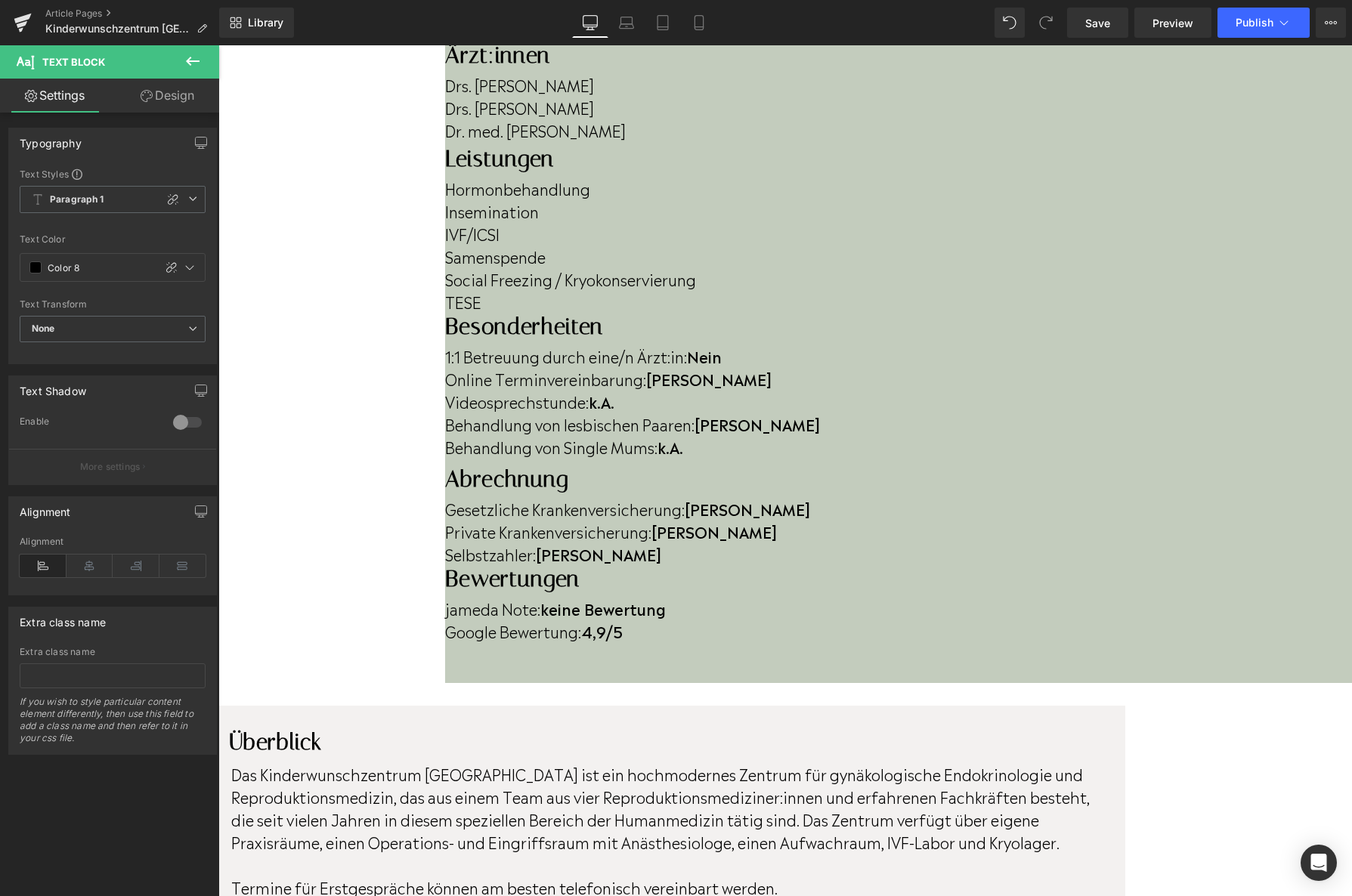
scroll to position [483, 0]
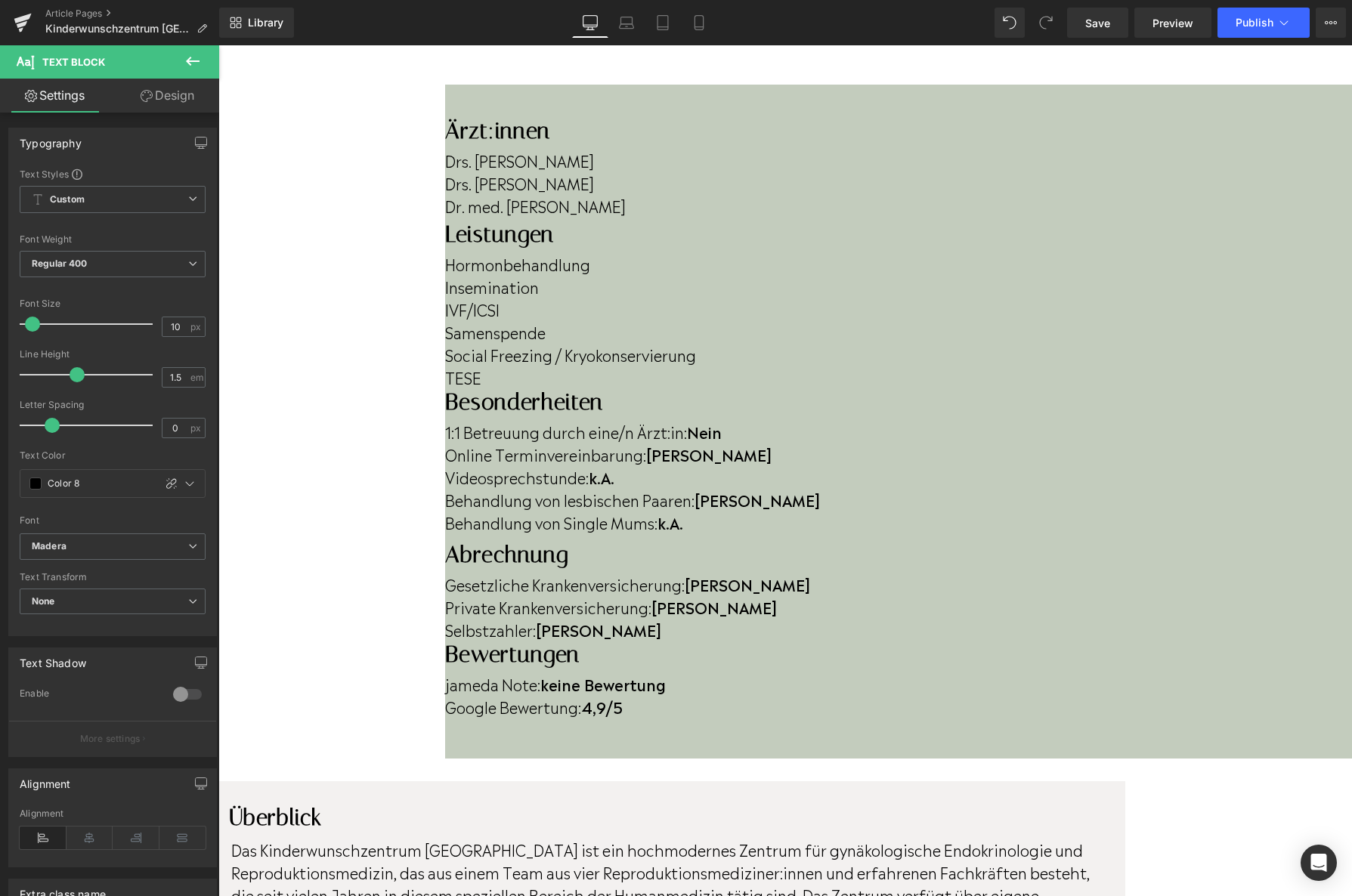
scroll to position [0, 0]
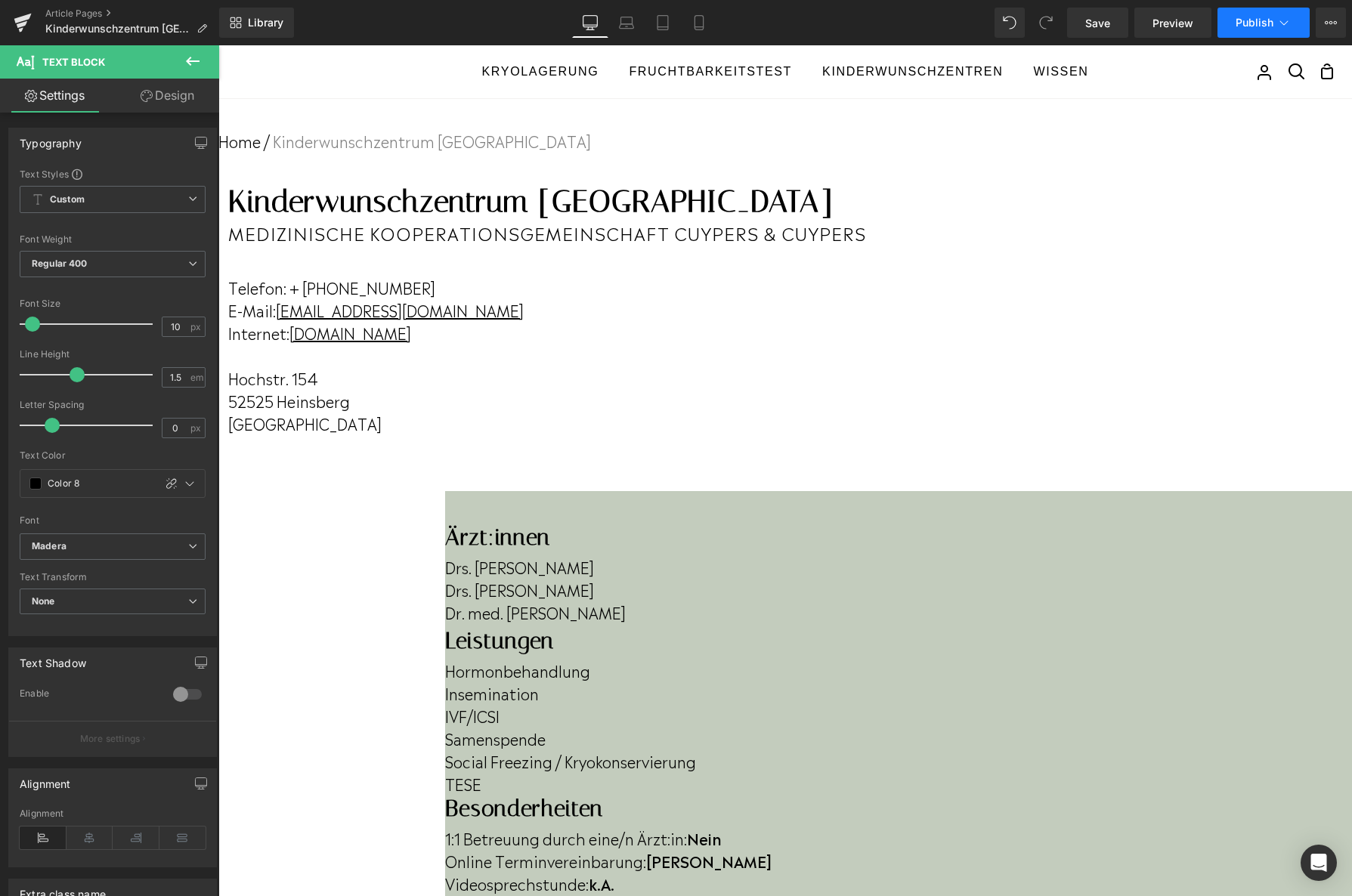
click at [1220, 23] on button "Publish" at bounding box center [1263, 22] width 92 height 31
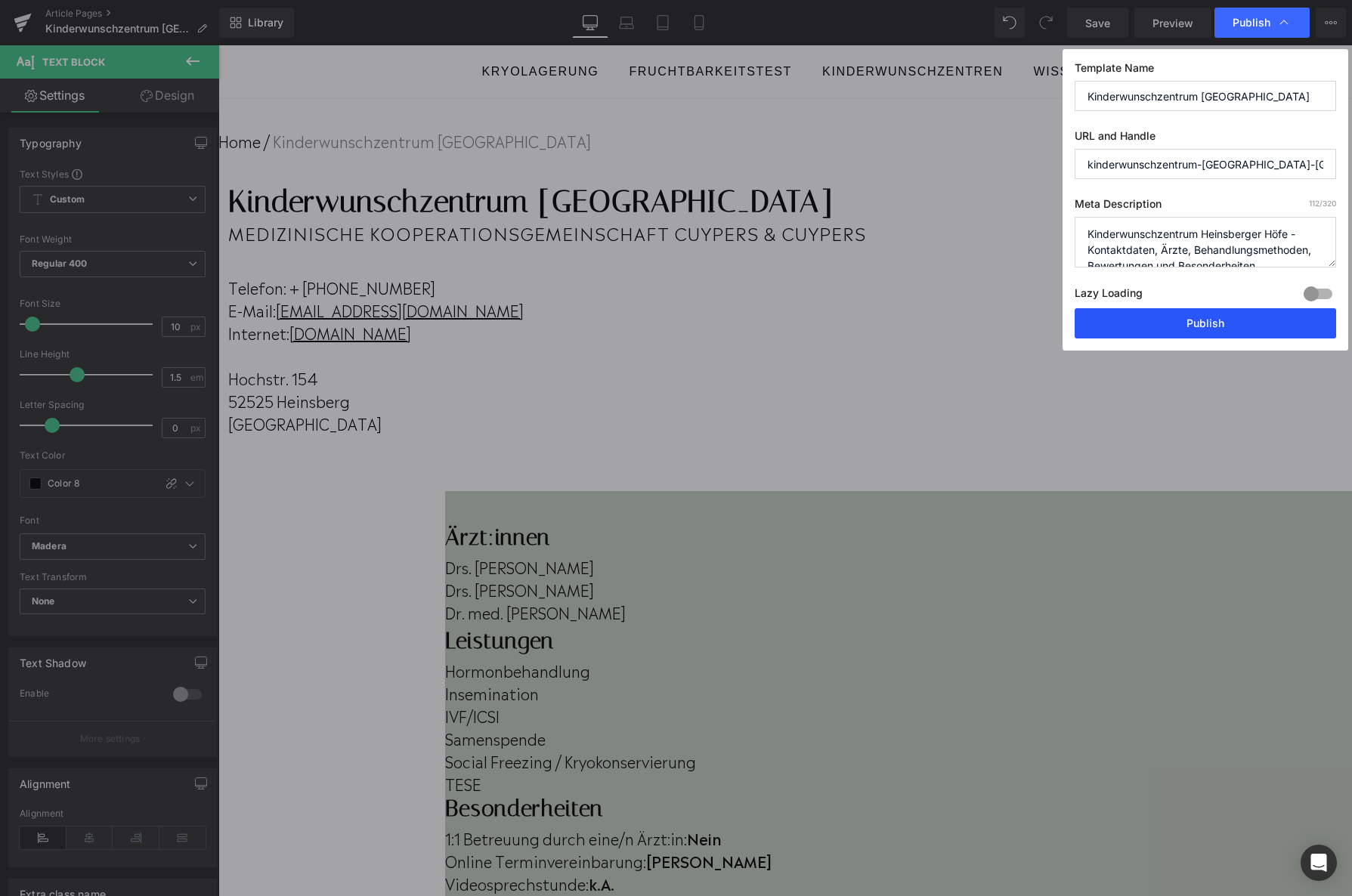
click at [1151, 328] on button "Publish" at bounding box center [1205, 323] width 262 height 31
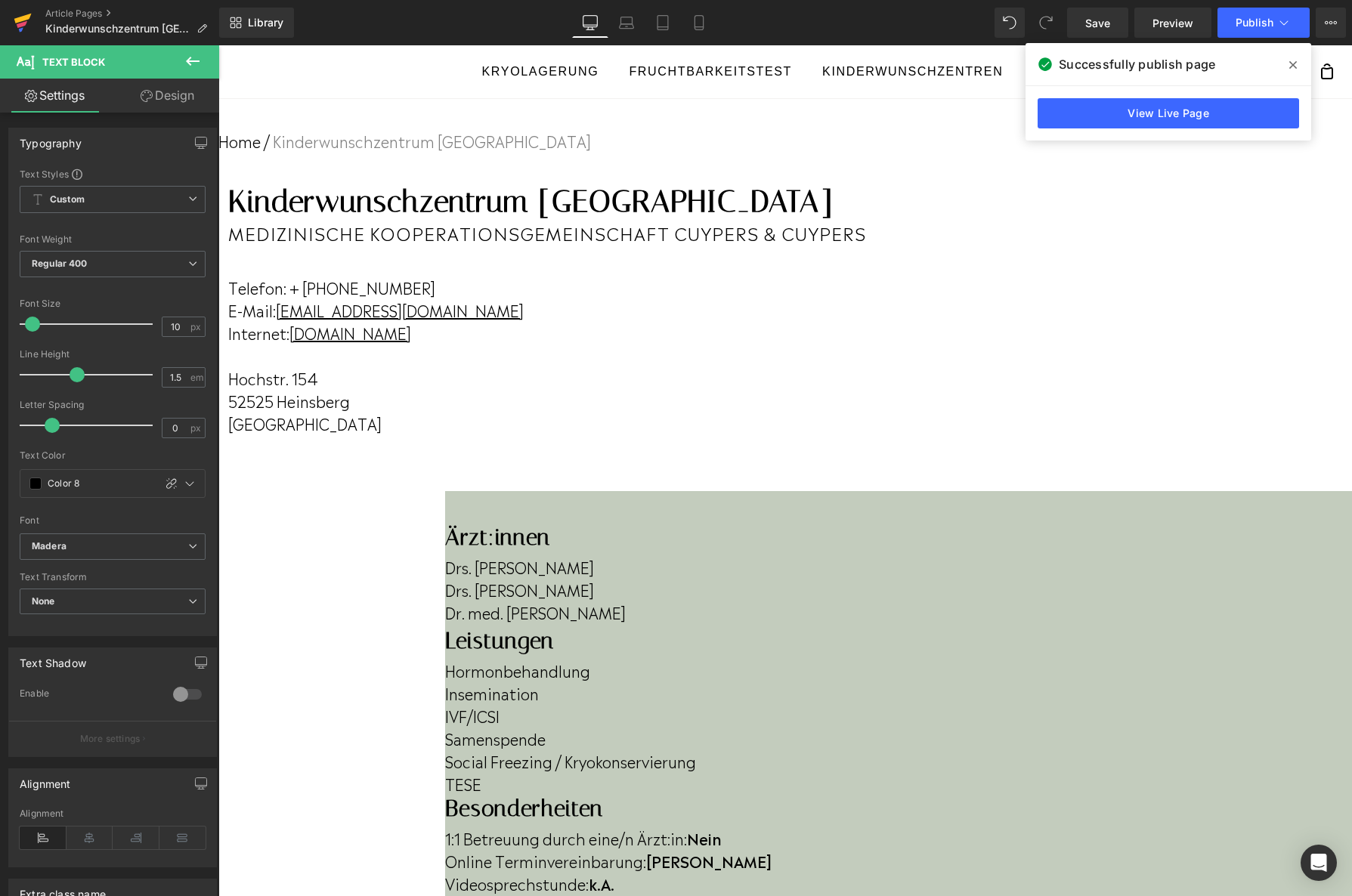
click at [25, 17] on icon at bounding box center [22, 19] width 18 height 10
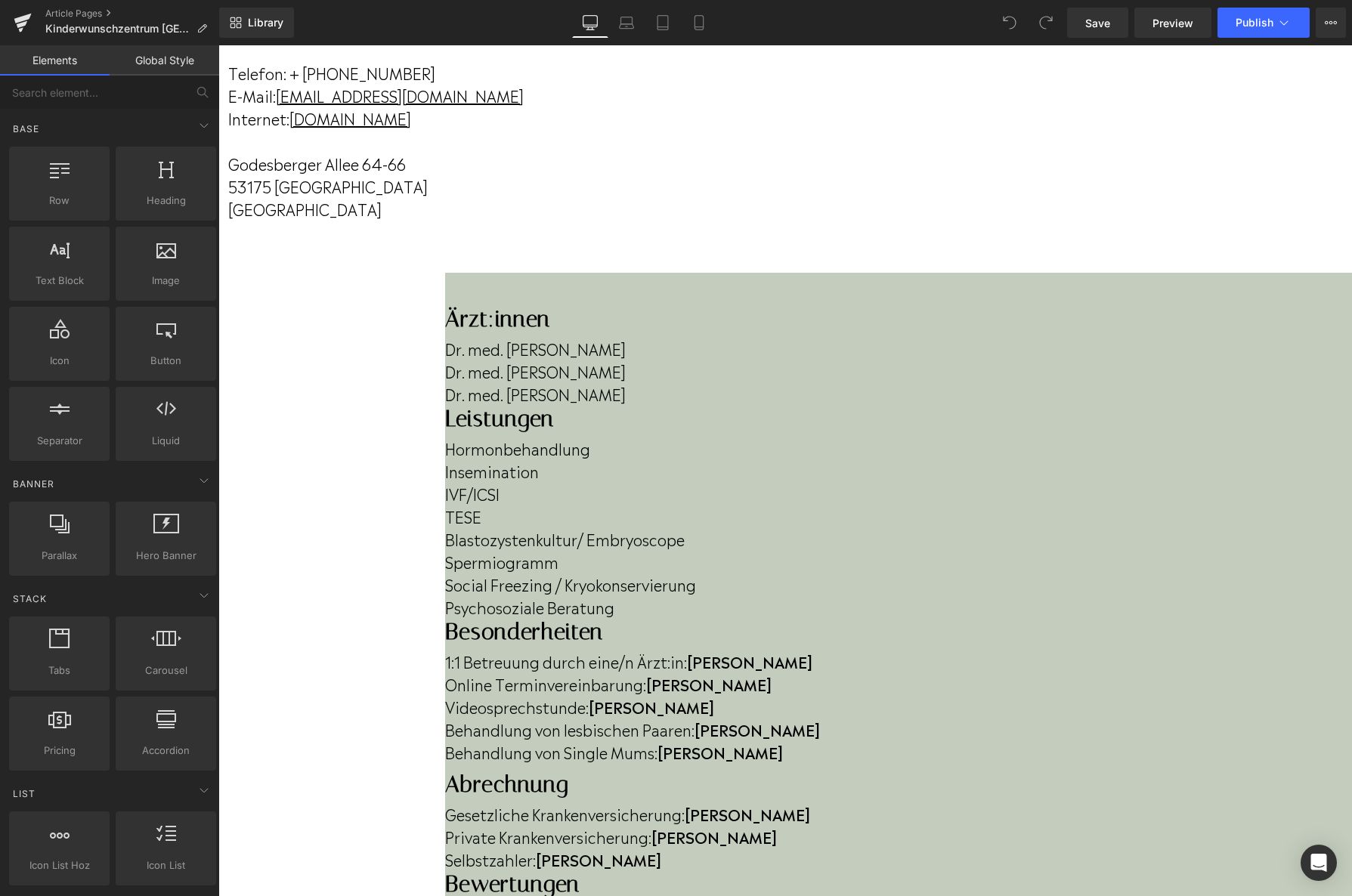
scroll to position [226, 0]
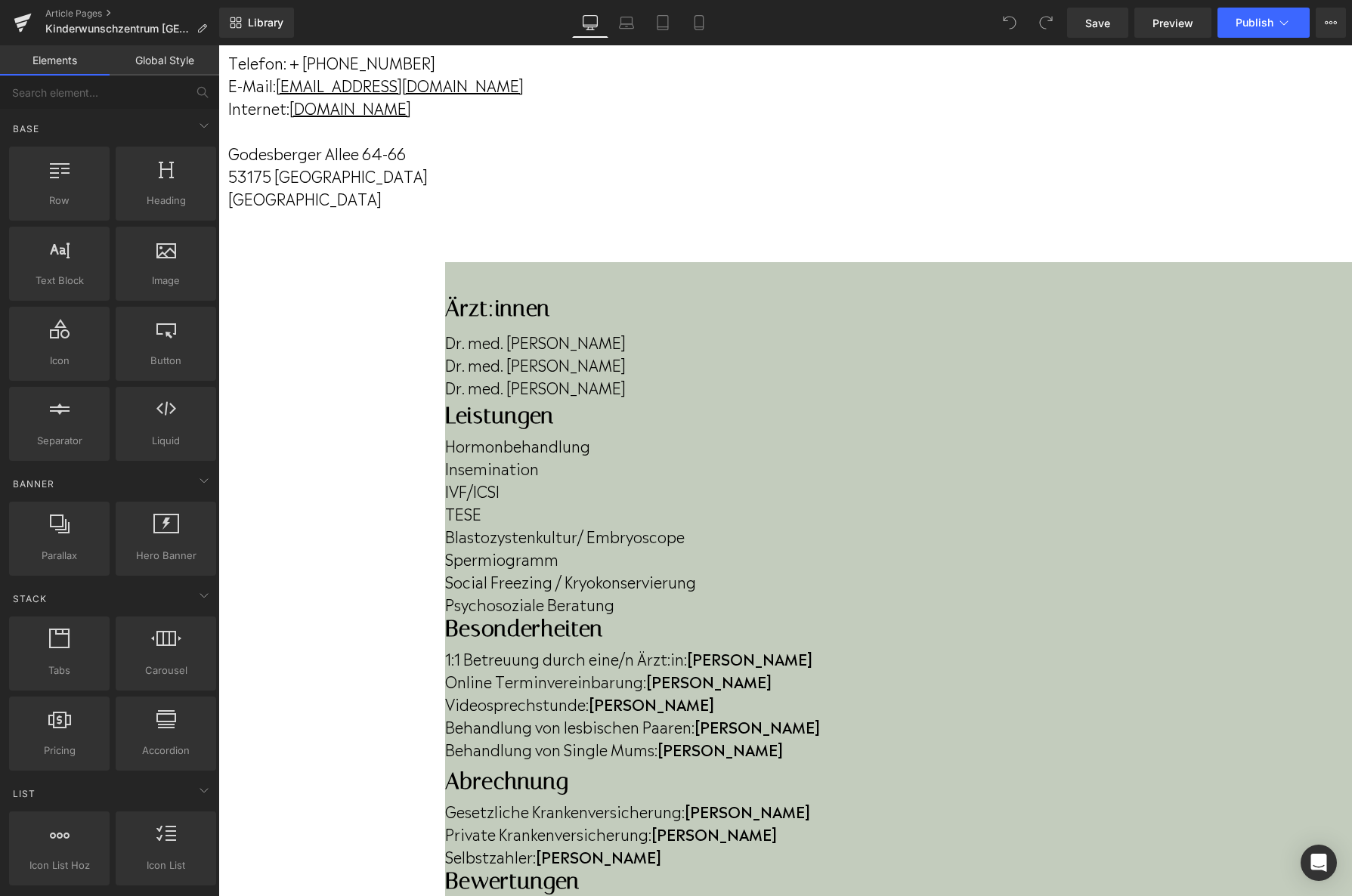
click at [607, 398] on p "Dr. med. [PERSON_NAME]" at bounding box center [898, 387] width 907 height 22
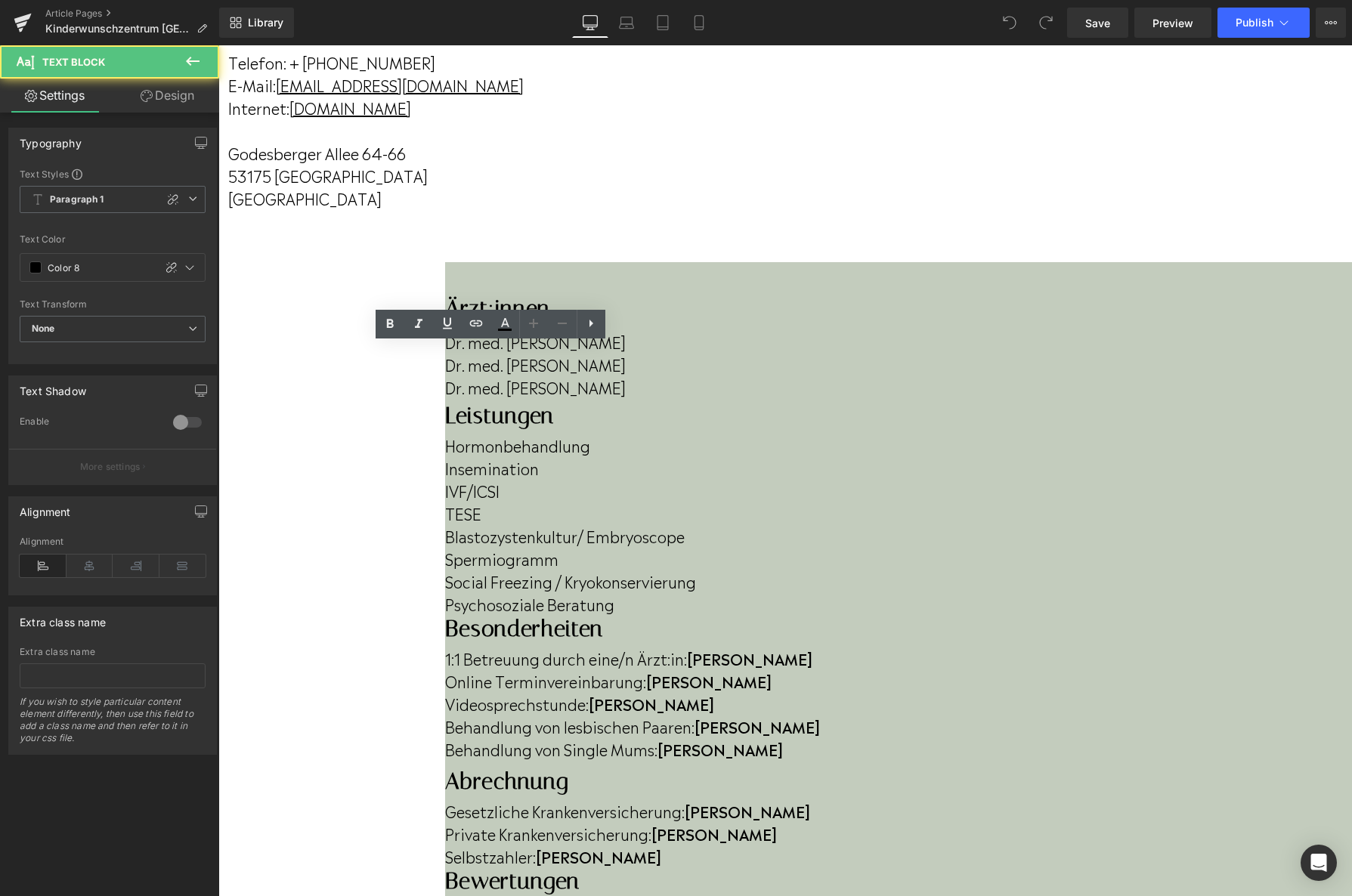
click at [607, 398] on p "Dr. med. [PERSON_NAME]" at bounding box center [898, 387] width 907 height 22
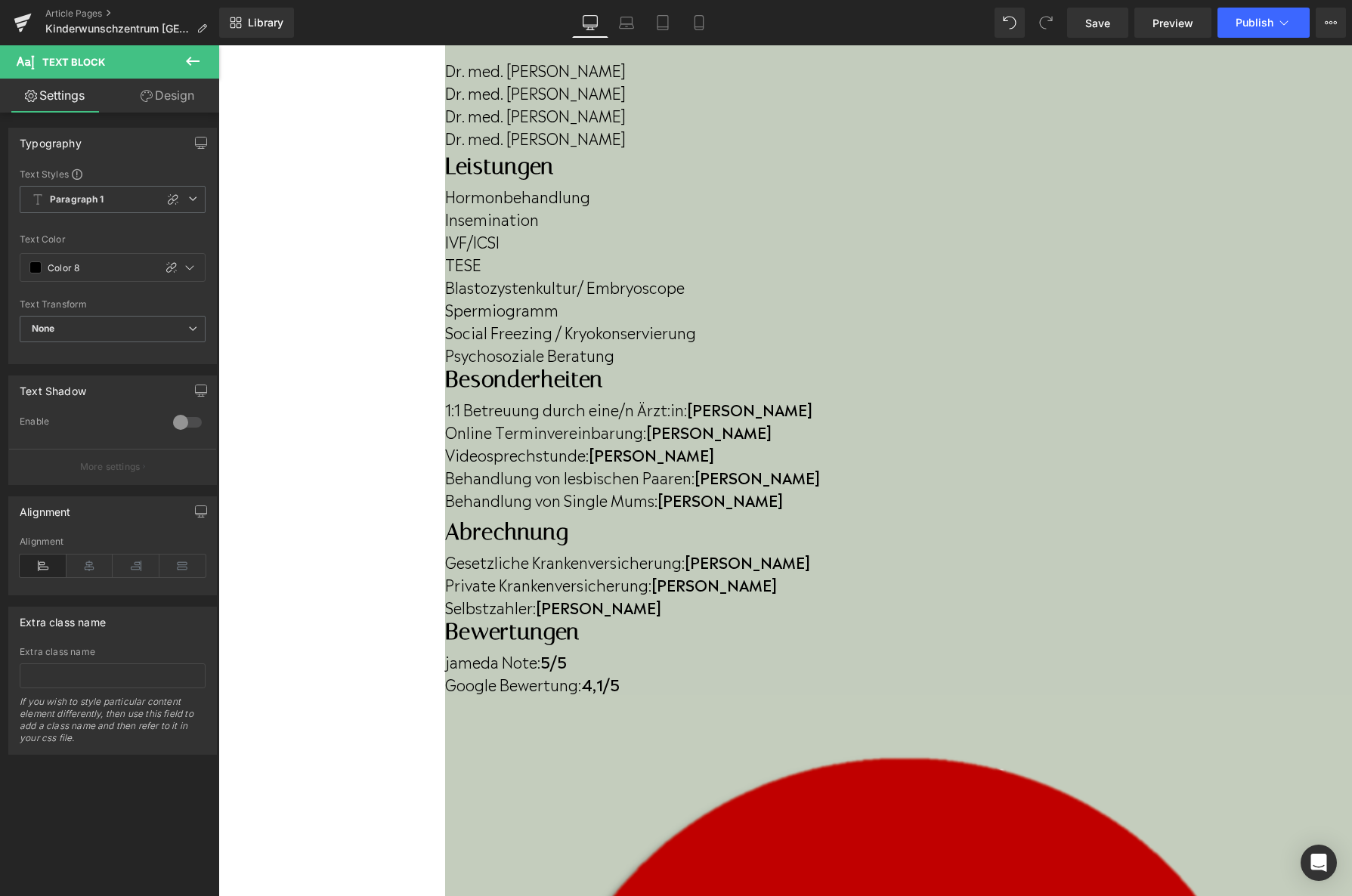
scroll to position [493, 0]
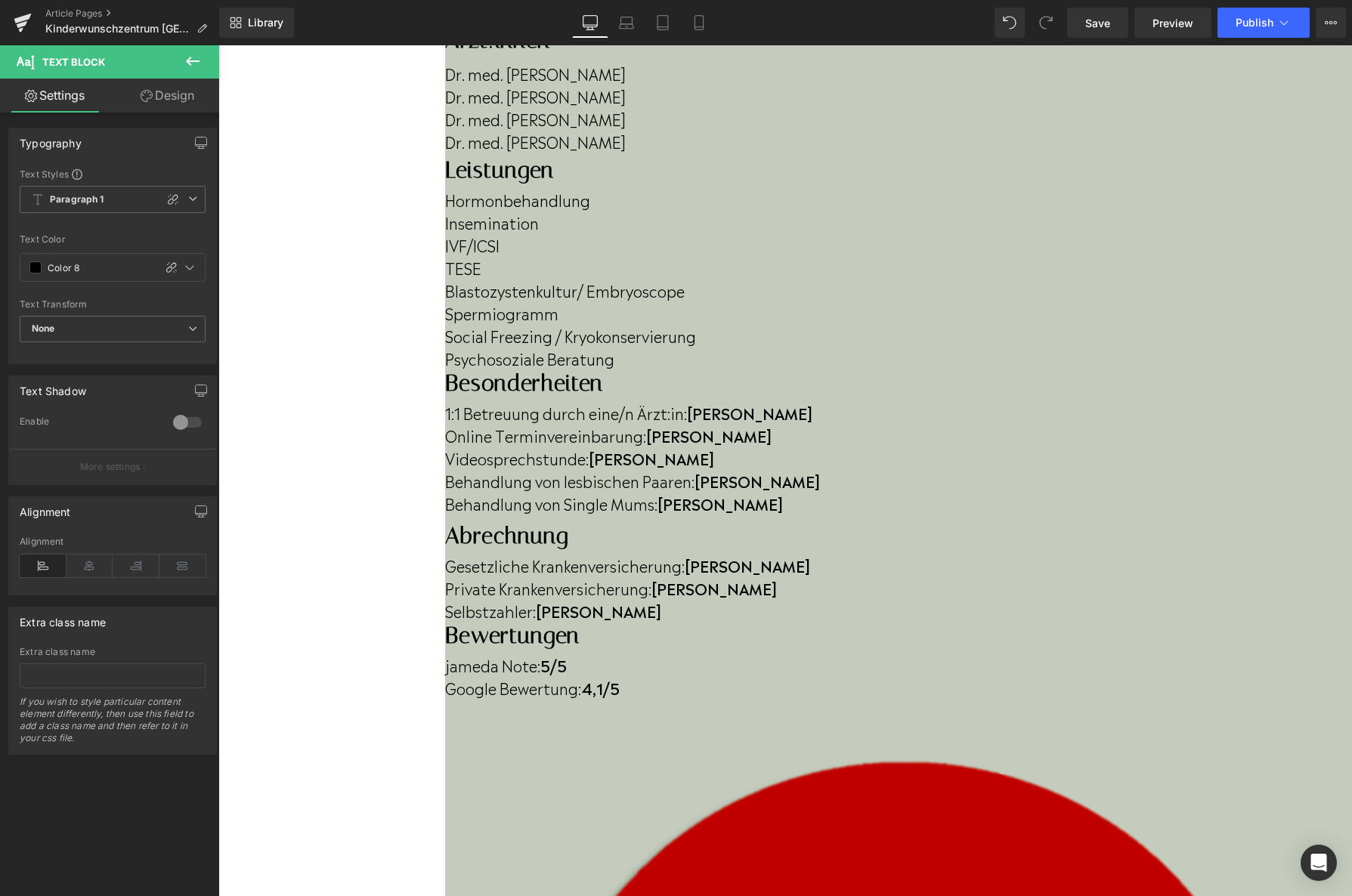
click at [619, 676] on strong "4,1/5" at bounding box center [601, 687] width 39 height 22
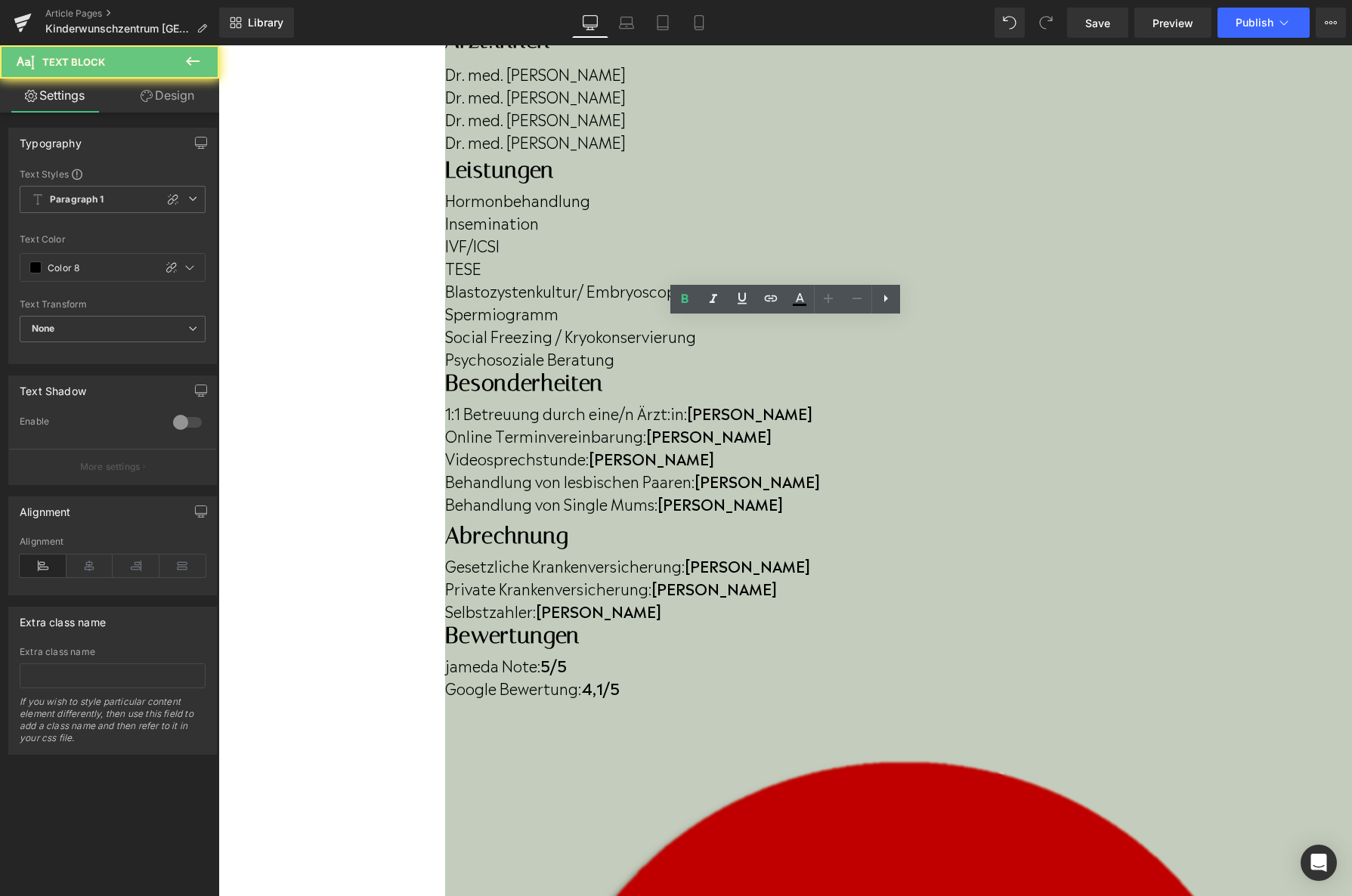
click at [619, 676] on strong "4,1/5" at bounding box center [601, 687] width 39 height 22
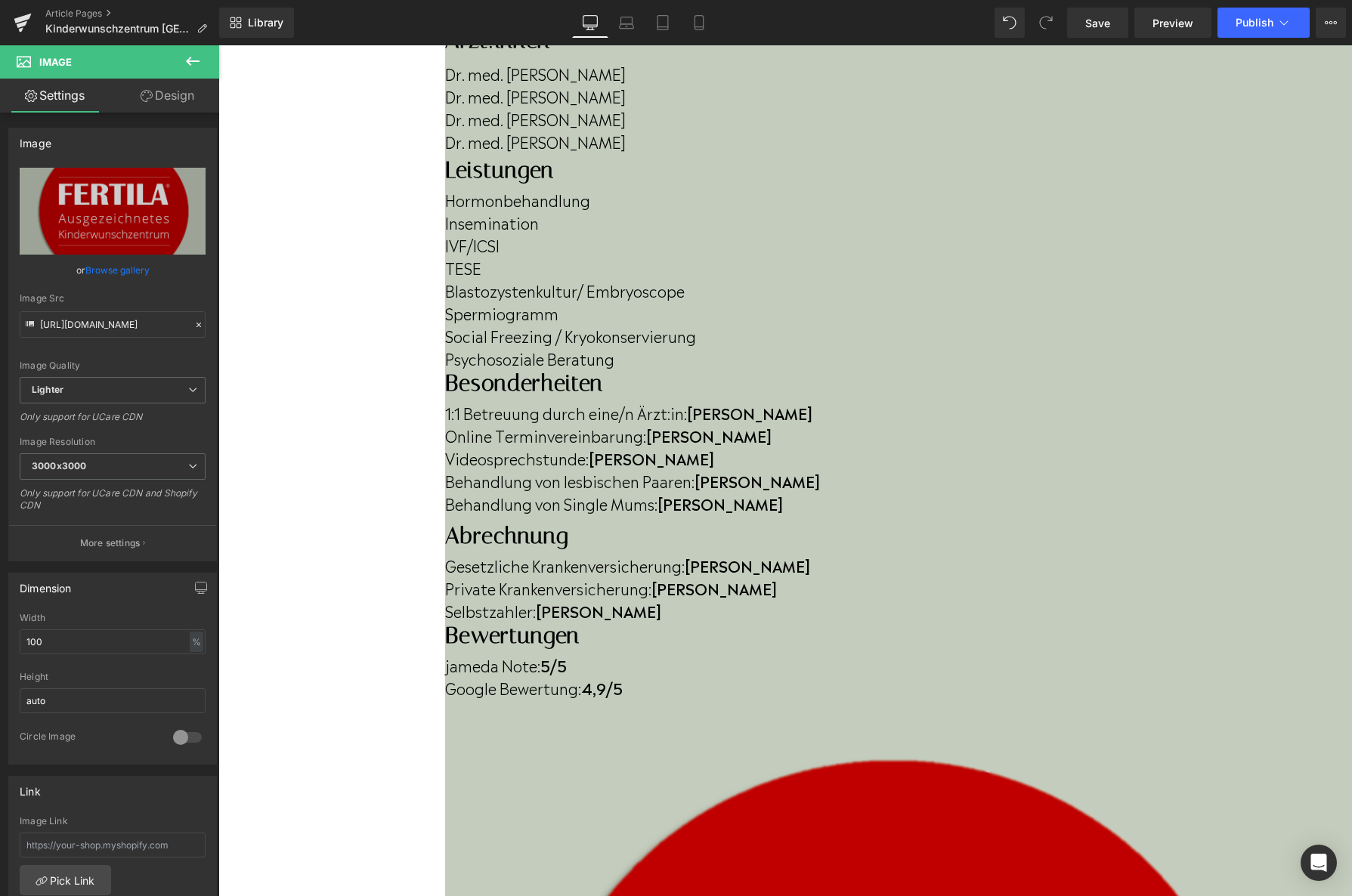
drag, startPoint x: 1216, startPoint y: 530, endPoint x: 1192, endPoint y: 490, distance: 46.6
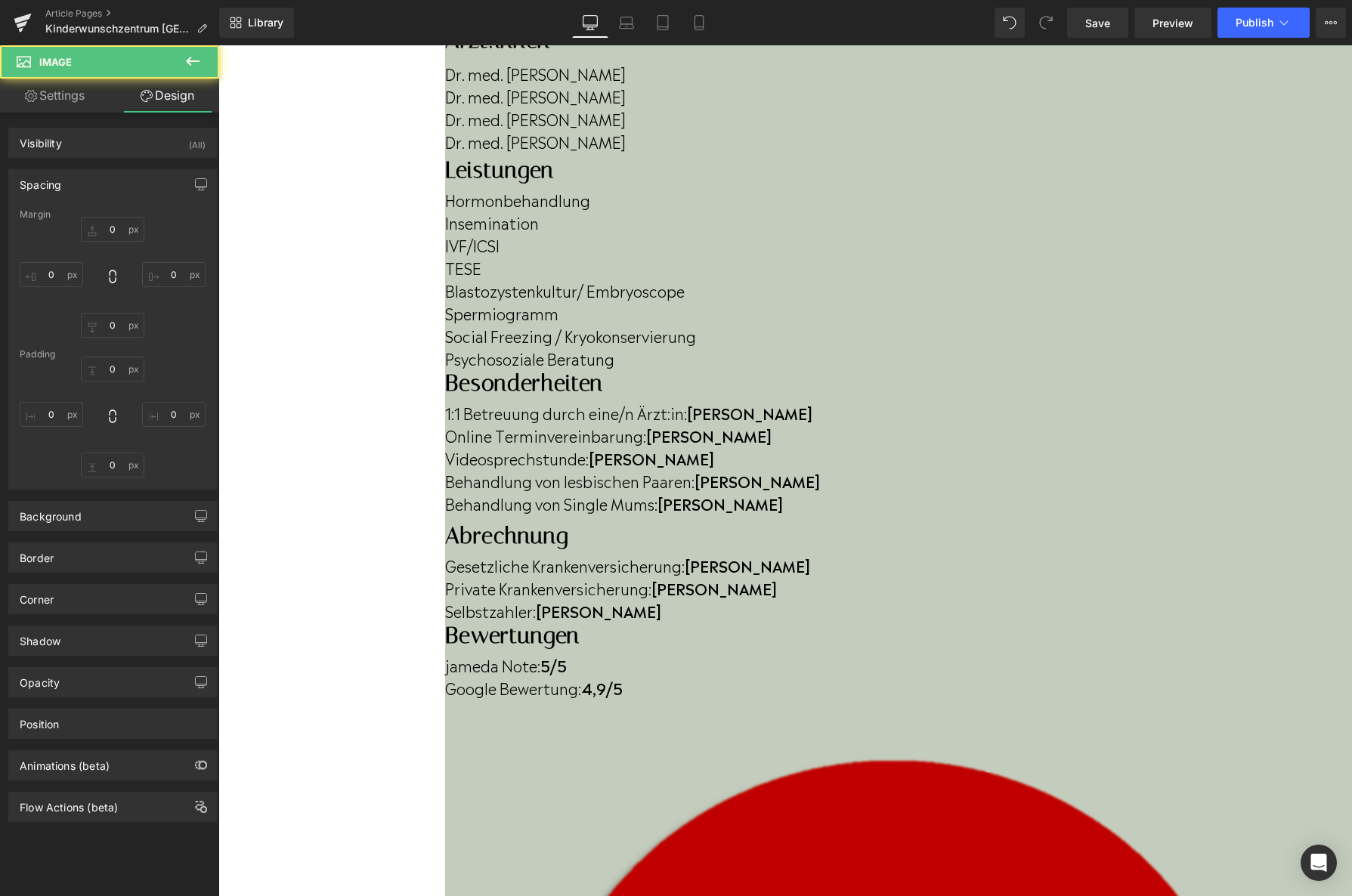
type input "0"
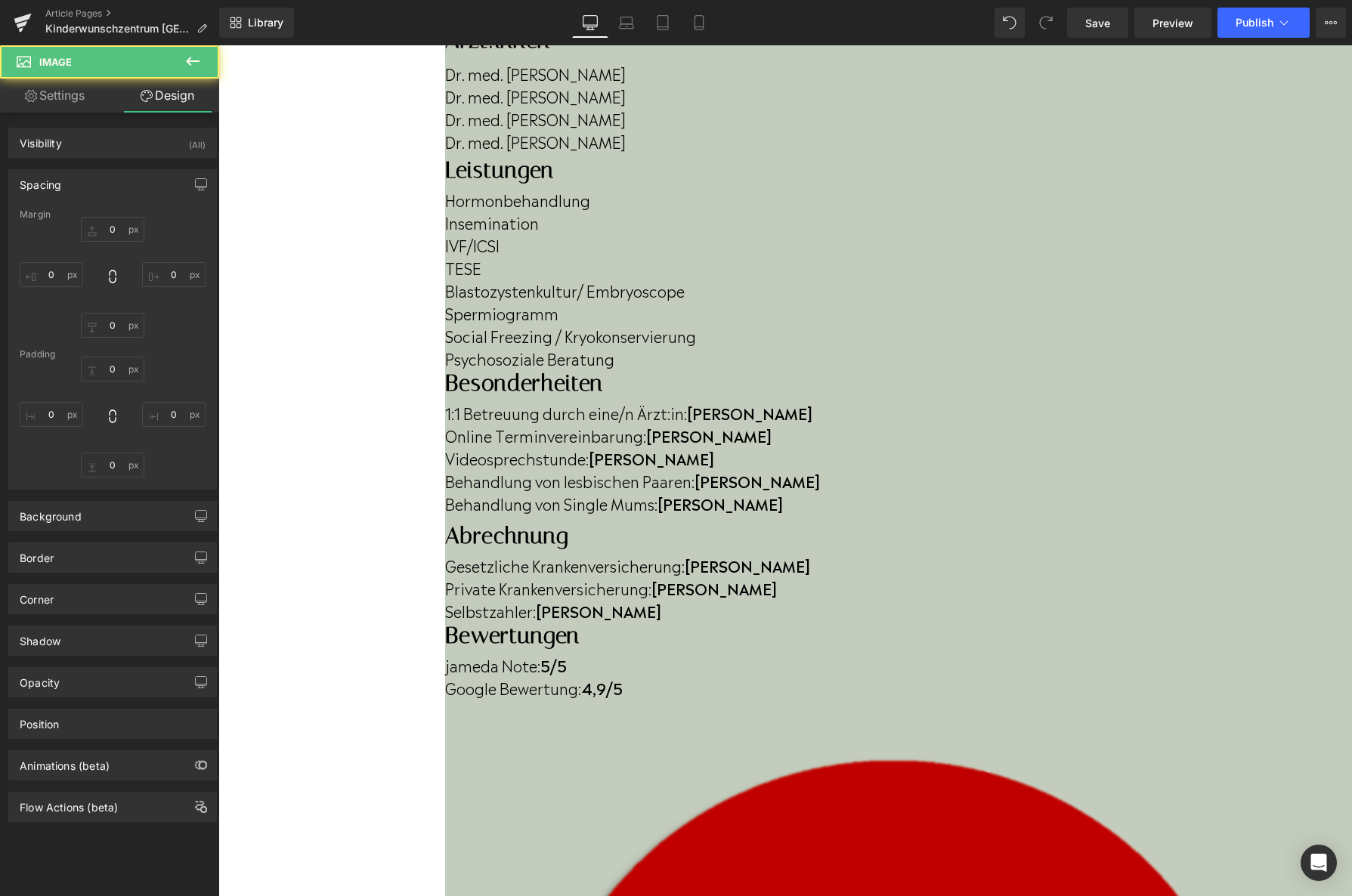
type input "30"
type input "0"
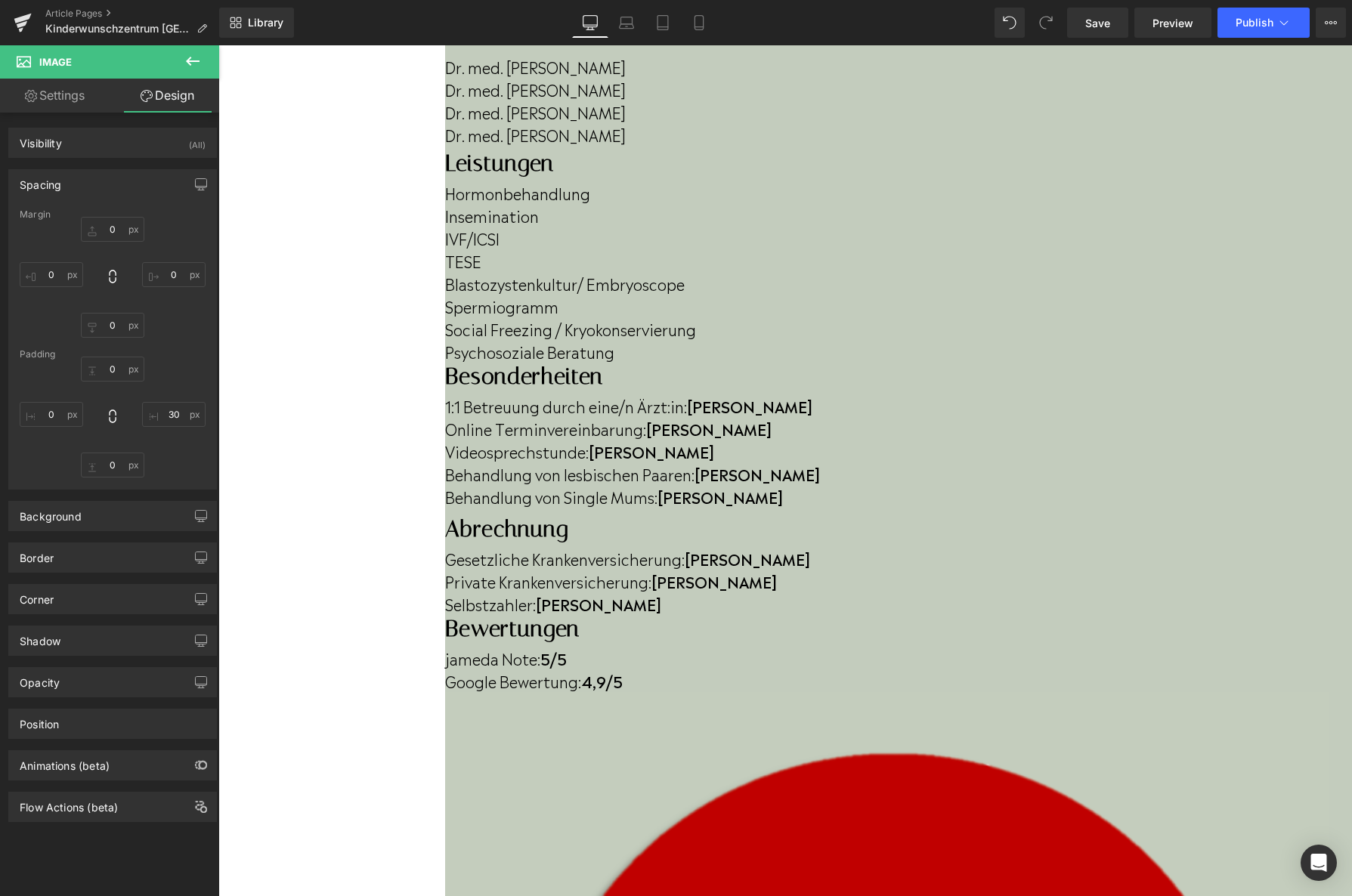
scroll to position [507, 0]
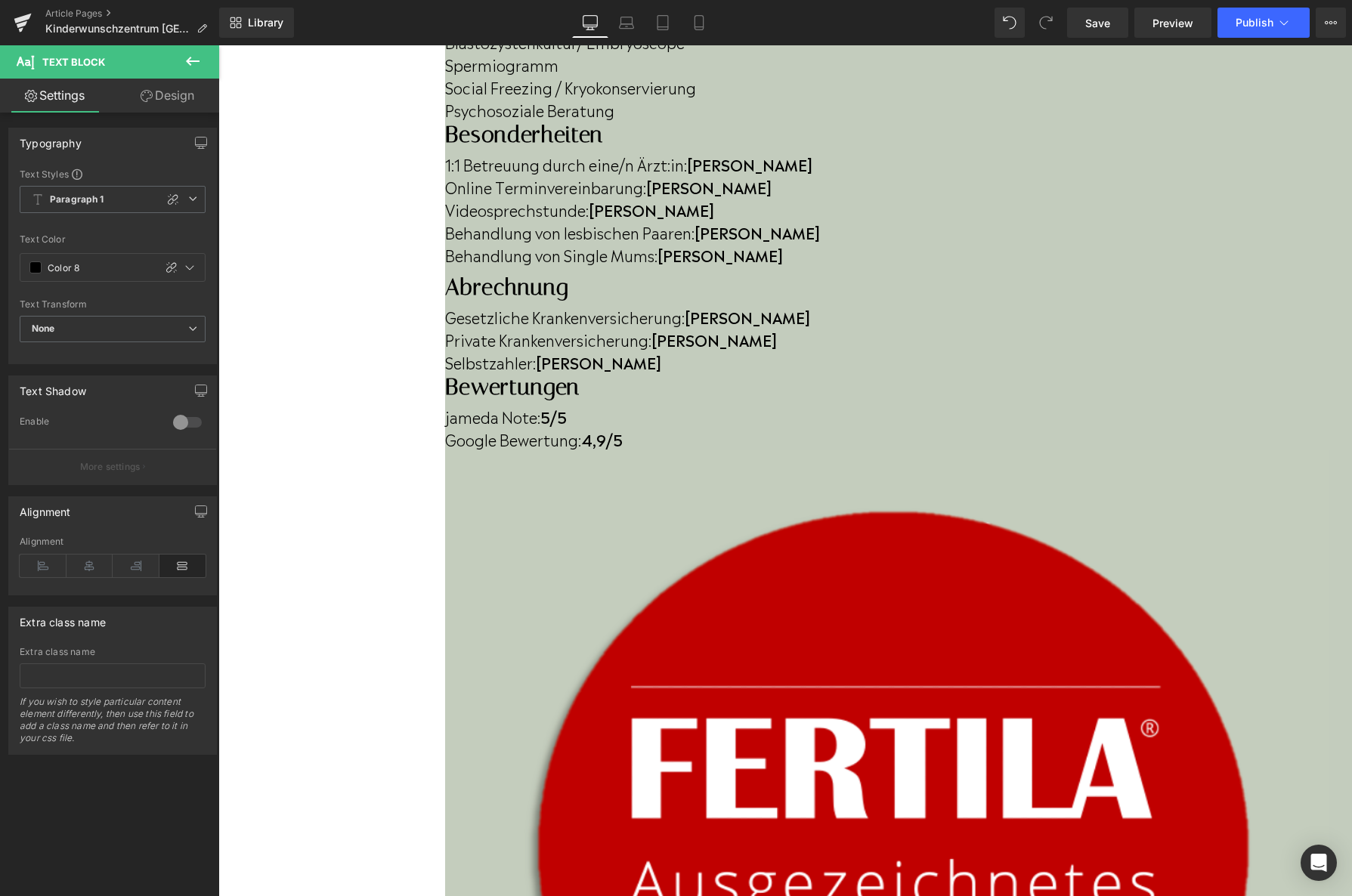
scroll to position [762, 0]
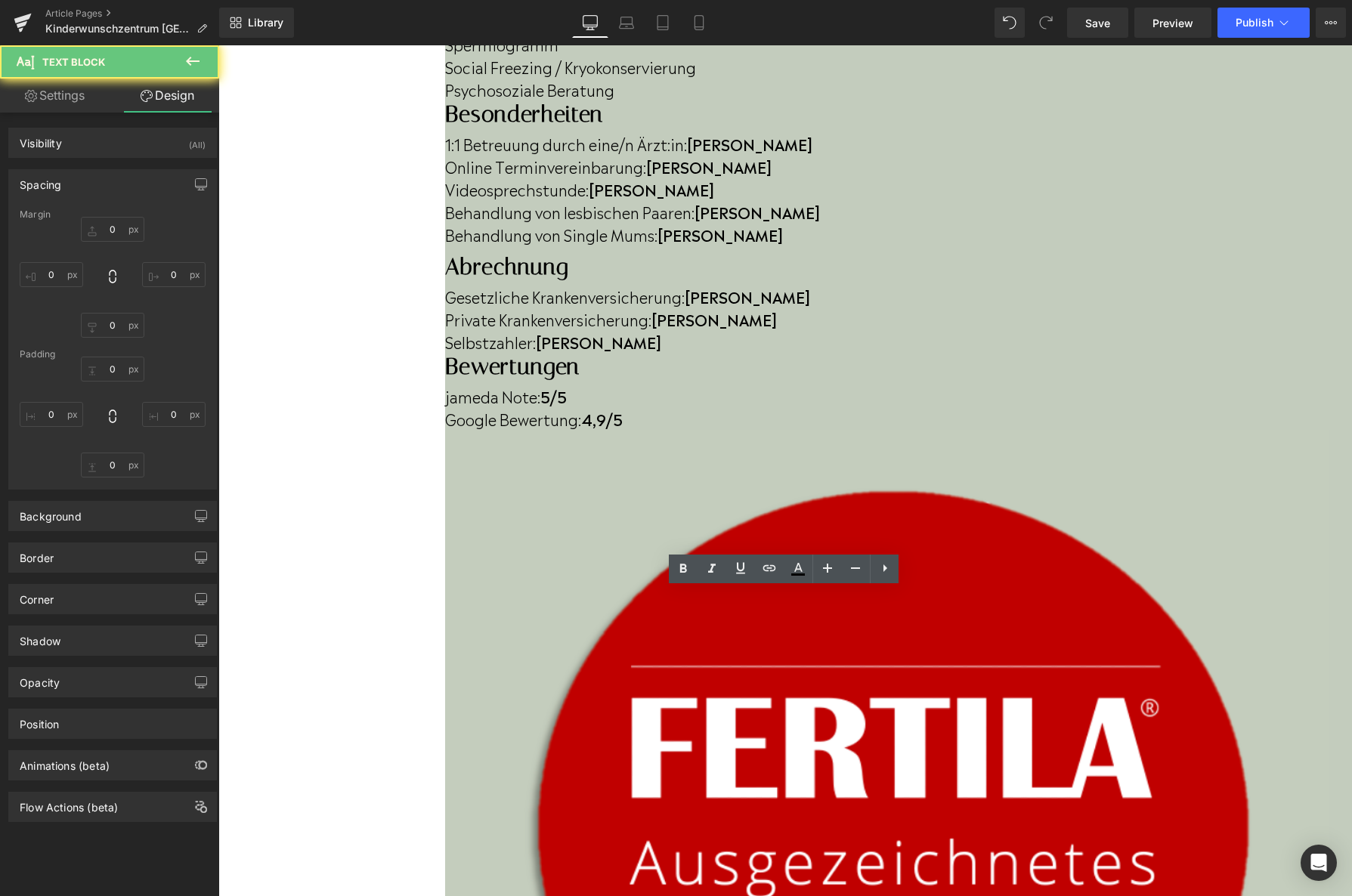
type input "0"
type input "8"
type input "0"
type input "17"
type input "0"
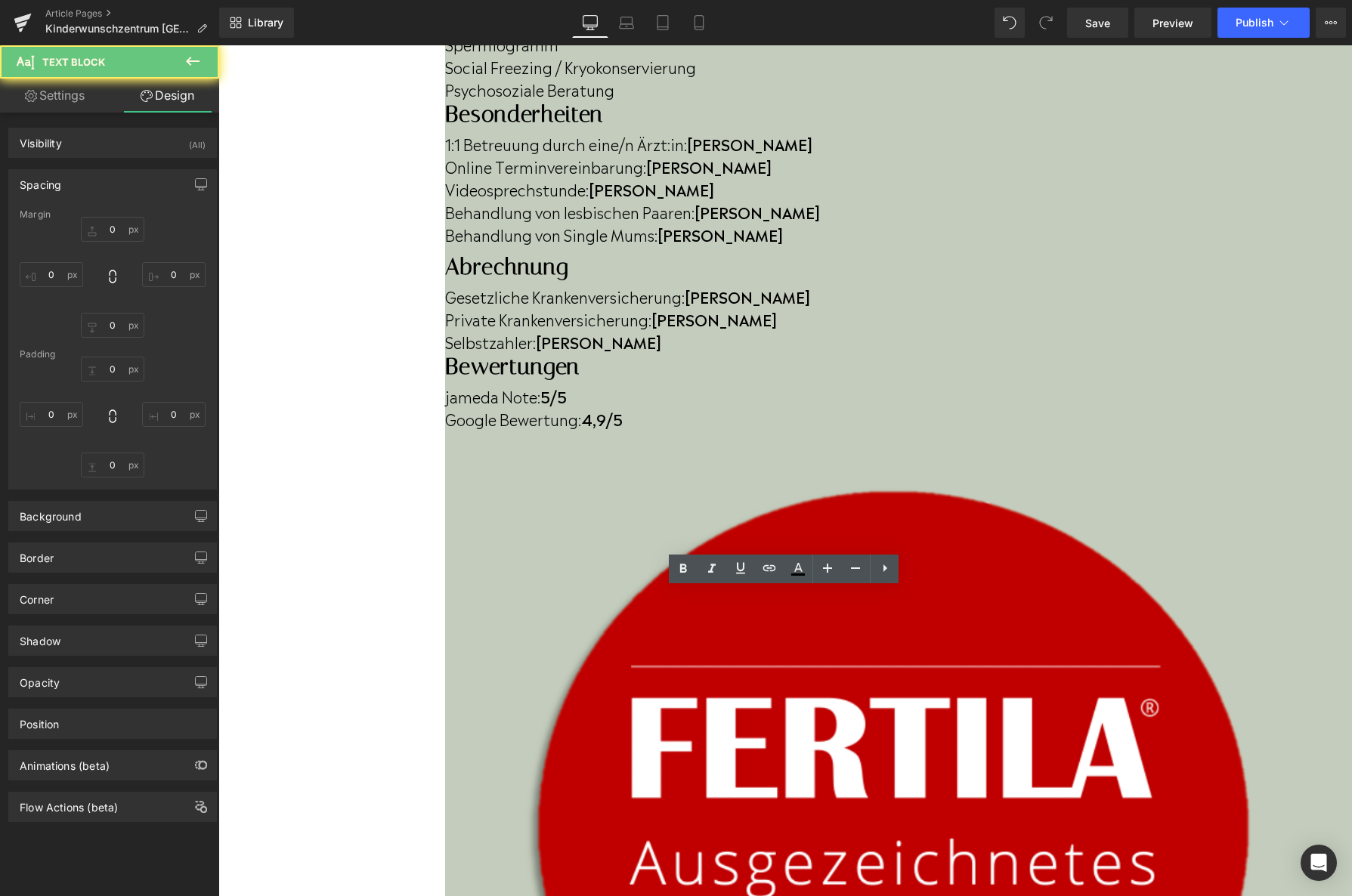
type input "0"
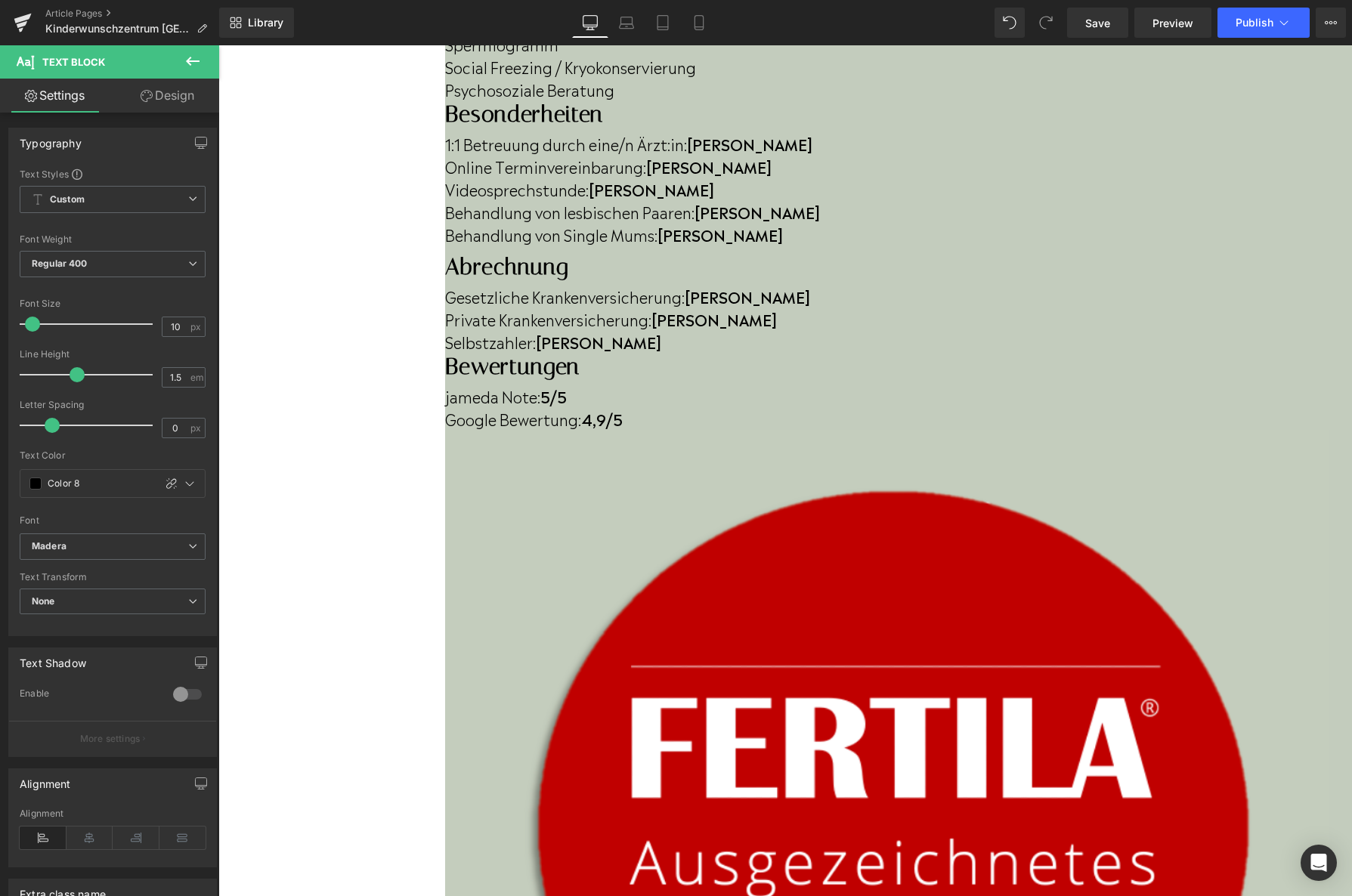
scroll to position [1140, 0]
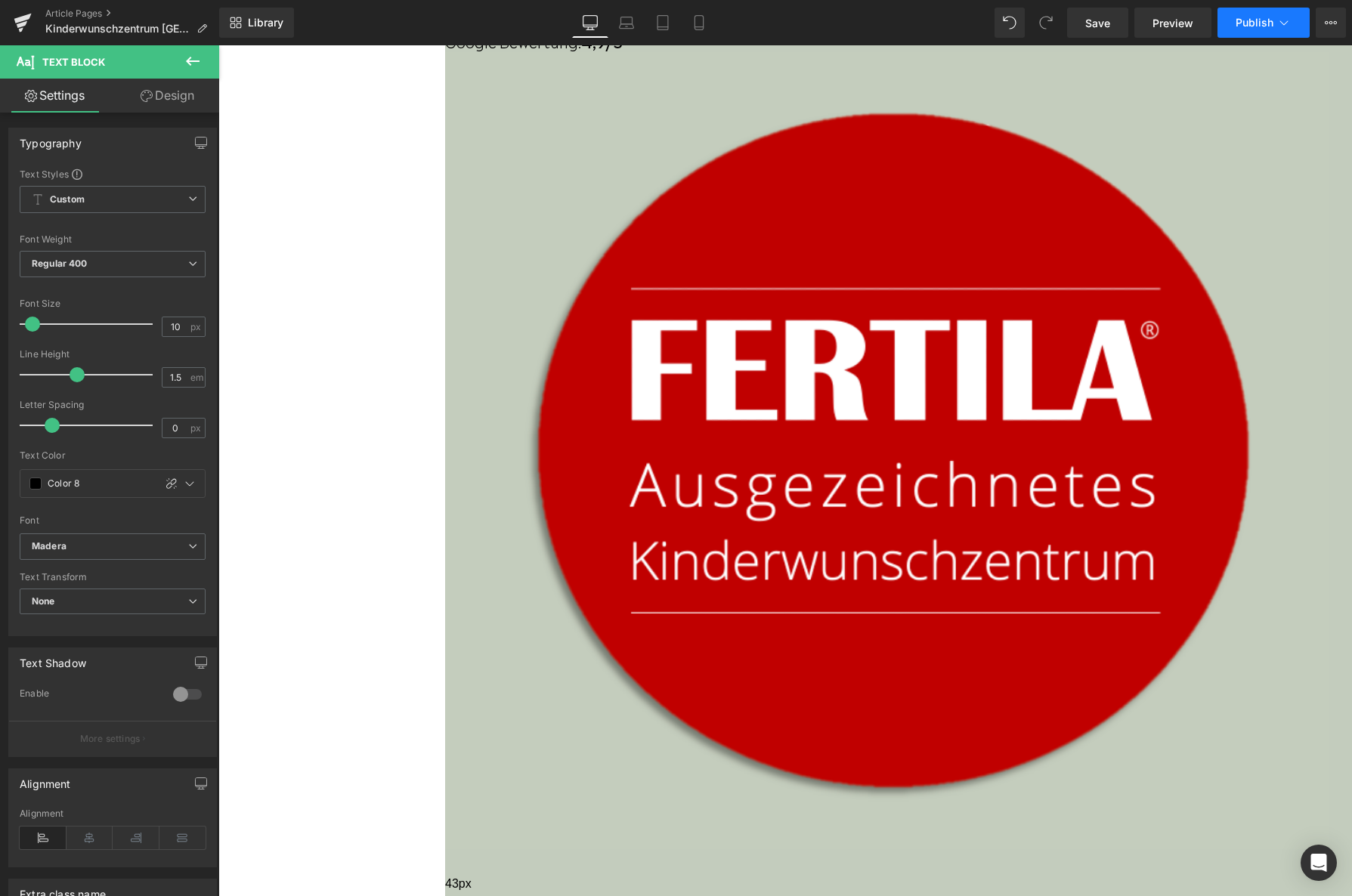
click at [1239, 19] on span "Publish" at bounding box center [1254, 22] width 38 height 12
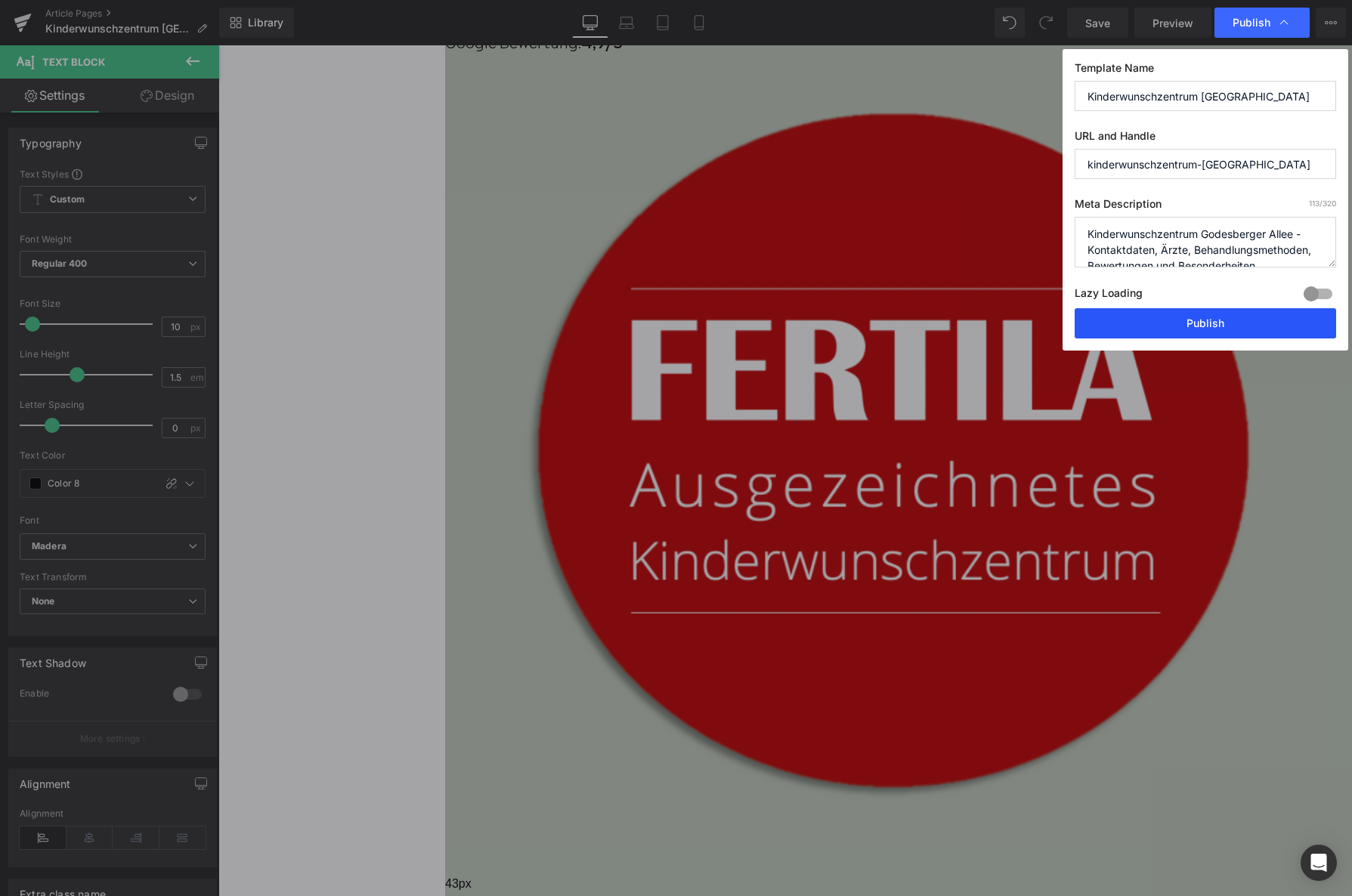
click at [1216, 329] on button "Publish" at bounding box center [1205, 323] width 262 height 31
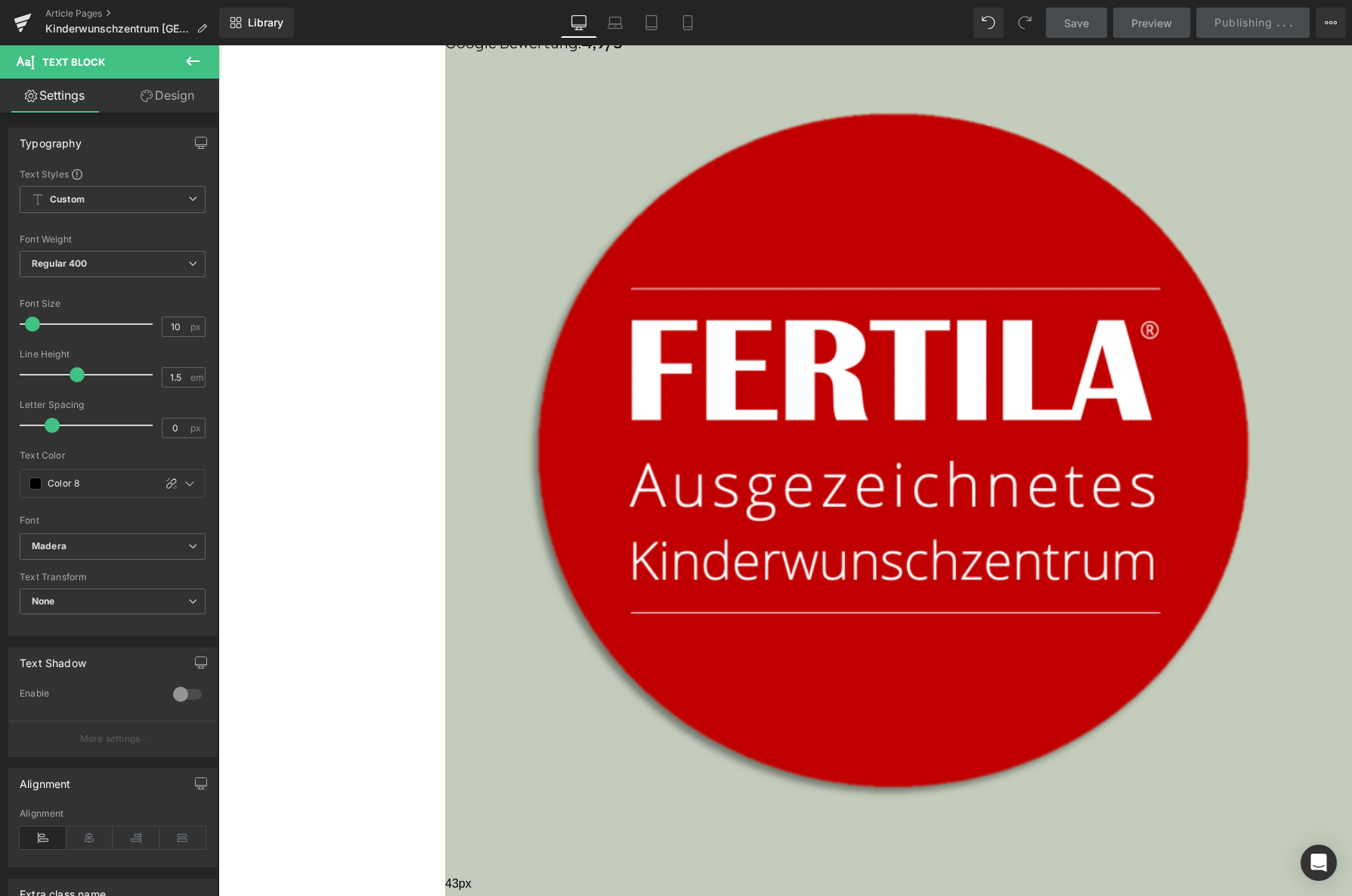
scroll to position [1138, 0]
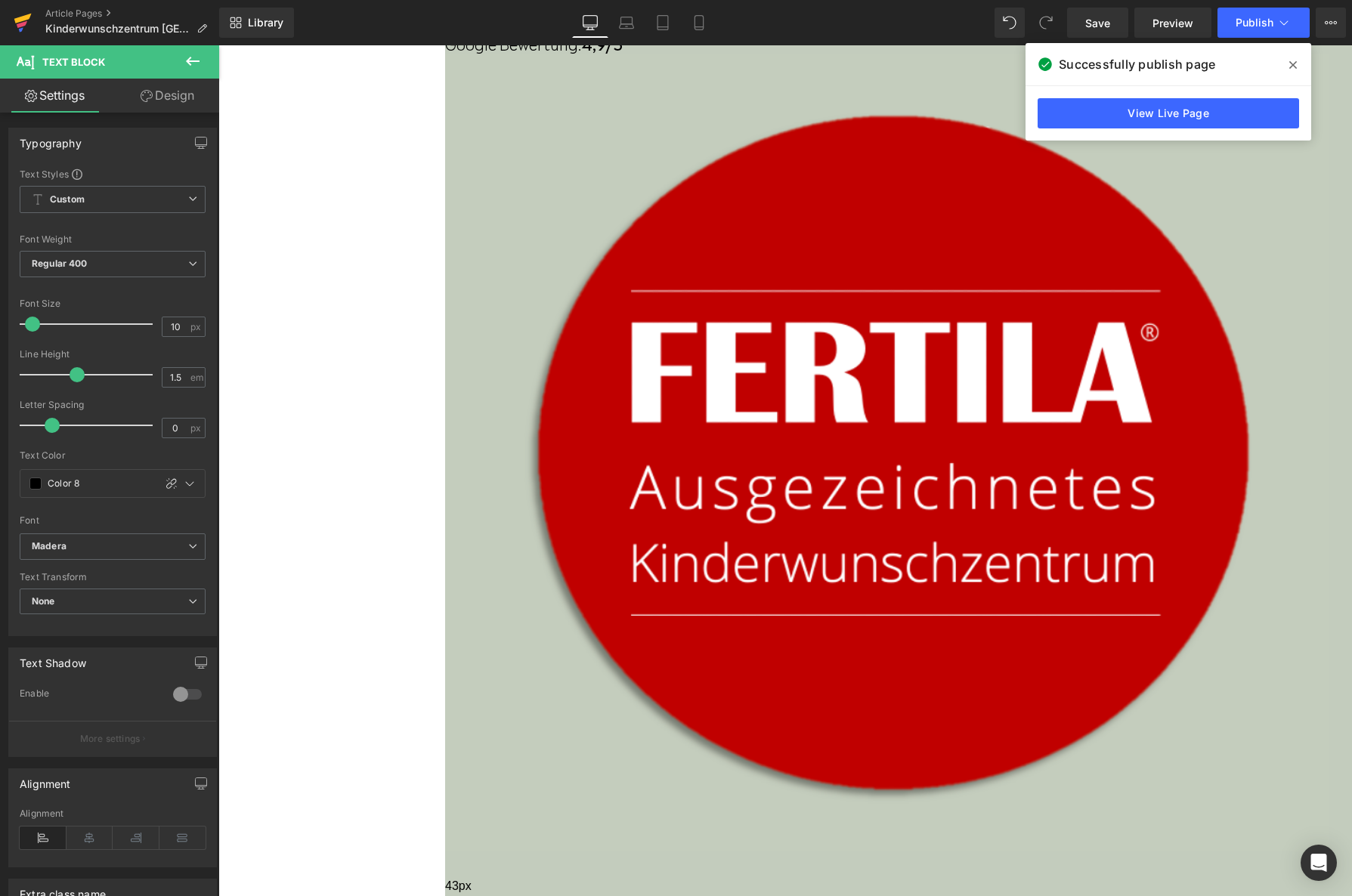
click at [17, 26] on icon at bounding box center [23, 22] width 19 height 38
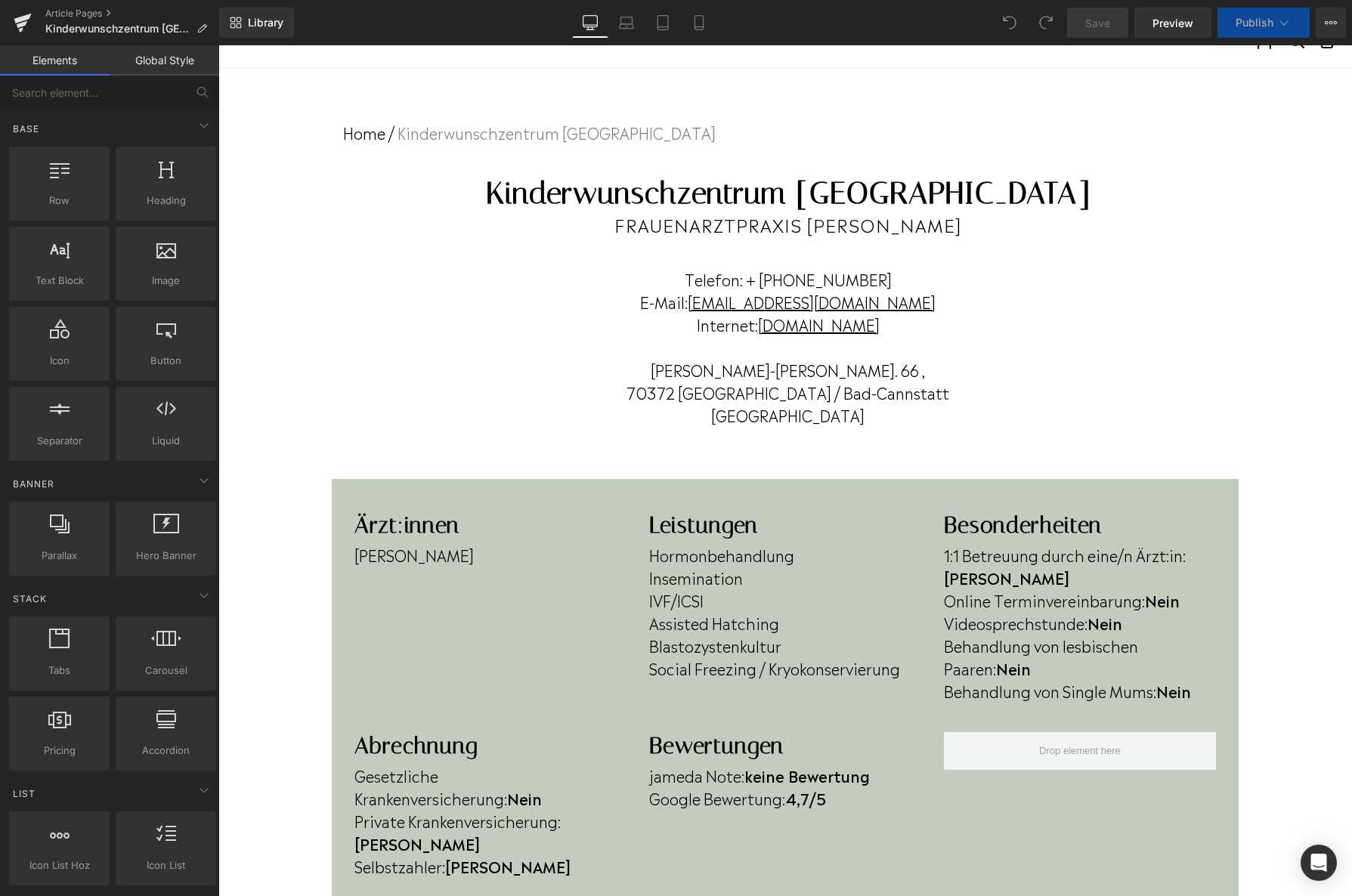
scroll to position [189, 0]
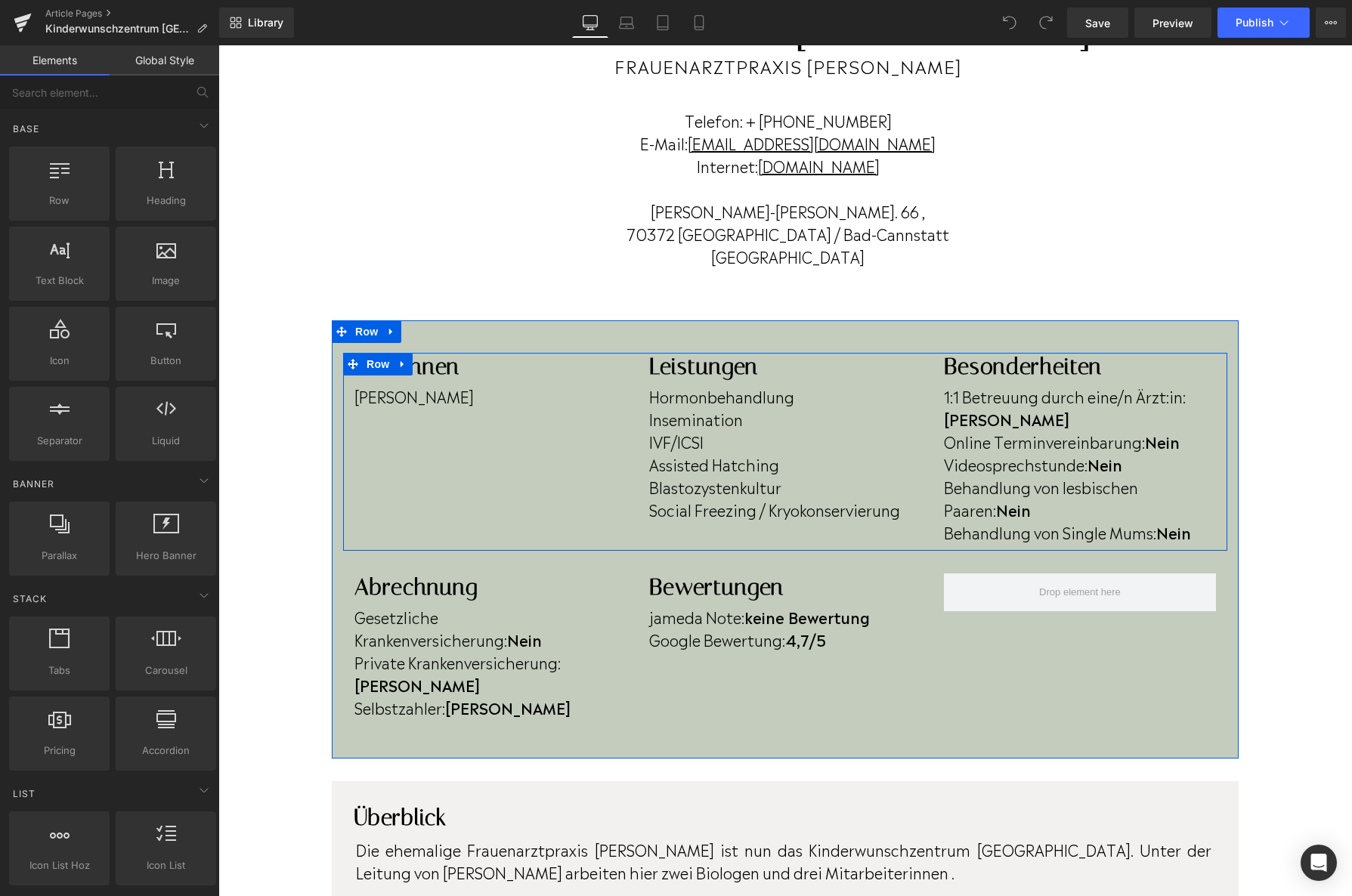
click at [541, 391] on p "[PERSON_NAME]" at bounding box center [490, 396] width 272 height 22
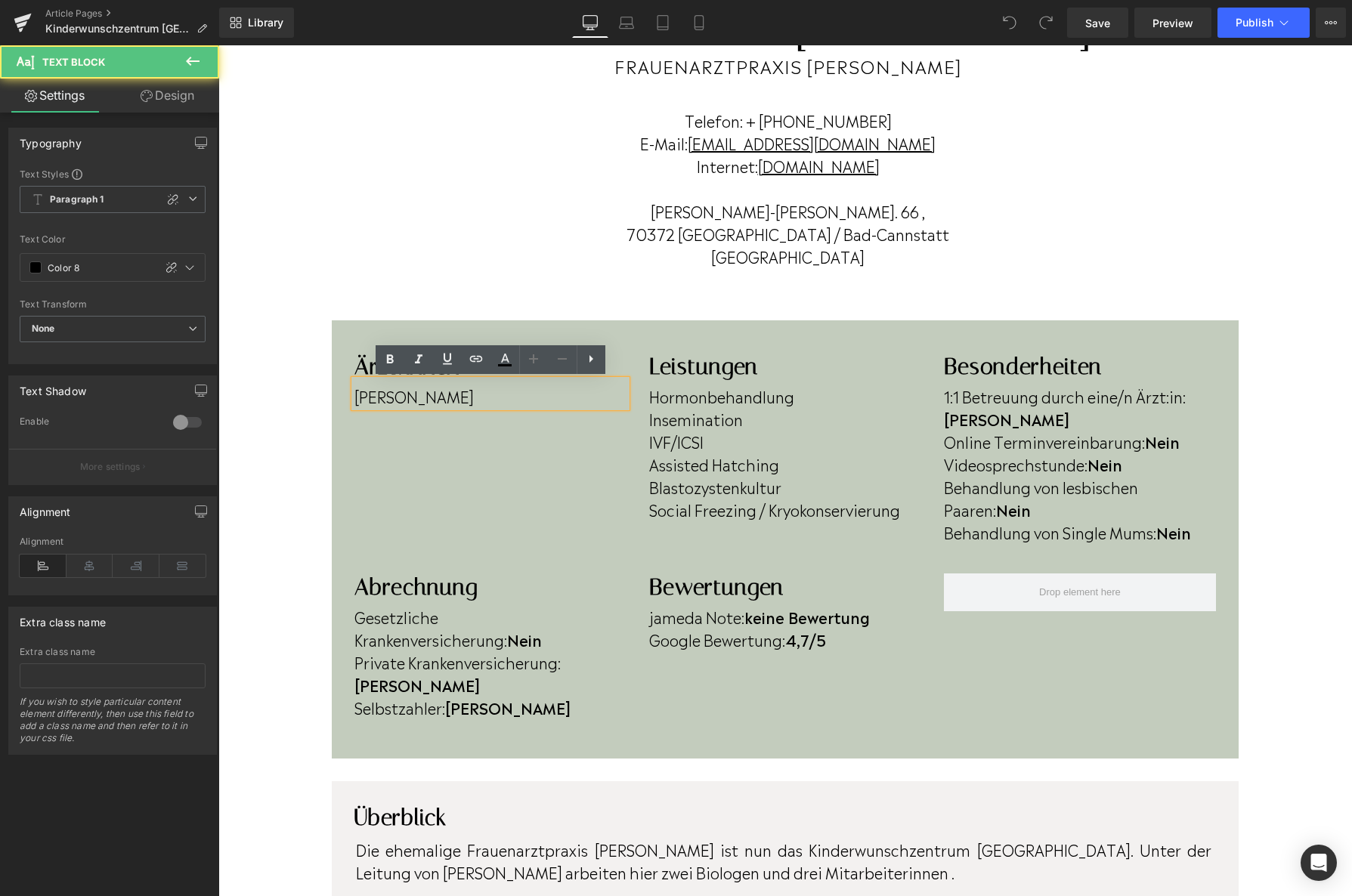
click at [545, 396] on p "[PERSON_NAME]" at bounding box center [490, 396] width 272 height 22
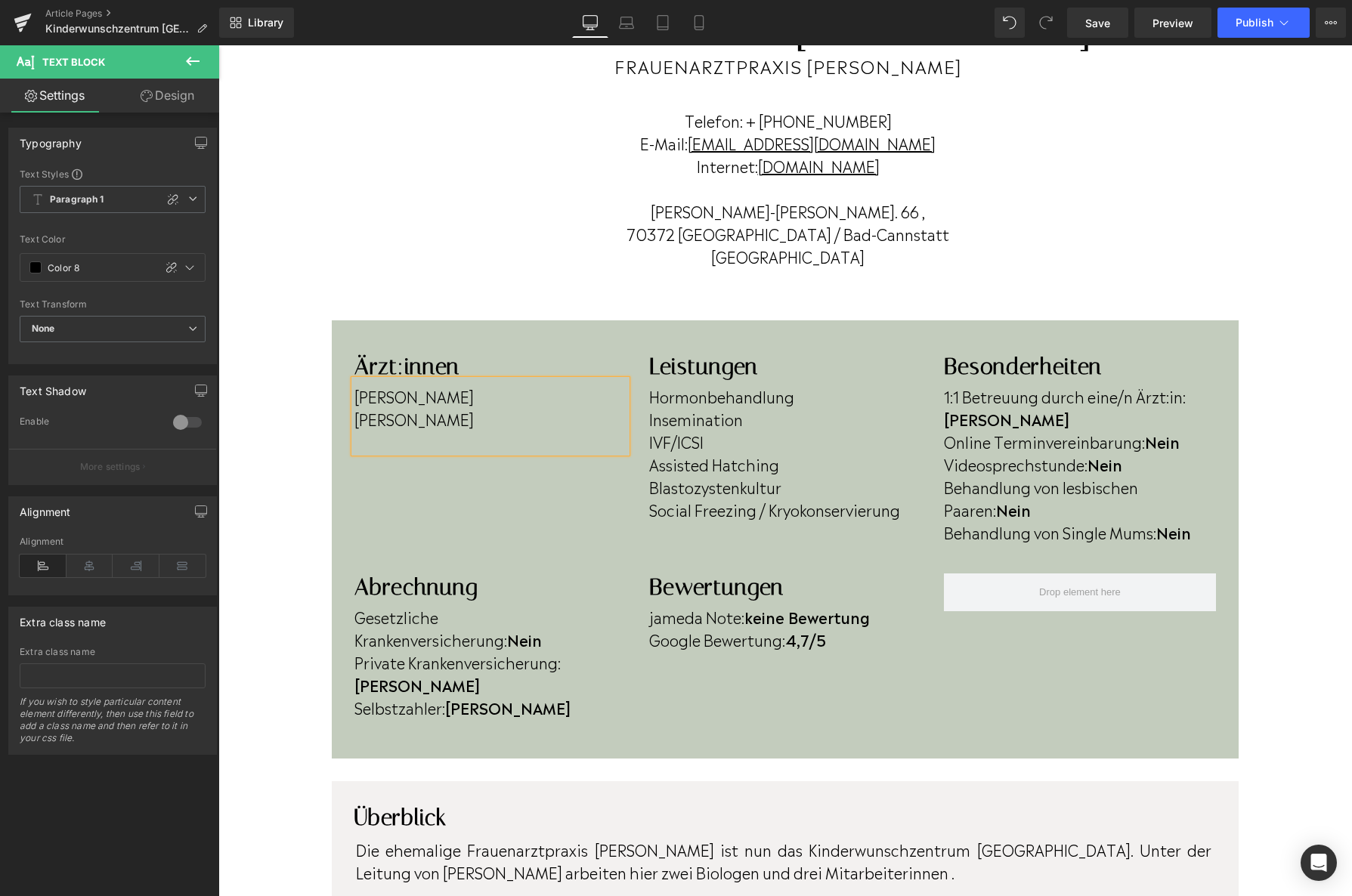
drag, startPoint x: 422, startPoint y: 421, endPoint x: 428, endPoint y: 426, distance: 7.8
click at [423, 421] on p "[PERSON_NAME]" at bounding box center [490, 419] width 272 height 22
click at [508, 434] on p at bounding box center [490, 441] width 272 height 22
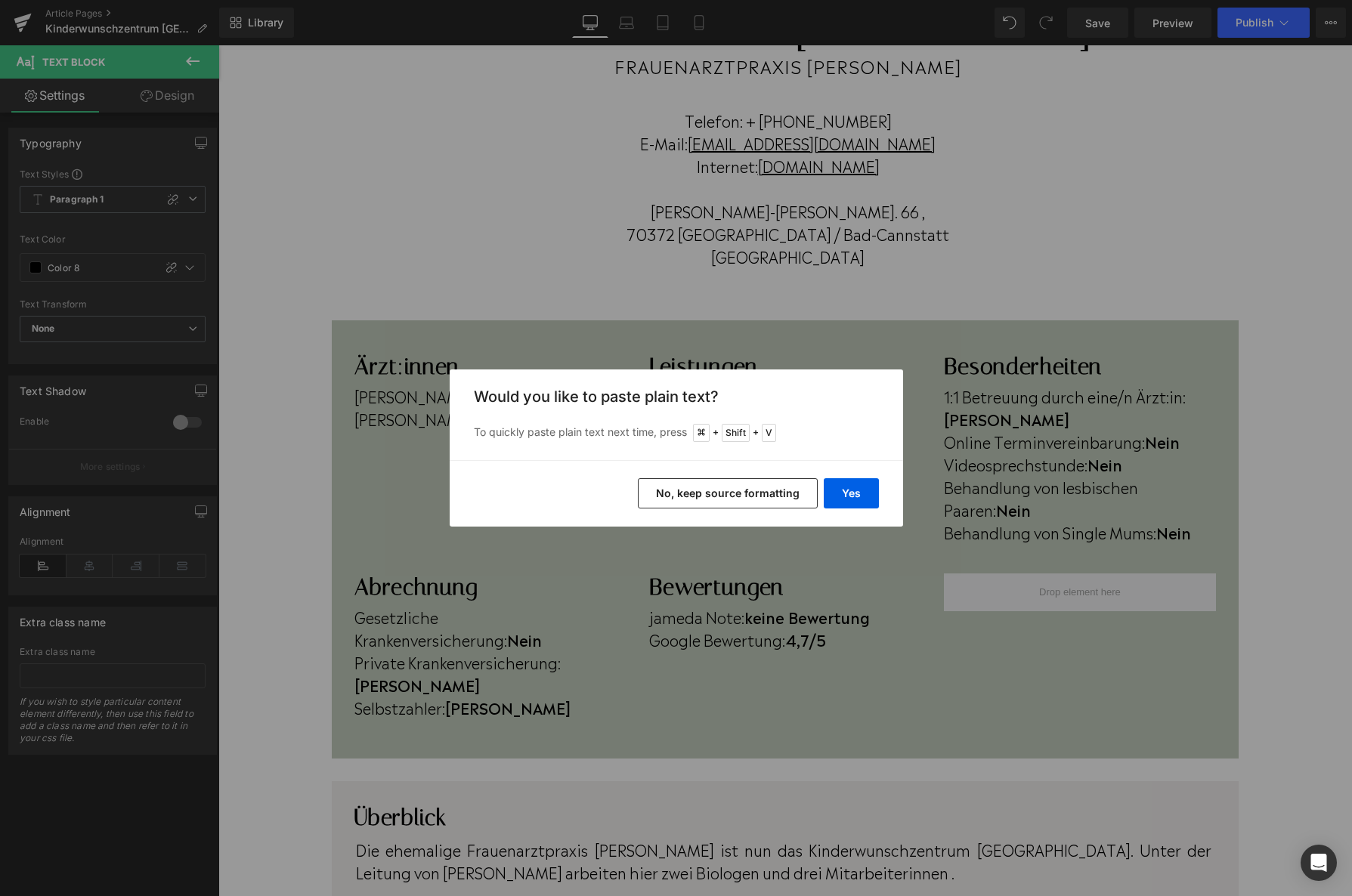
click at [684, 486] on button "No, keep source formatting" at bounding box center [728, 493] width 180 height 31
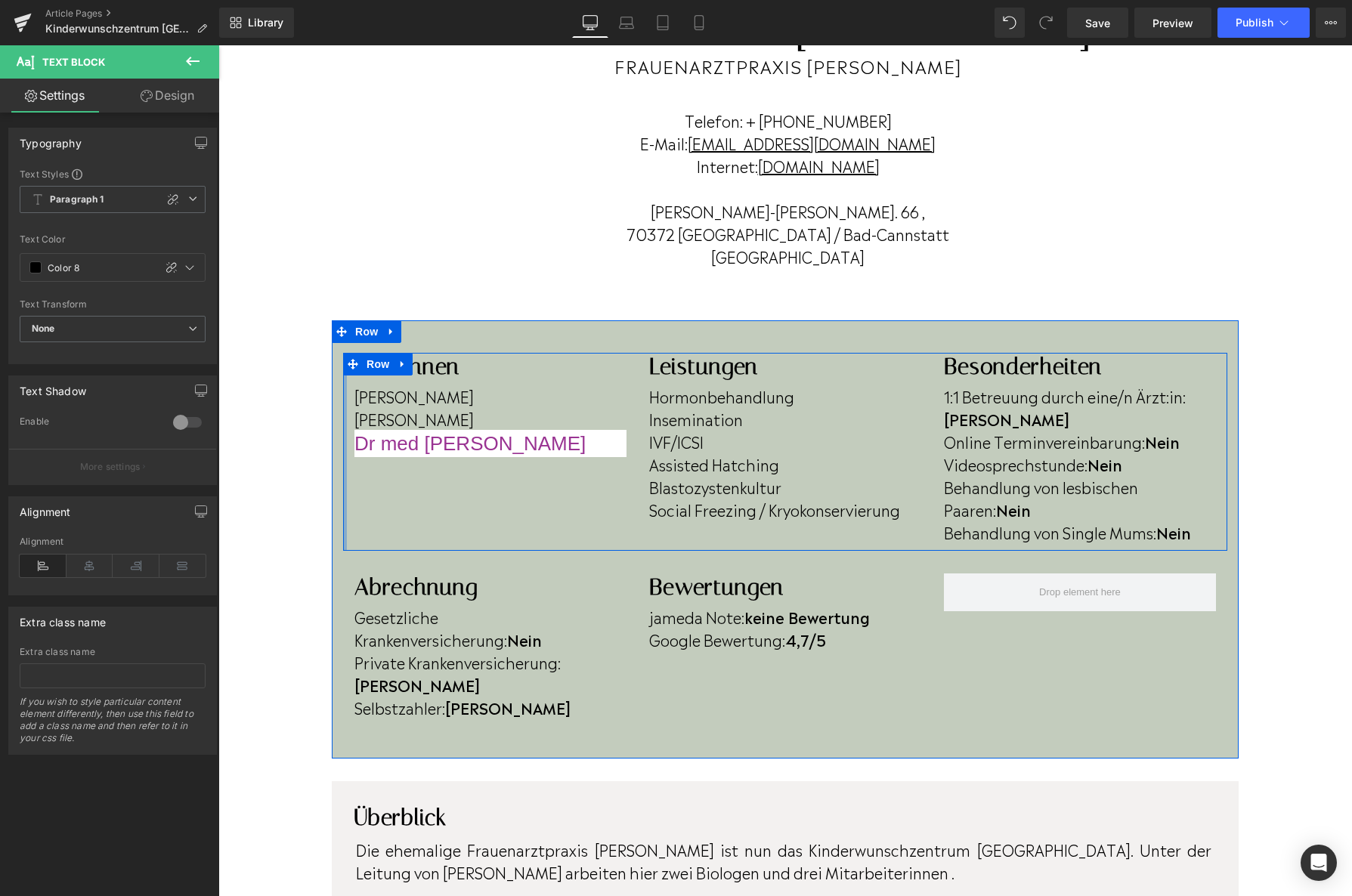
drag, startPoint x: 615, startPoint y: 441, endPoint x: 345, endPoint y: 437, distance: 270.0
click at [344, 439] on div "Ärzt:innen Heading [PERSON_NAME] [PERSON_NAME] Dr med [PERSON_NAME] Text Block …" at bounding box center [786, 451] width 884 height 198
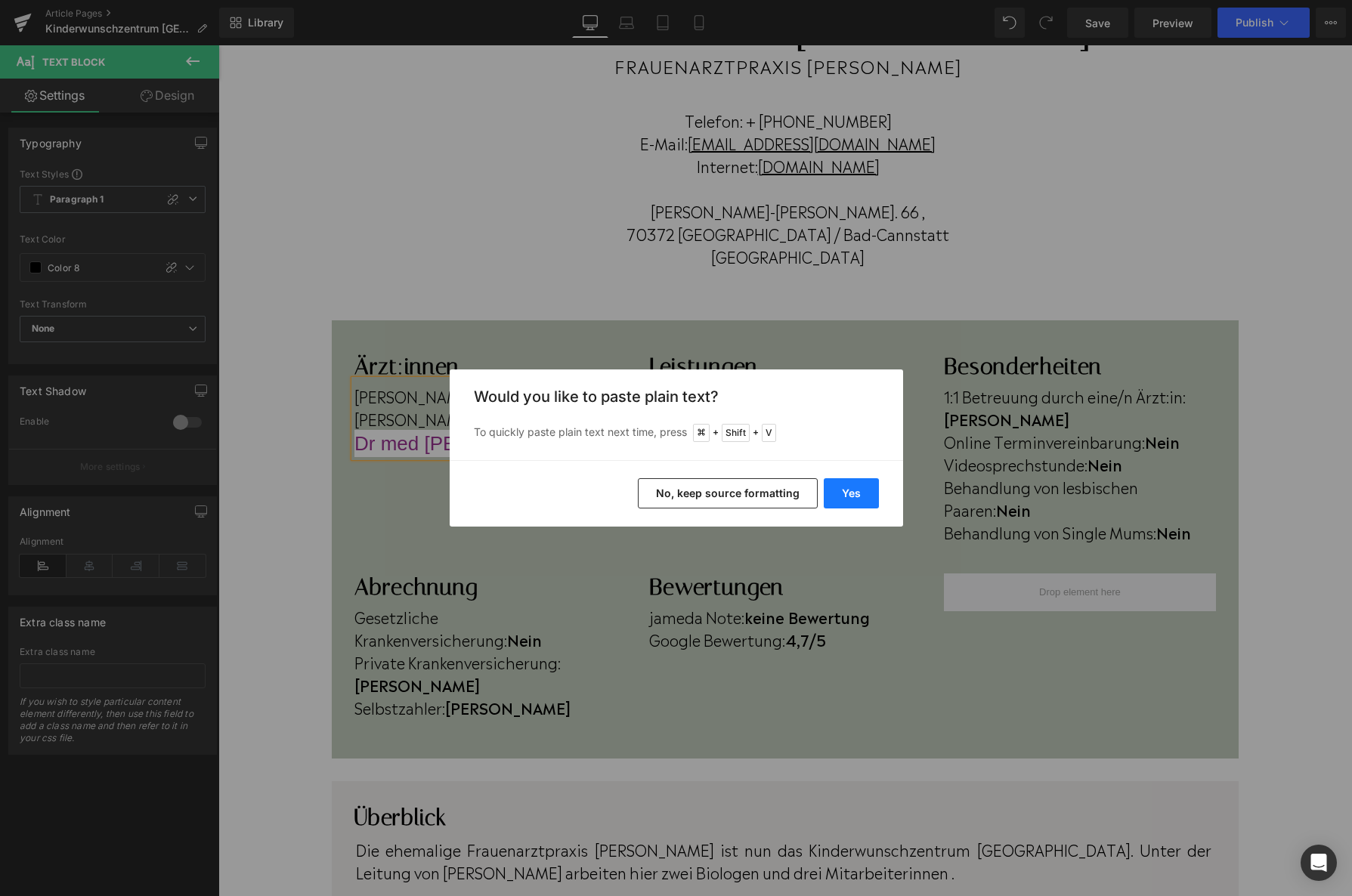
click at [838, 492] on button "Yes" at bounding box center [851, 493] width 55 height 31
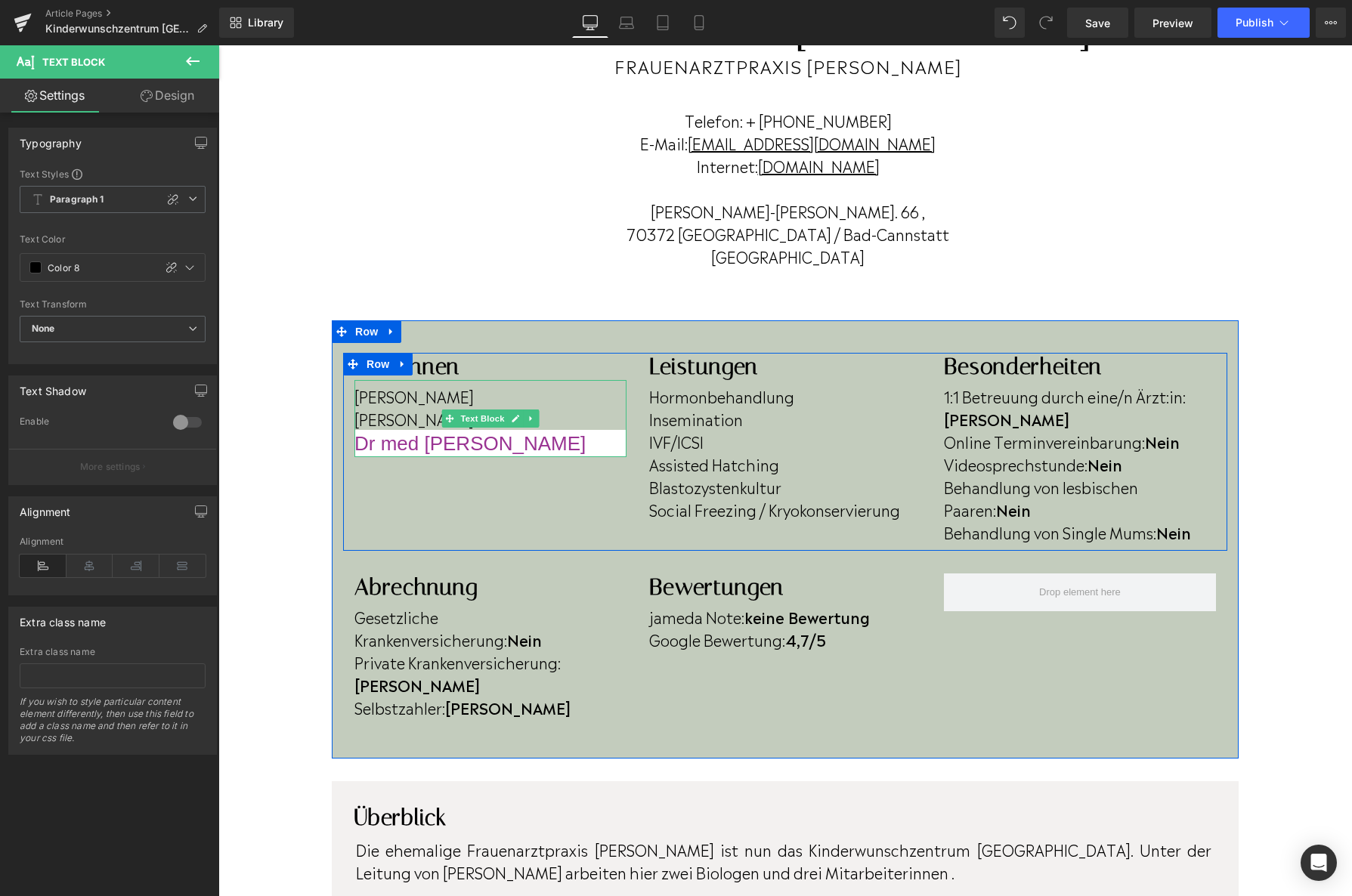
click at [595, 445] on h2 "Dr med [PERSON_NAME]" at bounding box center [490, 443] width 272 height 27
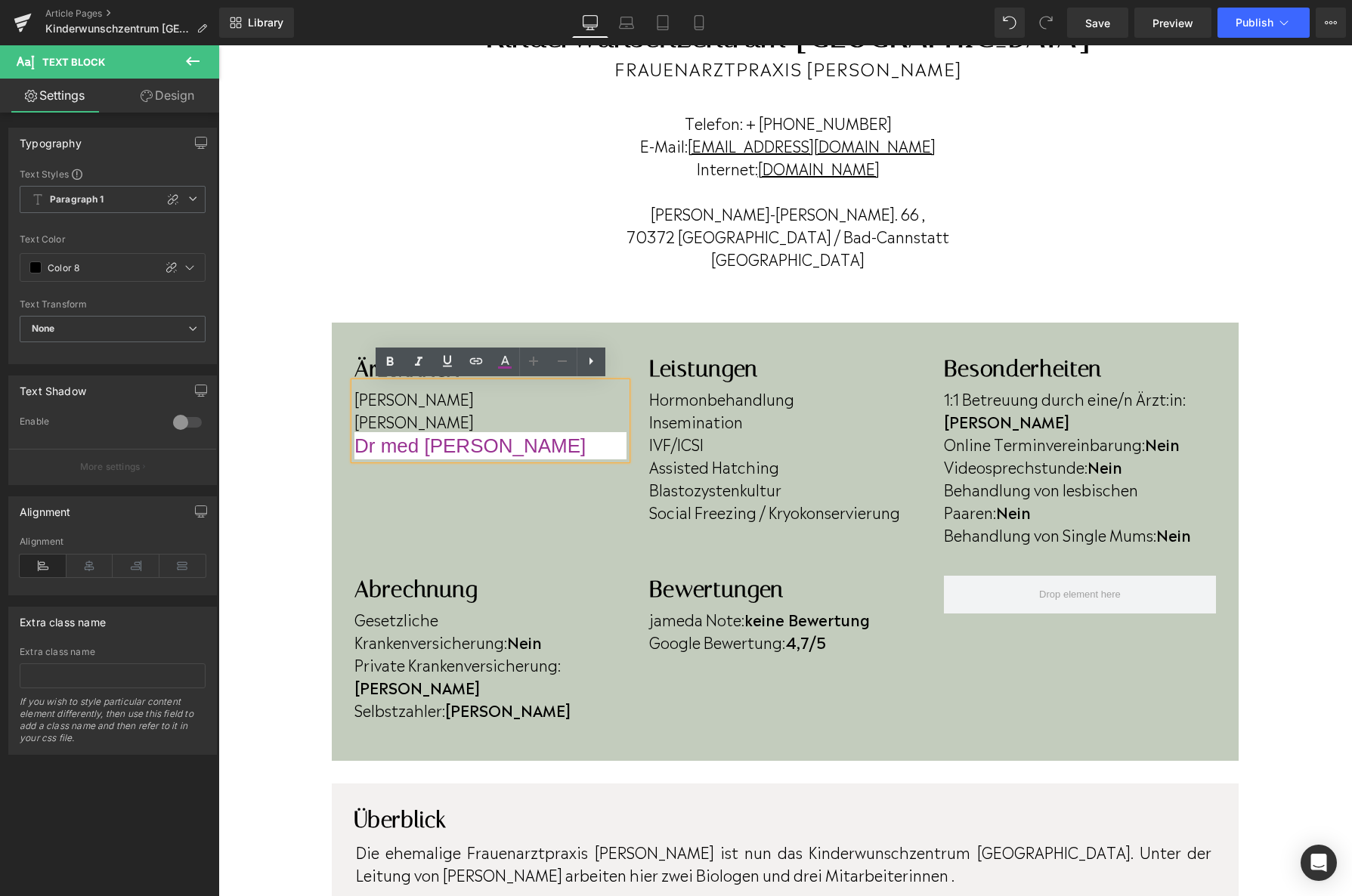
scroll to position [183, 0]
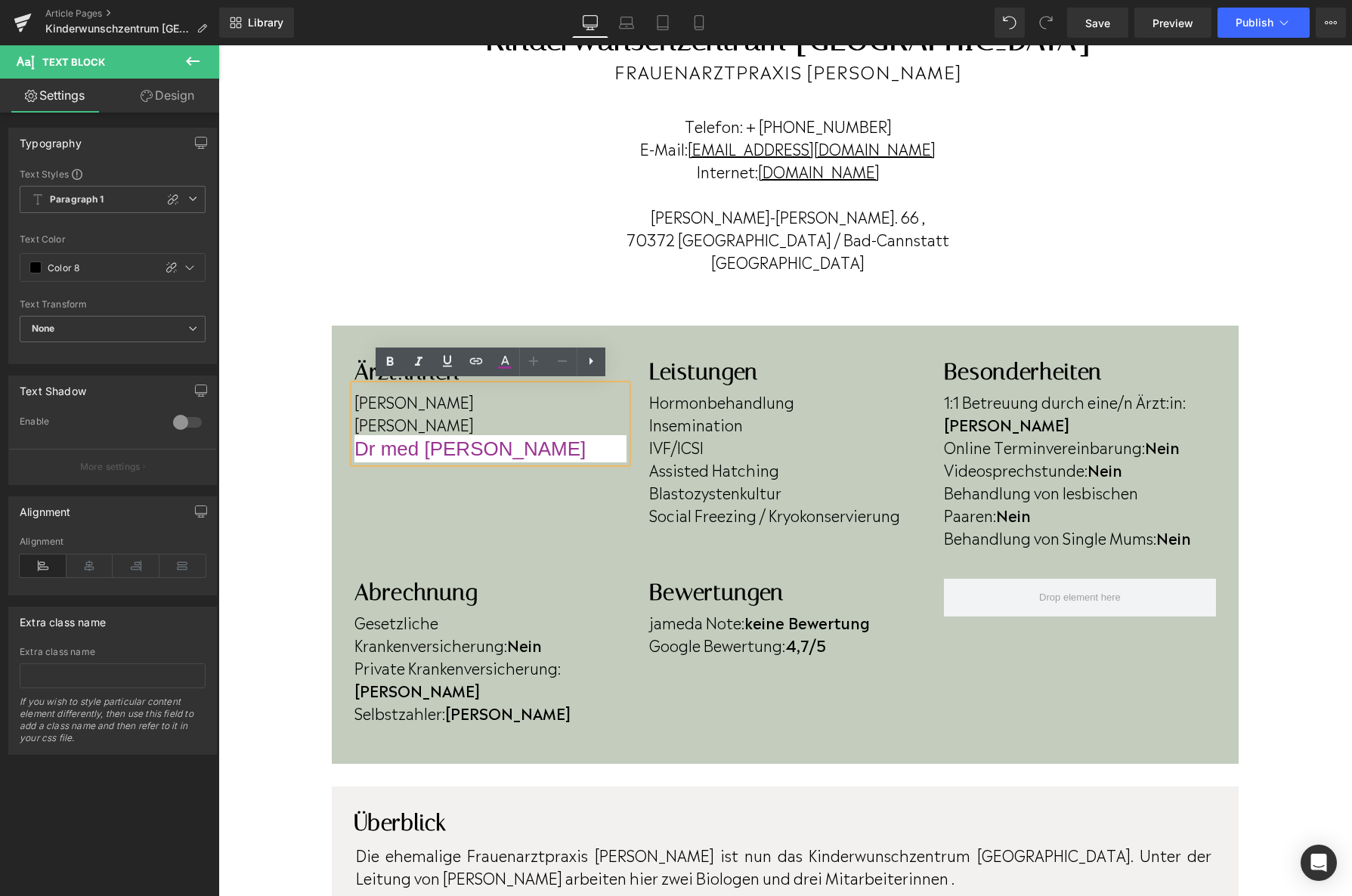
drag, startPoint x: 573, startPoint y: 445, endPoint x: 339, endPoint y: 444, distance: 234.0
click at [339, 444] on div "Ärzt:innen Heading [PERSON_NAME] [PERSON_NAME] Dr med [PERSON_NAME] Text Block …" at bounding box center [785, 545] width 907 height 373
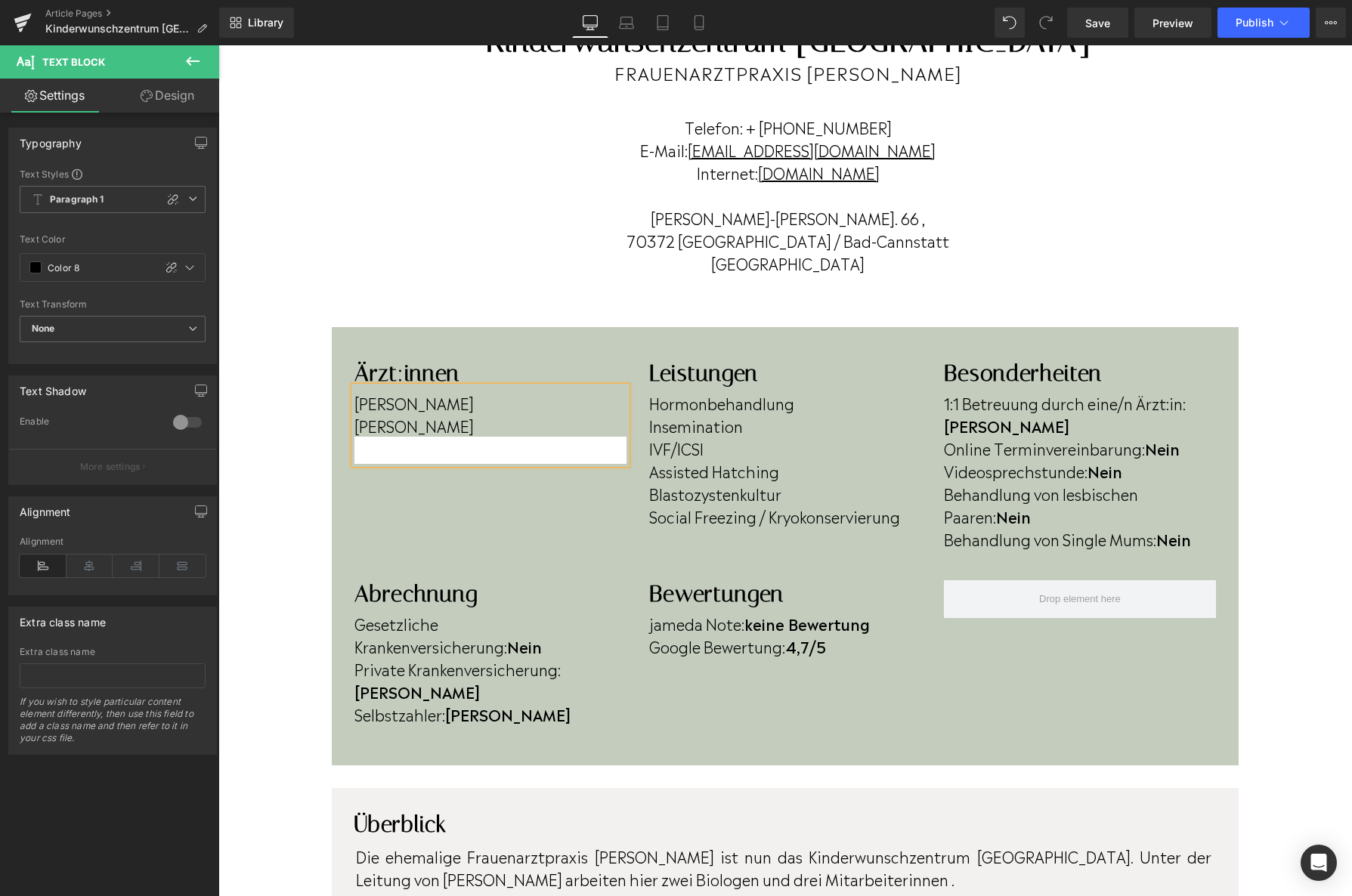
click at [510, 436] on h2 at bounding box center [490, 449] width 272 height 27
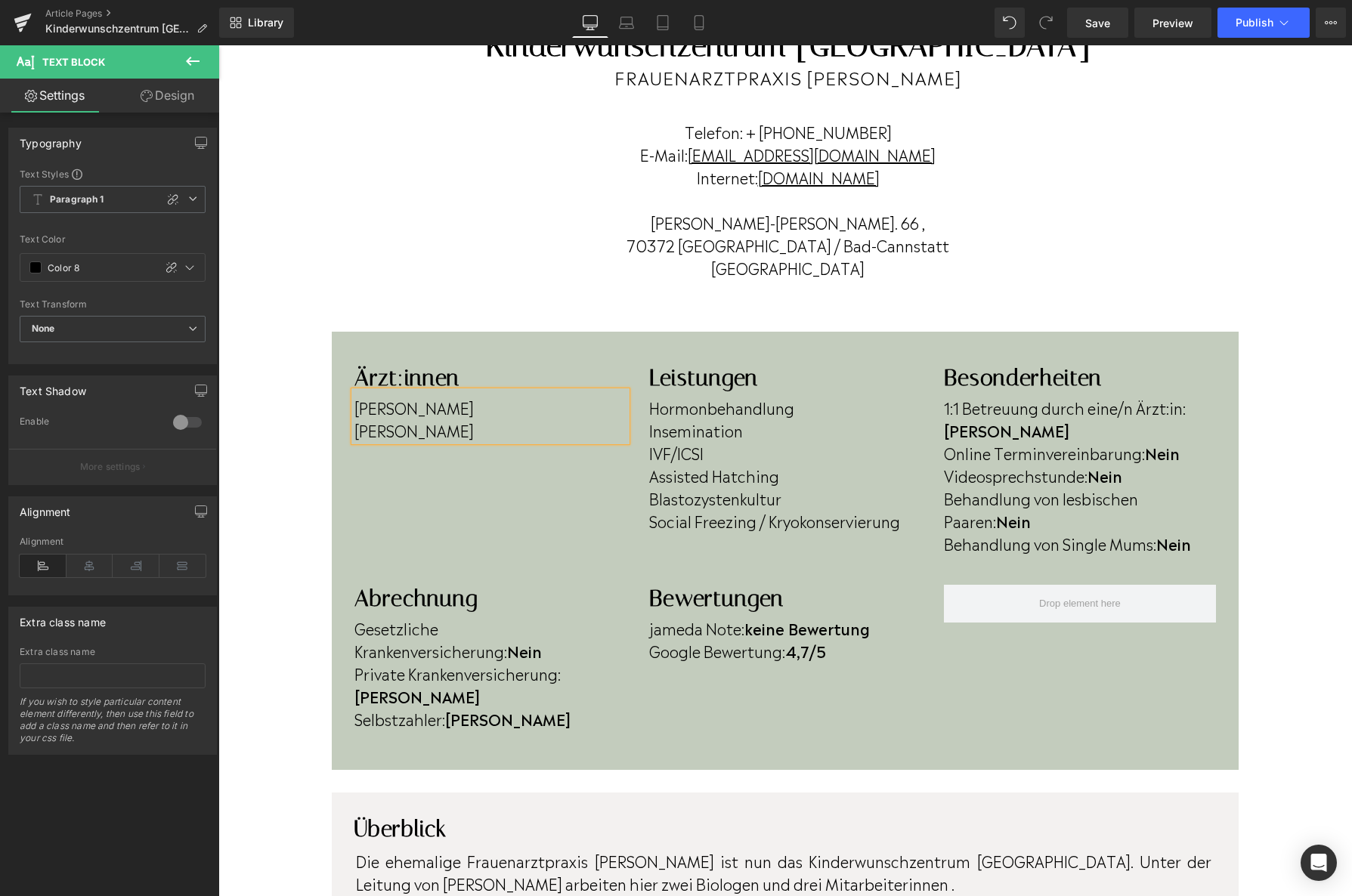
scroll to position [176, 0]
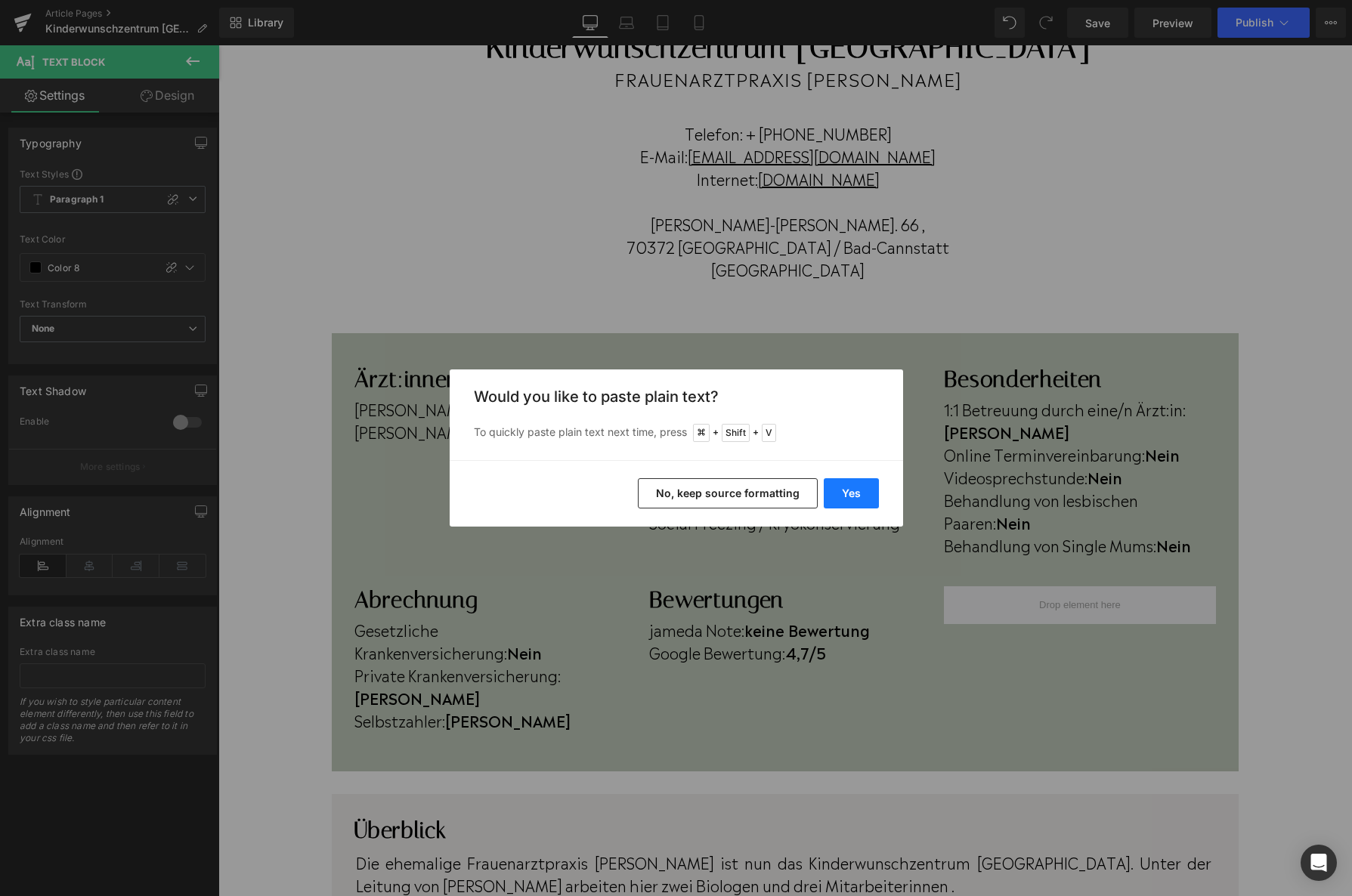
click at [851, 487] on button "Yes" at bounding box center [851, 493] width 55 height 31
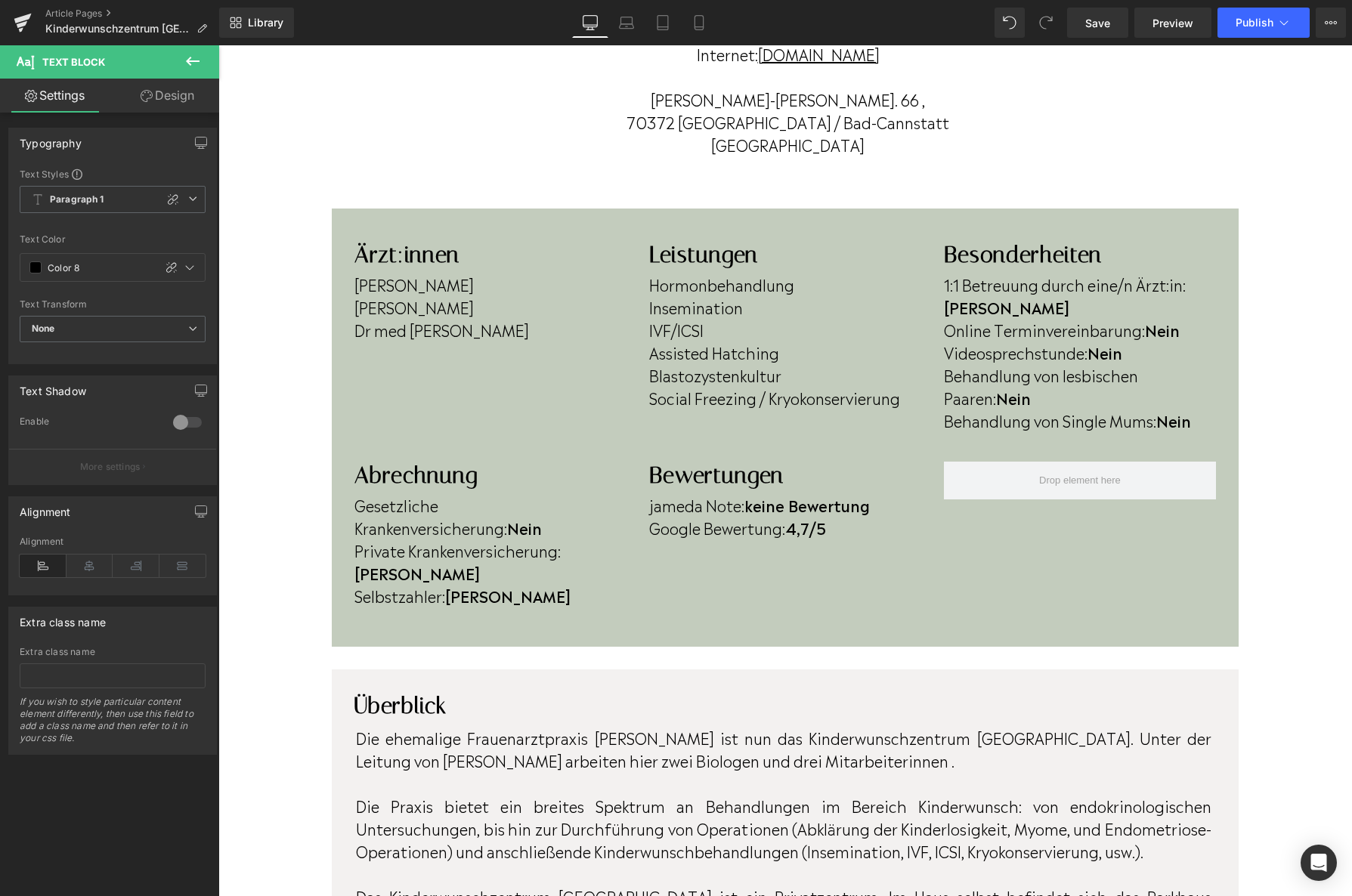
scroll to position [221, 0]
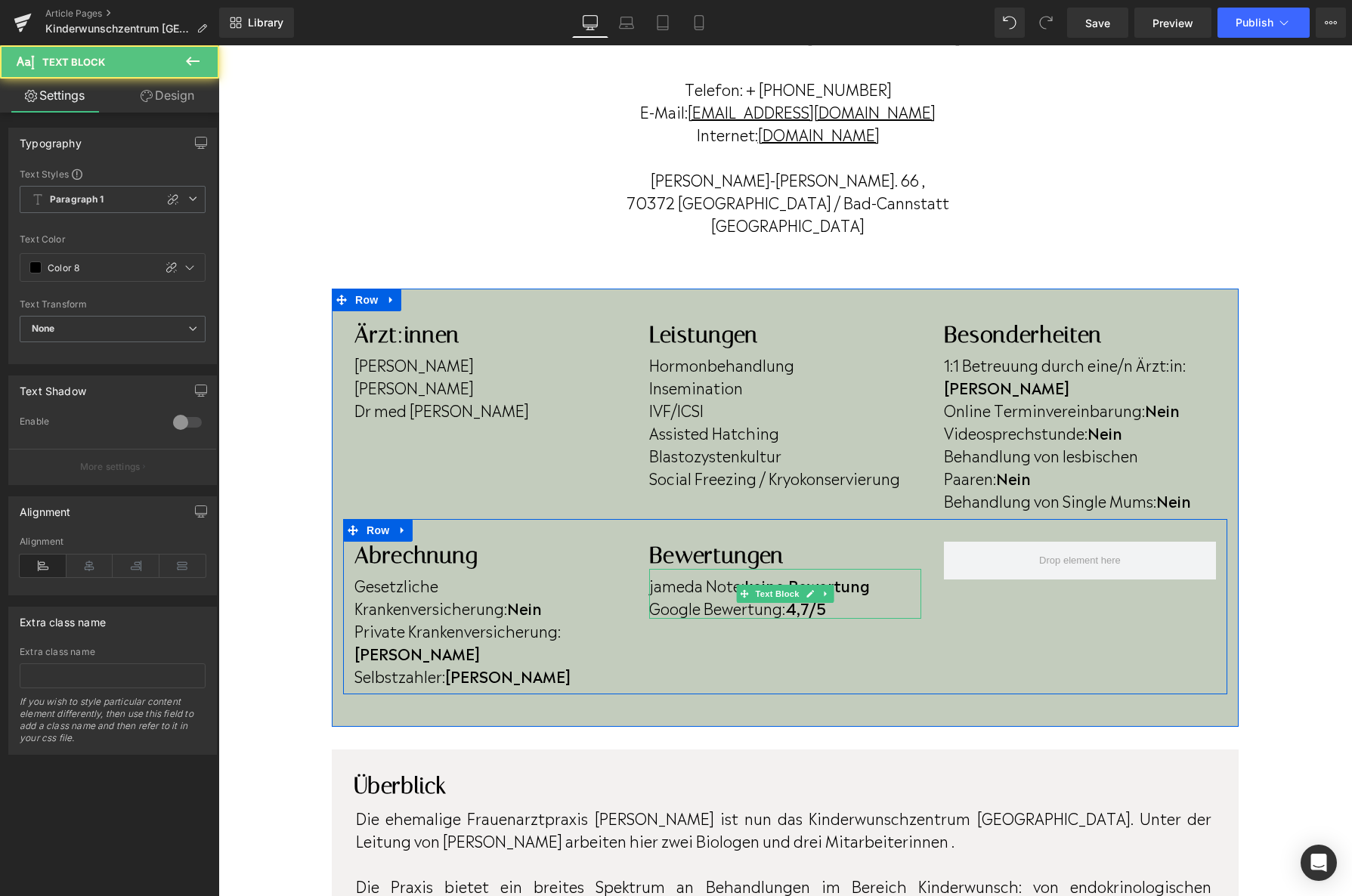
click at [802, 596] on strong "4,7/5" at bounding box center [806, 607] width 41 height 22
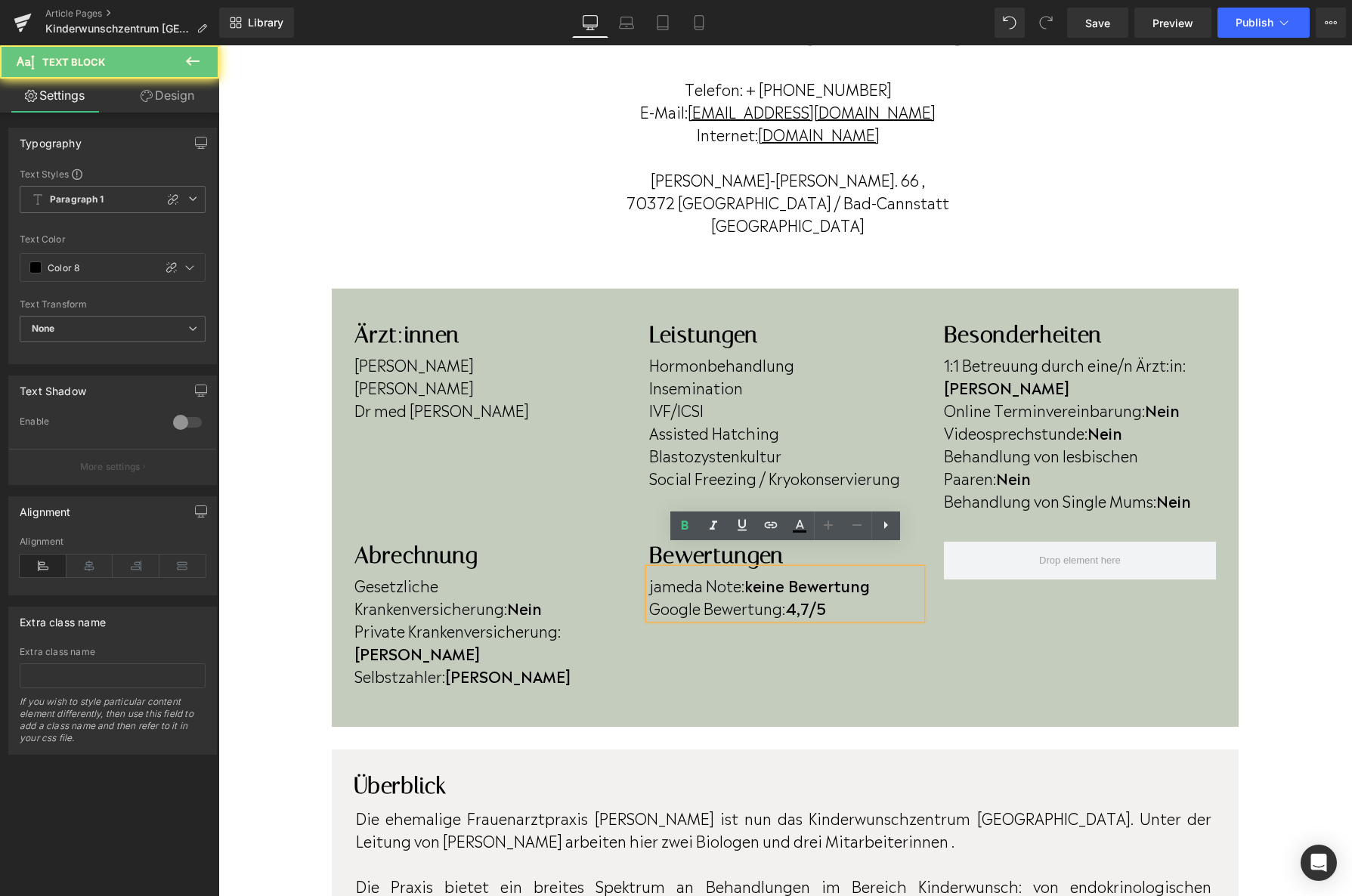
click at [812, 596] on strong "4,7/5" at bounding box center [806, 607] width 41 height 22
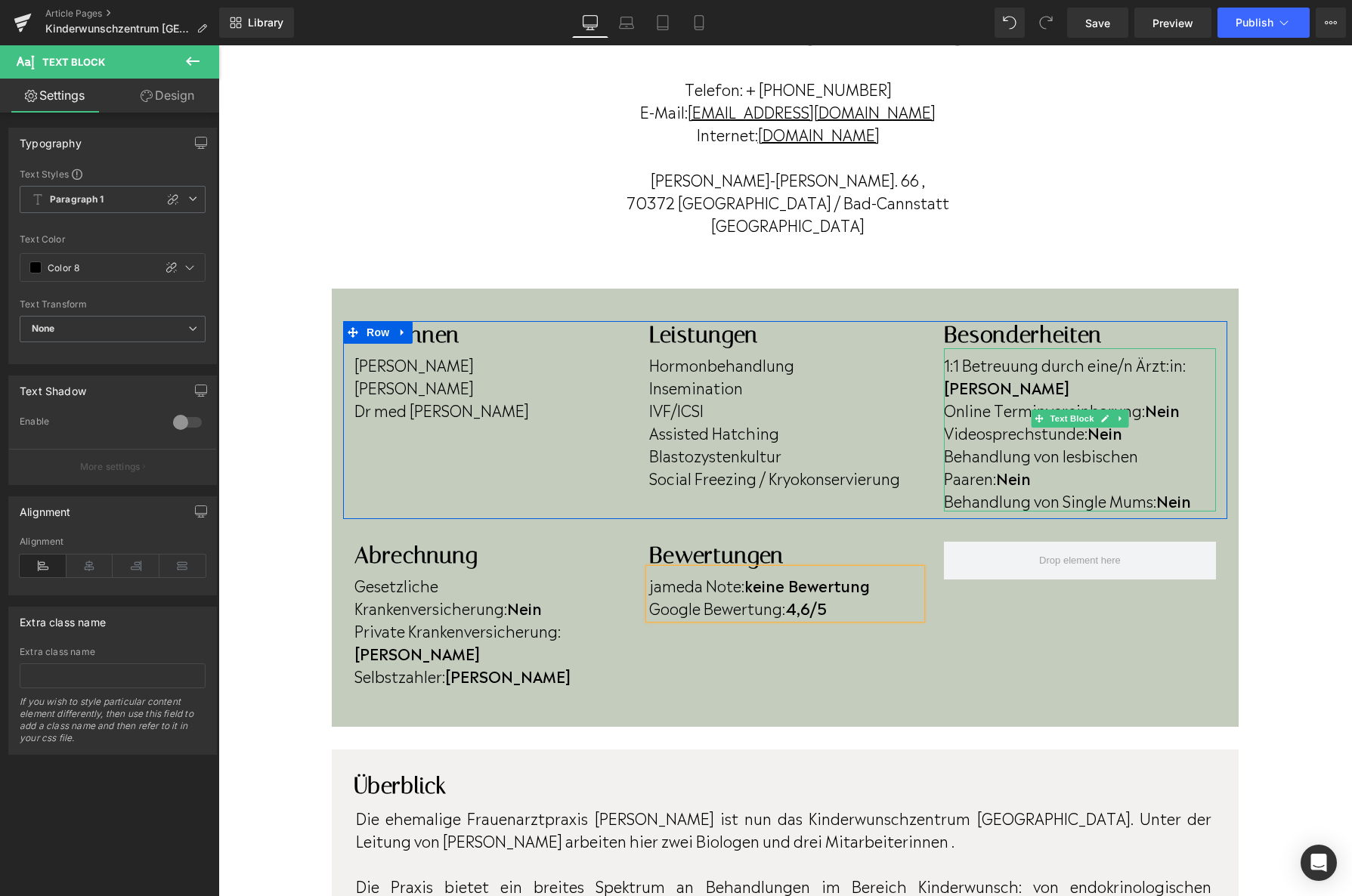
drag, startPoint x: 1200, startPoint y: 389, endPoint x: 1190, endPoint y: 388, distance: 10.0
click at [1198, 398] on p "Online Terminvereinbarung: Nein" at bounding box center [1080, 409] width 272 height 22
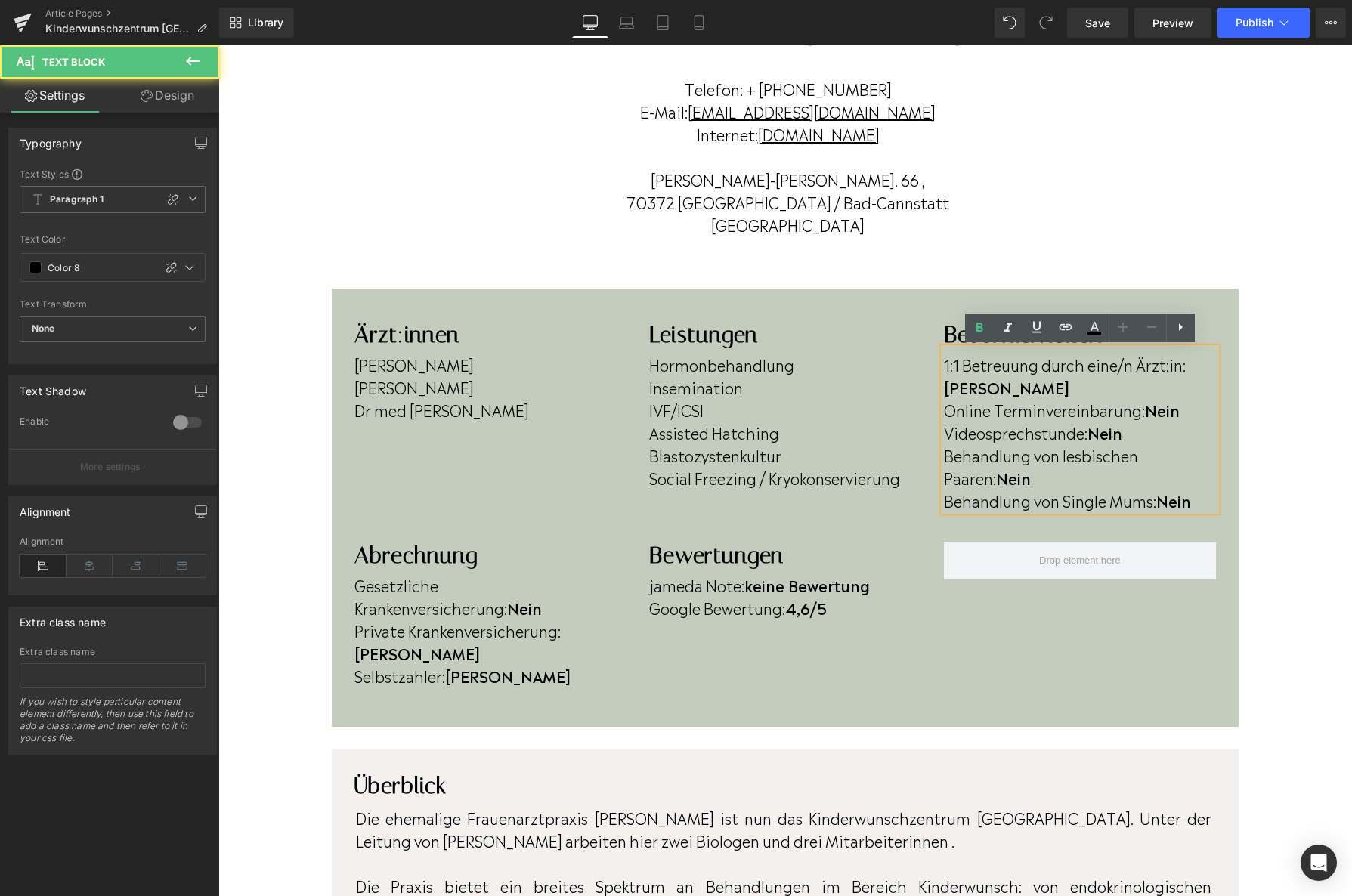
click at [1188, 398] on p "Online Terminvereinbarung: Nein" at bounding box center [1080, 409] width 272 height 22
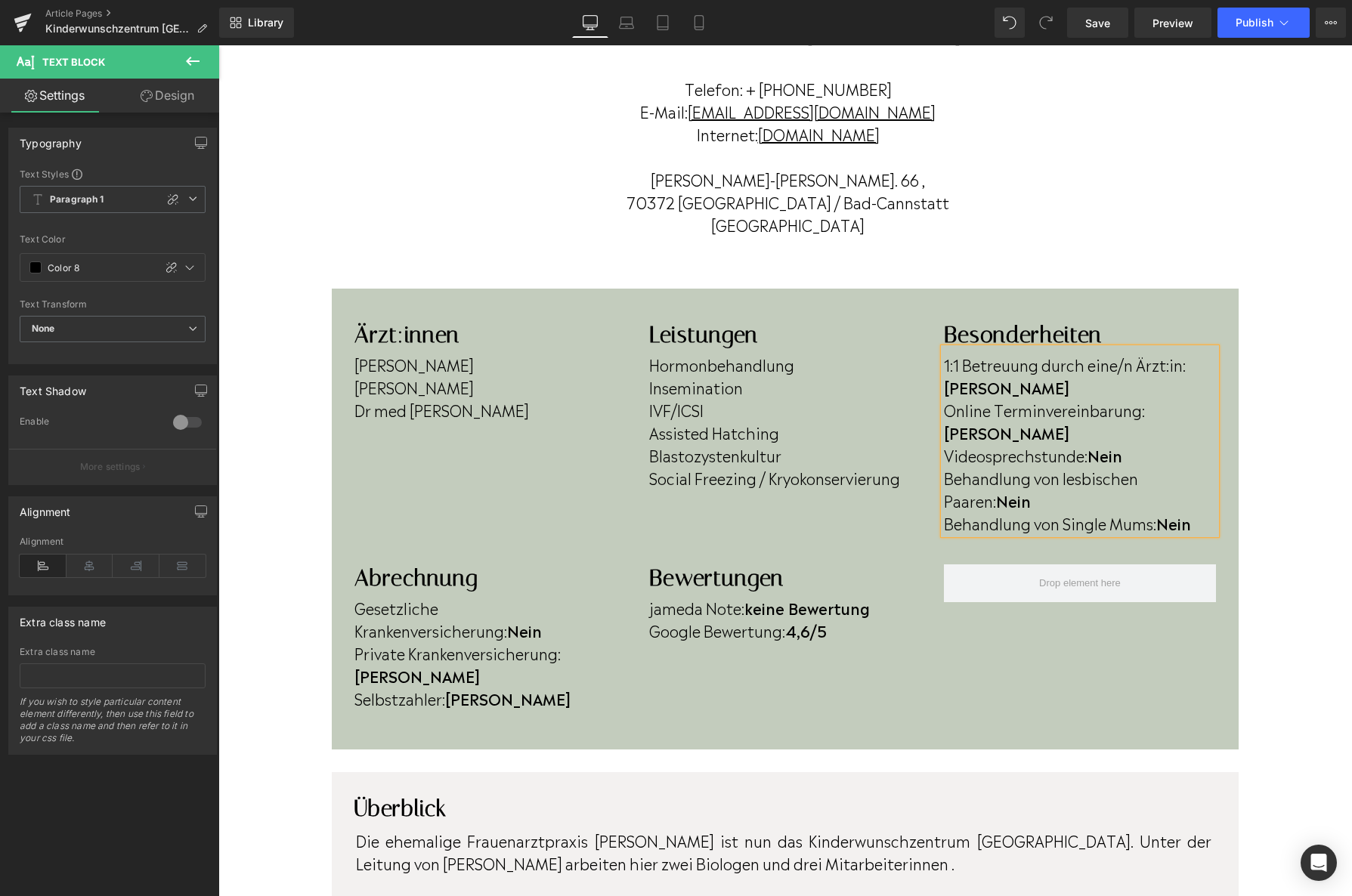
click at [1148, 444] on p "Videosprechstunde: Nein" at bounding box center [1080, 455] width 272 height 22
click at [1188, 444] on p "Videosprechstunde: k-" at bounding box center [1080, 455] width 272 height 22
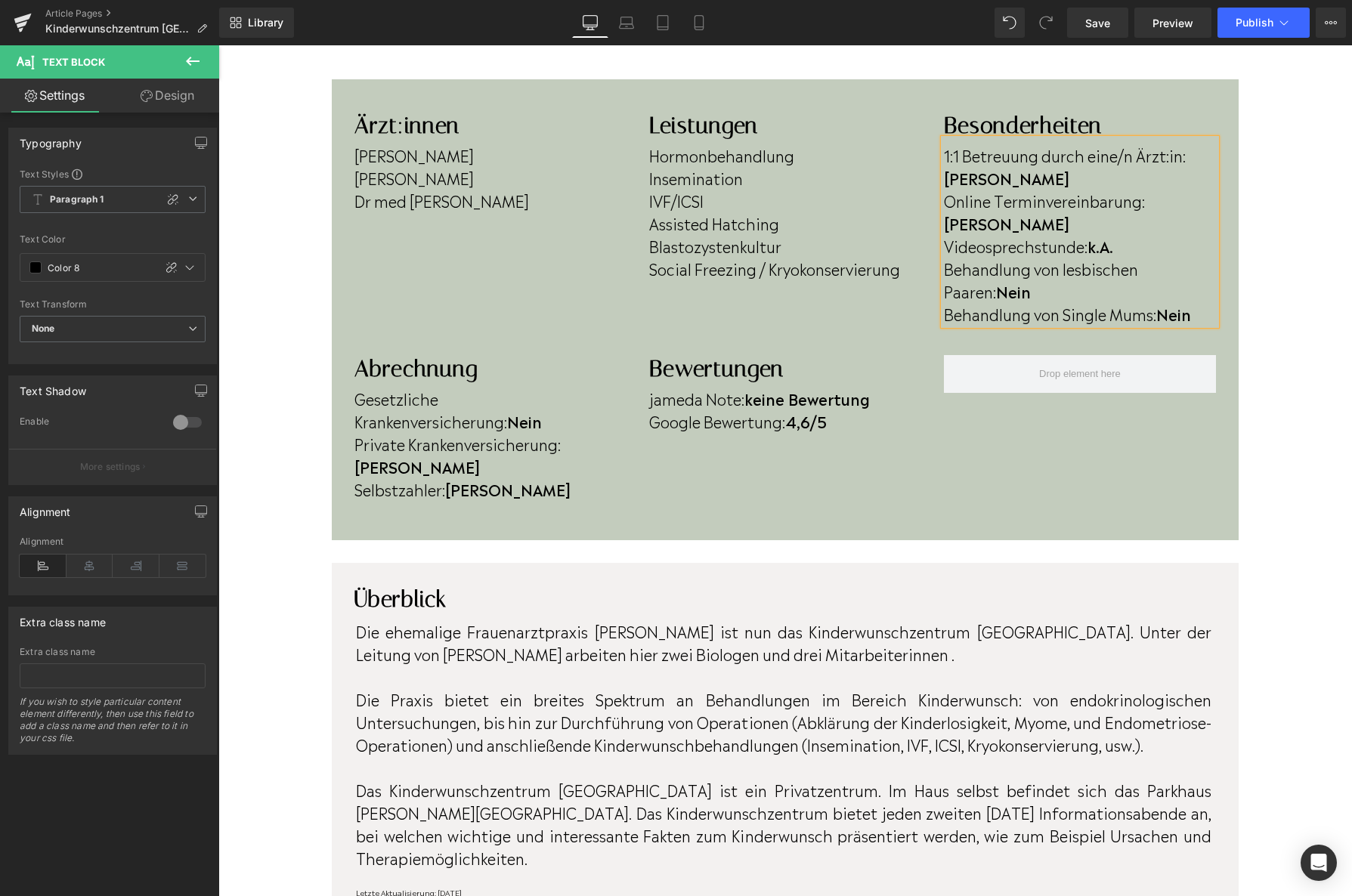
scroll to position [432, 0]
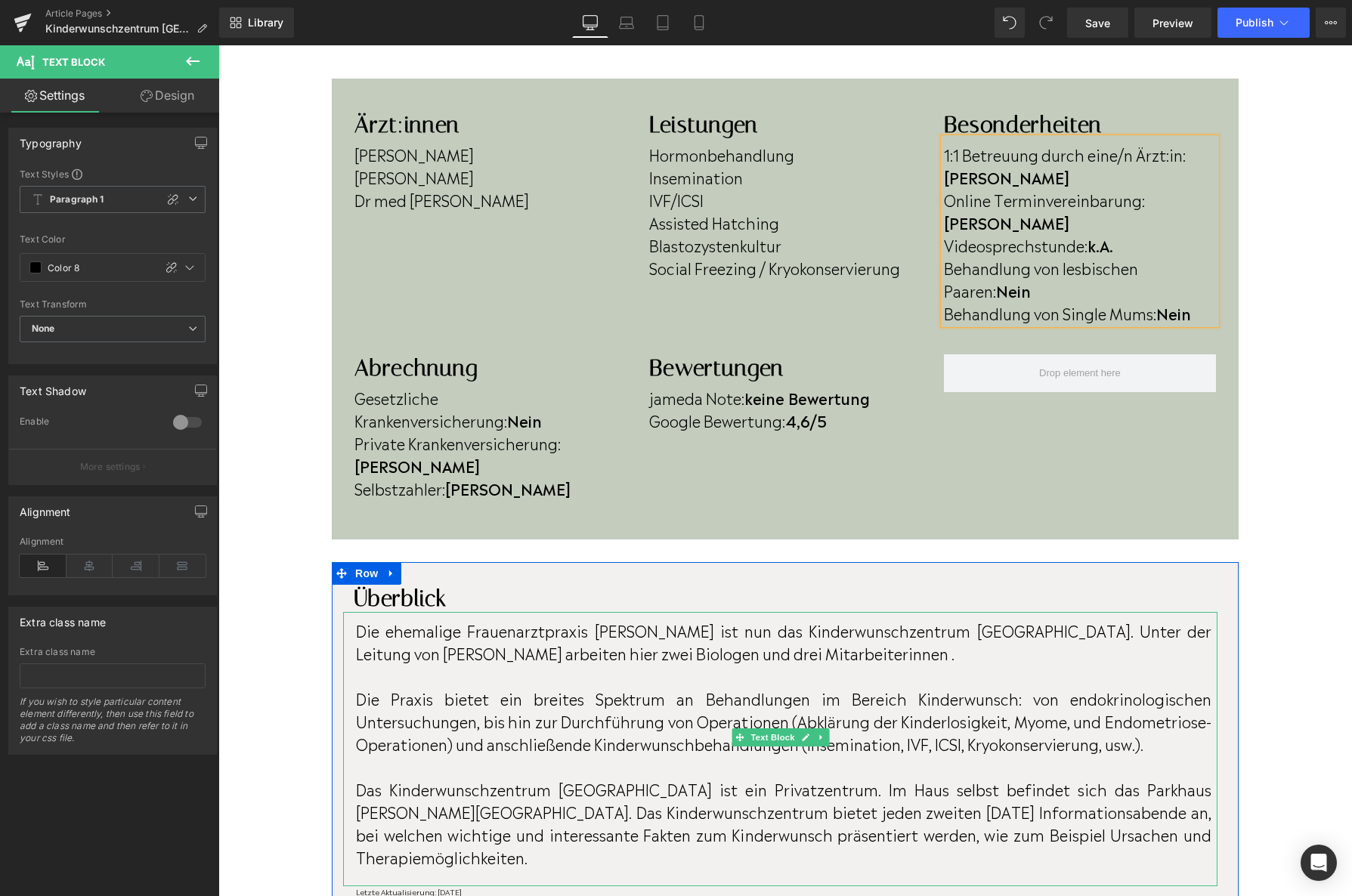
click at [603, 619] on p "Die ehemalige Frauenarztpraxis [PERSON_NAME] ist nun das Kinderwunschzentrum [G…" at bounding box center [783, 642] width 855 height 45
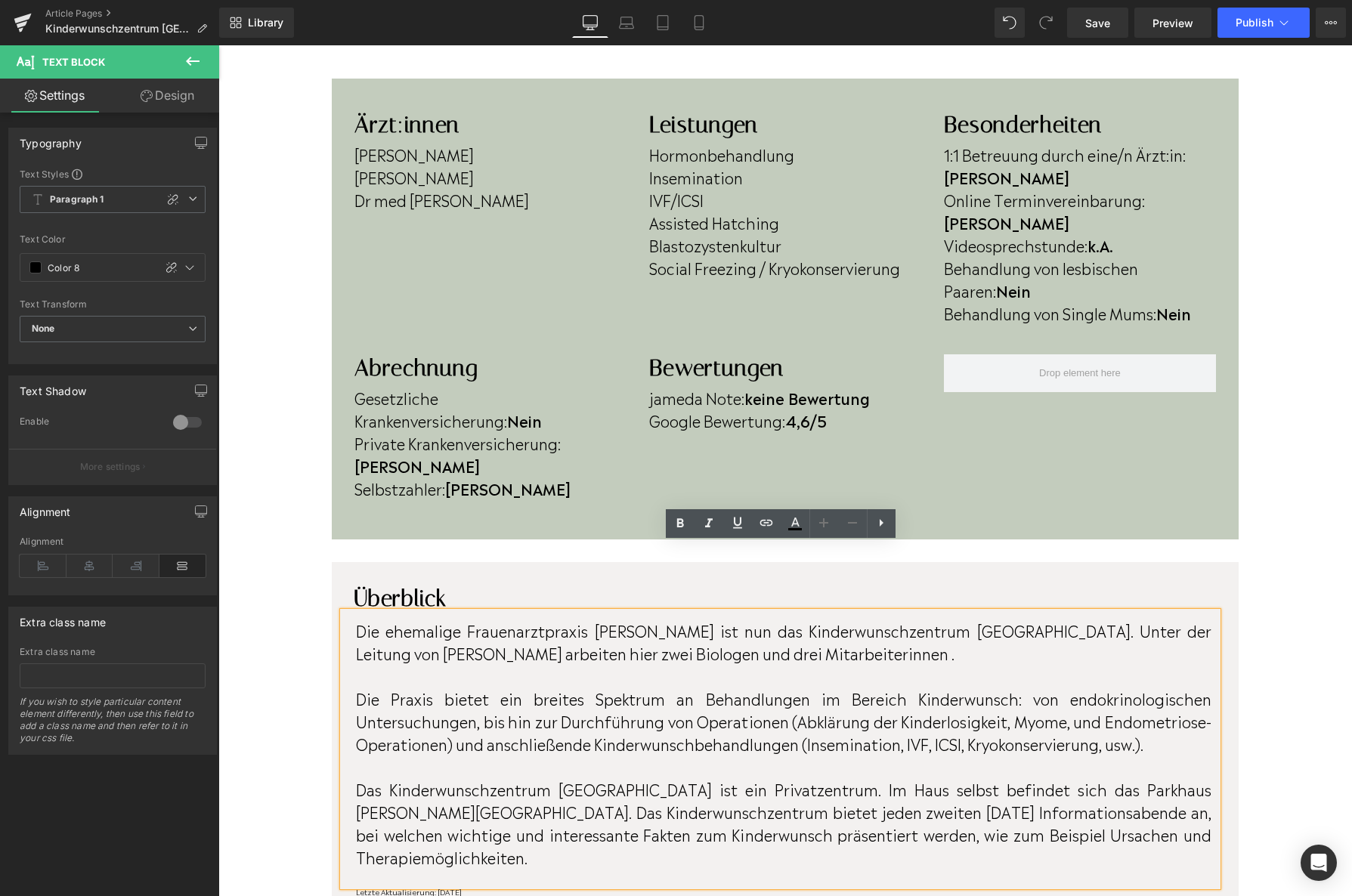
click at [604, 619] on p "Die ehemalige Frauenarztpraxis [PERSON_NAME] ist nun das Kinderwunschzentrum [G…" at bounding box center [783, 642] width 855 height 45
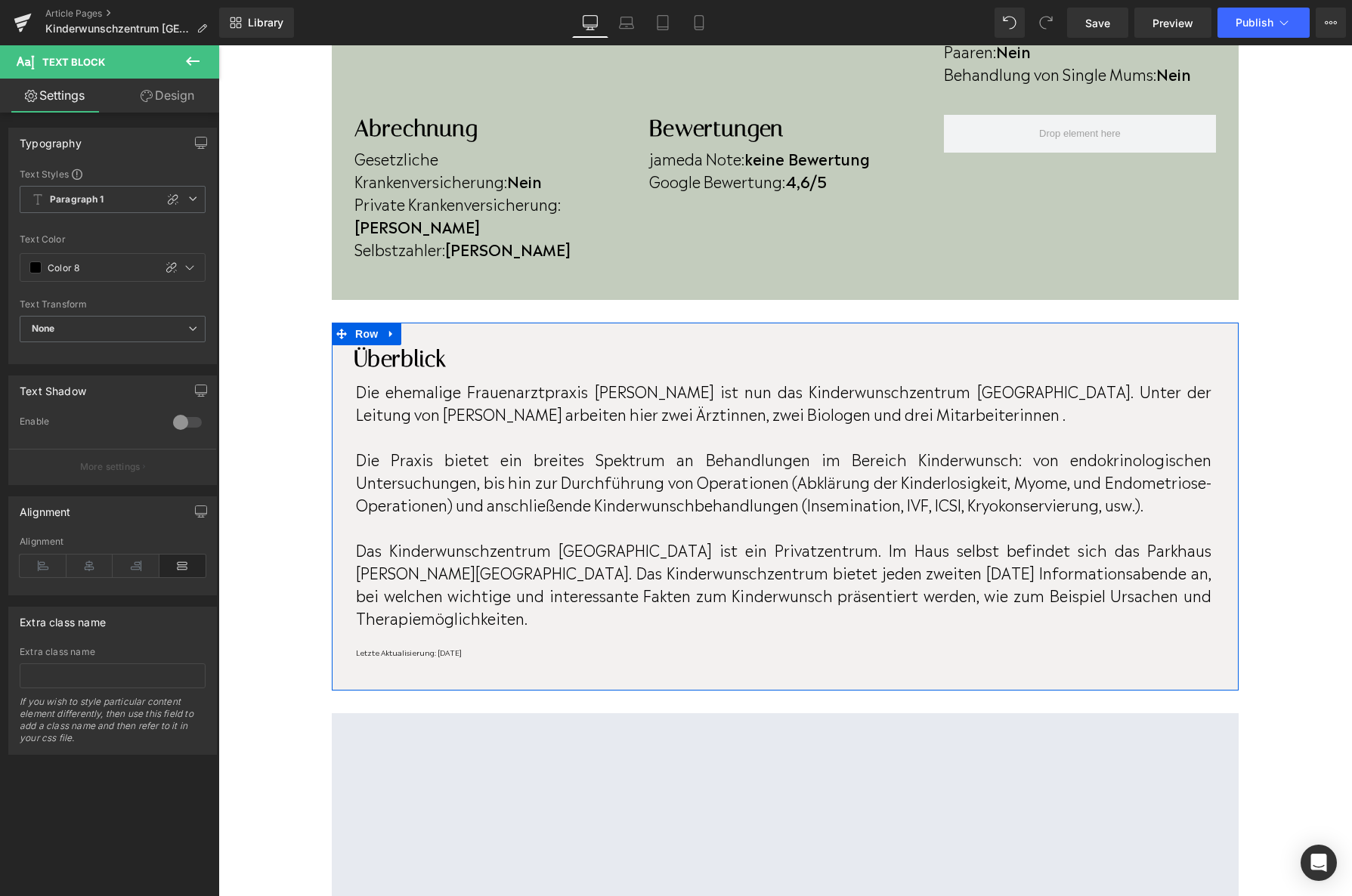
scroll to position [700, 0]
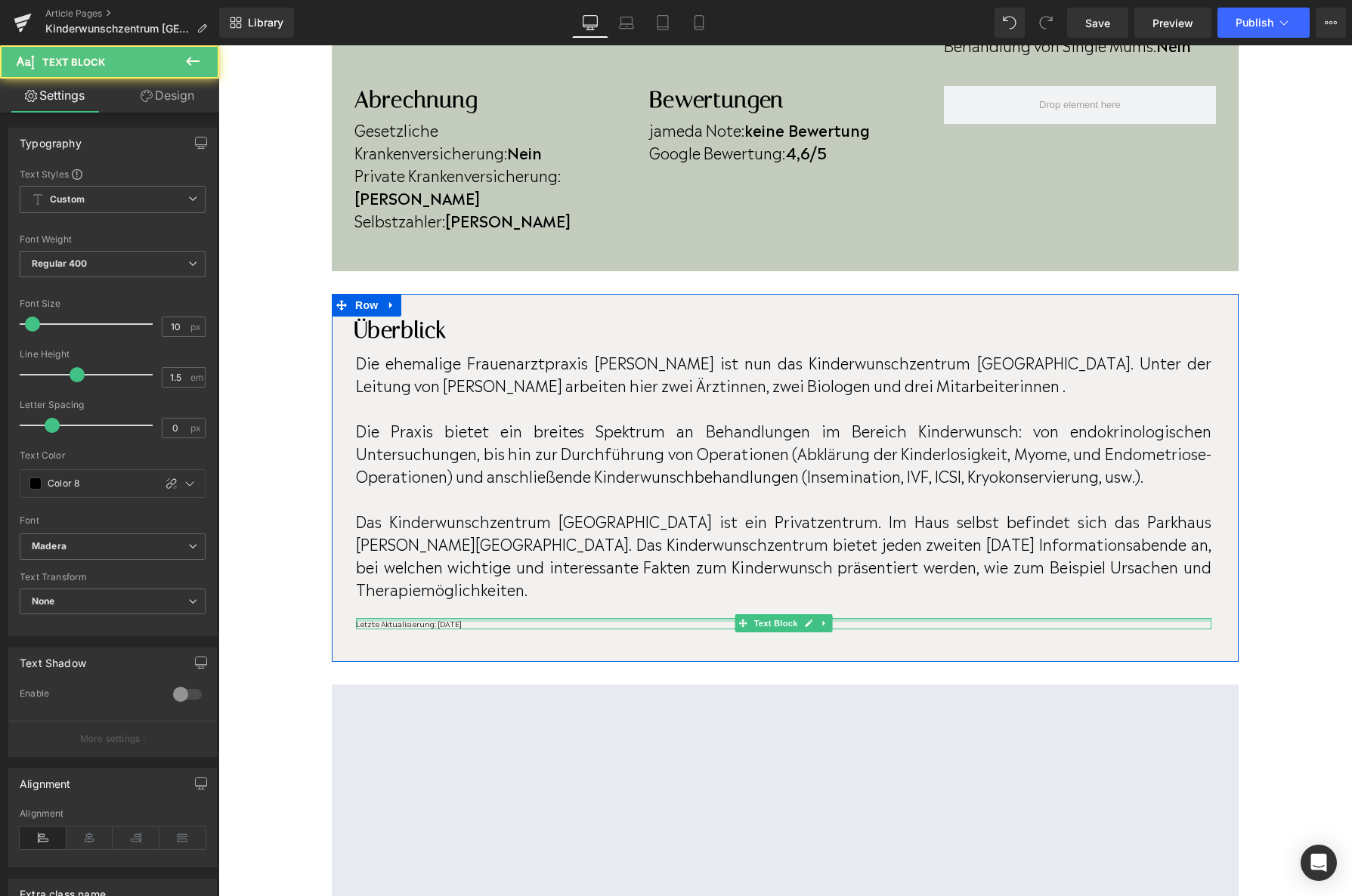
click at [489, 618] on p "Letzte Aktualisierung: [DATE]" at bounding box center [783, 624] width 855 height 11
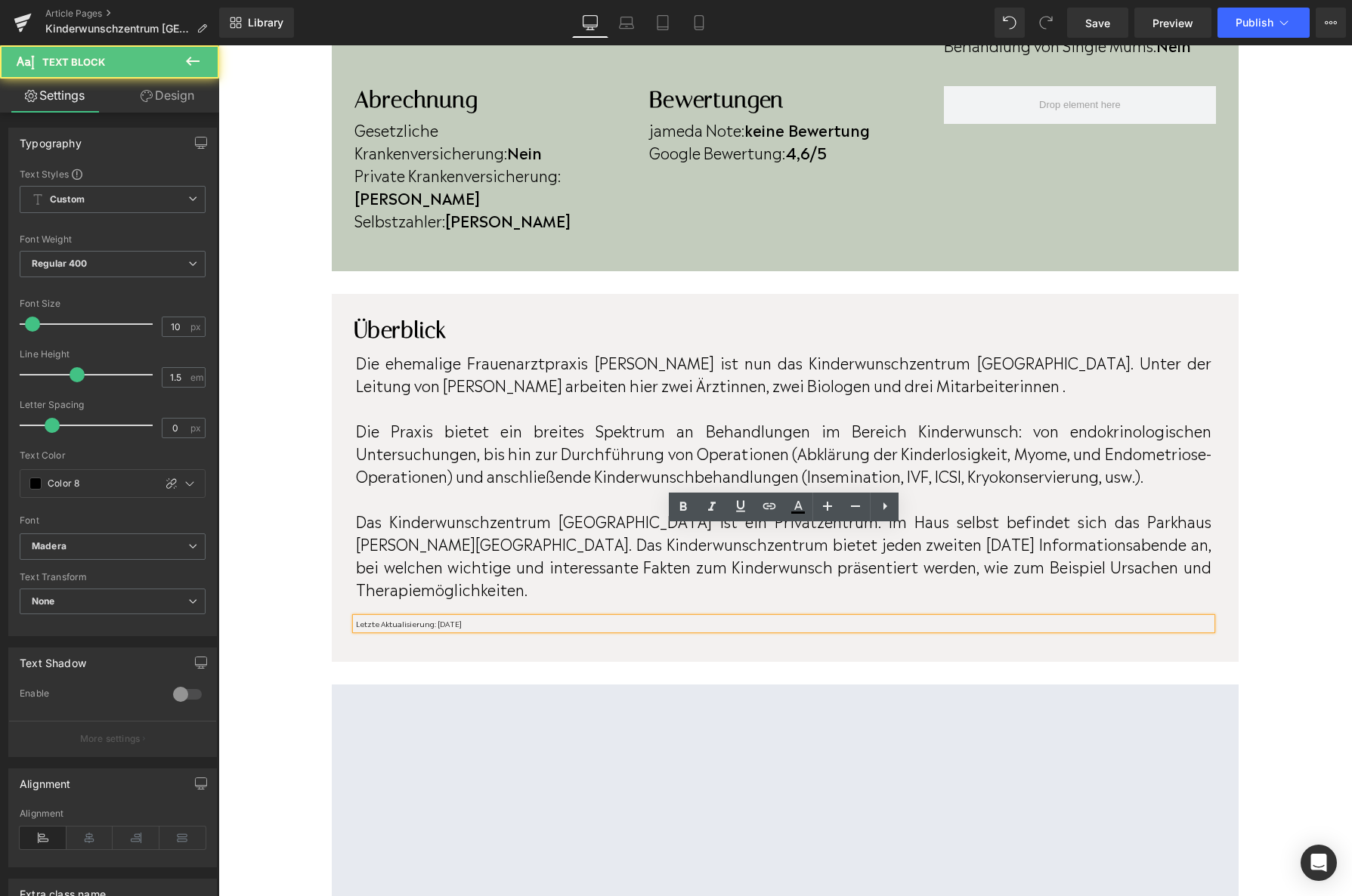
click at [489, 618] on p "Letzte Aktualisierung: [DATE]" at bounding box center [783, 624] width 855 height 11
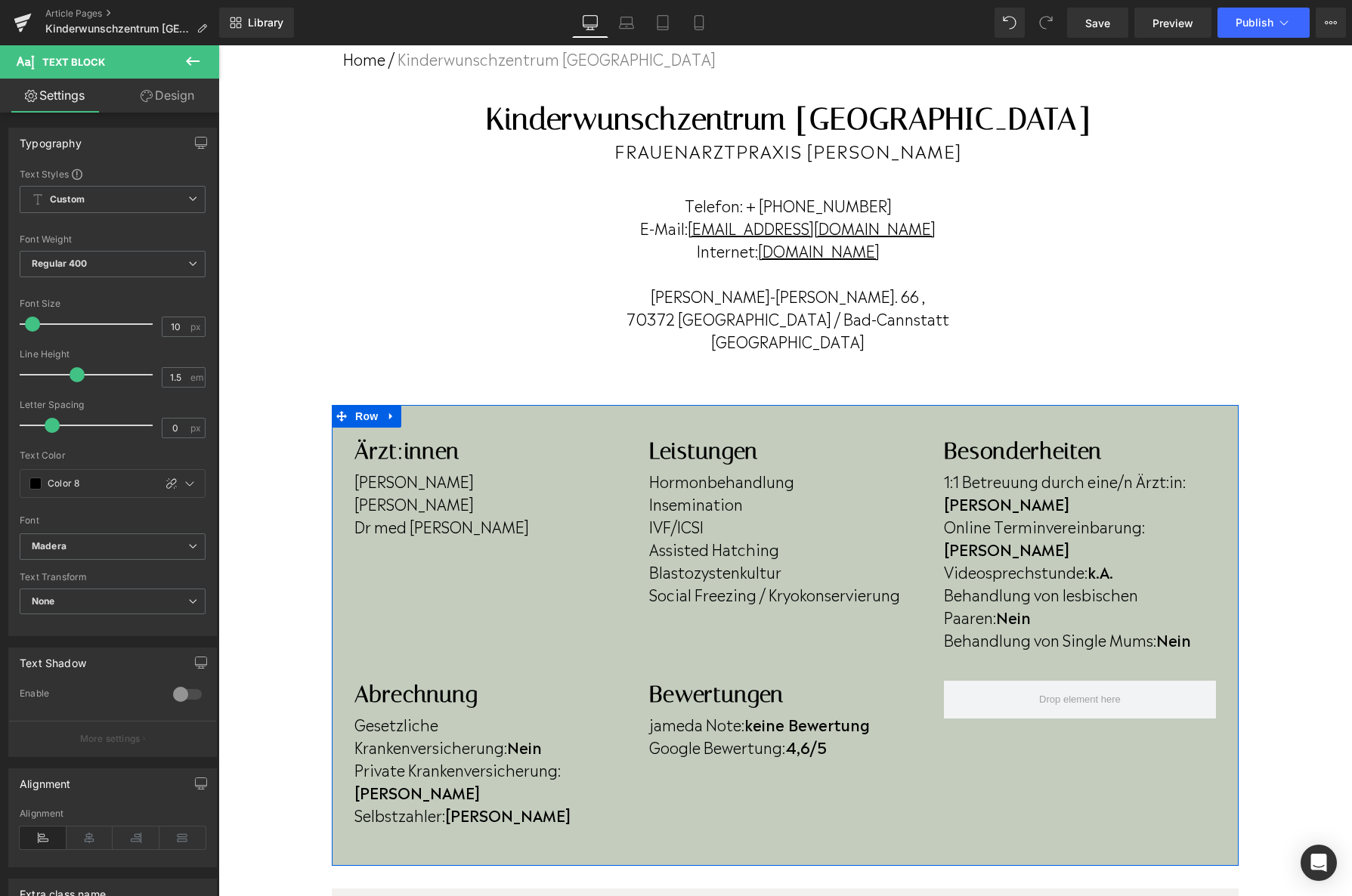
scroll to position [124, 0]
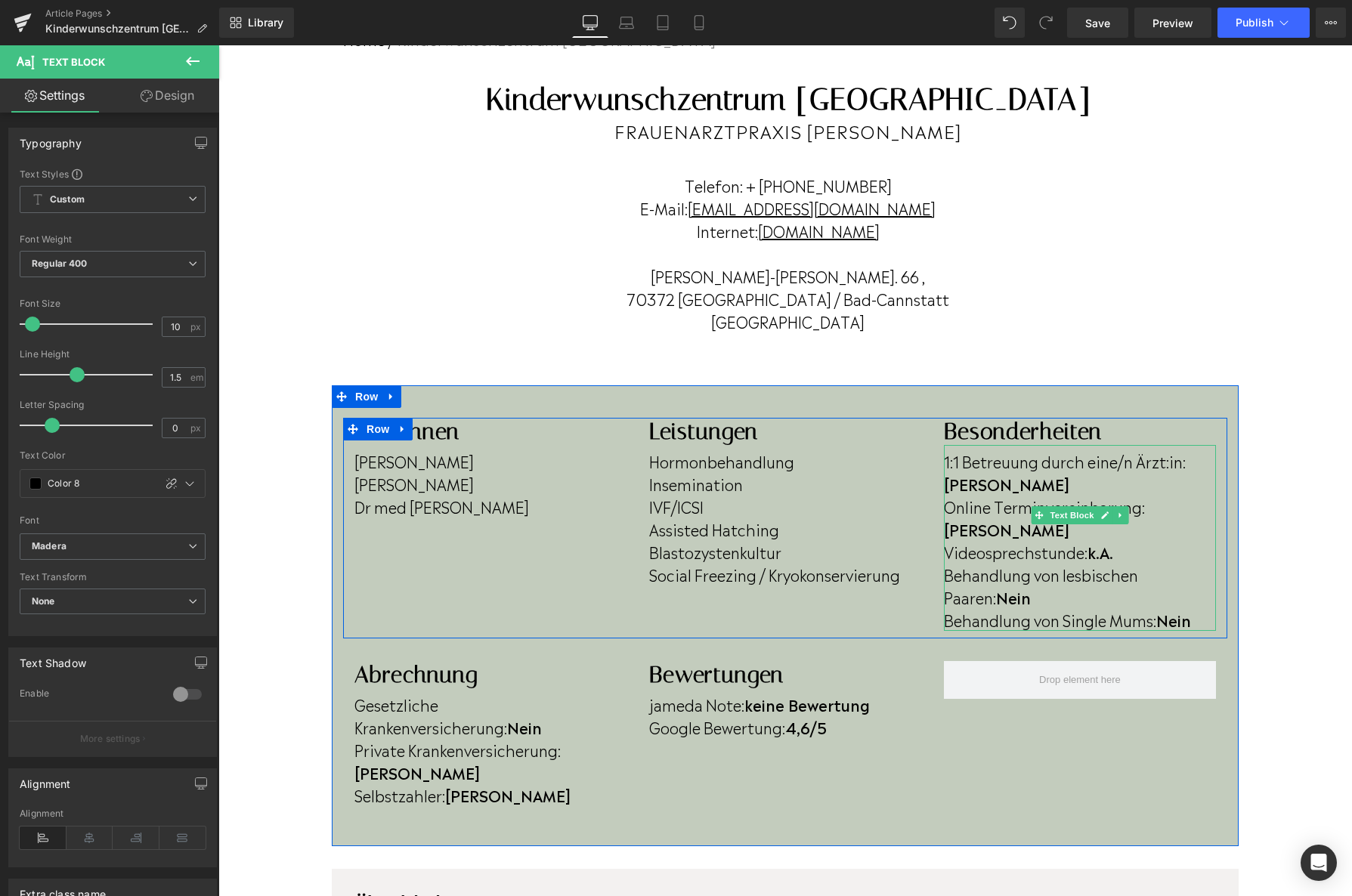
click at [1038, 563] on p "Behandlung von lesbischen Paaren: Nein" at bounding box center [1080, 585] width 272 height 45
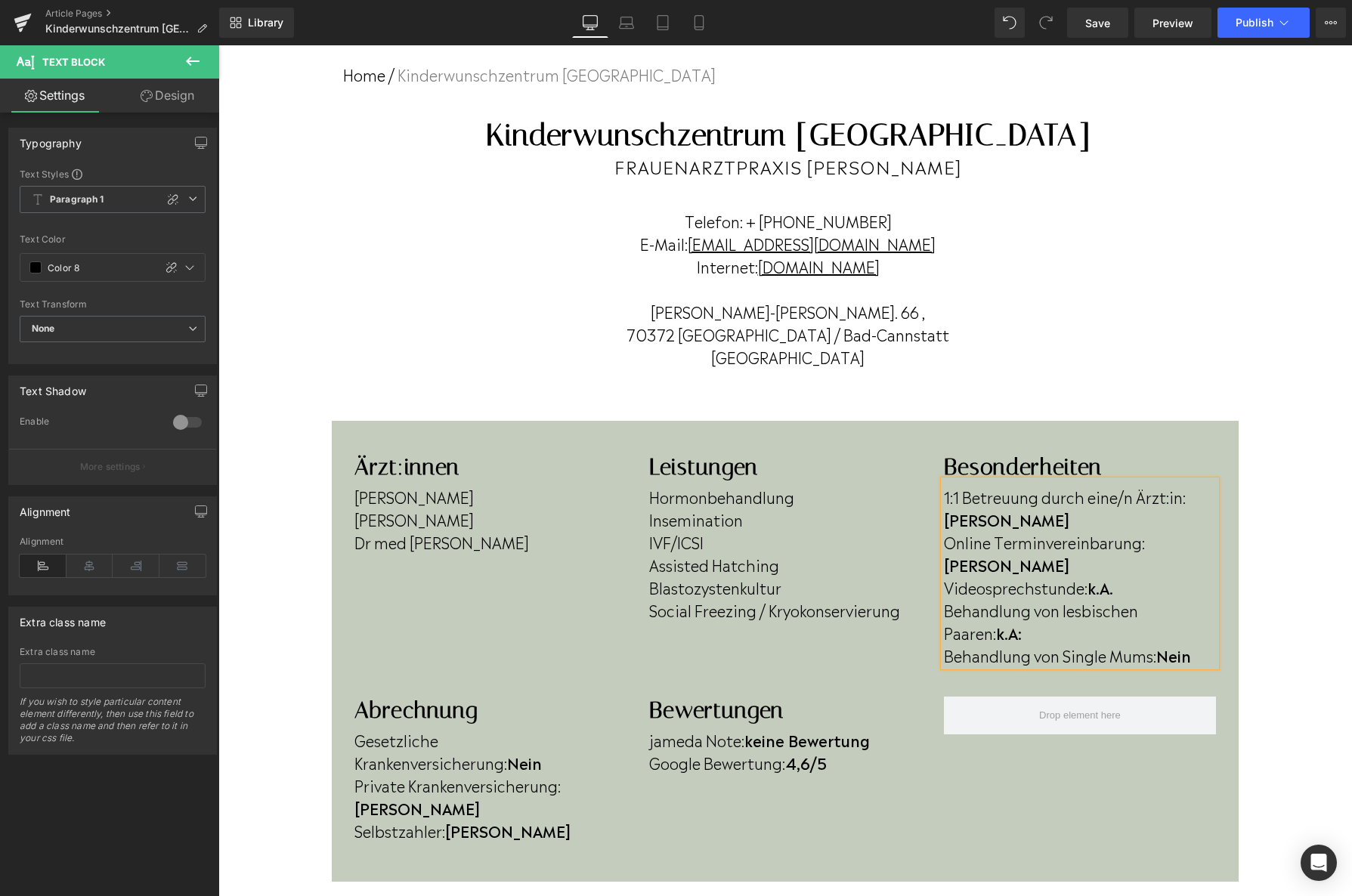
scroll to position [87, 0]
click at [1206, 645] on p "Behandlung von Single Mums: Nein" at bounding box center [1080, 656] width 272 height 22
click at [1230, 32] on button "Publish" at bounding box center [1263, 22] width 92 height 31
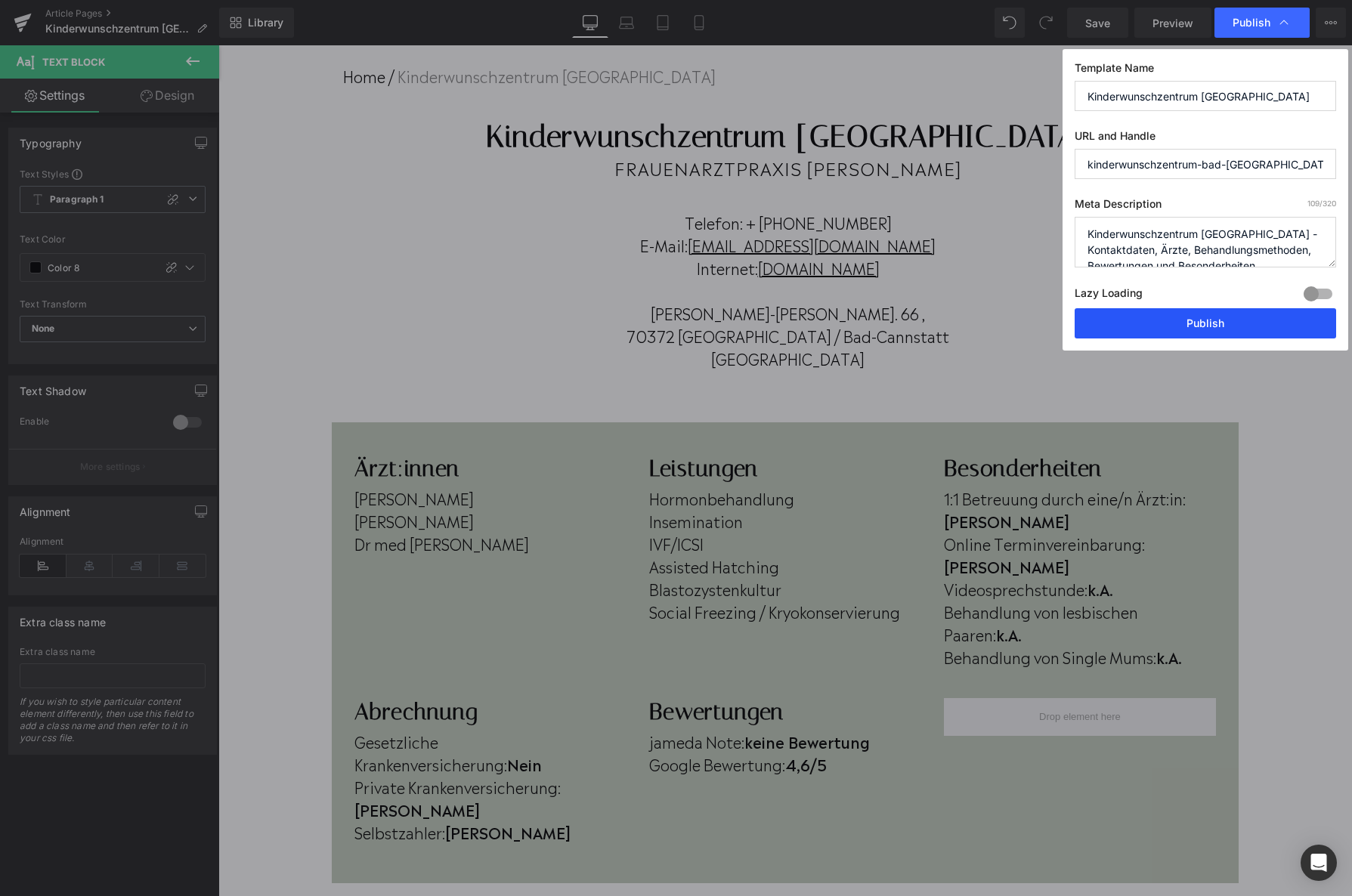
click at [1200, 311] on button "Publish" at bounding box center [1205, 323] width 262 height 31
